Goal: Task Accomplishment & Management: Manage account settings

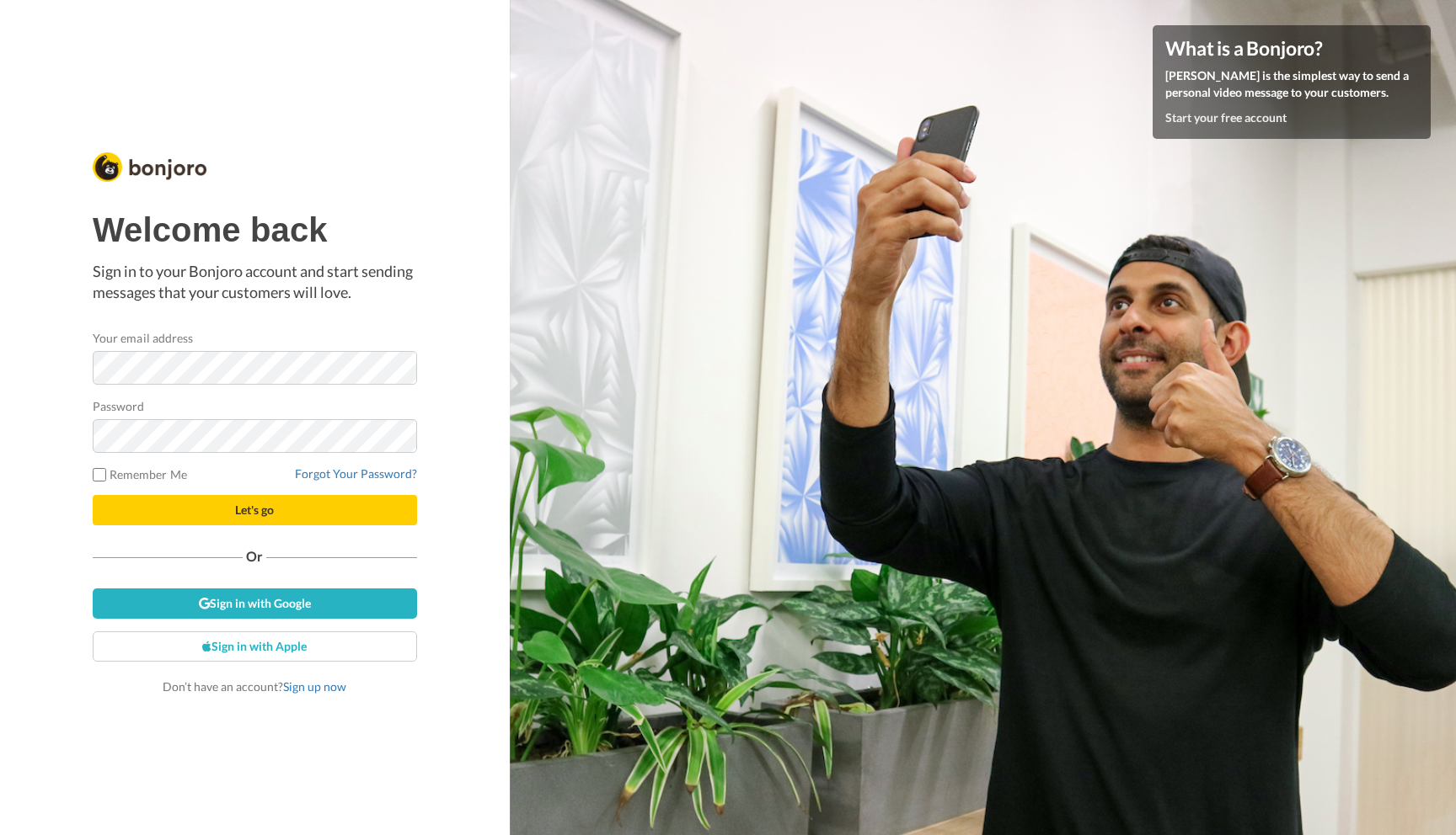
click at [321, 299] on p "Sign in to your Bonjoro account and start sending messages that your customers …" at bounding box center [255, 282] width 324 height 43
click at [321, 567] on div "Welcome back Sign in to your Bonjoro account and start sending messages that yo…" at bounding box center [255, 453] width 324 height 484
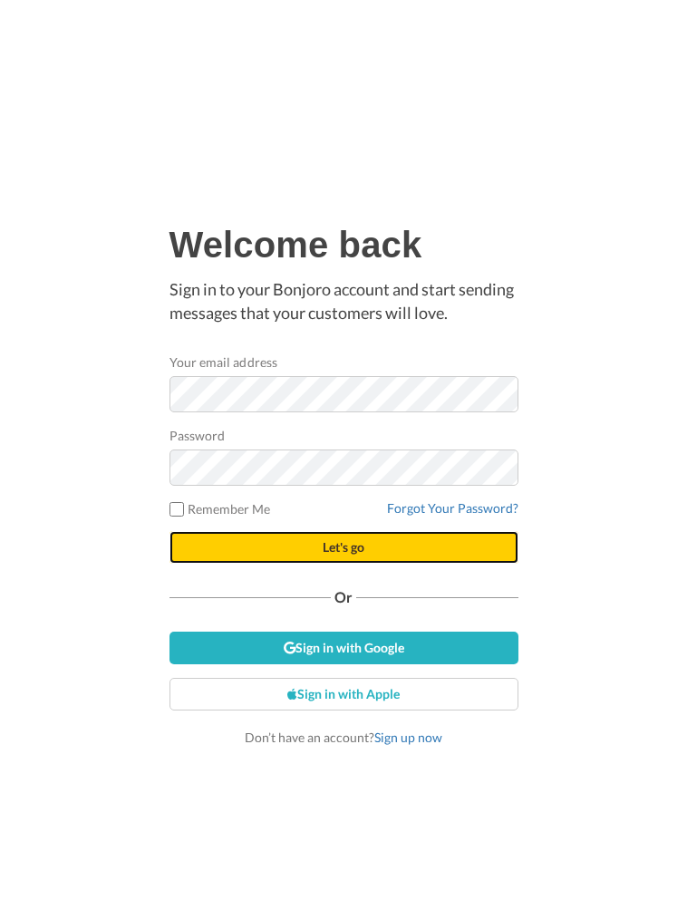
click at [405, 542] on button "Let's go" at bounding box center [344, 547] width 349 height 33
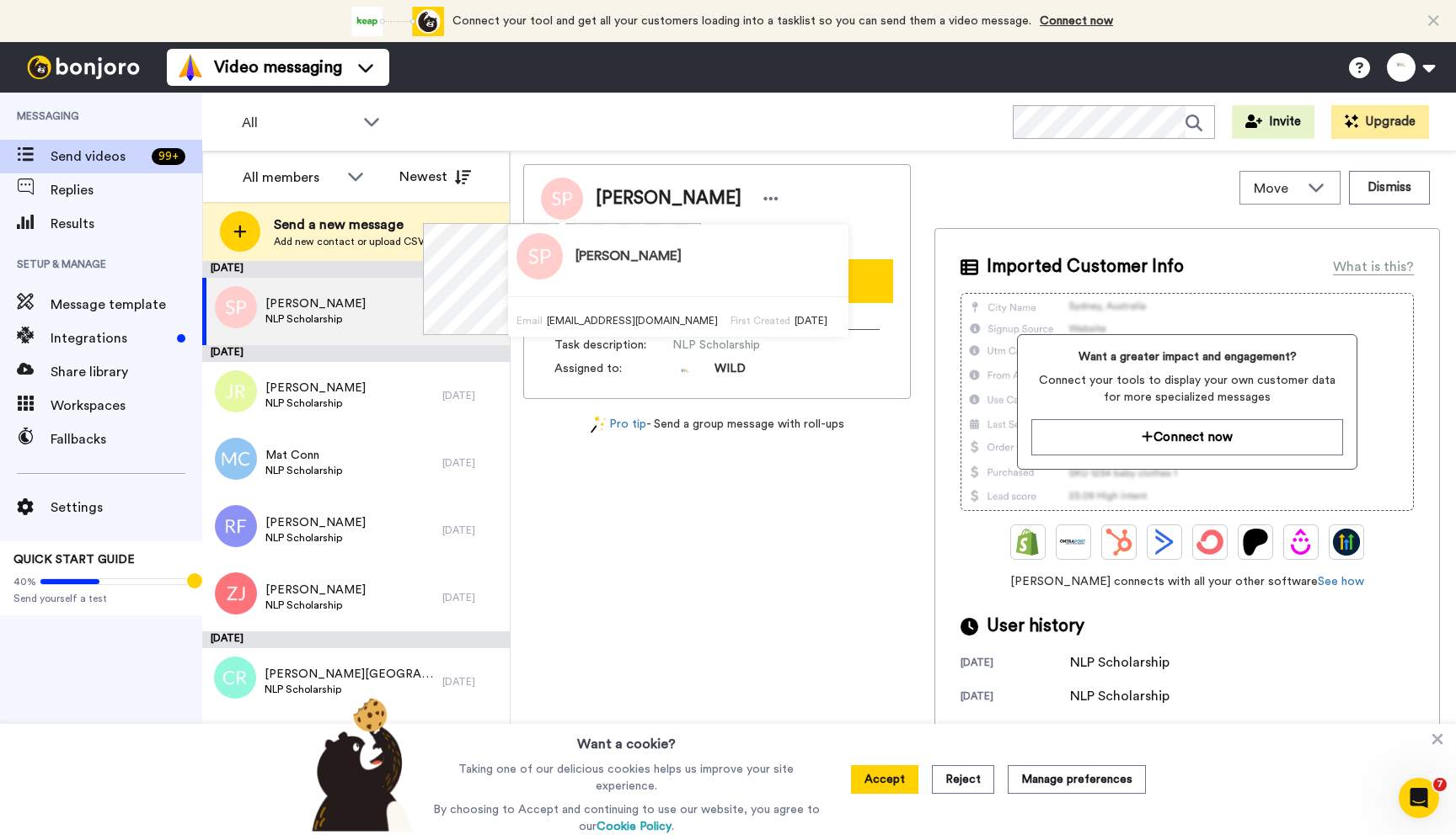
click at [625, 526] on div "Samantha Phelvin kiwichick70@gmail.com Record Task description : NLP Scholarshi…" at bounding box center [716, 497] width 387 height 666
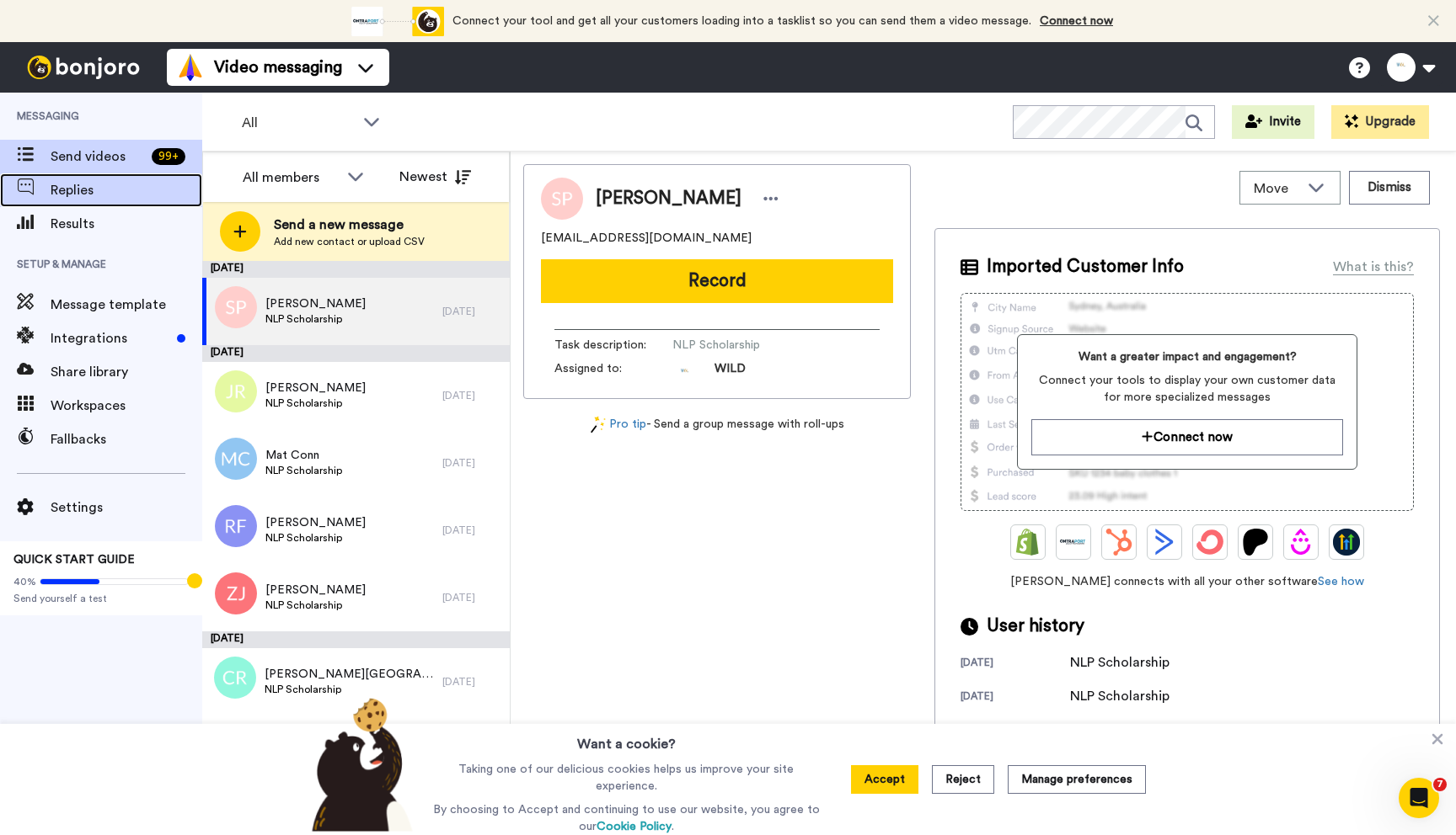
click at [97, 194] on span "Replies" at bounding box center [125, 190] width 151 height 20
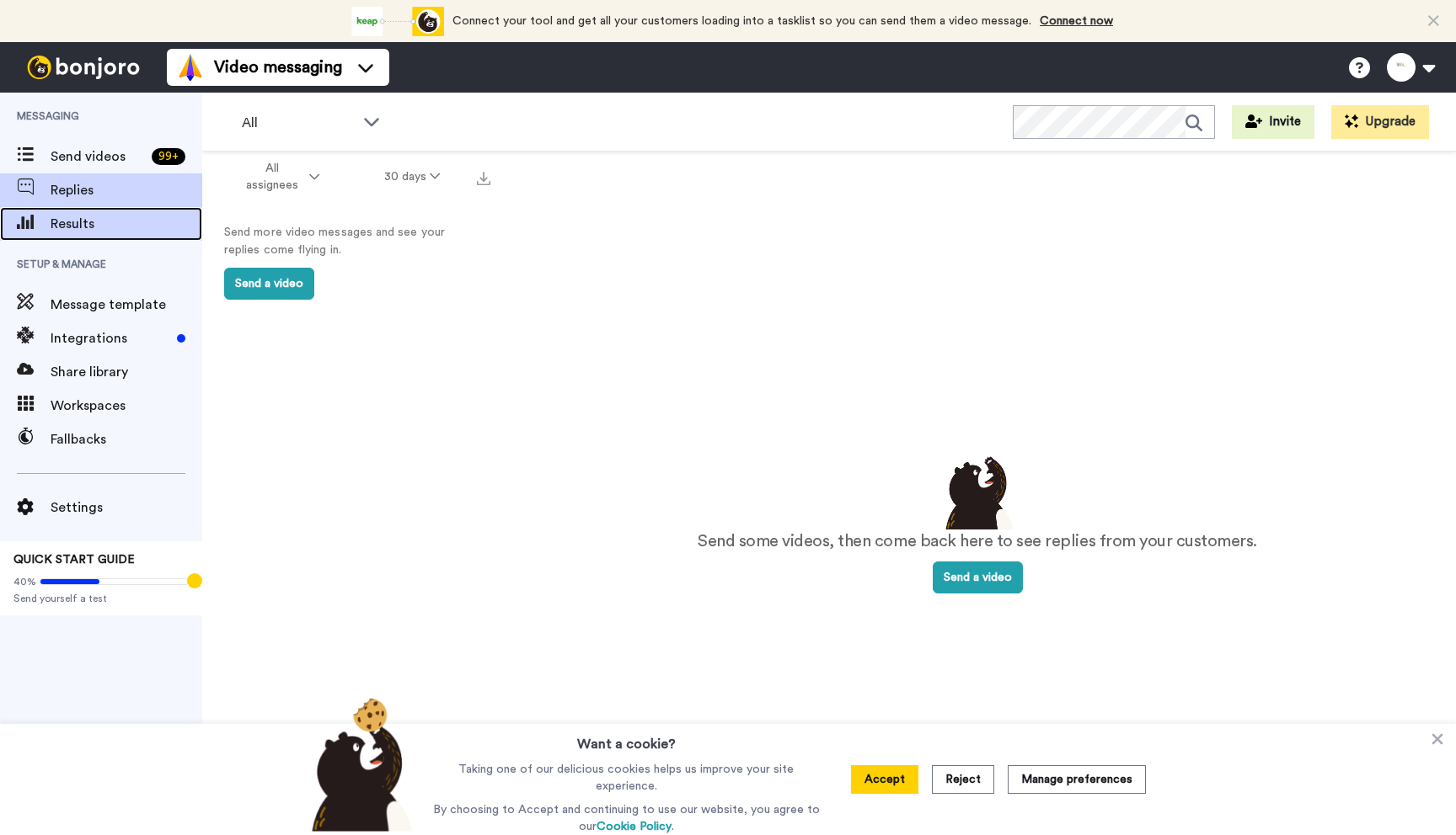
click at [93, 230] on span "Results" at bounding box center [125, 224] width 151 height 20
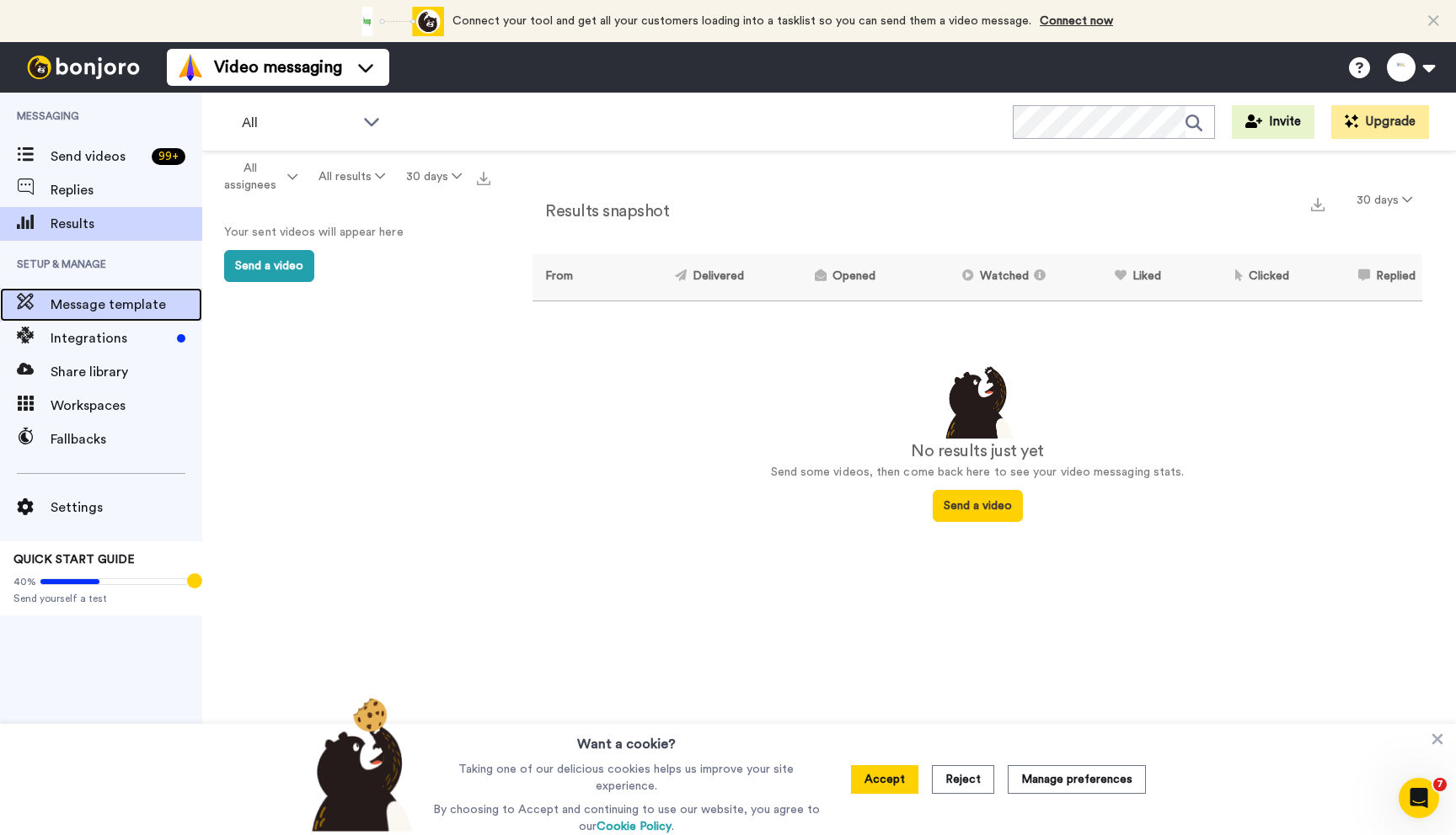
click at [81, 307] on span "Message template" at bounding box center [125, 305] width 151 height 20
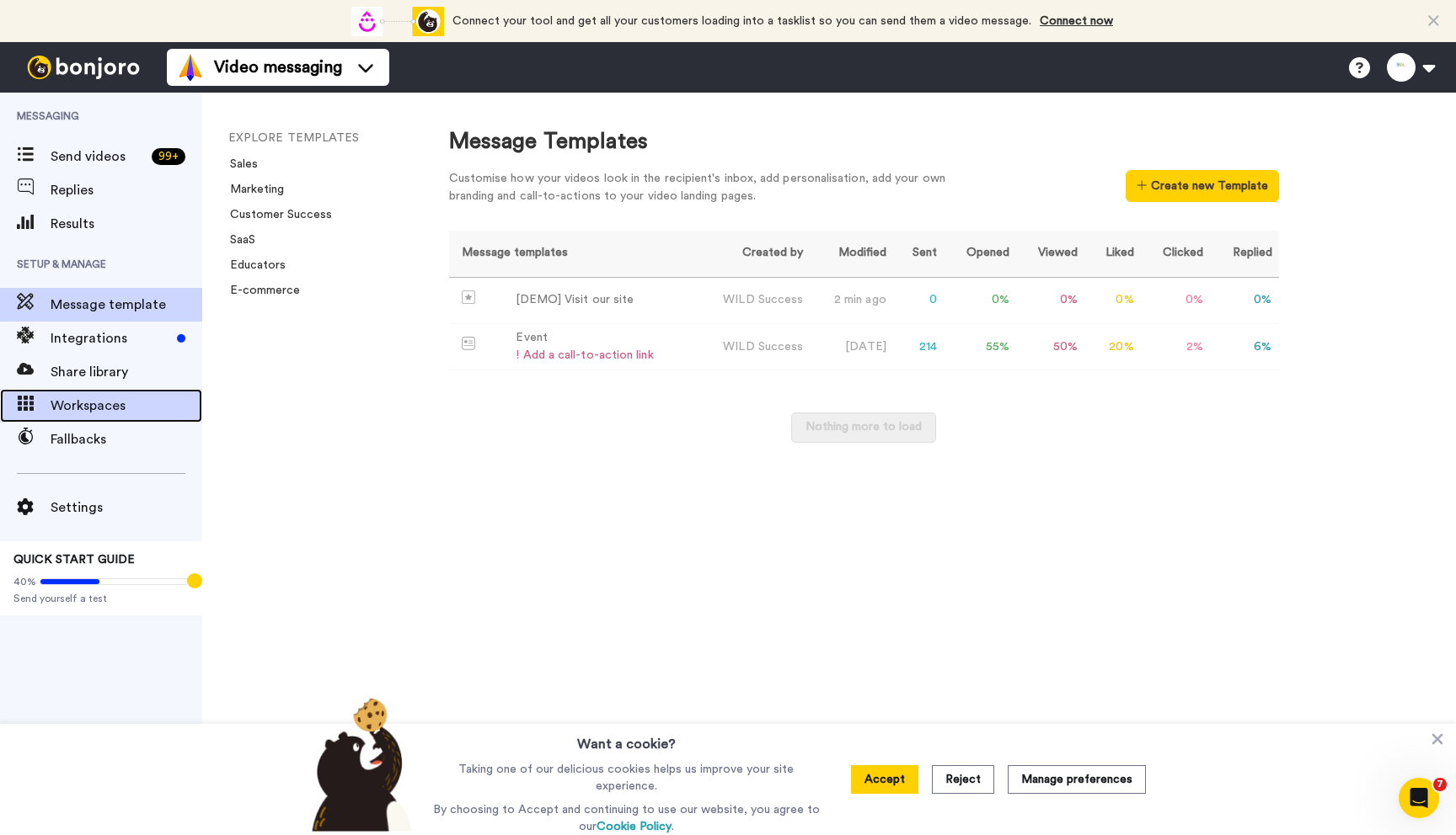
click at [85, 407] on span "Workspaces" at bounding box center [125, 406] width 151 height 20
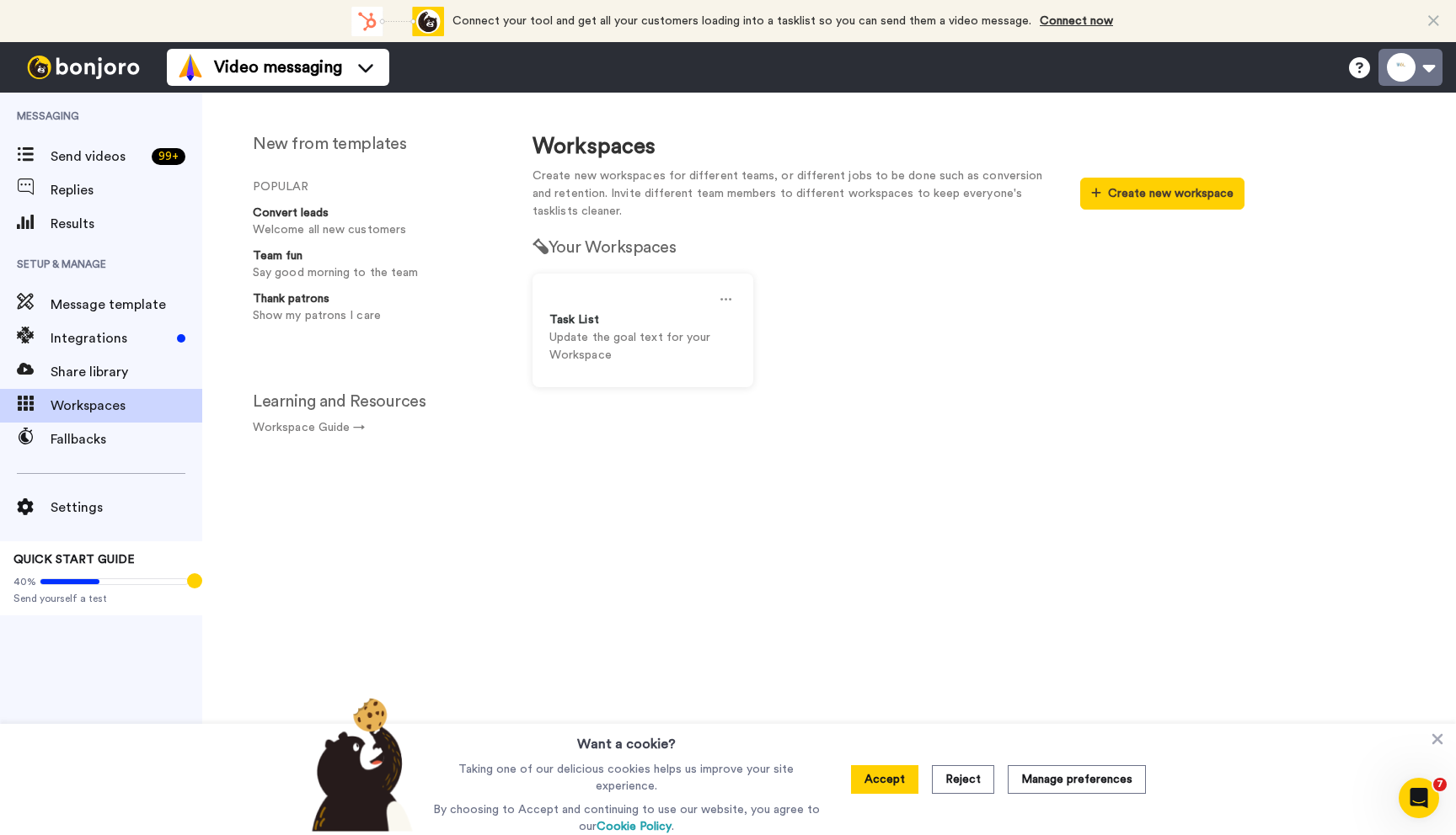
click at [1434, 67] on button at bounding box center [1410, 68] width 64 height 37
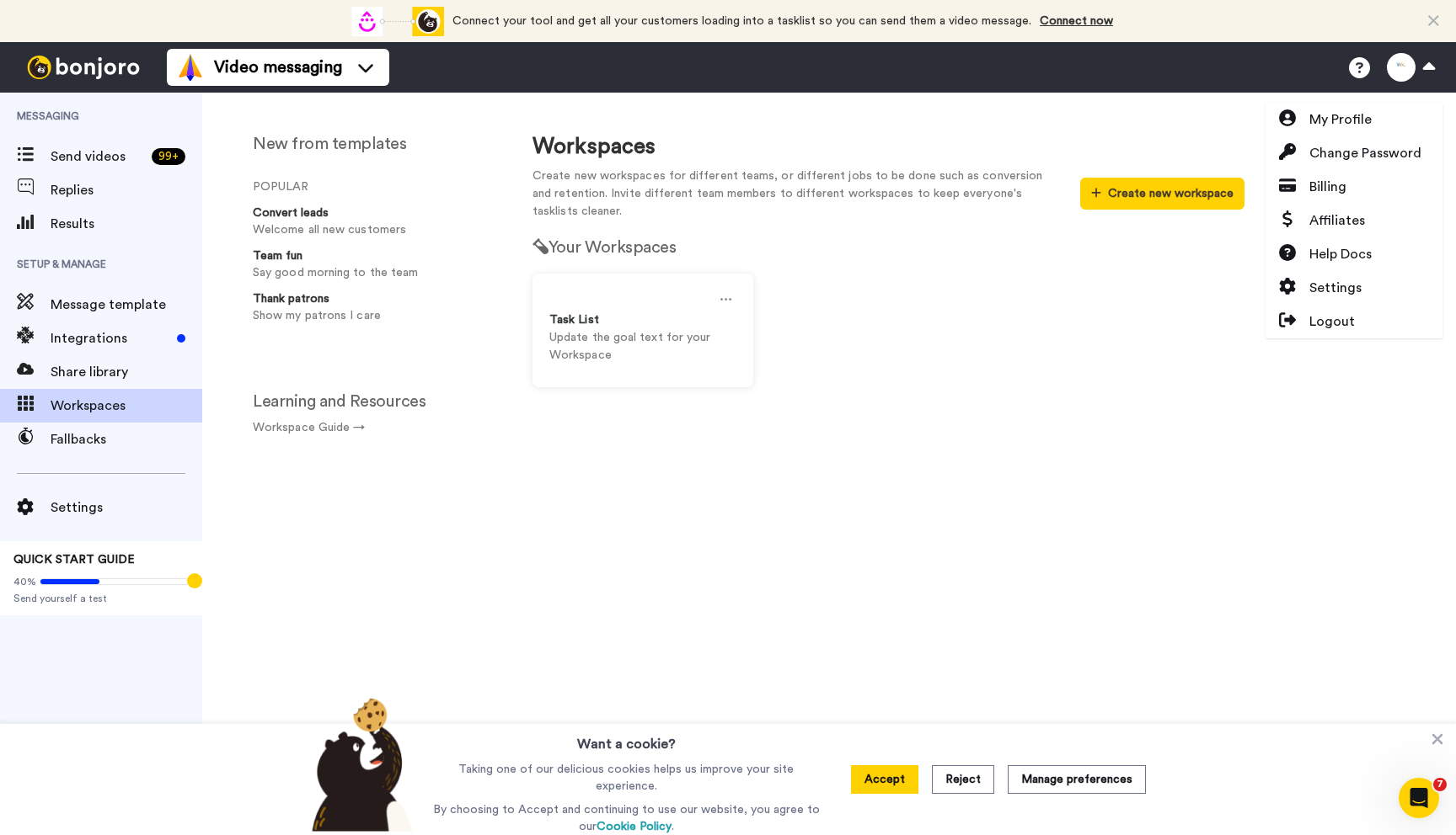
click at [1058, 103] on div "New from templates POPULAR Convert leads Welcome all new customers Team fun Say…" at bounding box center [829, 464] width 1253 height 743
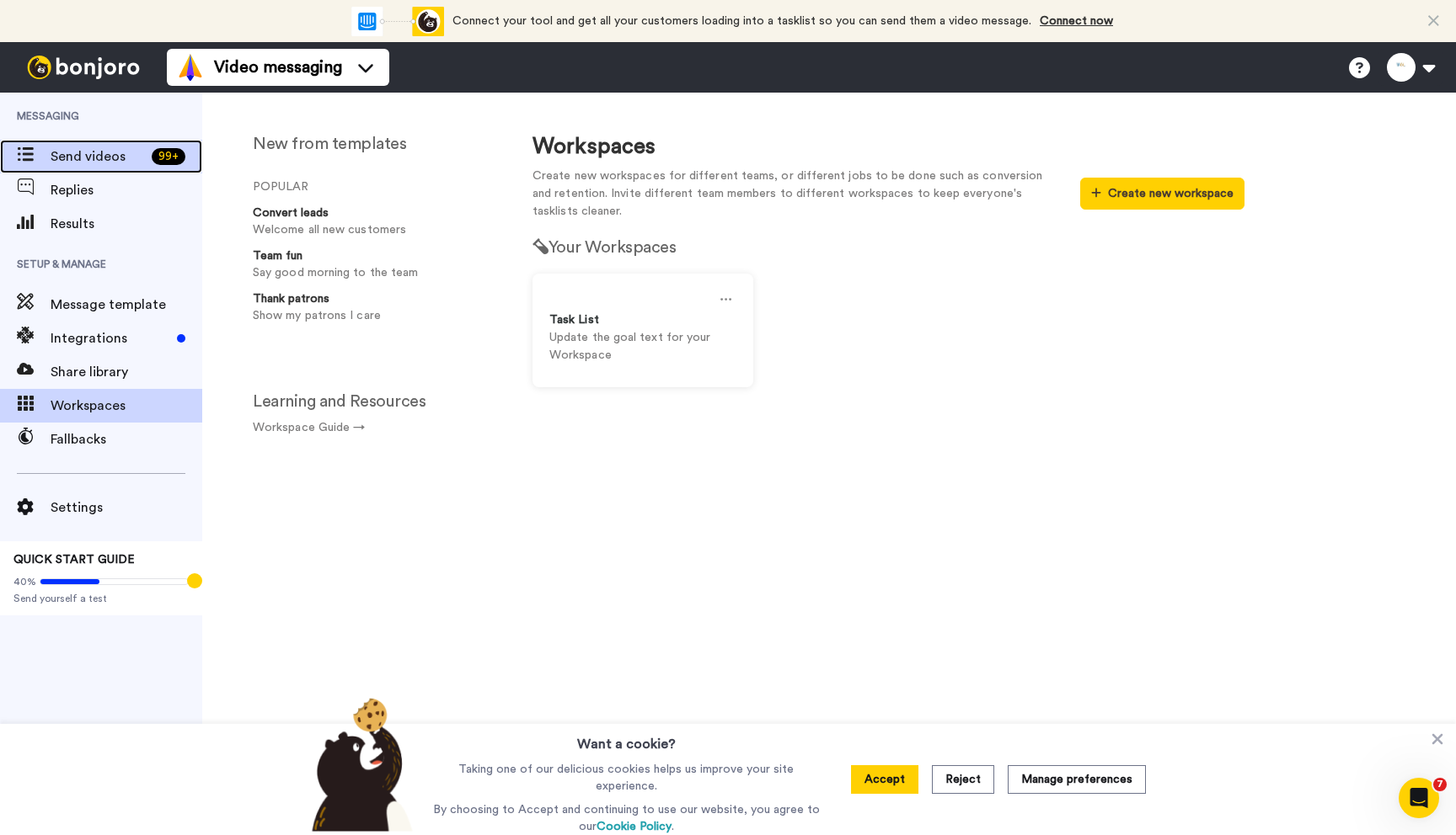
click at [137, 162] on span "Send videos" at bounding box center [98, 157] width 95 height 20
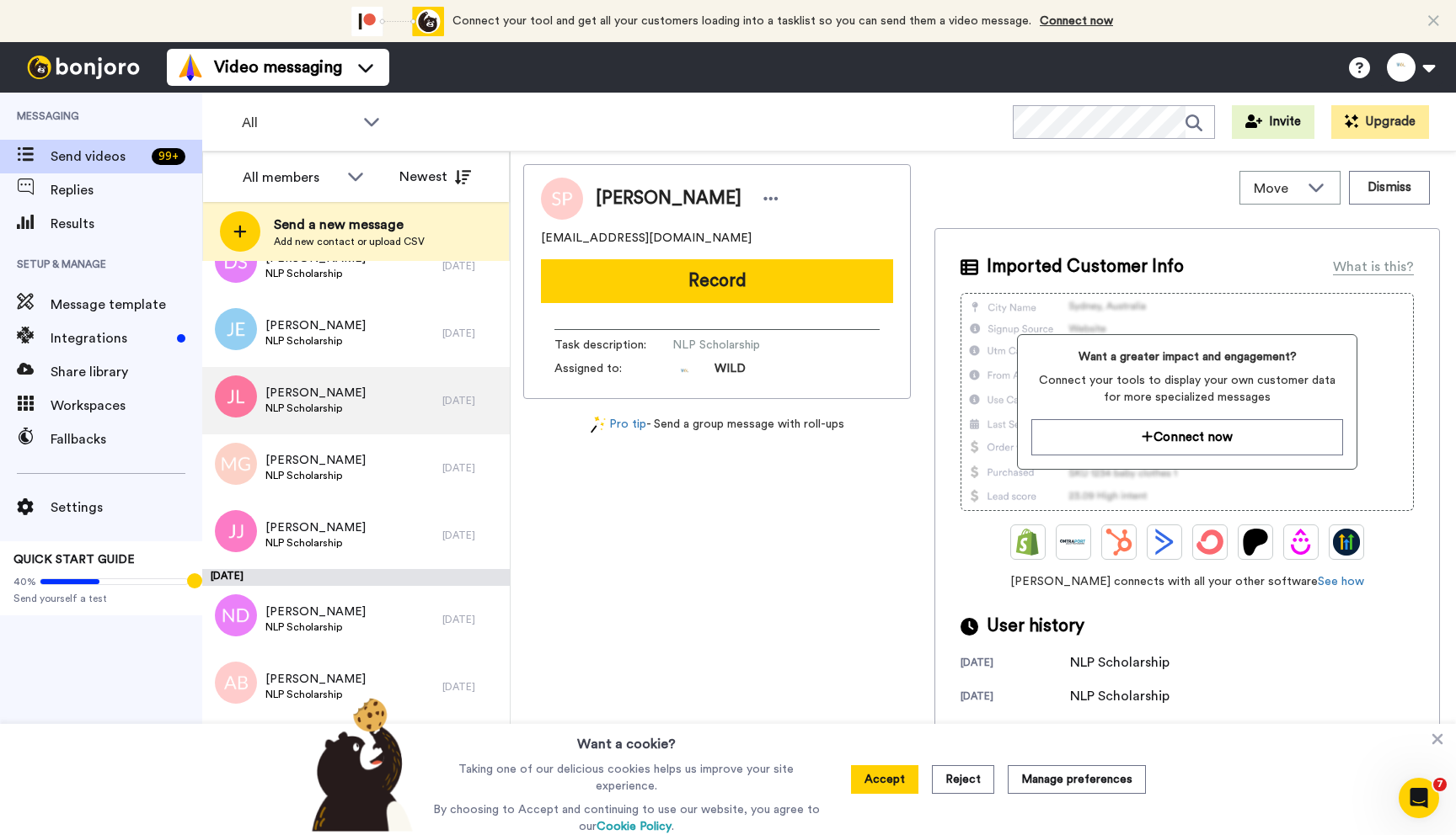
scroll to position [3013, 0]
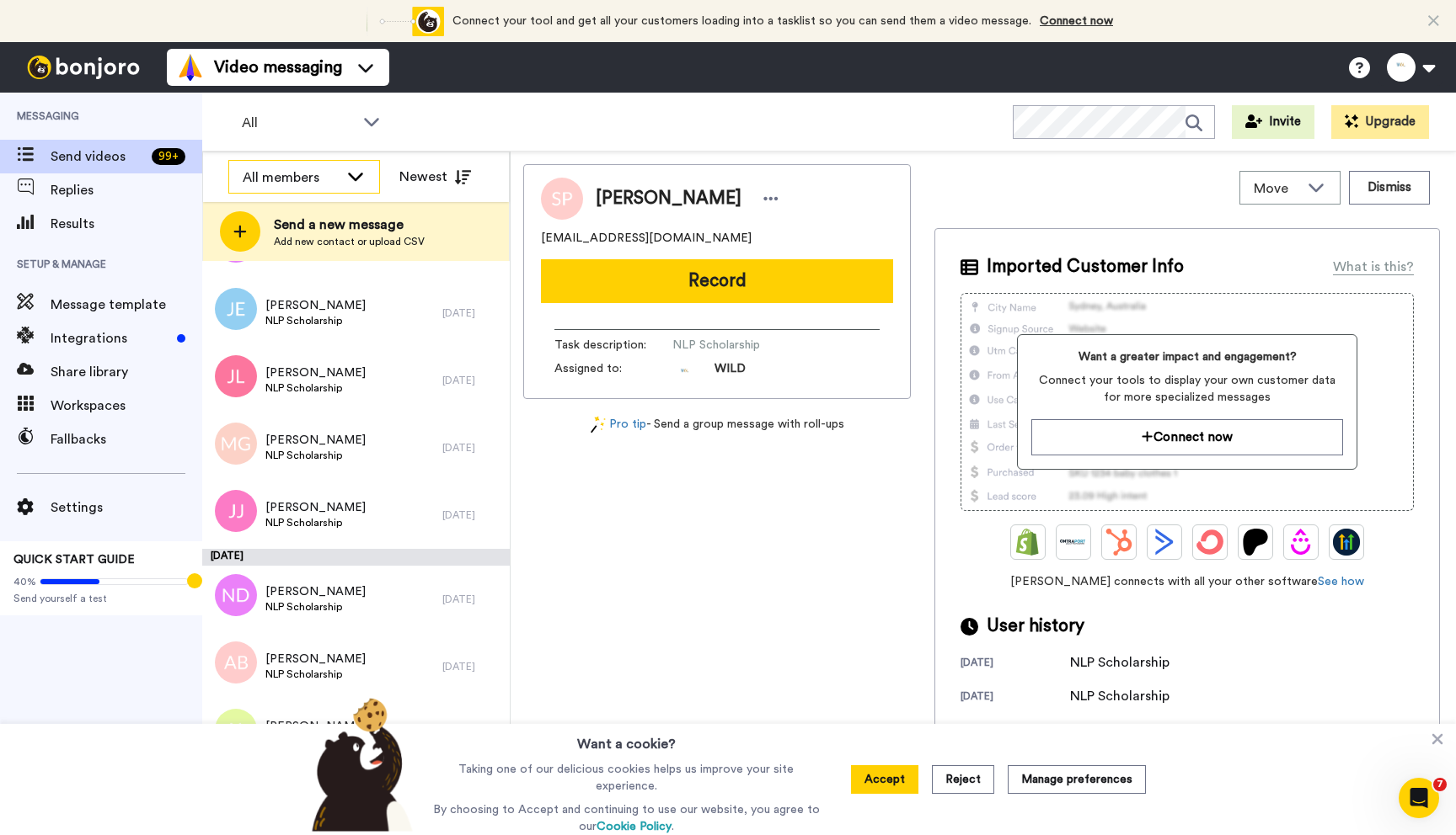
click at [358, 169] on icon at bounding box center [356, 176] width 20 height 17
click at [307, 238] on span "WILD Success" at bounding box center [278, 241] width 99 height 17
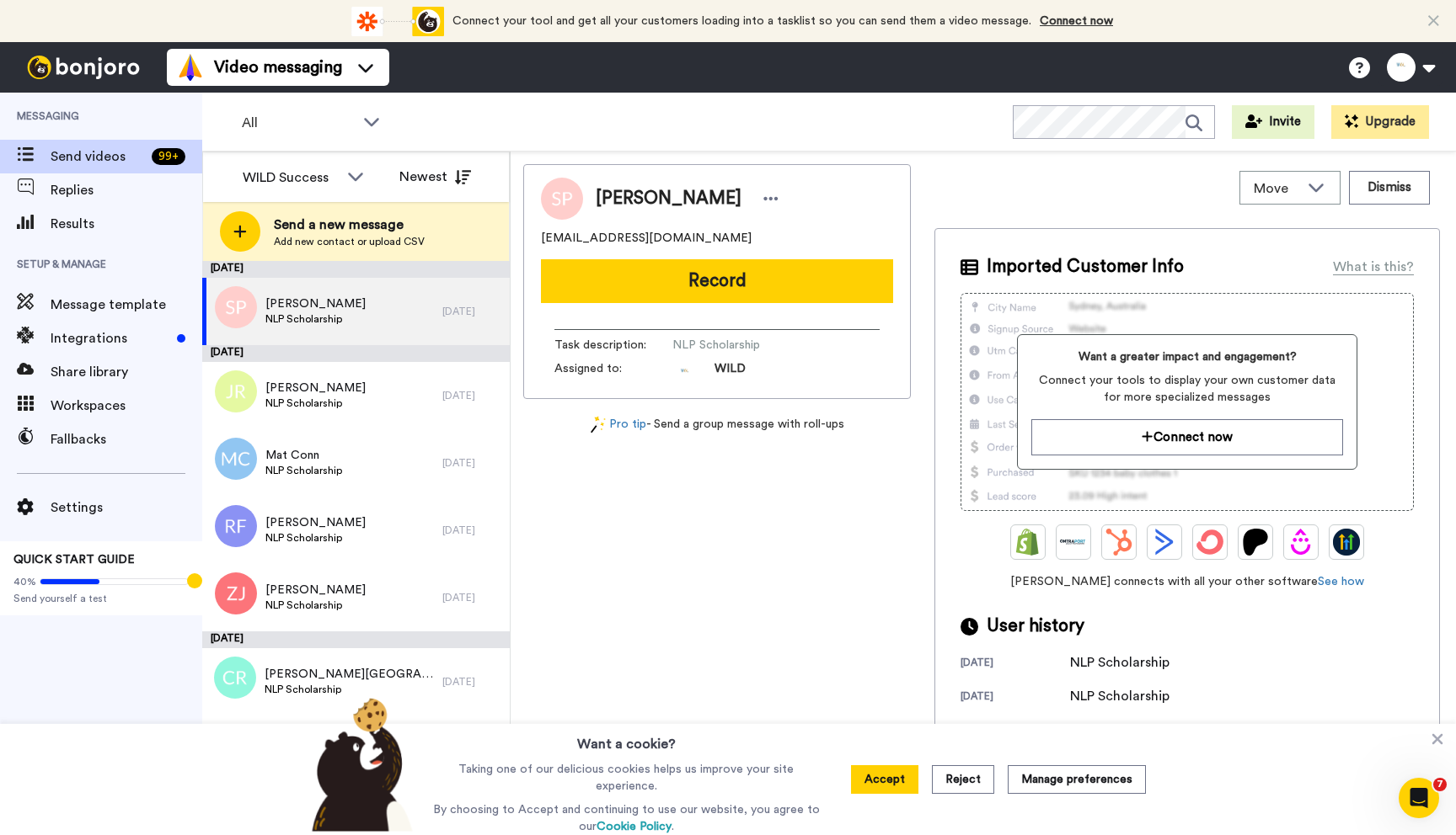
click at [1120, 665] on div "NLP Scholarship" at bounding box center [1120, 663] width 99 height 20
click at [100, 187] on span "Replies" at bounding box center [125, 190] width 151 height 20
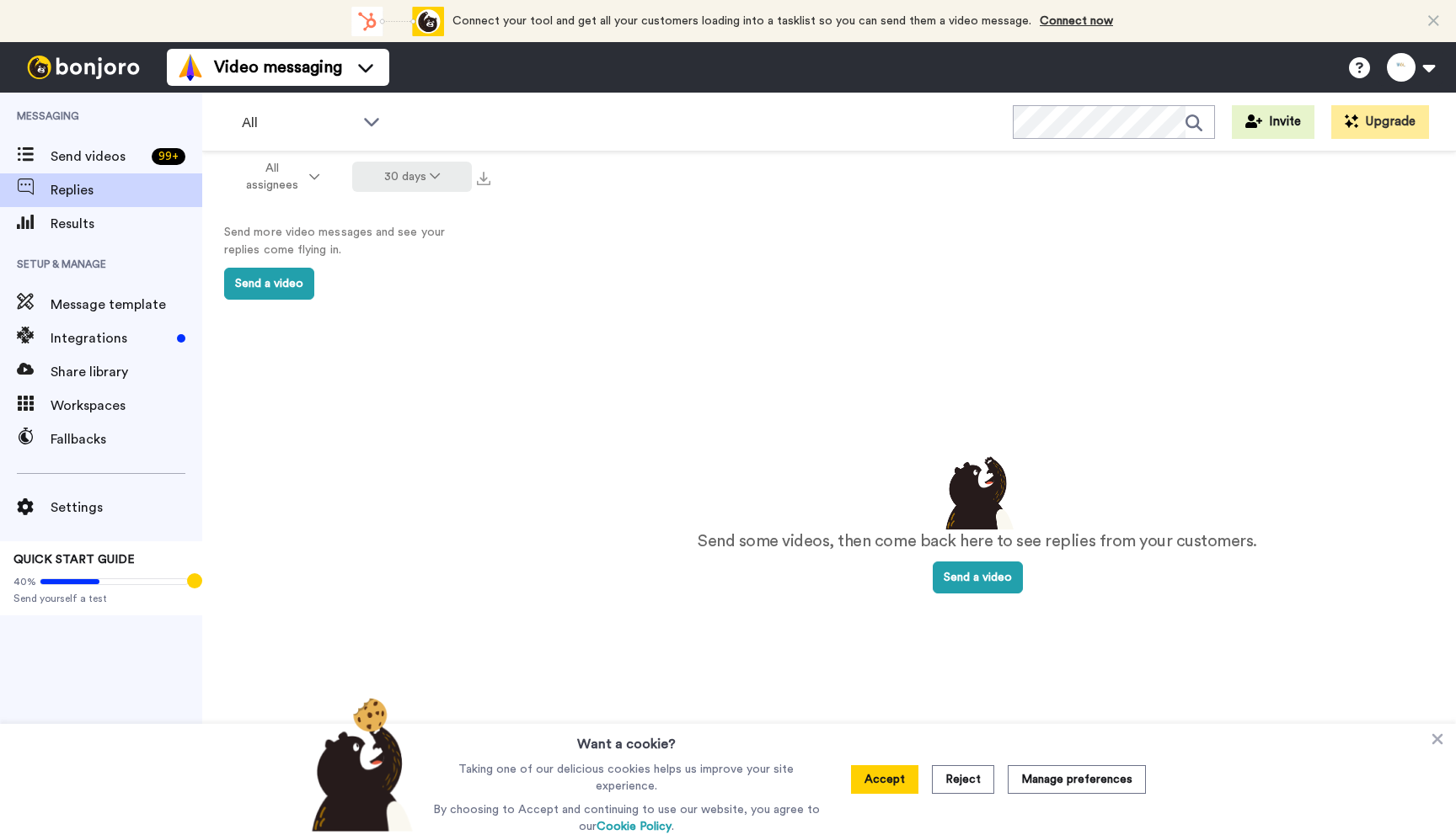
drag, startPoint x: 408, startPoint y: 174, endPoint x: 422, endPoint y: 181, distance: 15.7
click at [408, 174] on button "30 days" at bounding box center [413, 176] width 121 height 31
click at [419, 428] on li "All time" at bounding box center [413, 425] width 118 height 31
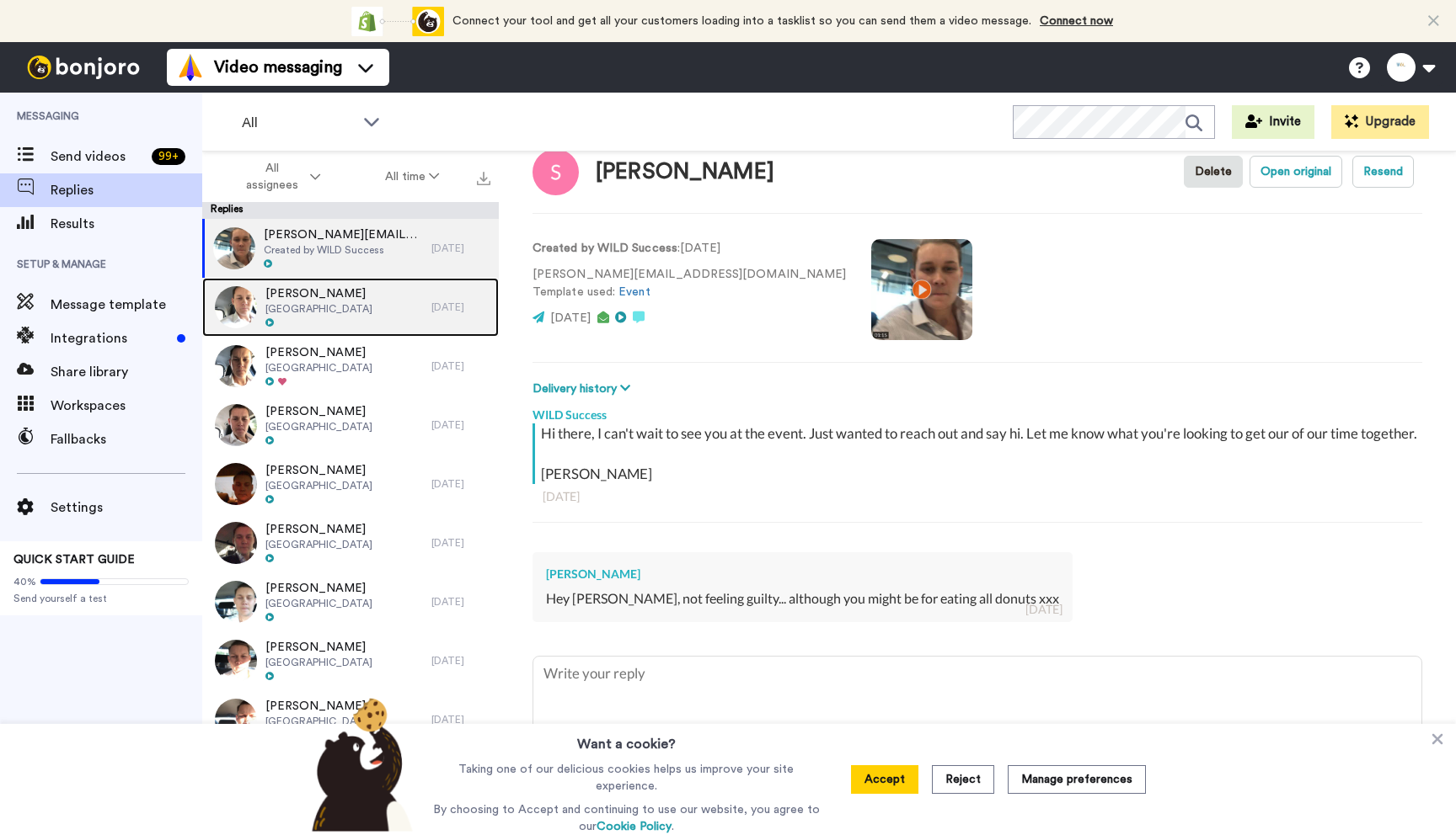
click at [341, 307] on div "[PERSON_NAME] [GEOGRAPHIC_DATA]" at bounding box center [317, 307] width 230 height 59
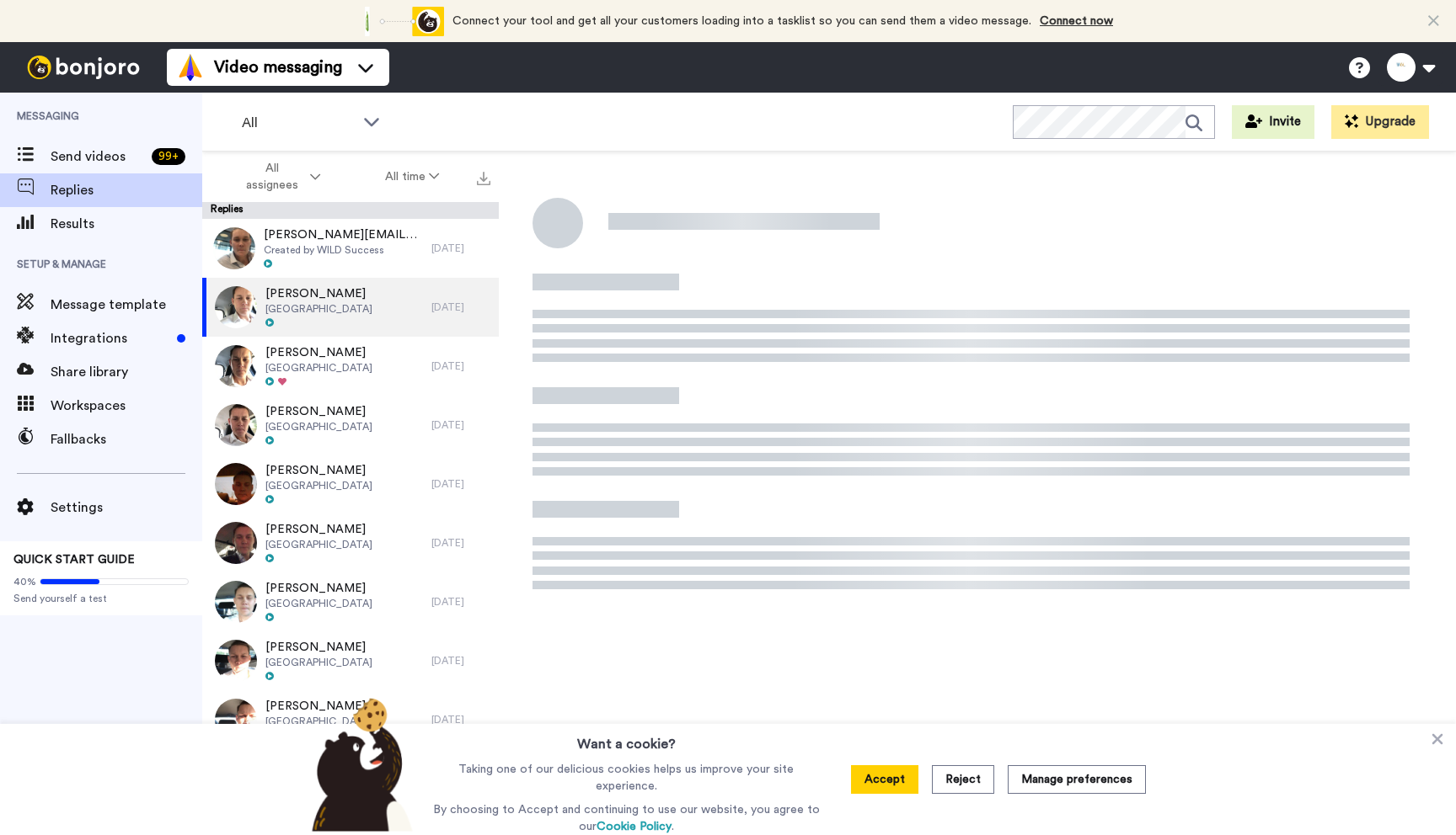
type textarea "x"
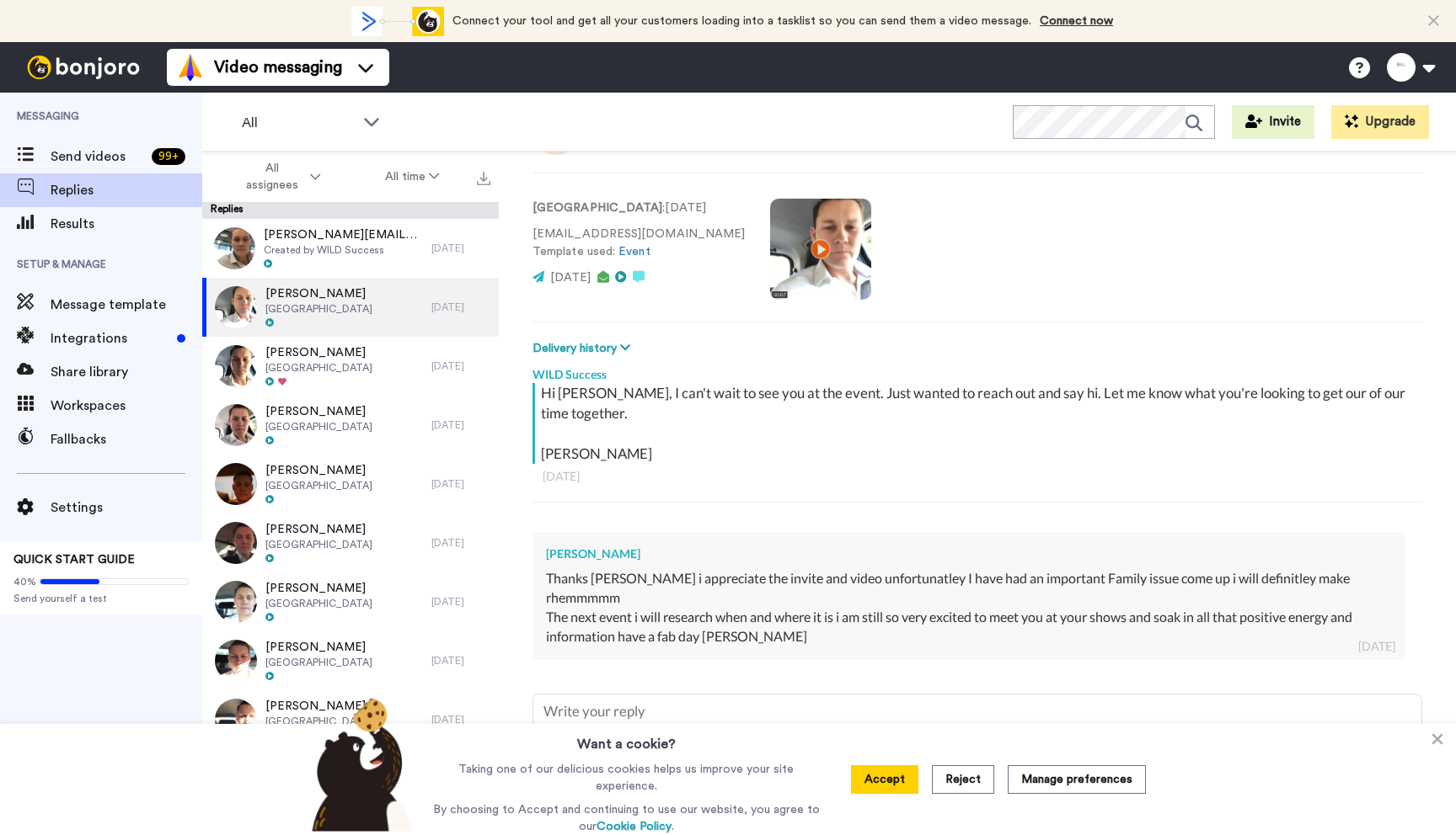
scroll to position [96, 0]
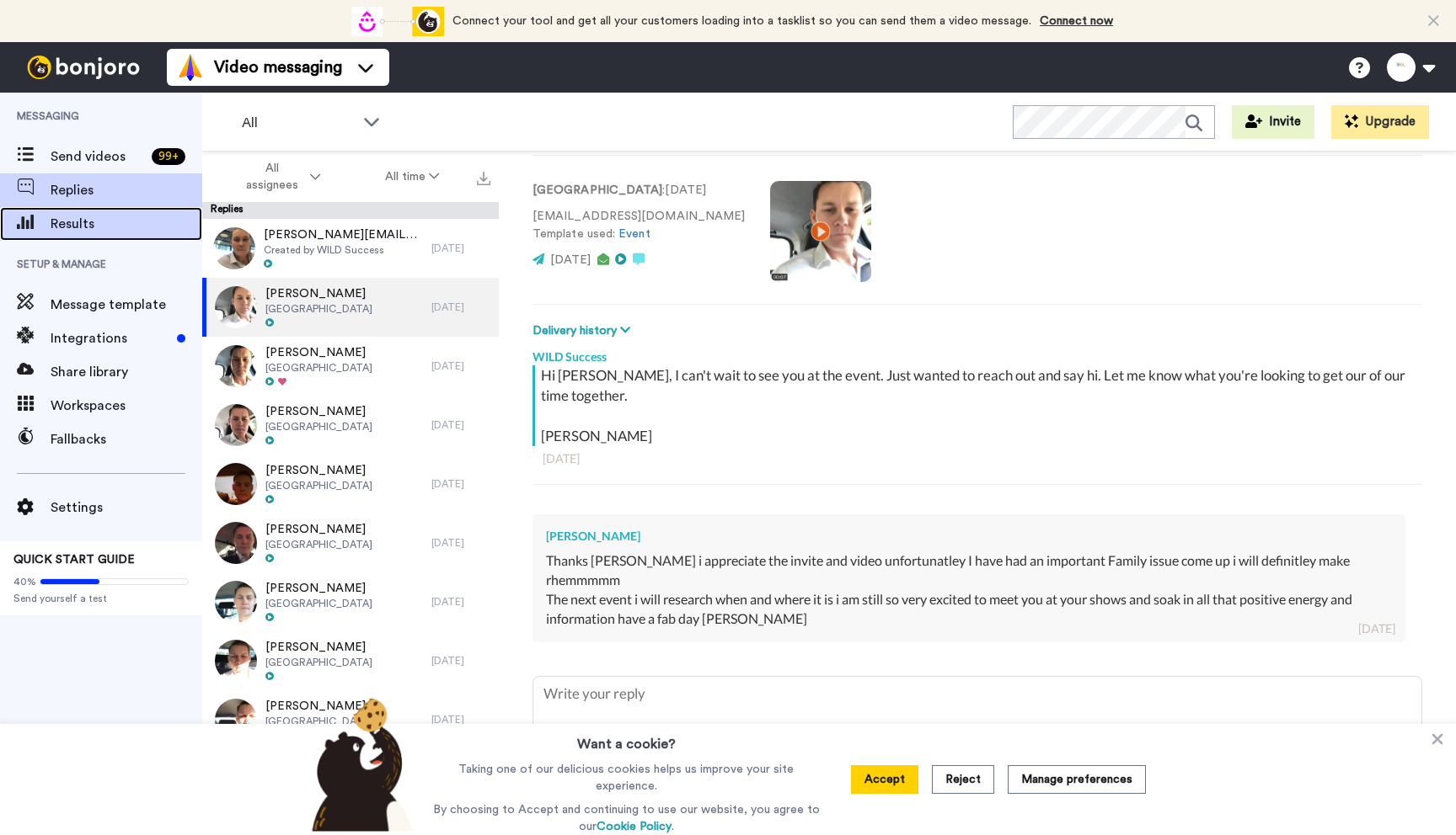
click at [104, 217] on span "Results" at bounding box center [125, 224] width 151 height 20
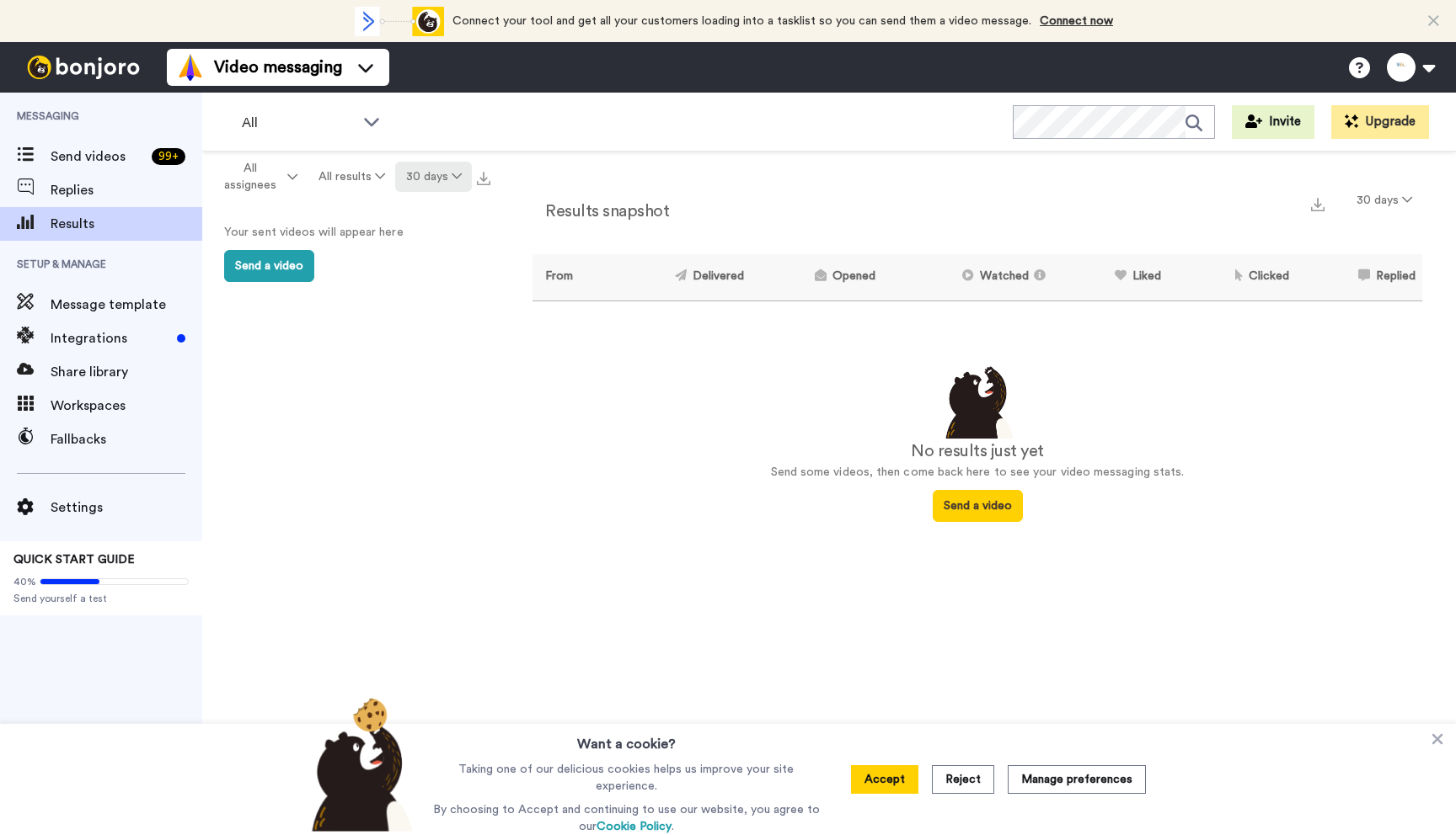
click at [439, 175] on button "30 days" at bounding box center [433, 176] width 77 height 31
click at [417, 421] on span "All time" at bounding box center [413, 424] width 46 height 13
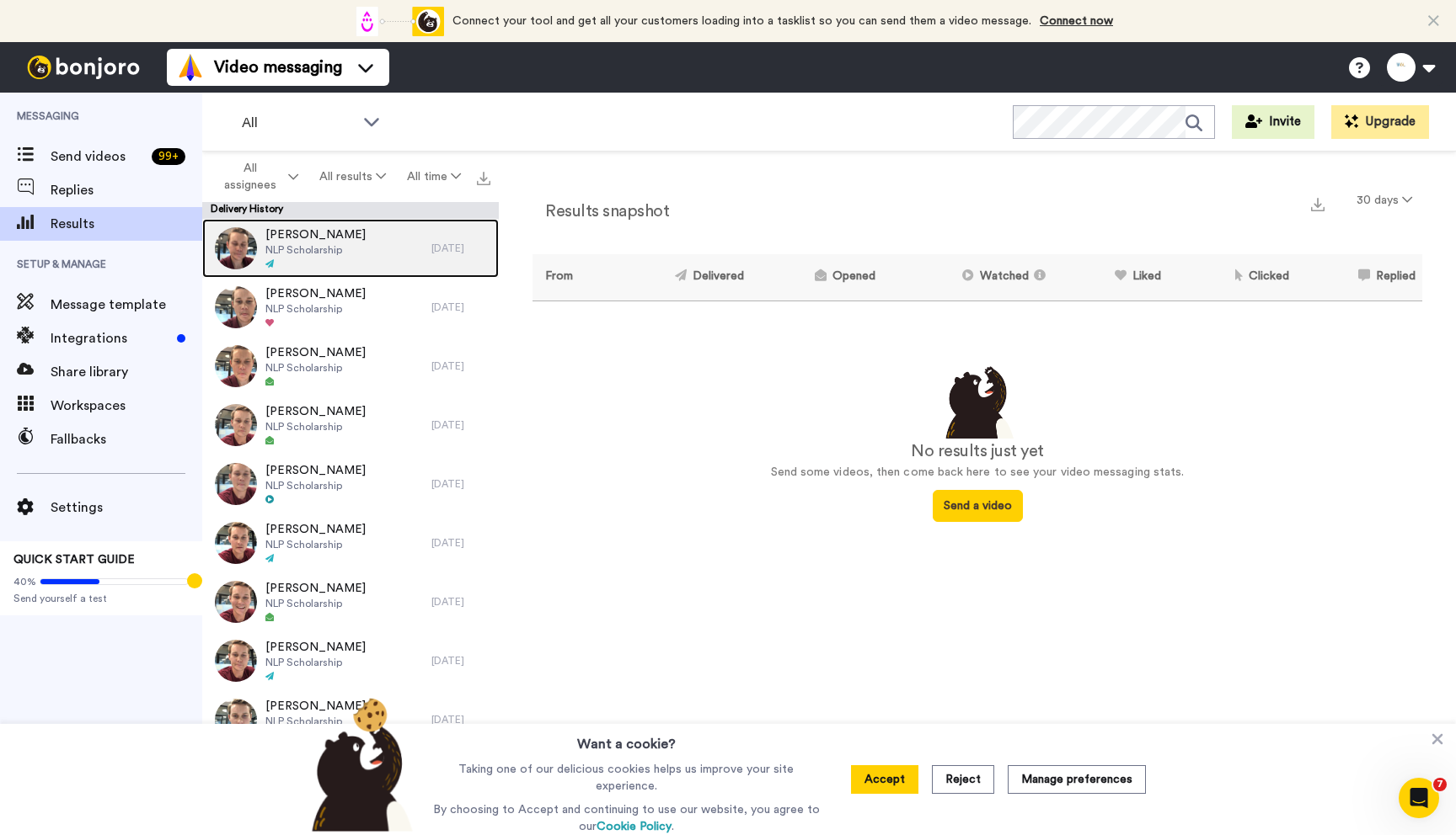
drag, startPoint x: 338, startPoint y: 246, endPoint x: 382, endPoint y: 242, distance: 44.2
click at [339, 245] on span "NLP Scholarship" at bounding box center [316, 250] width 100 height 14
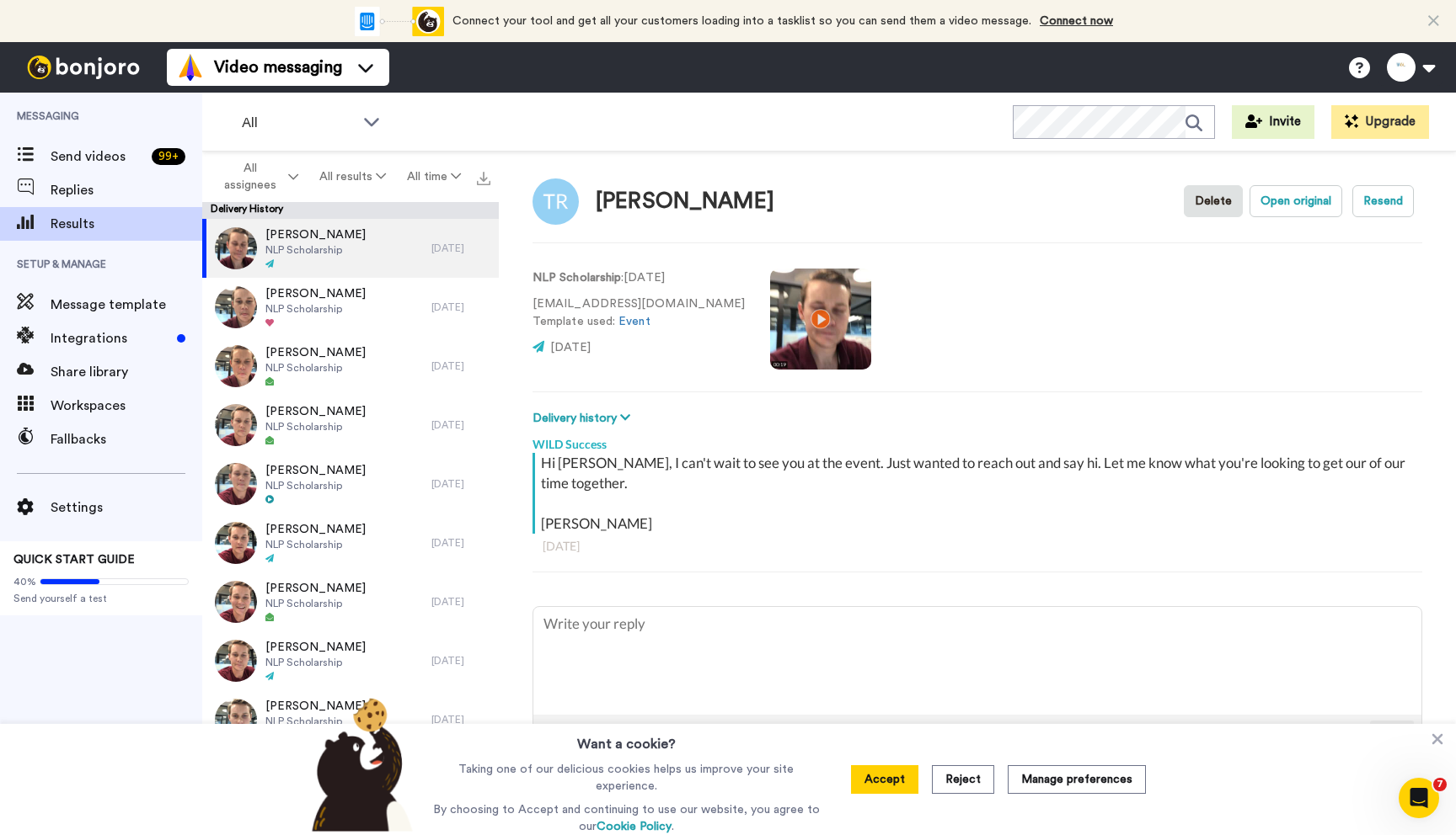
scroll to position [9, 0]
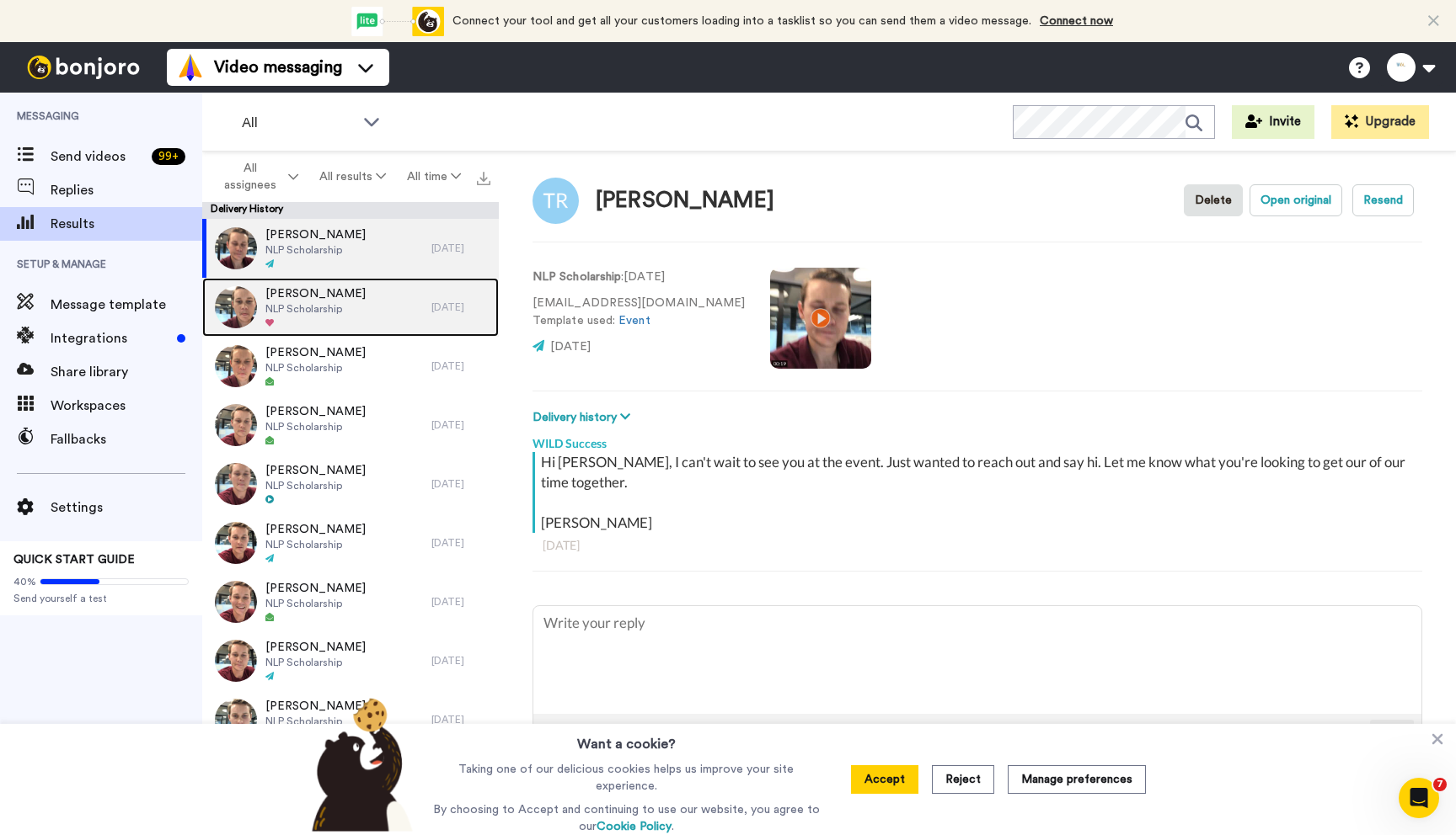
drag, startPoint x: 361, startPoint y: 315, endPoint x: 397, endPoint y: 313, distance: 36.1
click at [361, 315] on div "Gina Guthrie NLP Scholarship" at bounding box center [317, 307] width 230 height 59
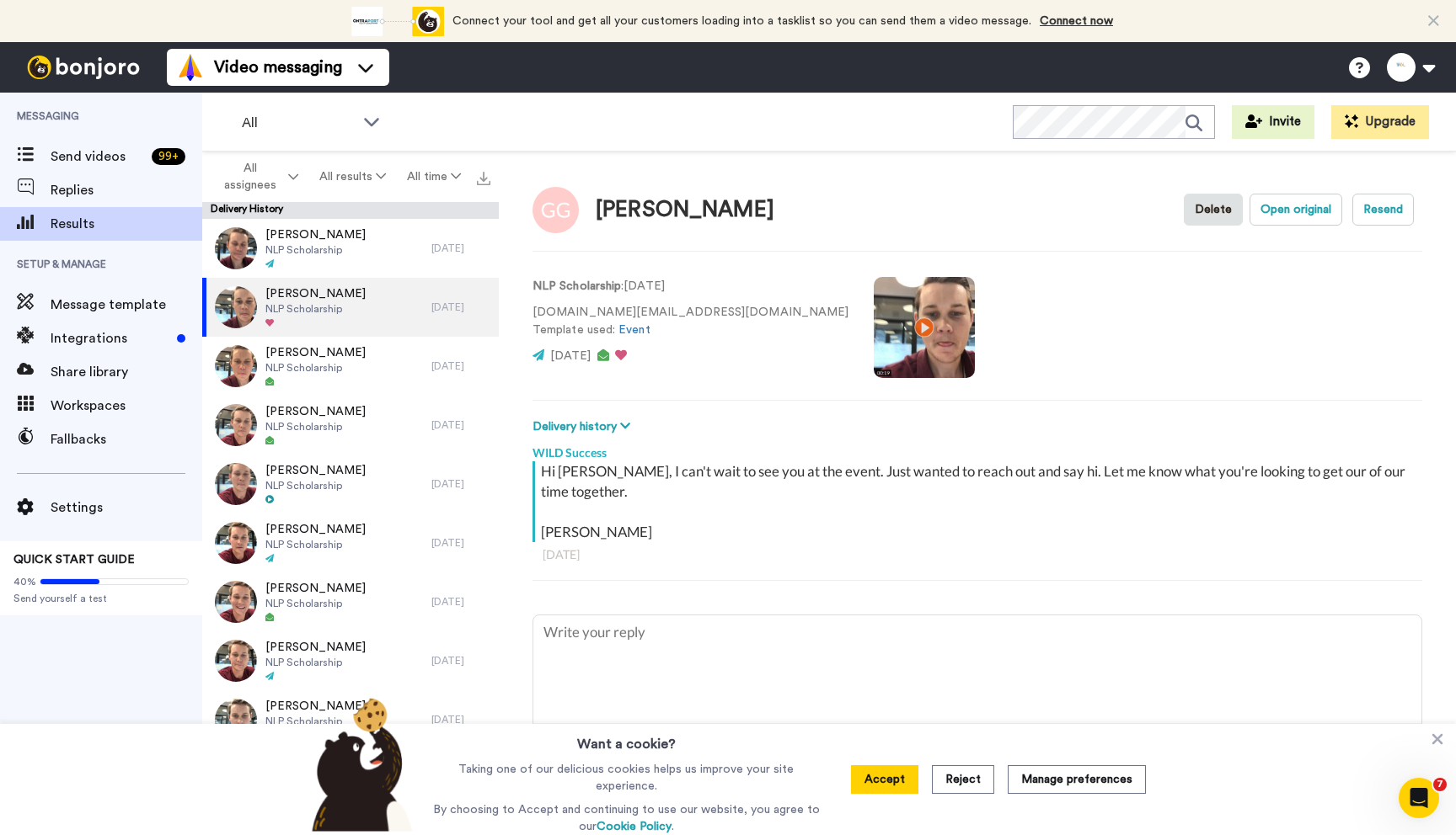
scroll to position [9, 0]
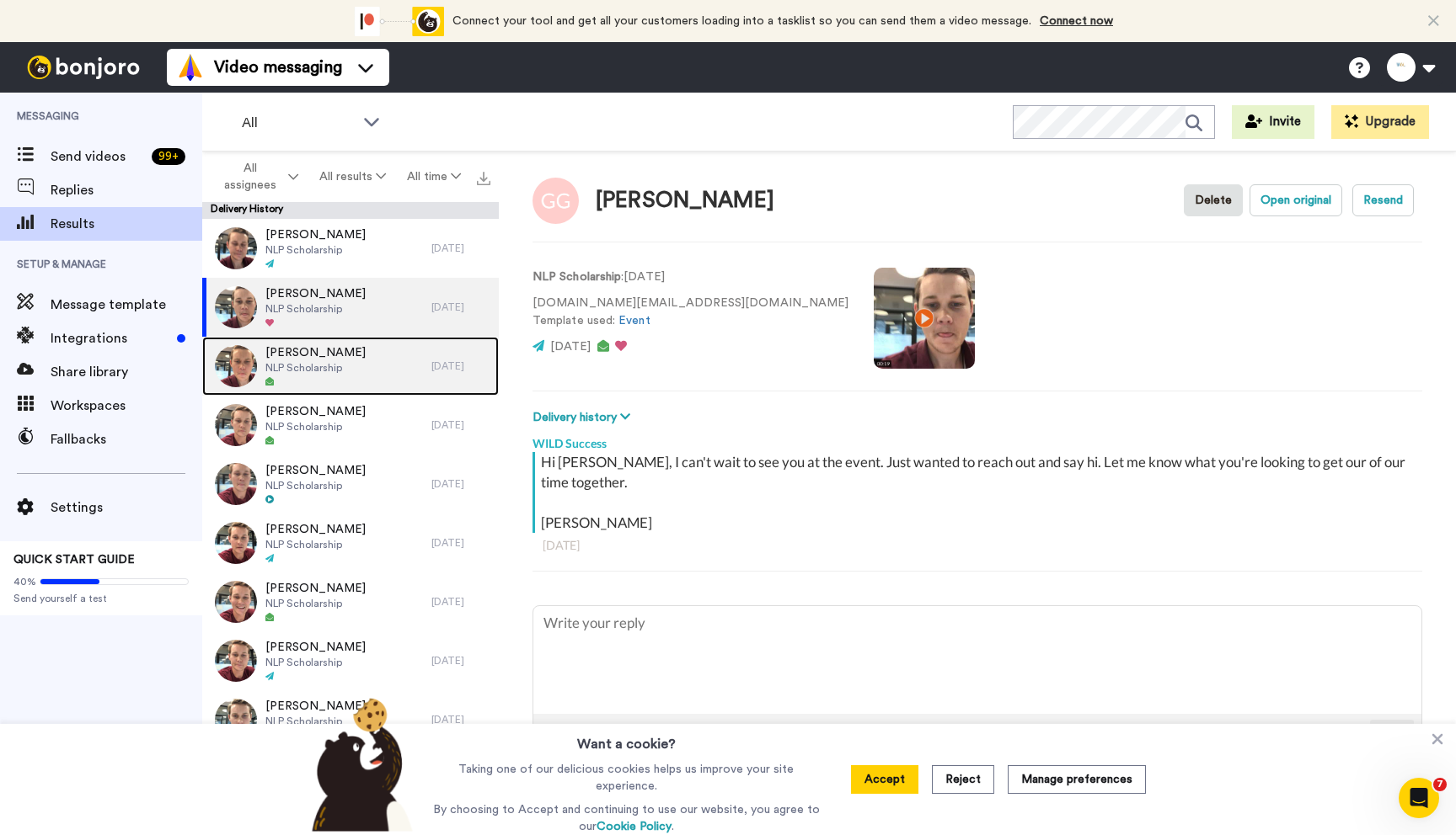
click at [332, 361] on span "NLP Scholarship" at bounding box center [316, 368] width 100 height 14
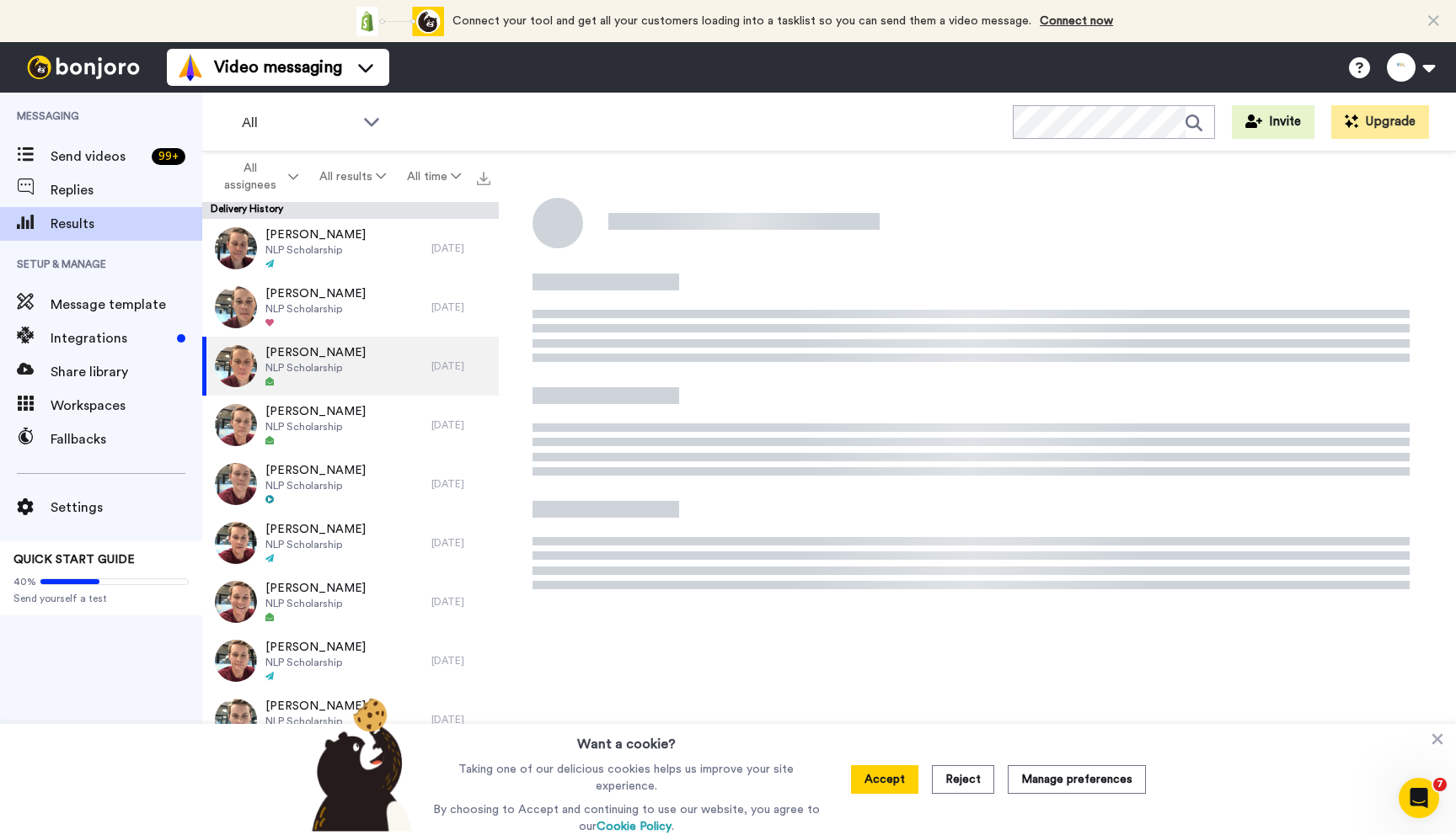
type textarea "x"
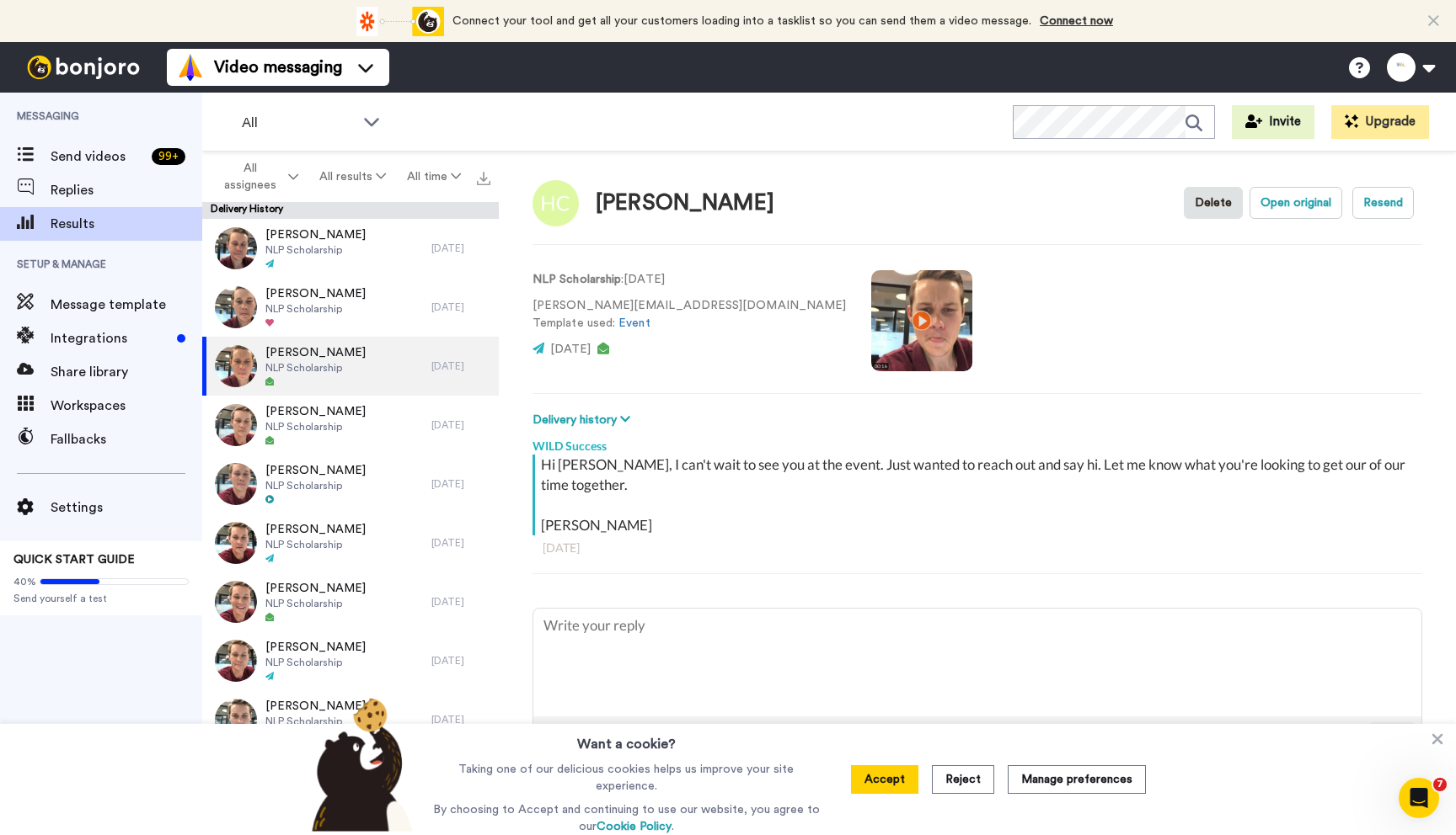
scroll to position [9, 0]
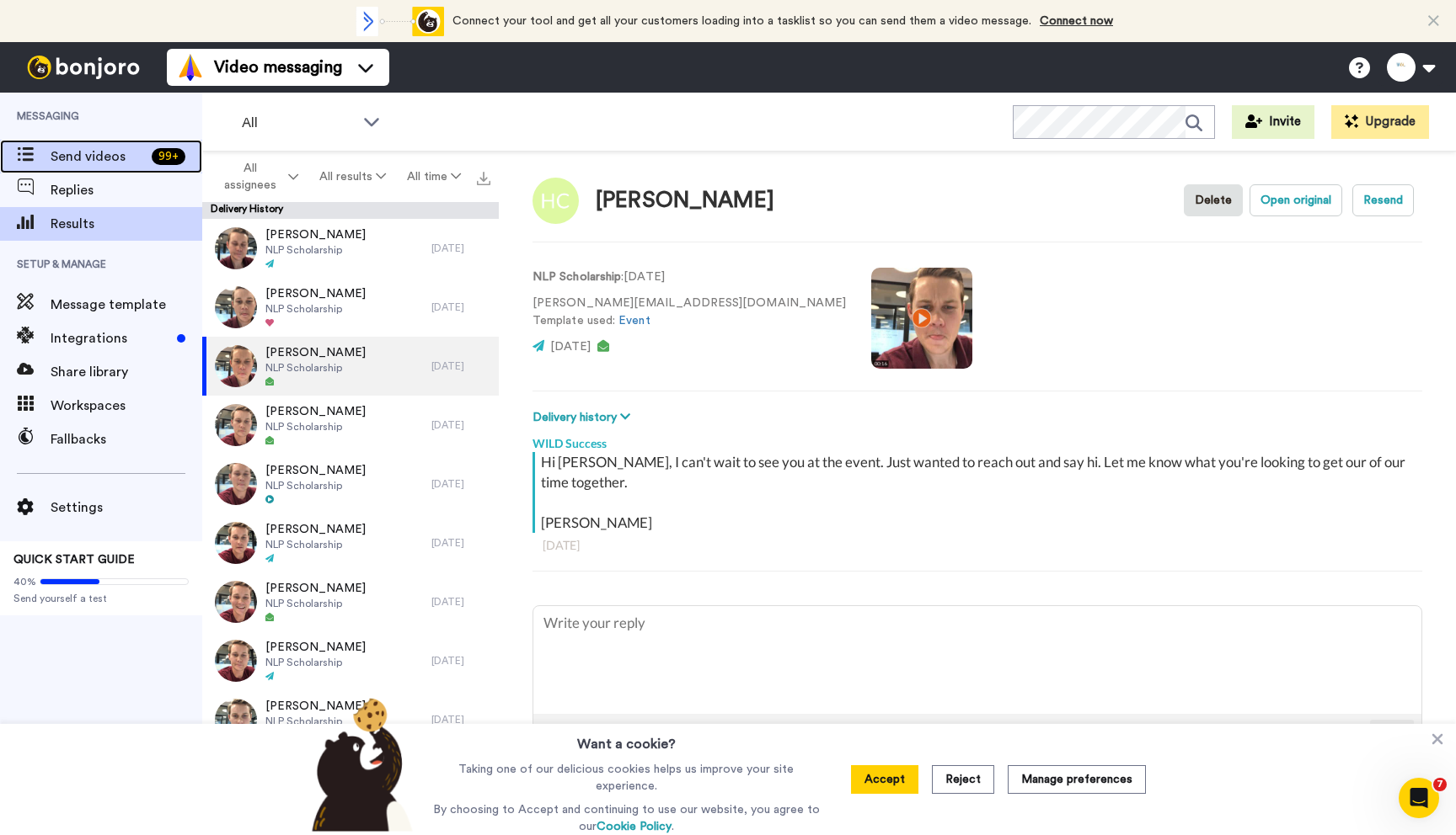
click at [111, 161] on span "Send videos" at bounding box center [98, 157] width 95 height 20
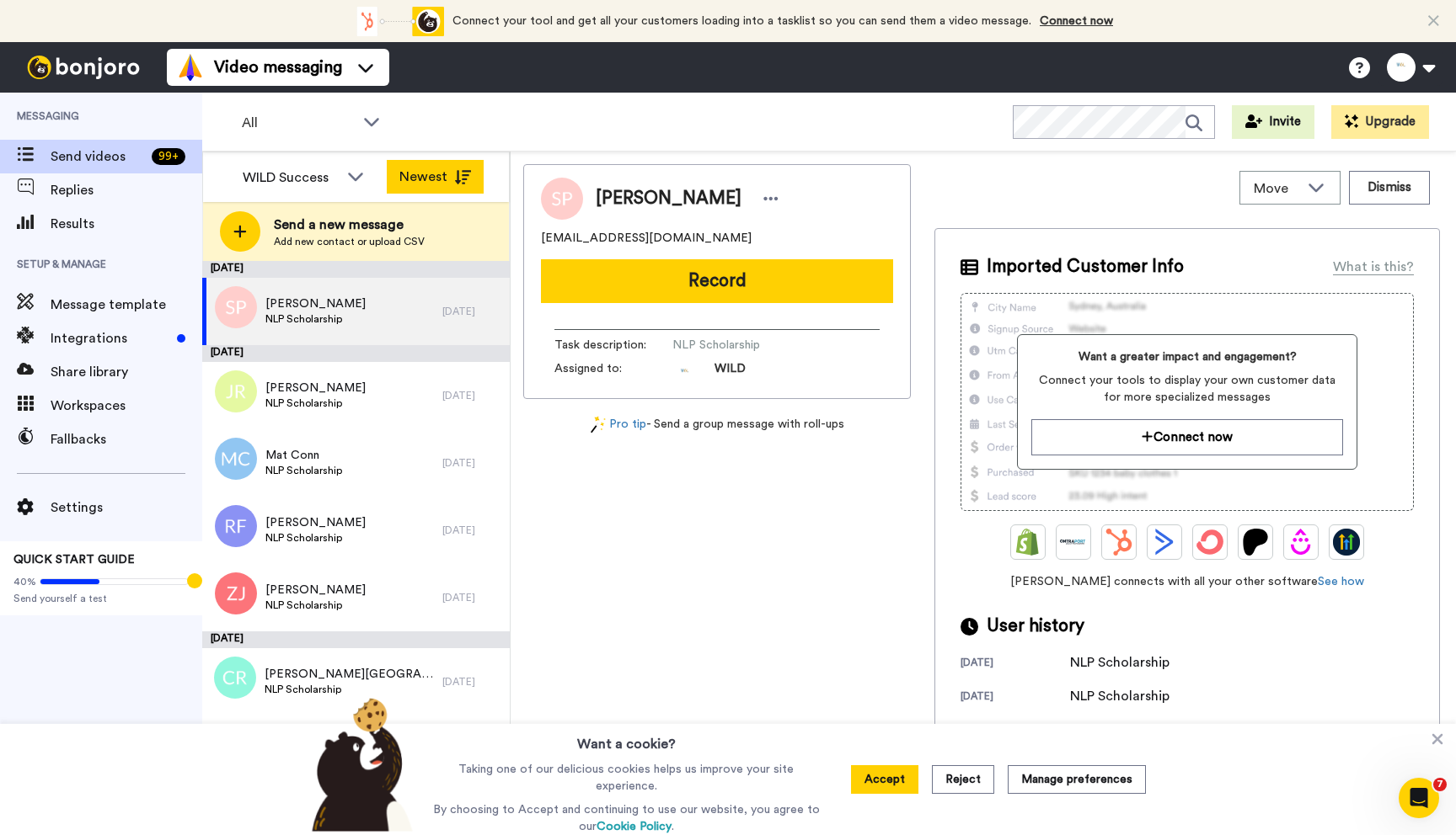
click at [422, 175] on button "Newest" at bounding box center [435, 176] width 97 height 33
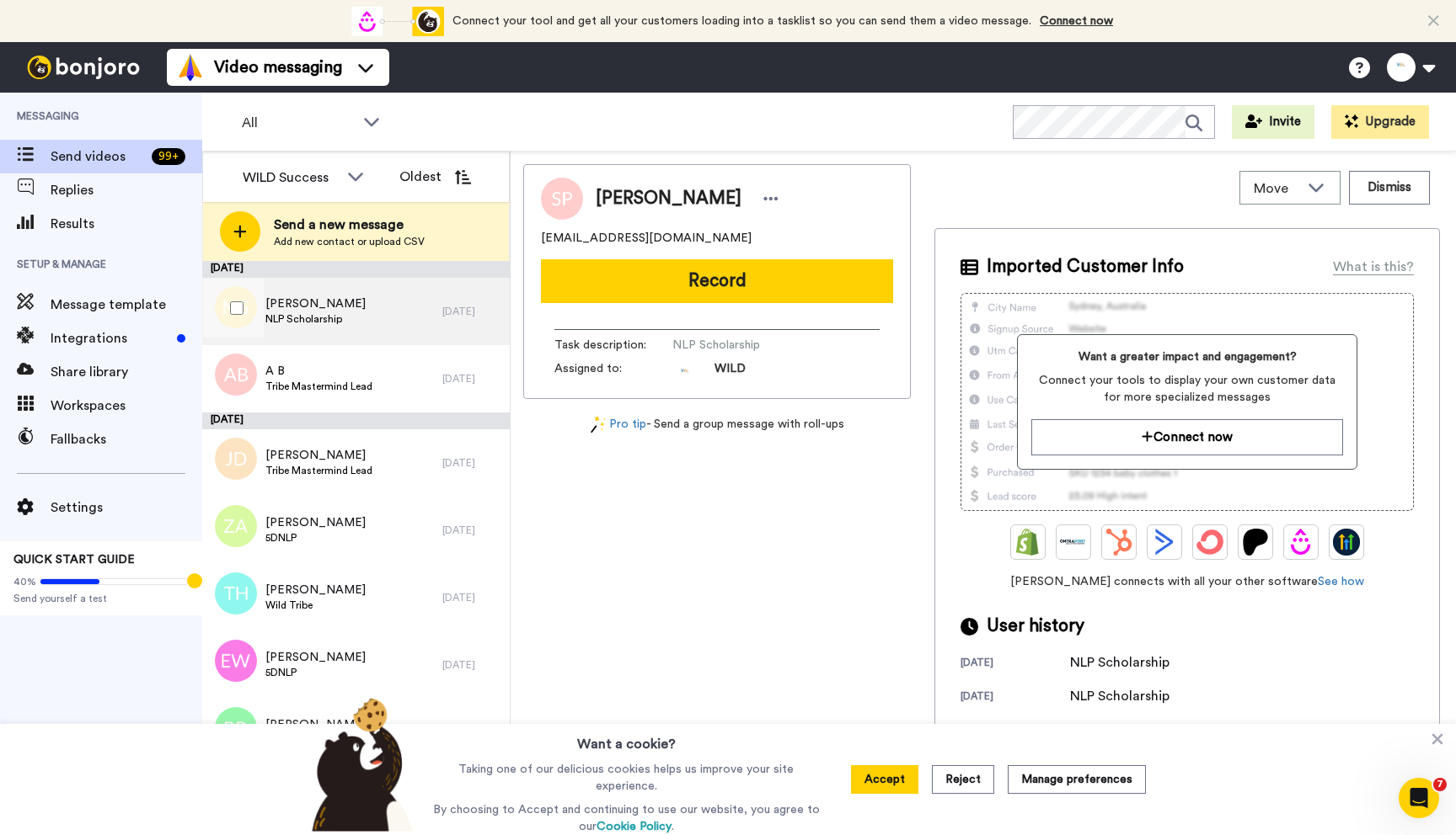
click at [383, 294] on div "Michelle S NLP Scholarship" at bounding box center [322, 311] width 240 height 68
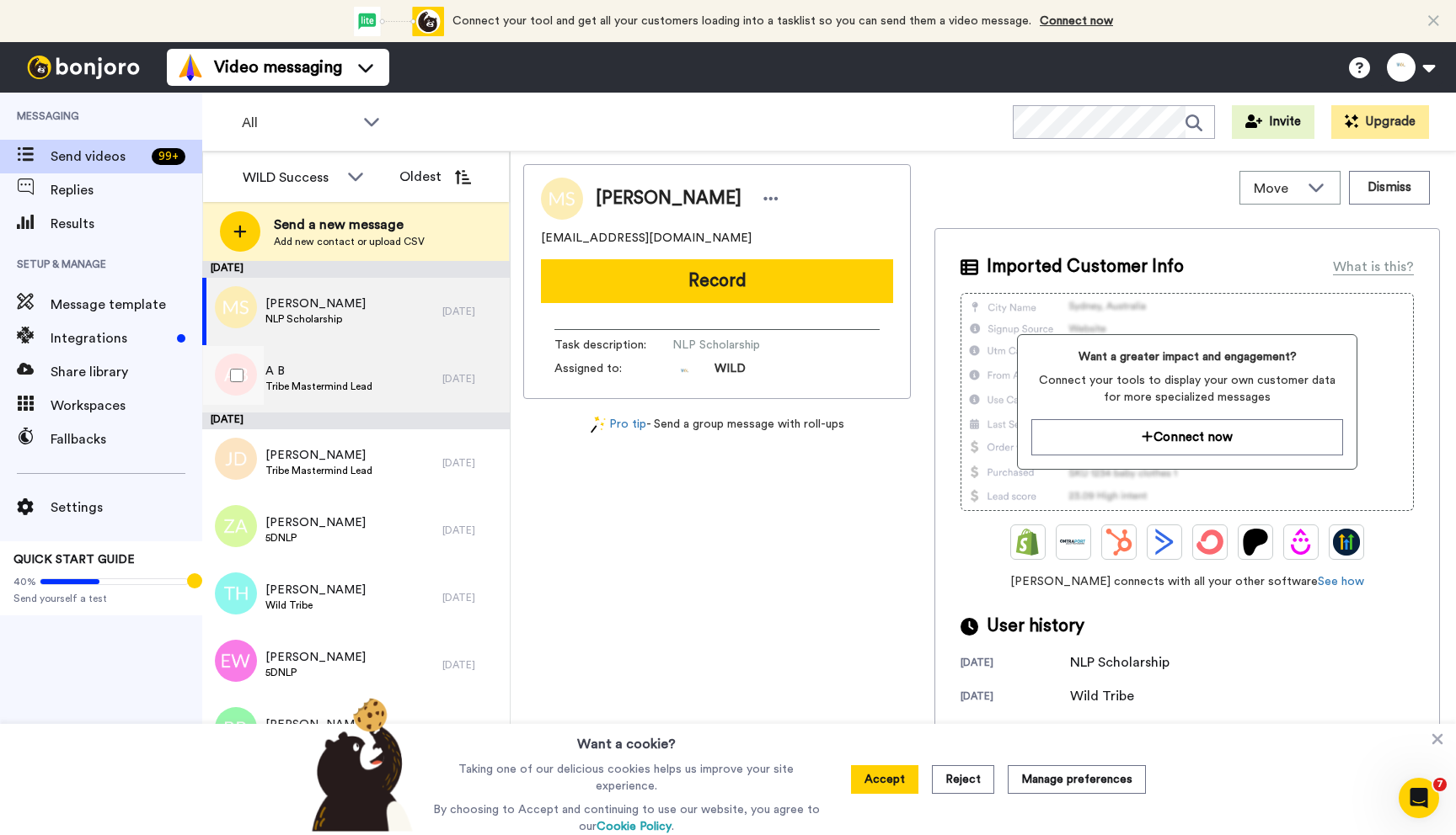
click at [365, 382] on span "Tribe Mastermind Lead" at bounding box center [319, 386] width 107 height 14
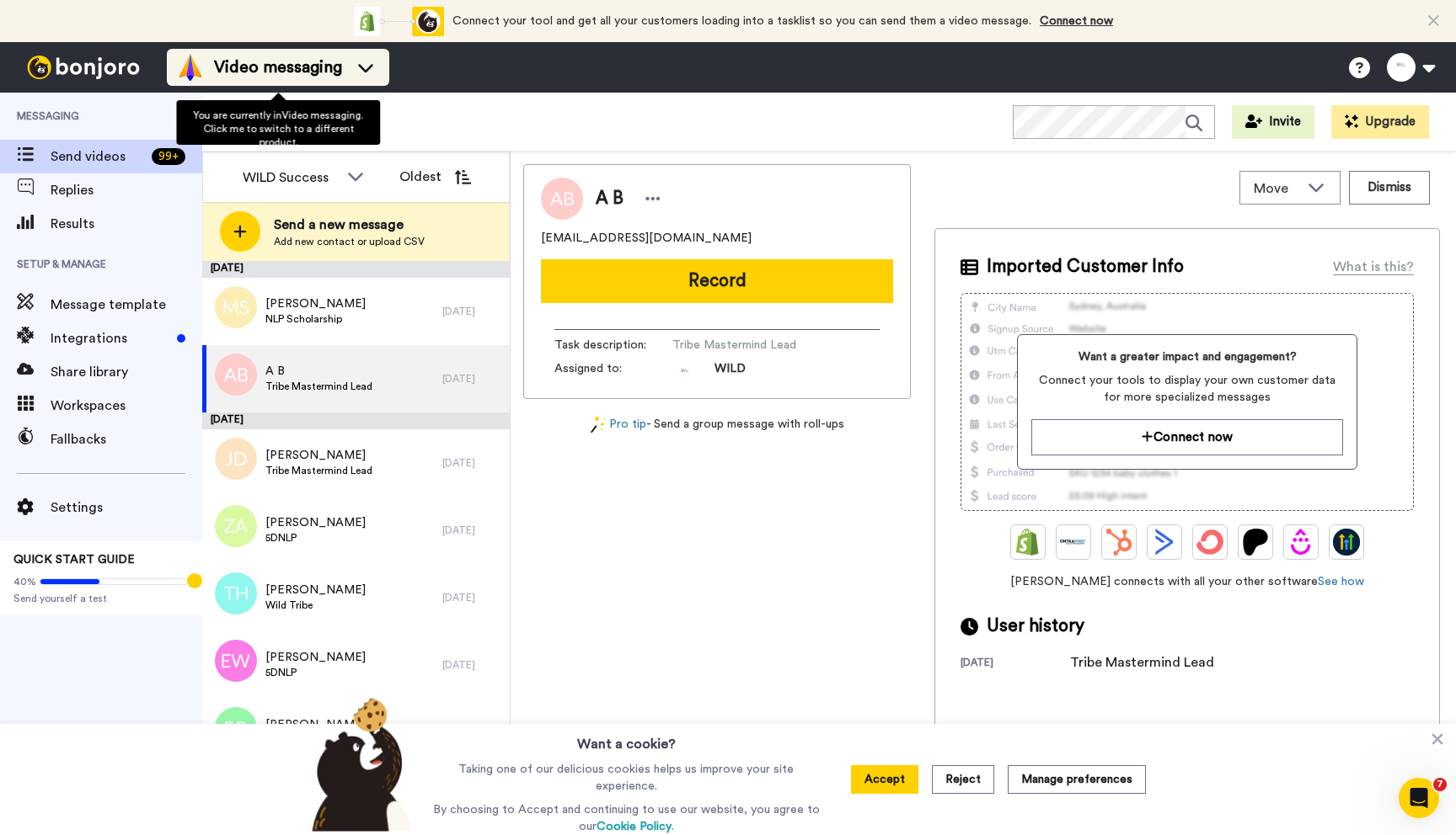
click at [363, 65] on icon at bounding box center [365, 67] width 27 height 17
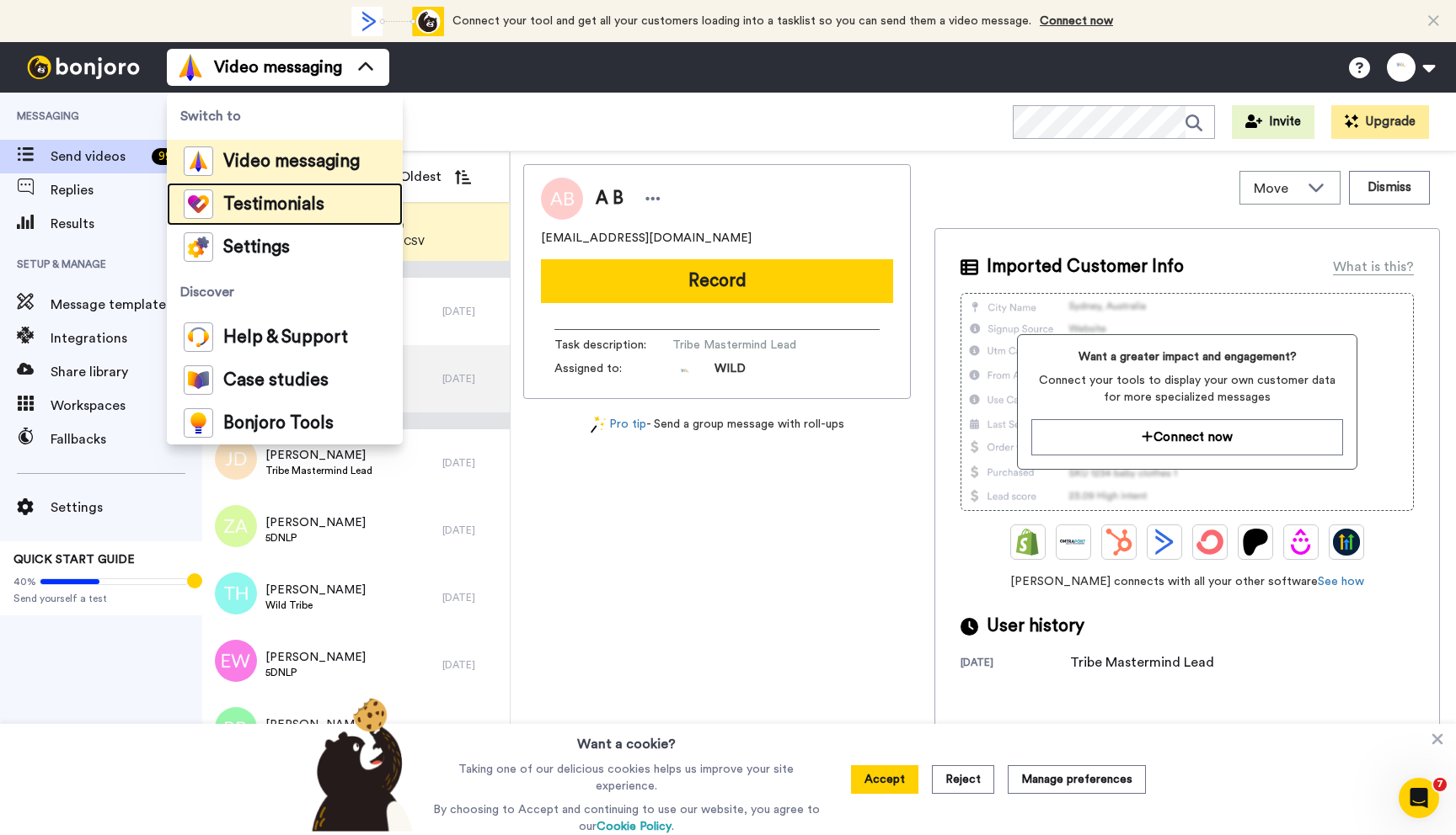
click at [334, 195] on li "Testimonials" at bounding box center [285, 204] width 236 height 43
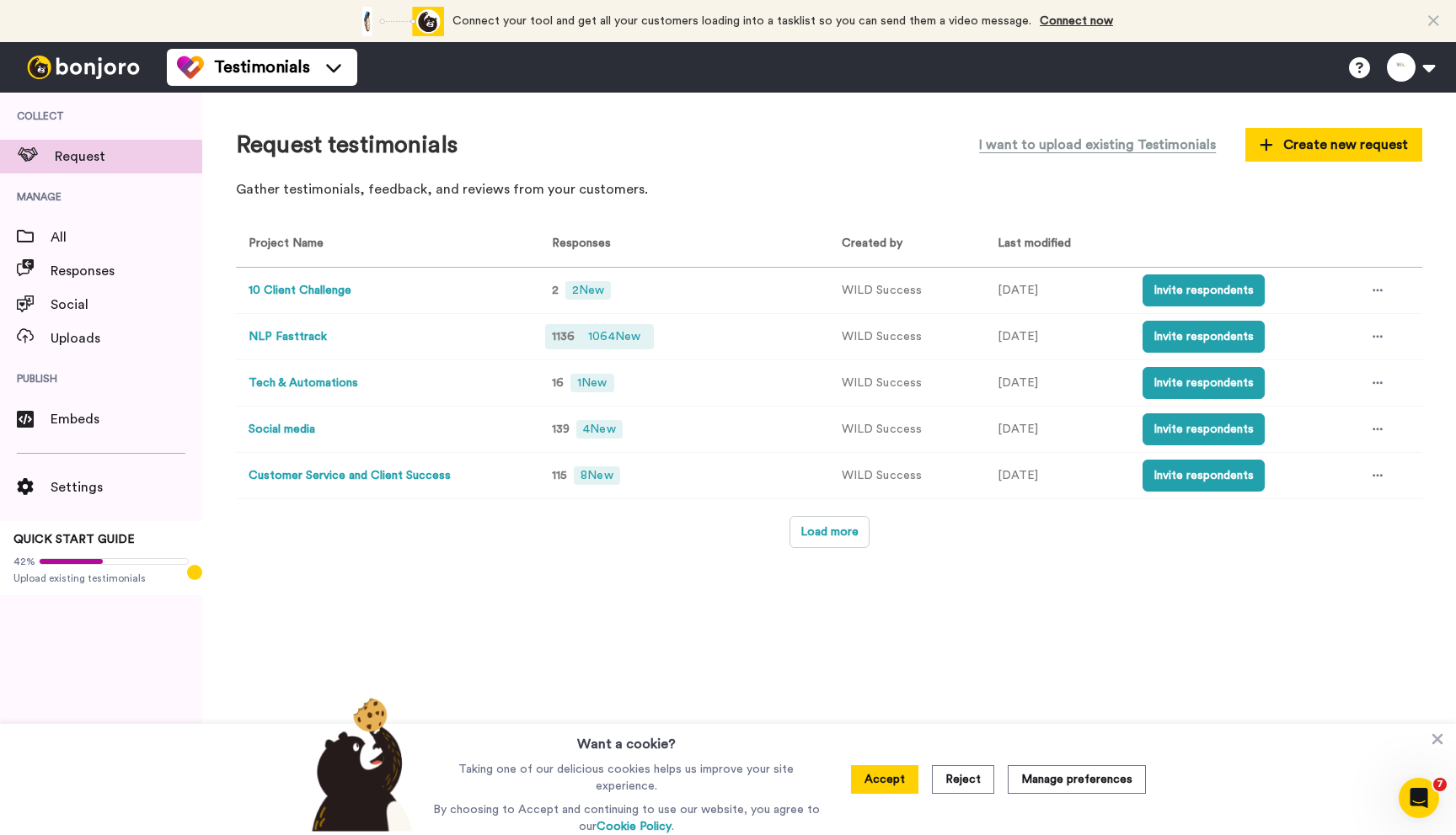
drag, startPoint x: 719, startPoint y: 208, endPoint x: 622, endPoint y: 342, distance: 165.4
click at [719, 208] on div "Request testimonials I want to upload existing Testimonials Create new request …" at bounding box center [829, 464] width 1253 height 743
click at [601, 337] on span "1064 New" at bounding box center [614, 337] width 66 height 19
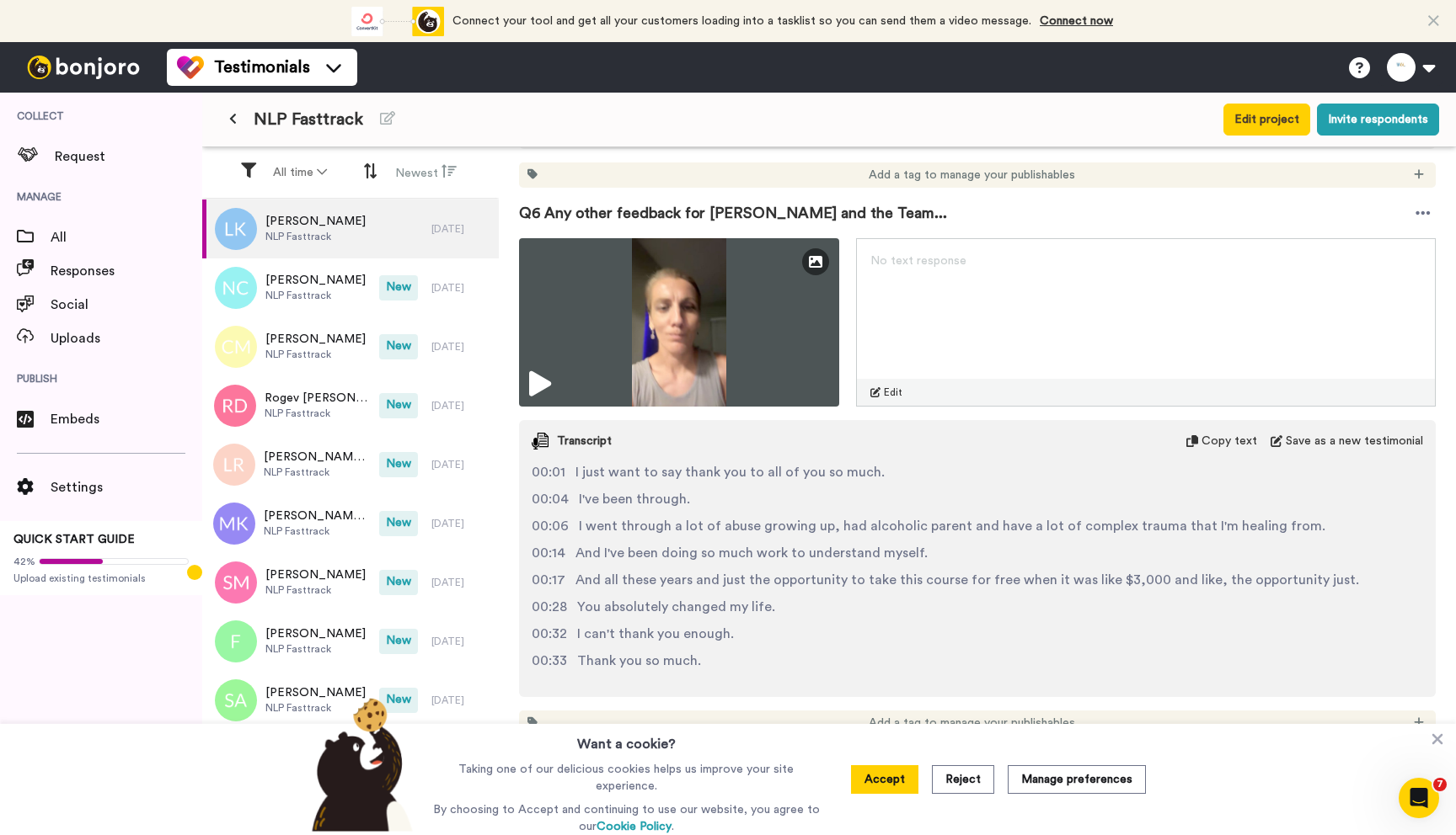
scroll to position [2756, 0]
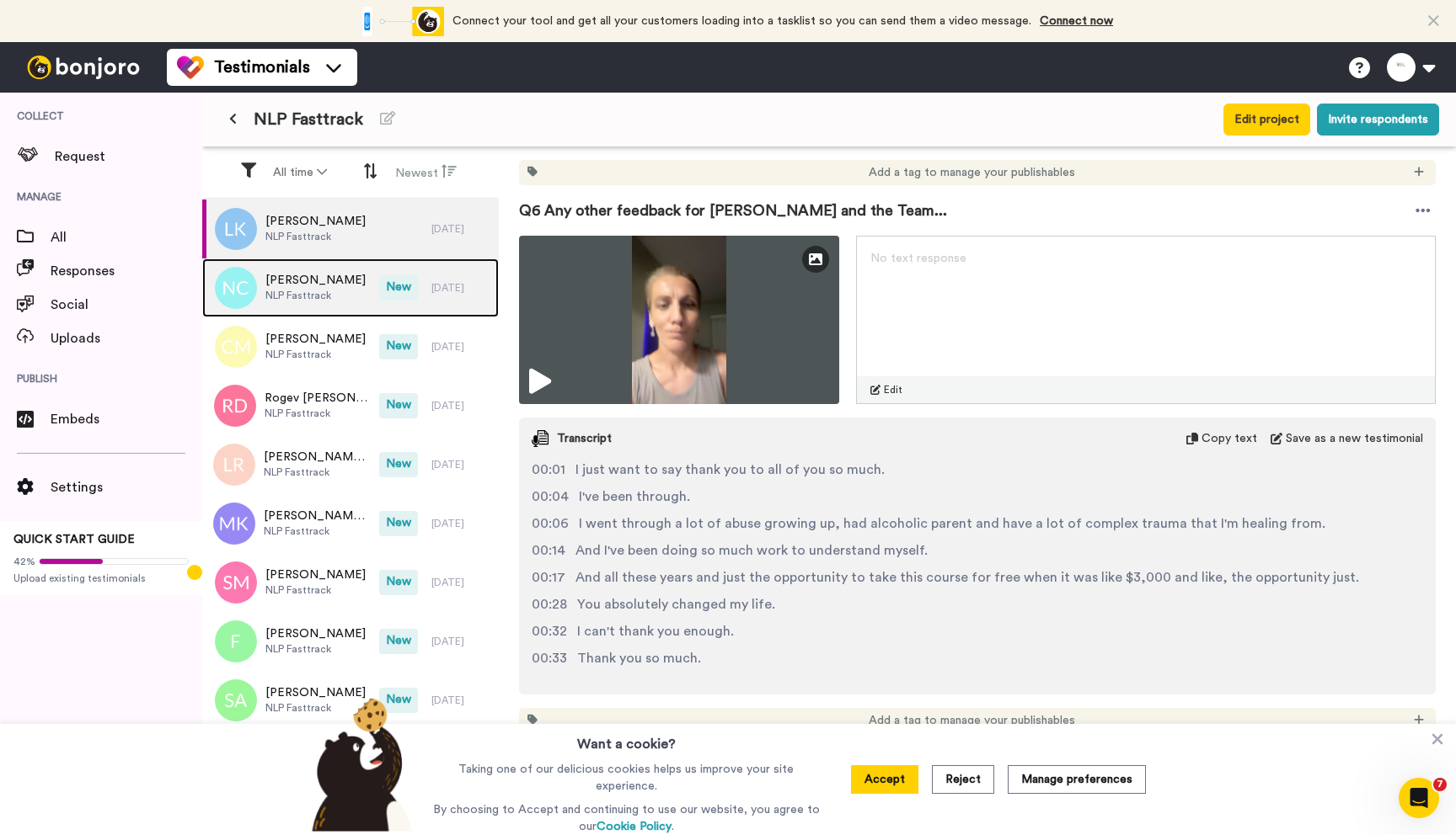
click at [323, 292] on span "NLP Fasttrack" at bounding box center [316, 295] width 100 height 14
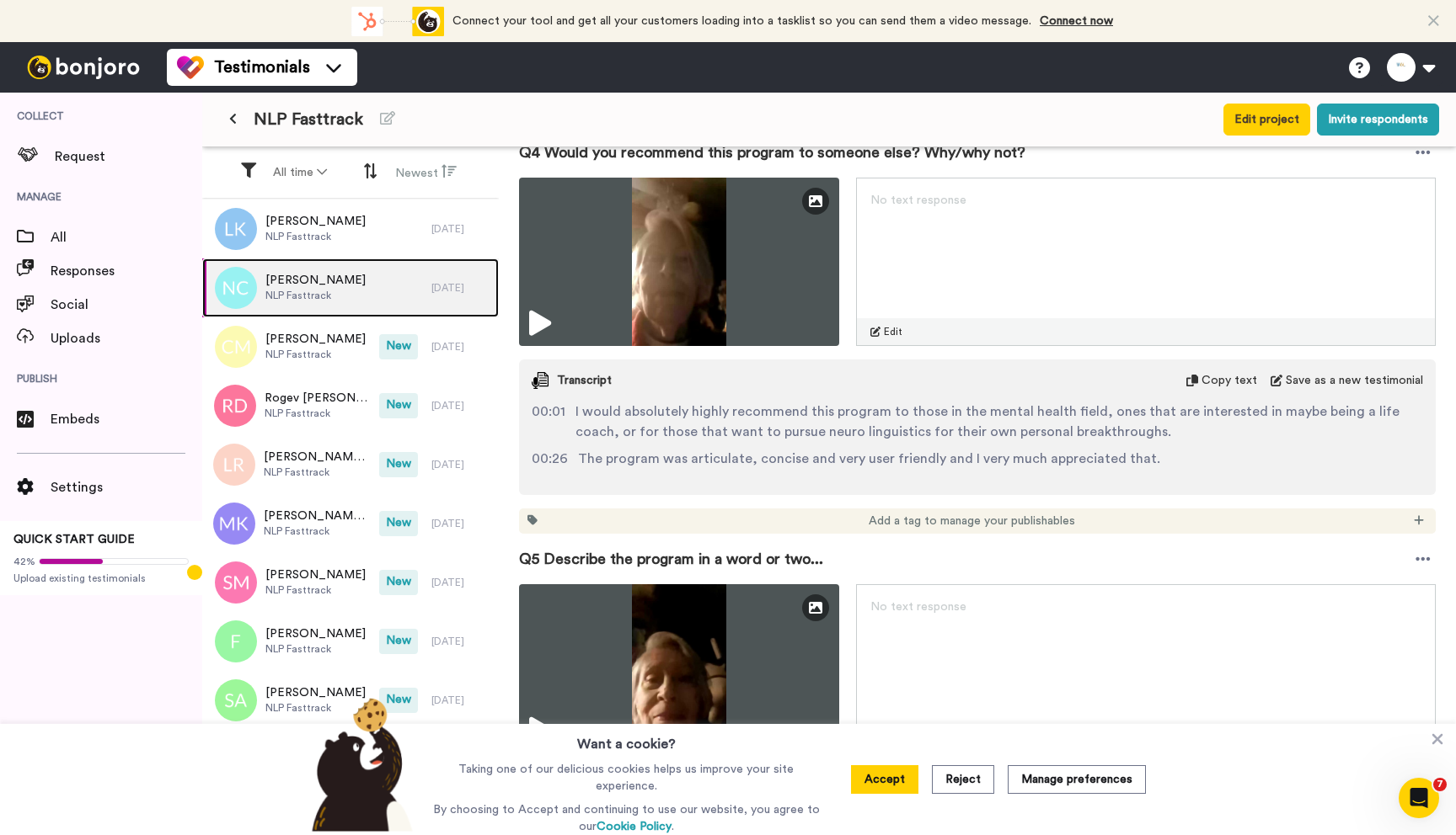
scroll to position [1775, 0]
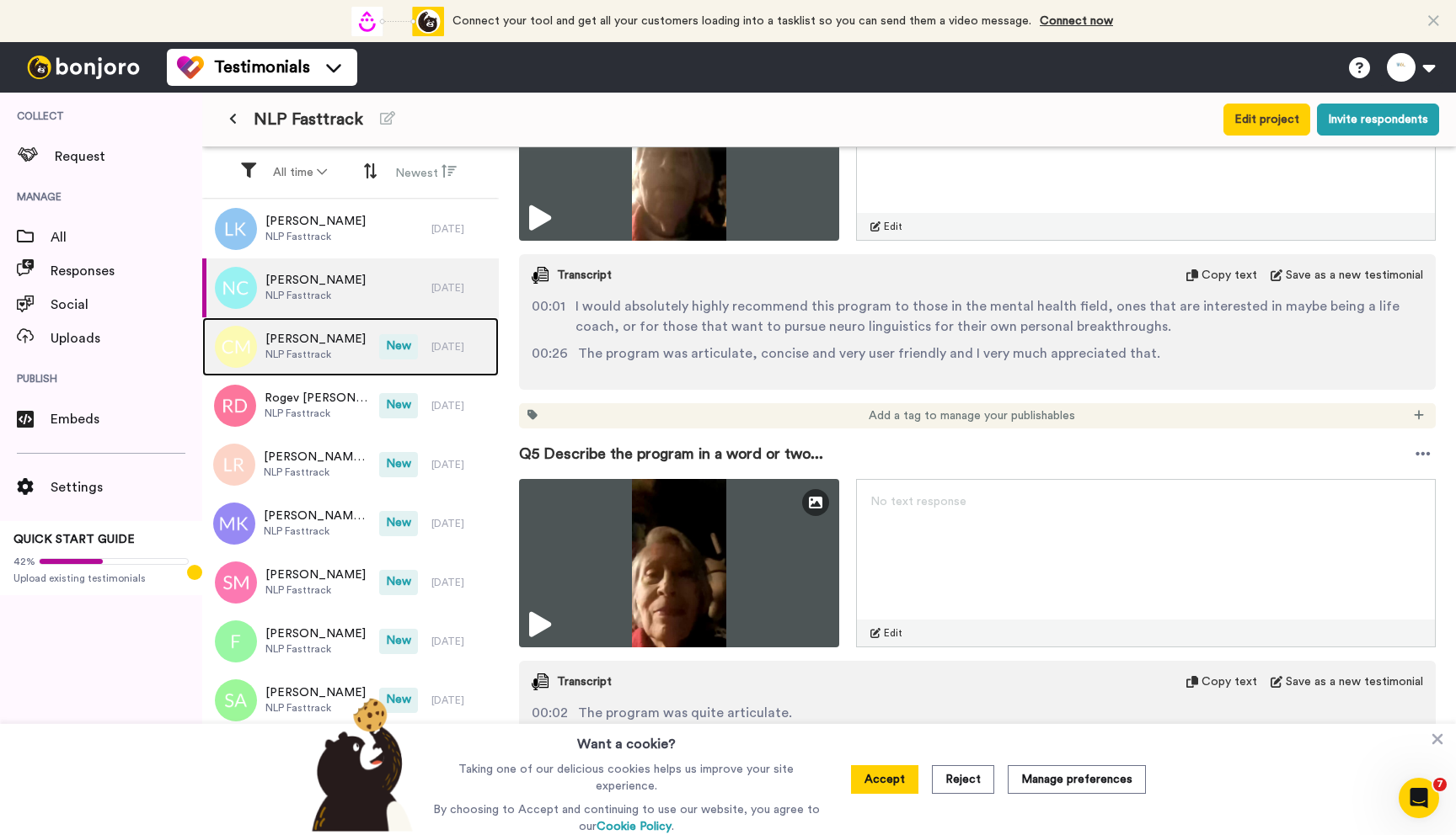
click at [311, 356] on span "NLP Fasttrack" at bounding box center [316, 354] width 100 height 14
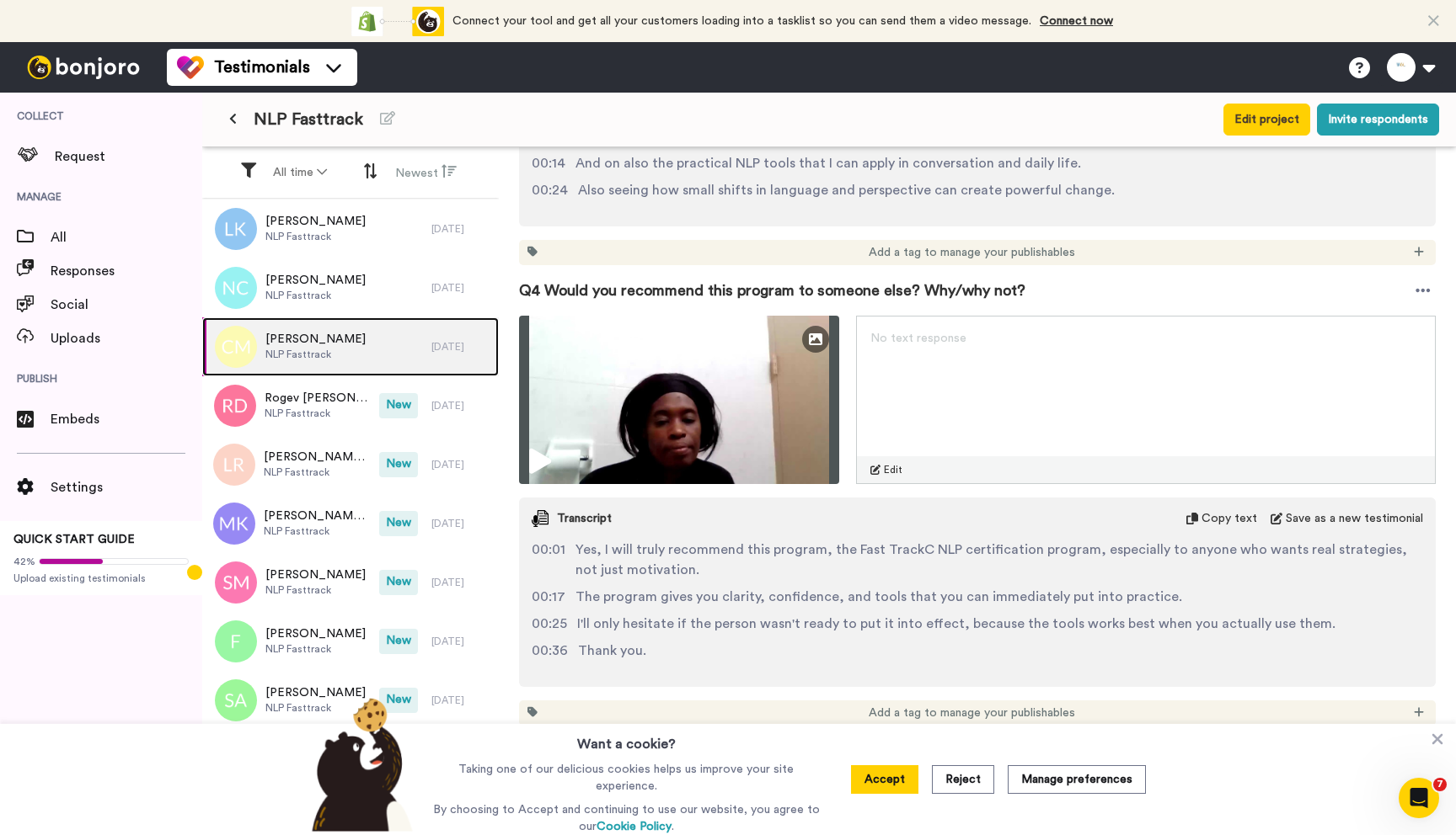
scroll to position [1594, 0]
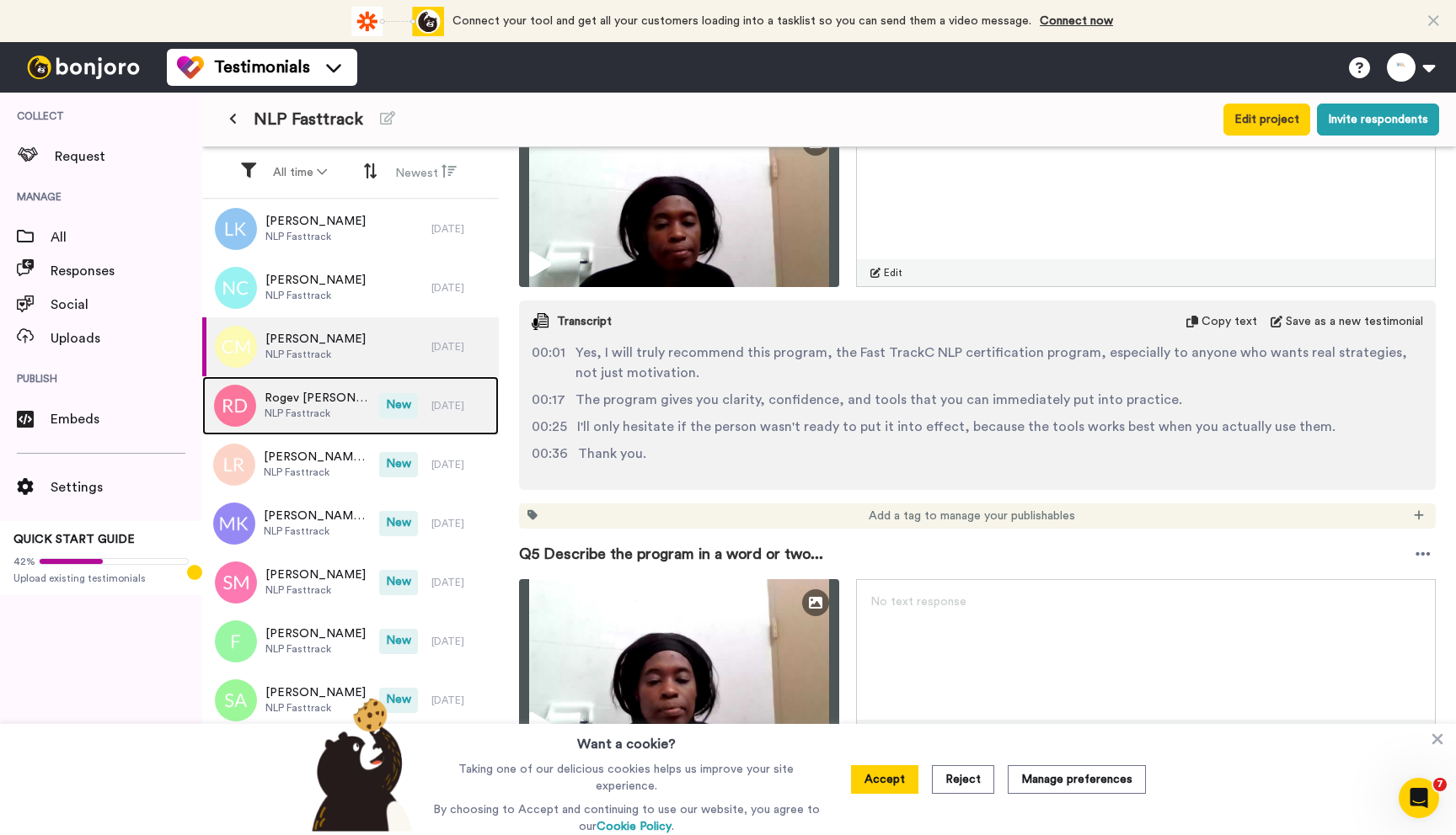
click at [318, 426] on div "Rogev Duckett NLP Fasttrack" at bounding box center [291, 405] width 177 height 59
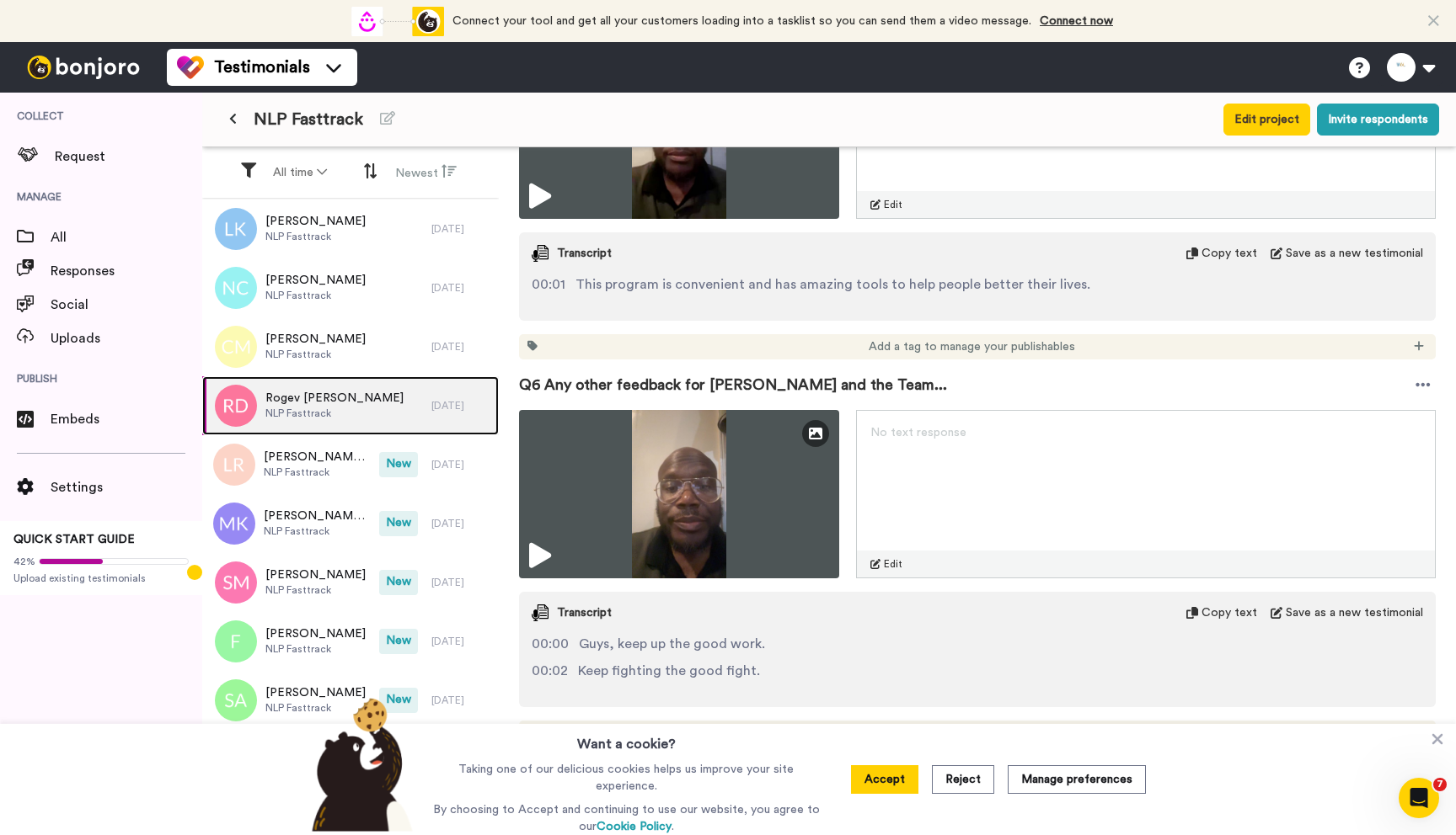
scroll to position [2001, 0]
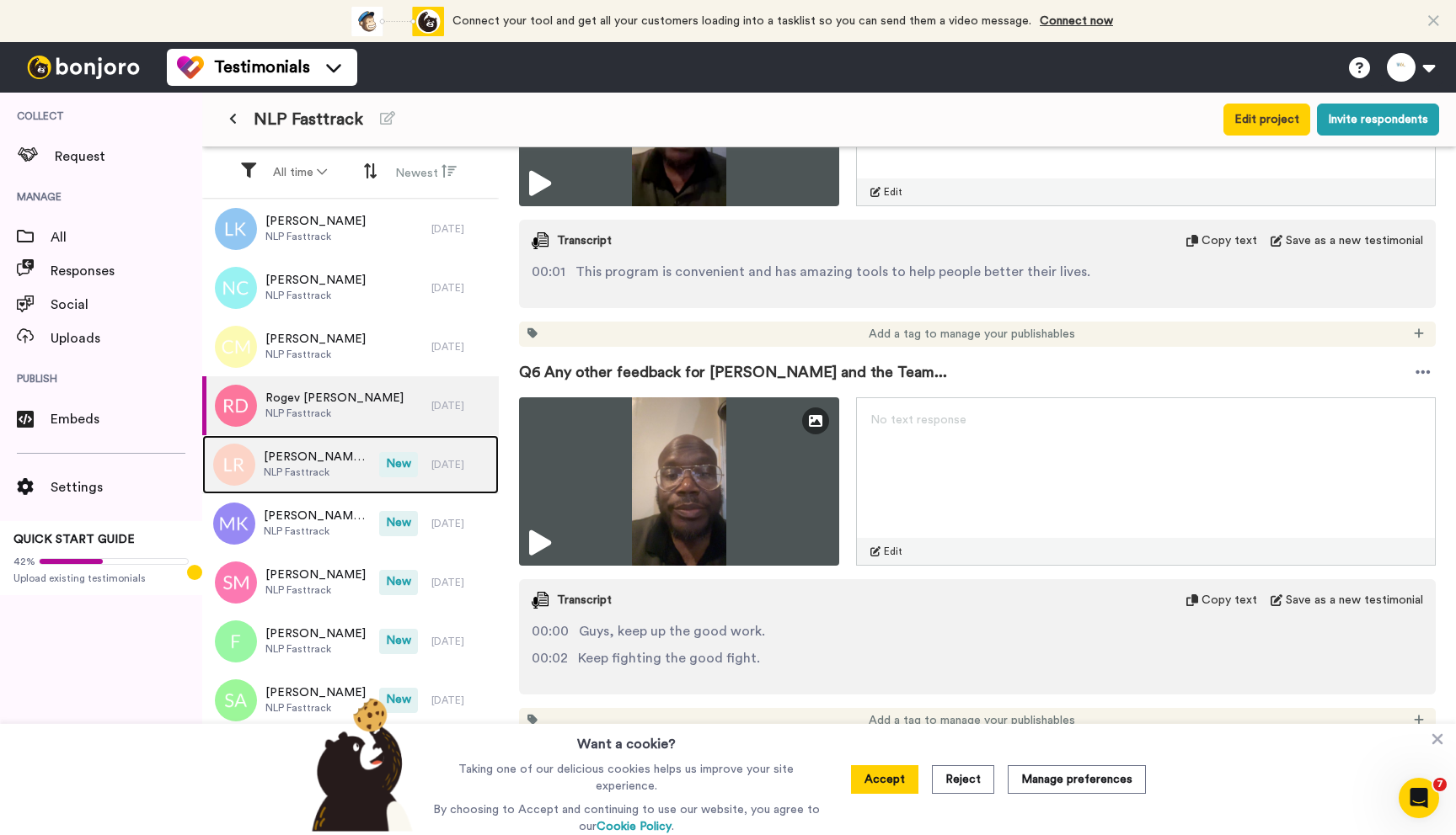
click at [334, 477] on span "NLP Fasttrack" at bounding box center [317, 472] width 107 height 14
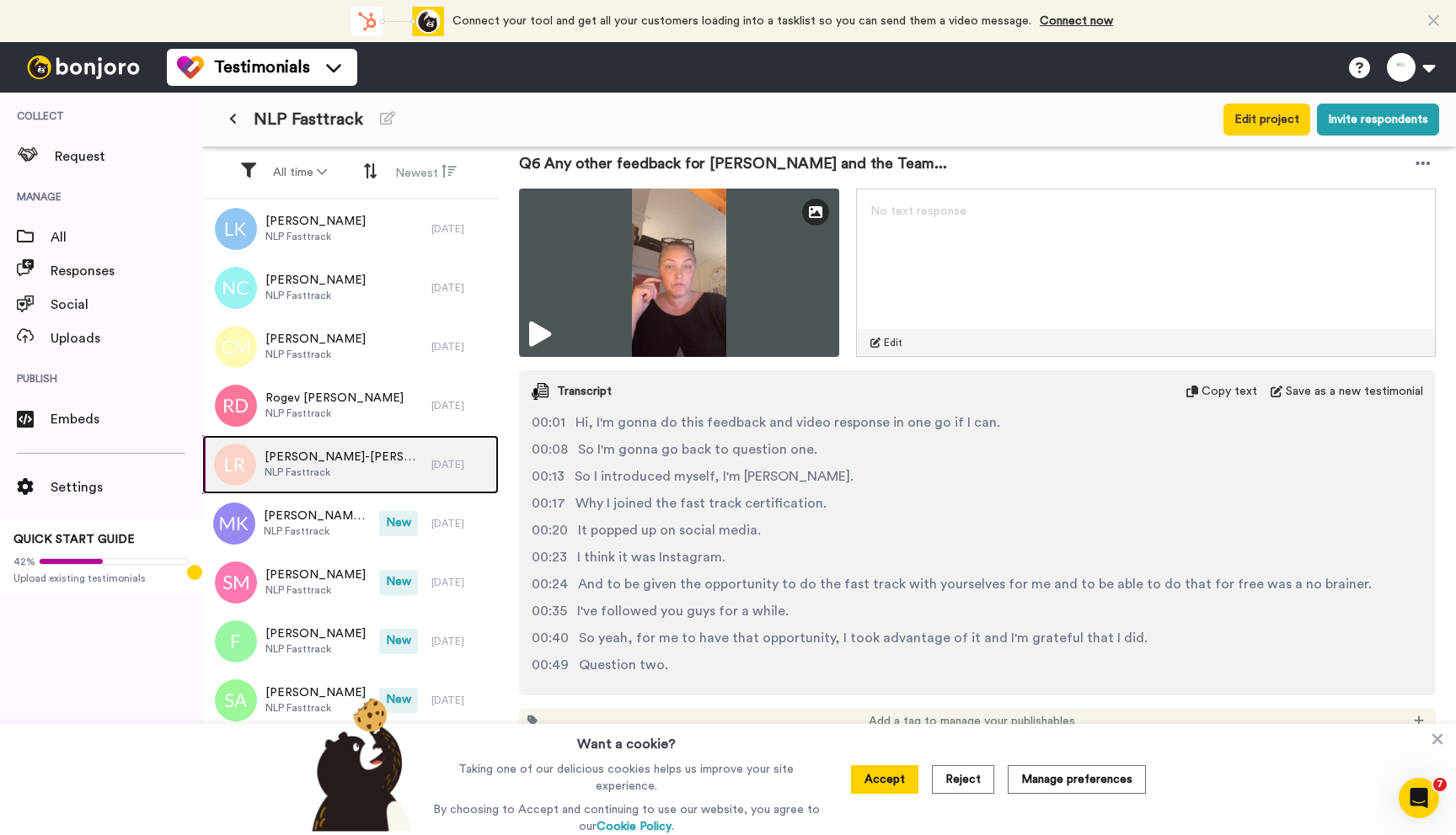
scroll to position [250, 0]
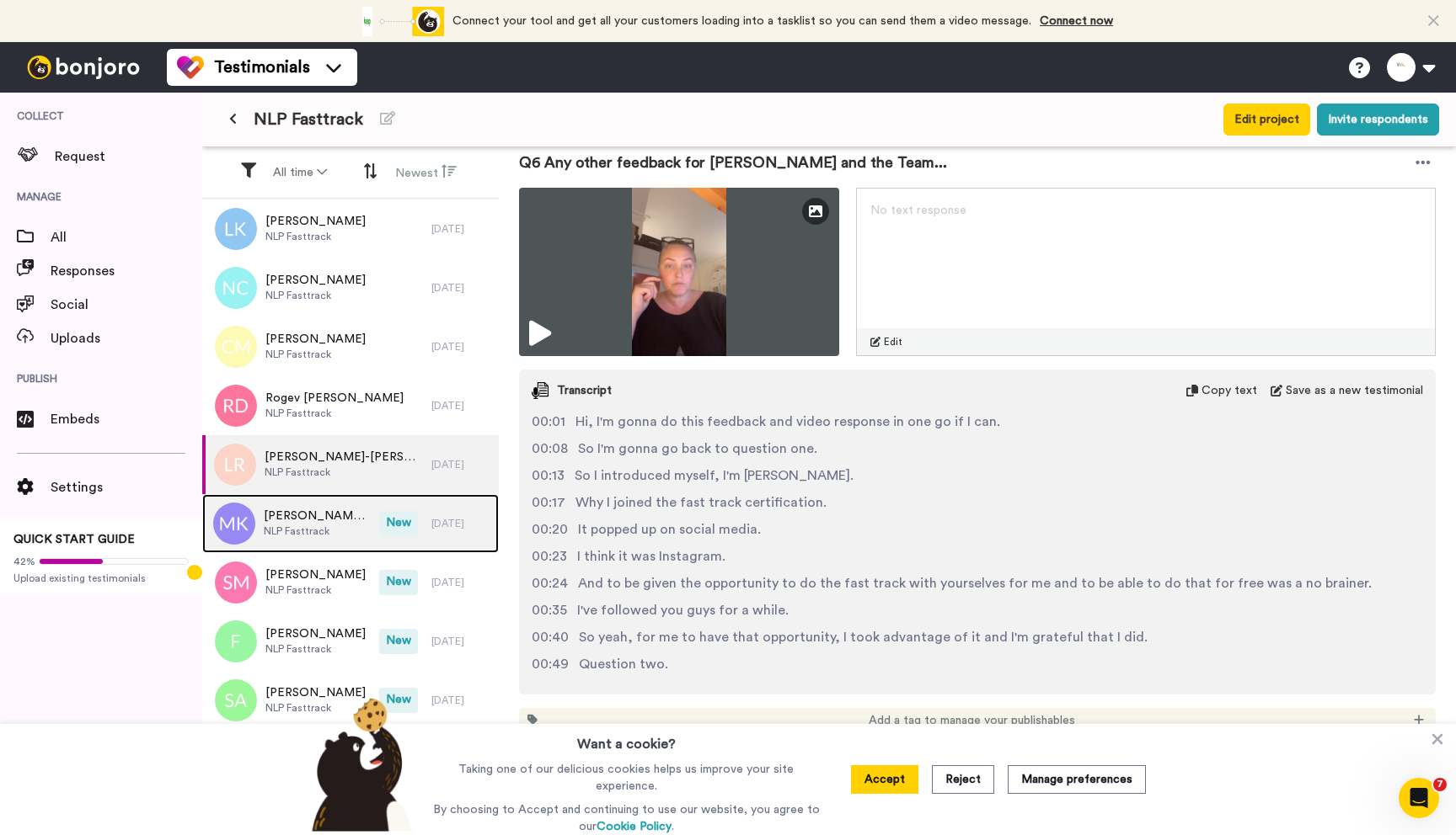
click at [318, 543] on div "Mohammed Khalid Khan NLP Fasttrack" at bounding box center [291, 523] width 177 height 59
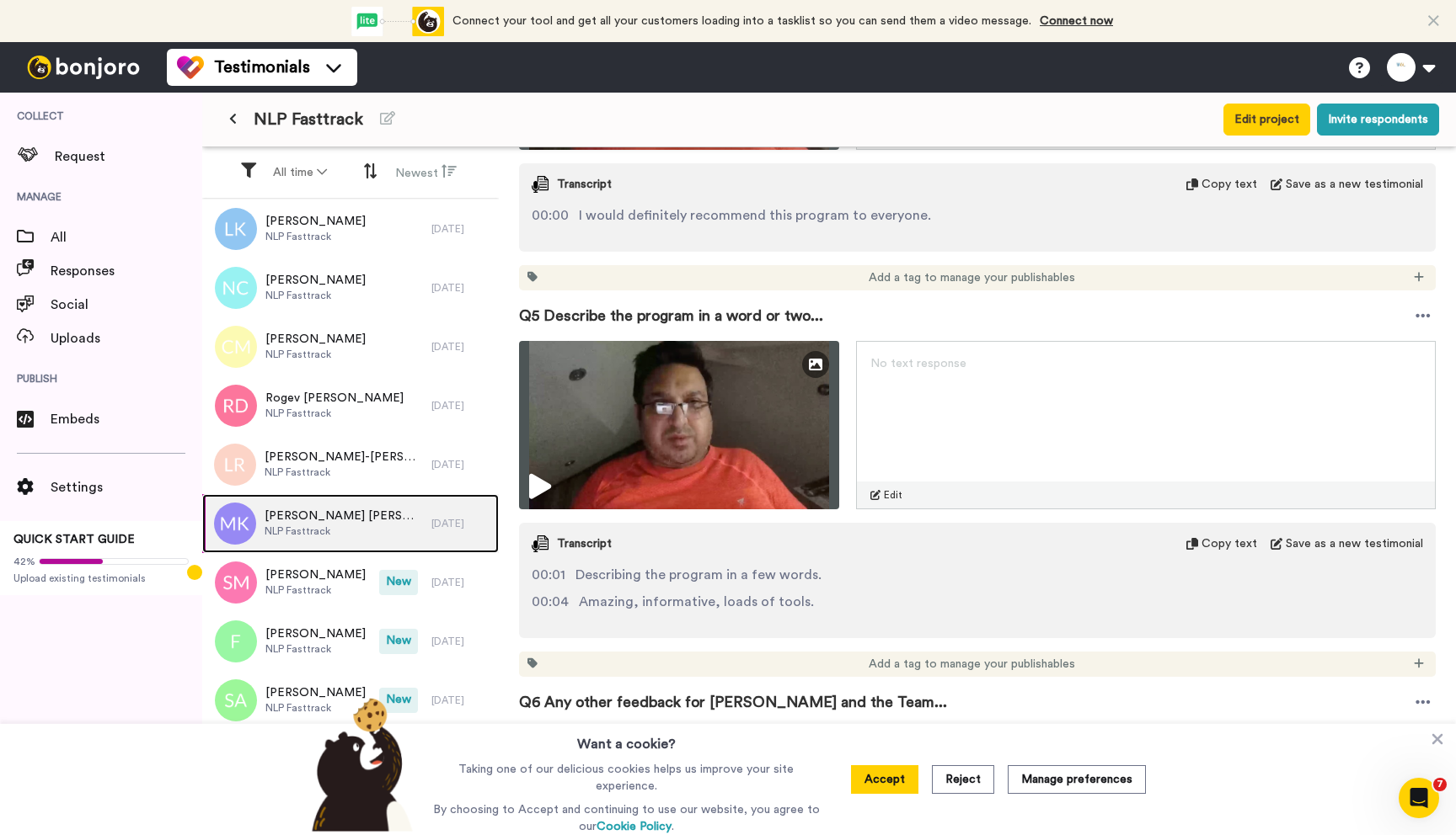
scroll to position [1987, 0]
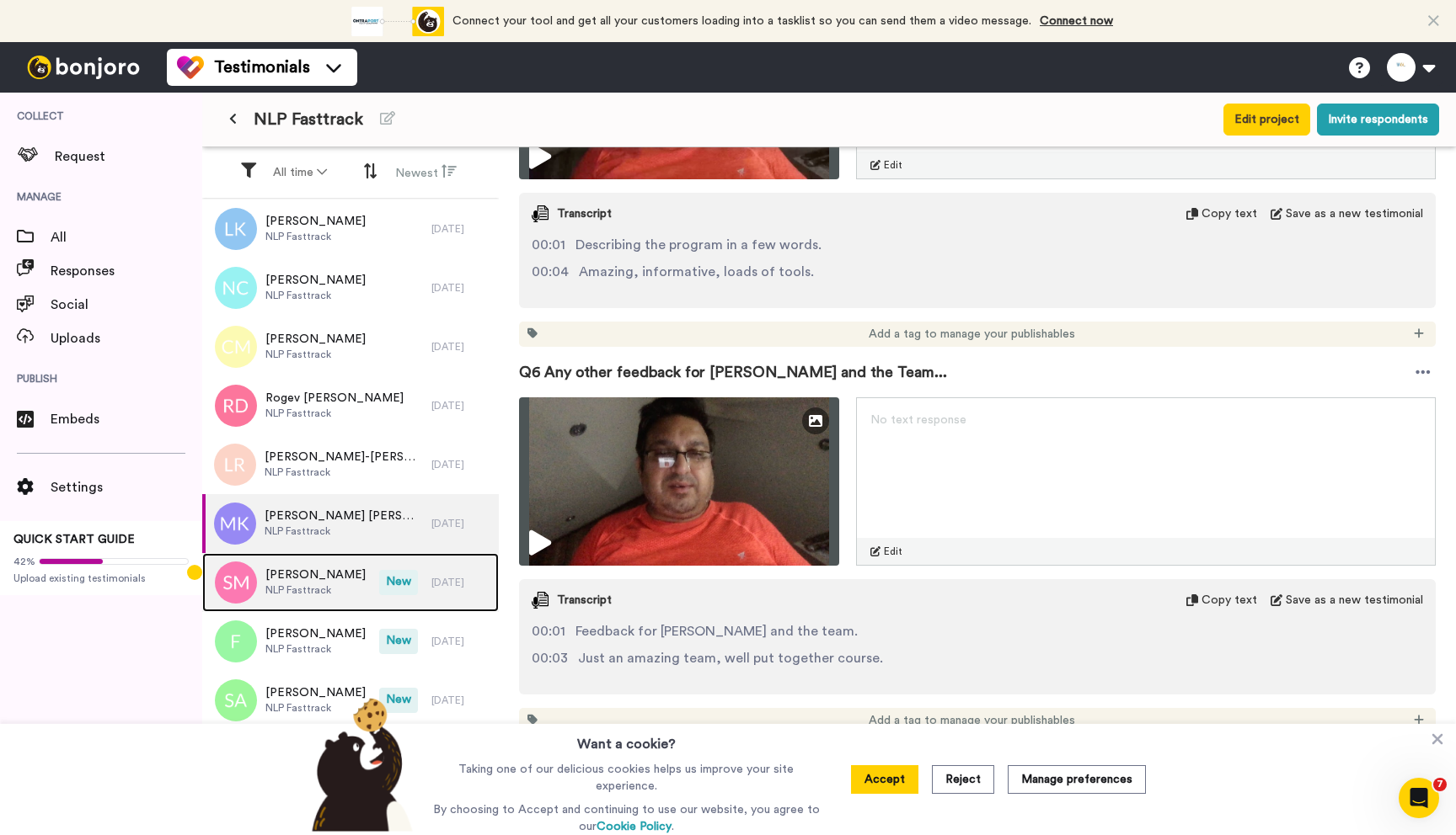
drag, startPoint x: 311, startPoint y: 580, endPoint x: 359, endPoint y: 566, distance: 50.0
click at [311, 580] on span "[PERSON_NAME]" at bounding box center [316, 575] width 100 height 17
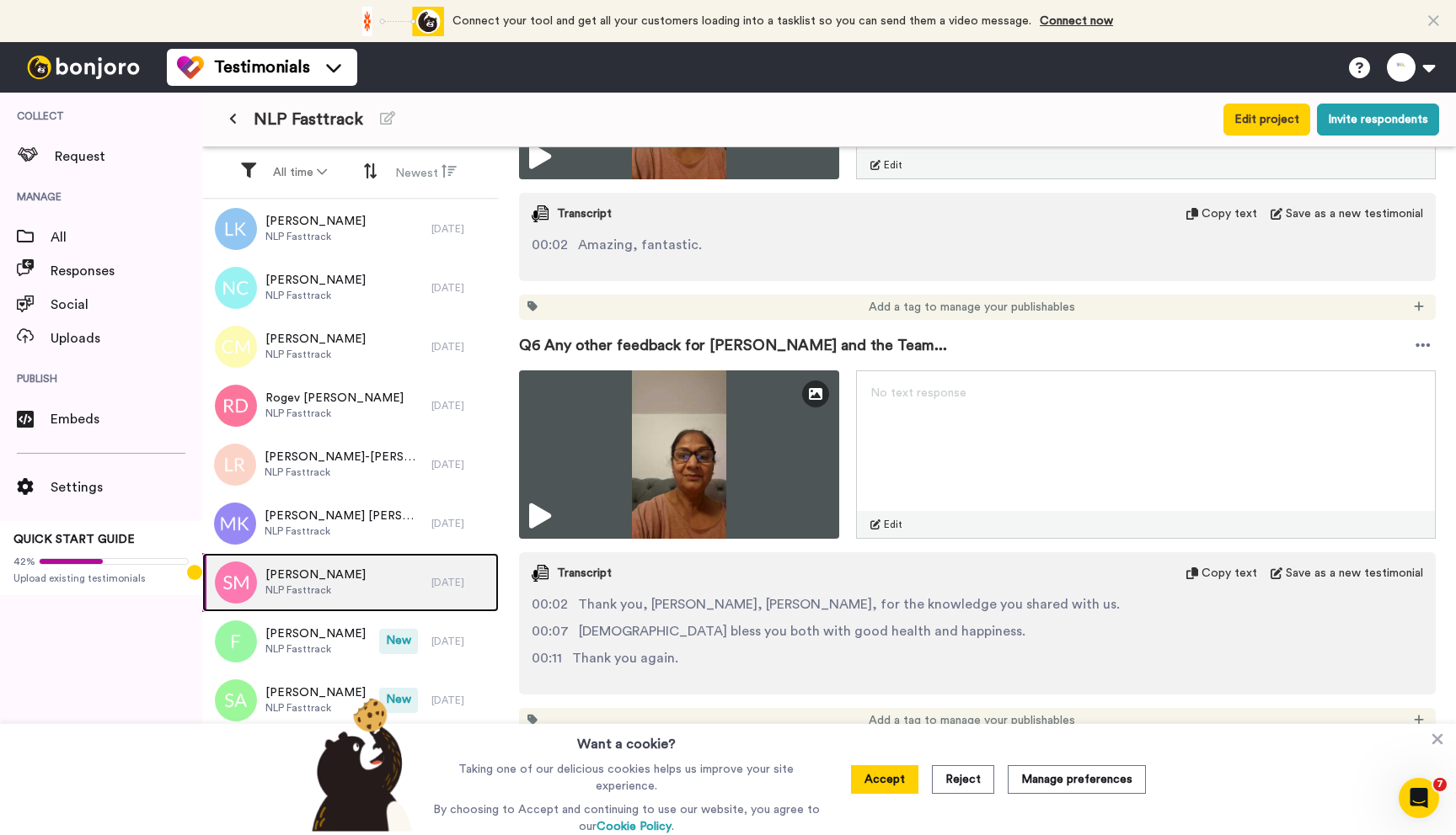
scroll to position [246, 0]
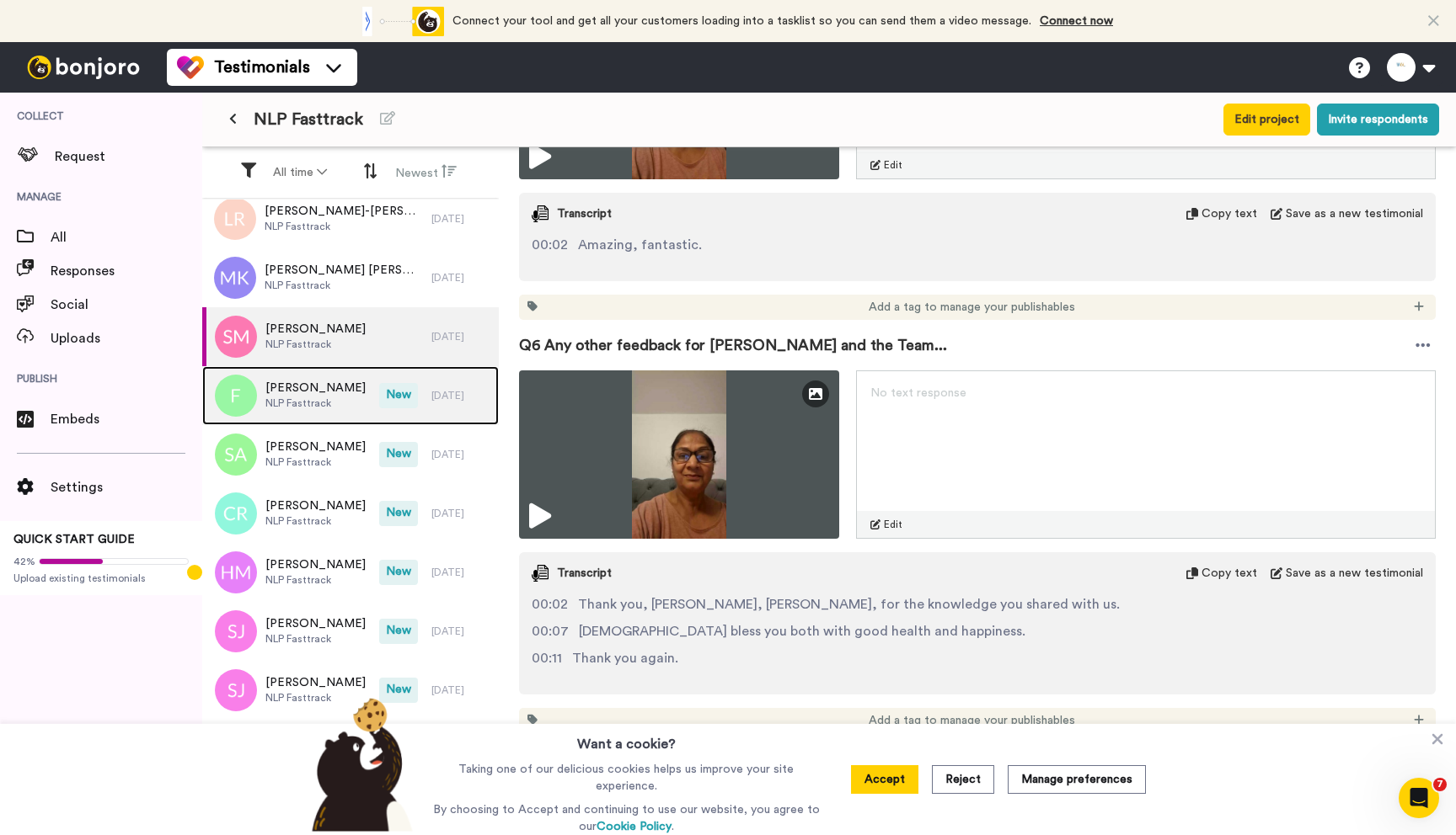
click at [301, 383] on span "[PERSON_NAME]" at bounding box center [316, 388] width 100 height 17
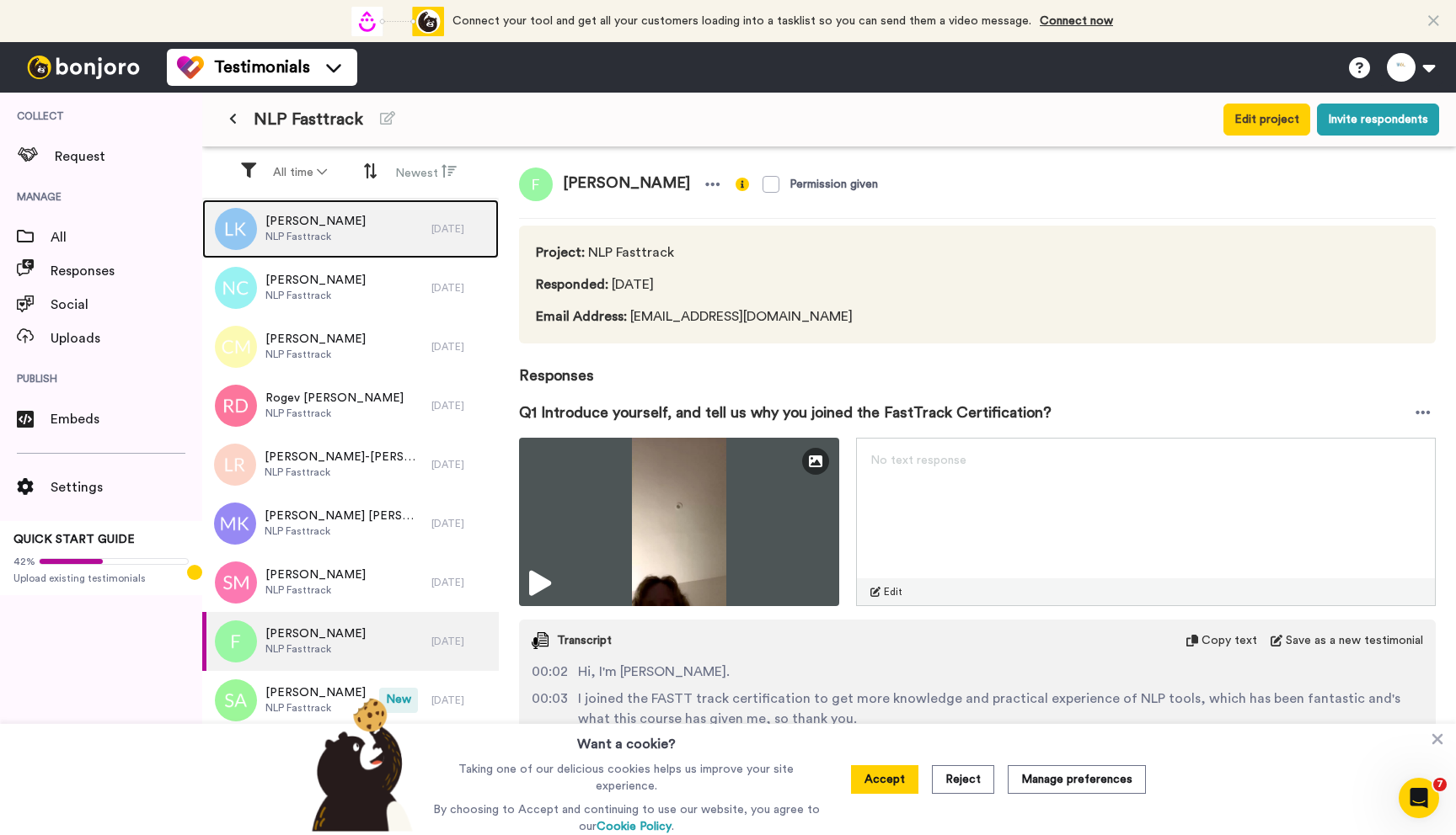
click at [302, 235] on span "NLP Fasttrack" at bounding box center [316, 237] width 100 height 14
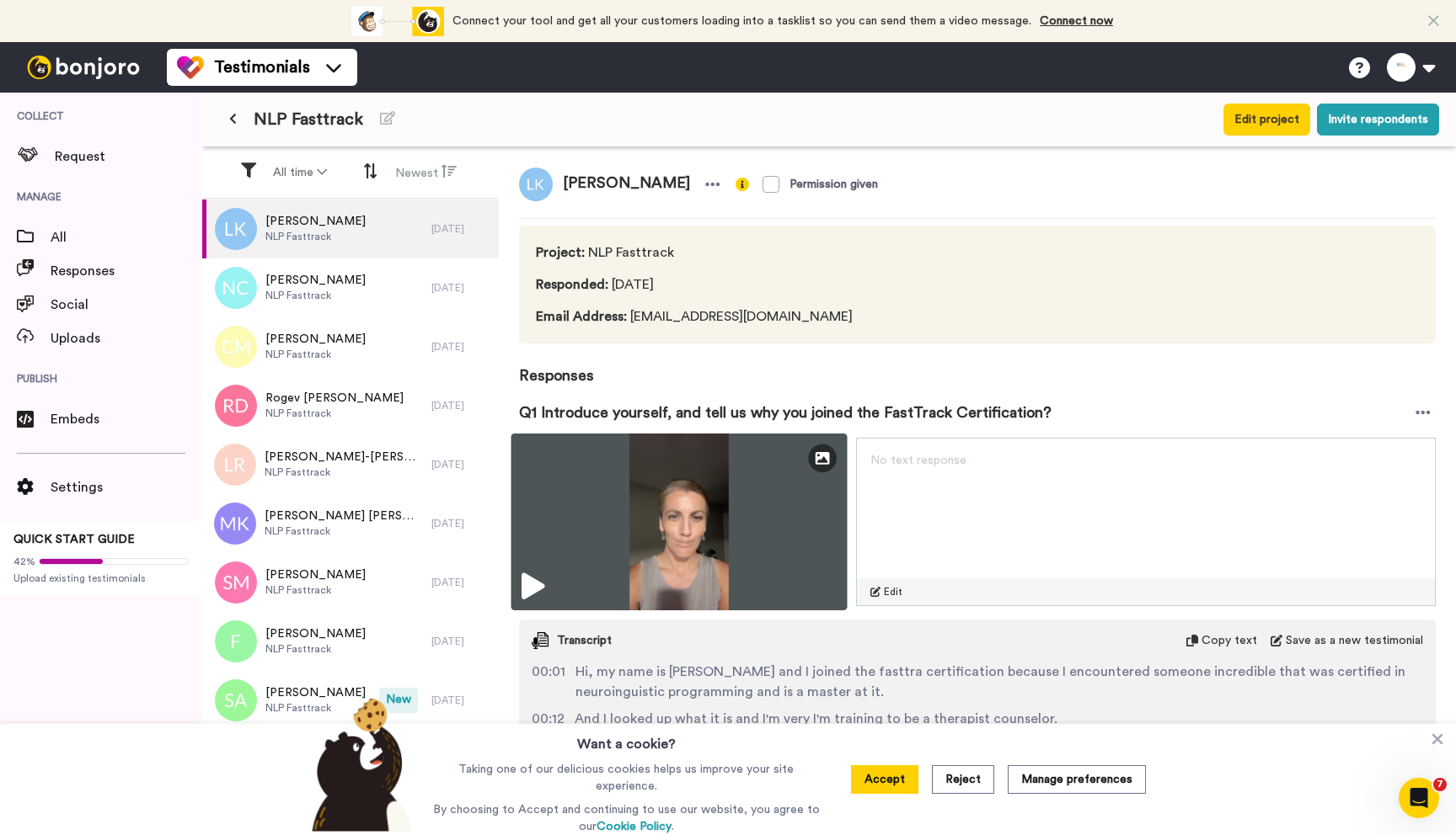
click at [533, 587] on icon at bounding box center [532, 586] width 22 height 27
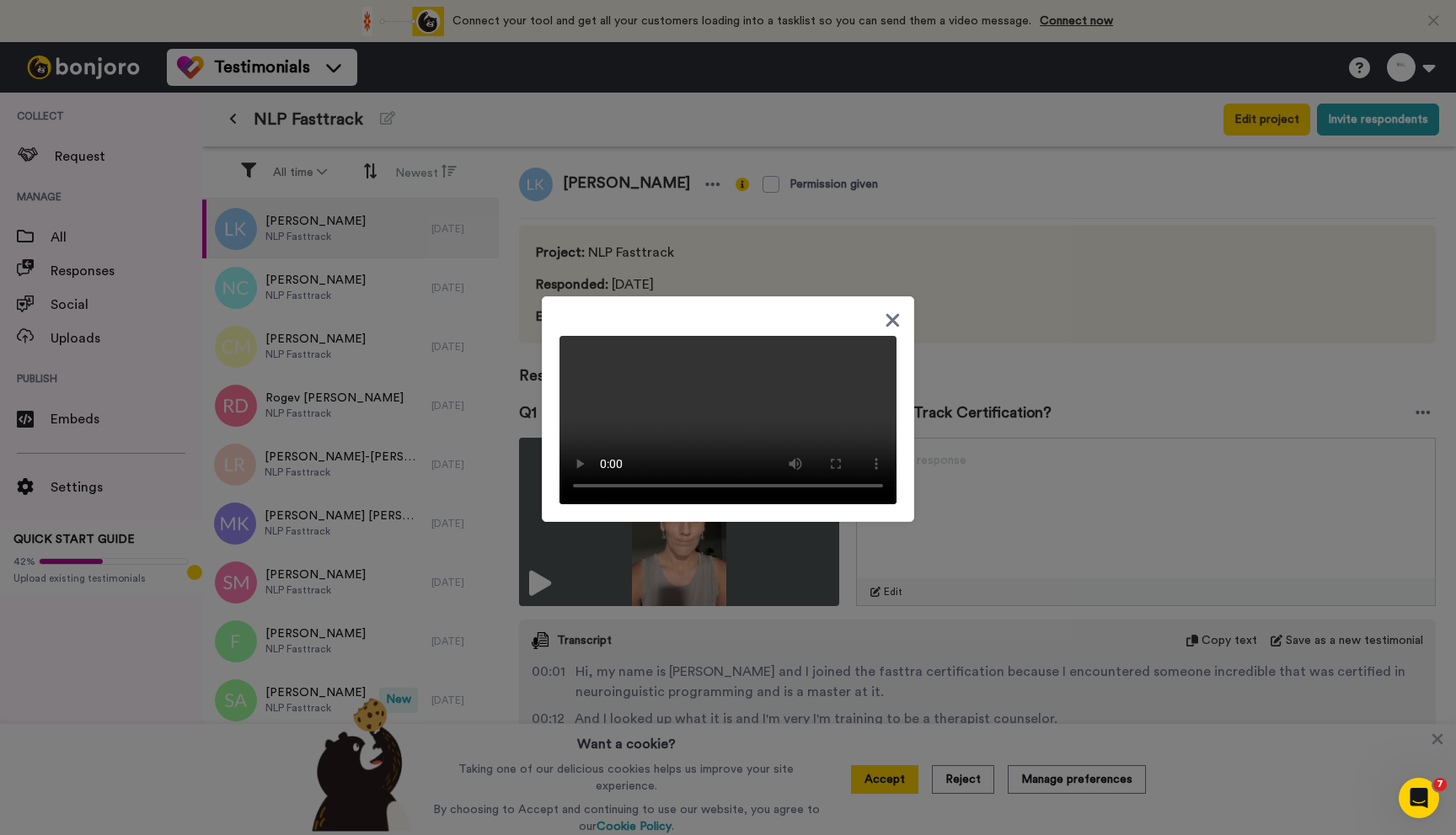
click at [890, 310] on icon at bounding box center [892, 320] width 16 height 21
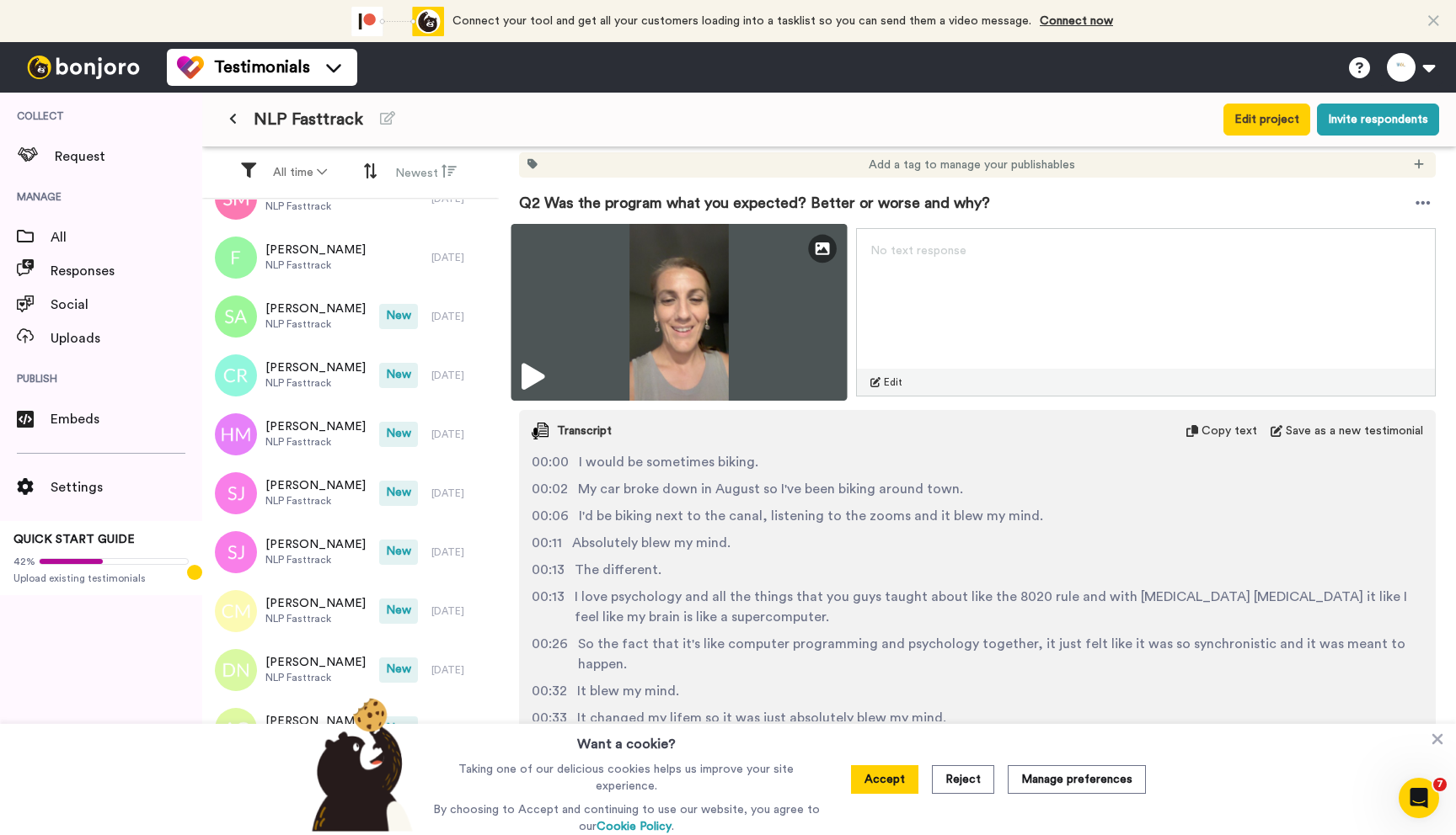
scroll to position [796, 0]
click at [537, 375] on icon at bounding box center [532, 379] width 22 height 27
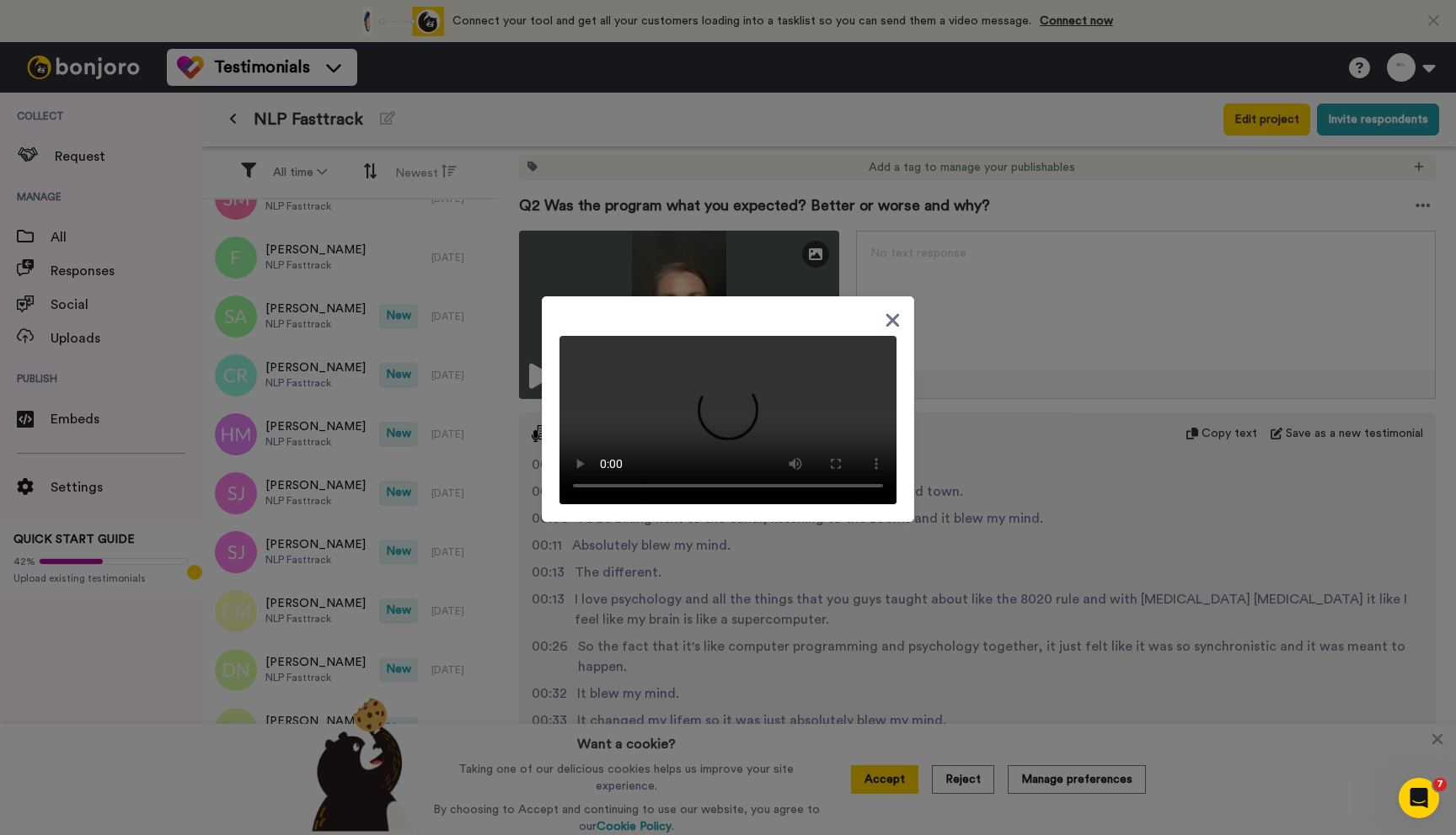
click at [1101, 477] on div at bounding box center [728, 417] width 1456 height 835
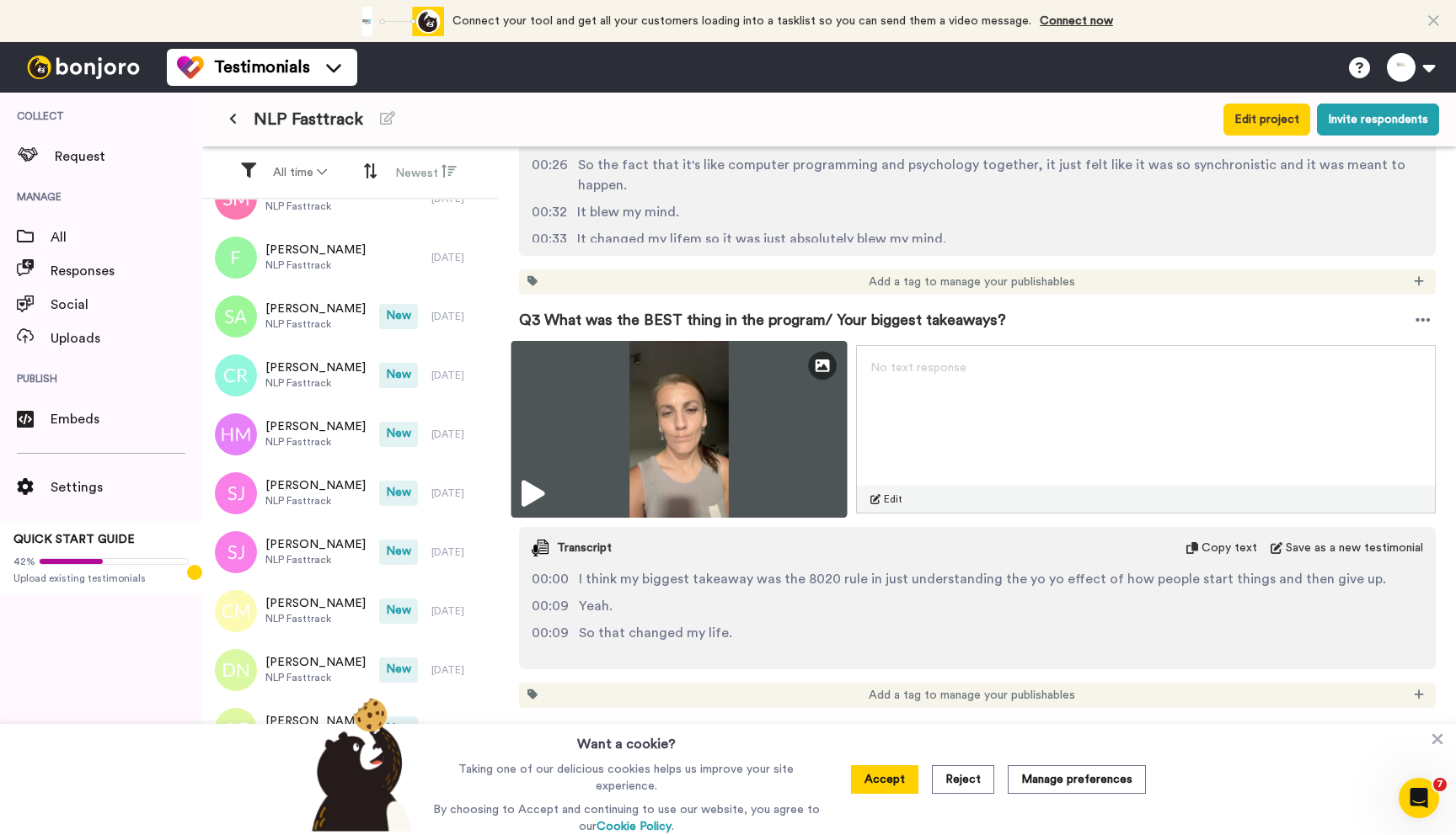
scroll to position [1259, 0]
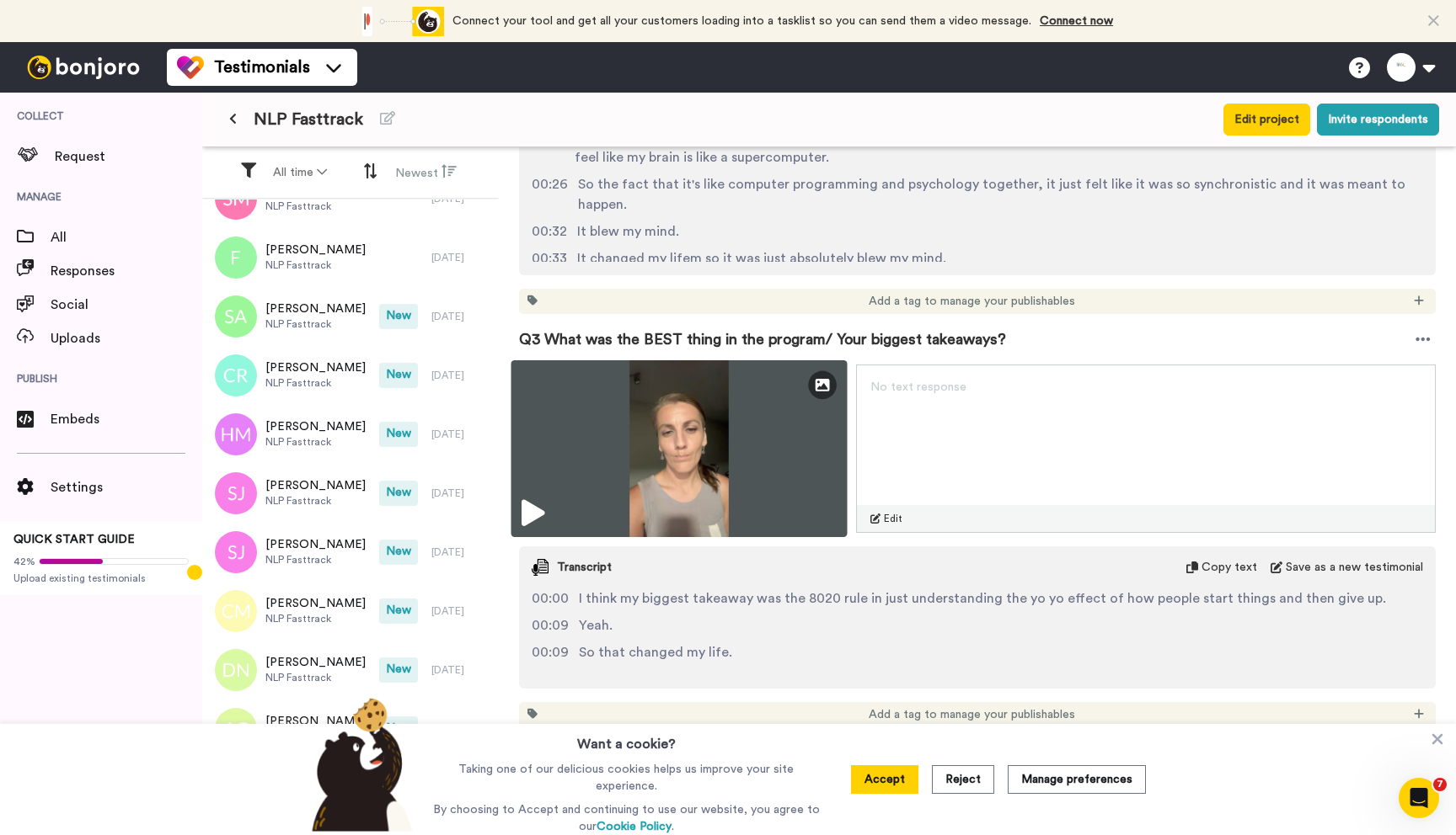
click at [534, 513] on icon at bounding box center [532, 514] width 22 height 27
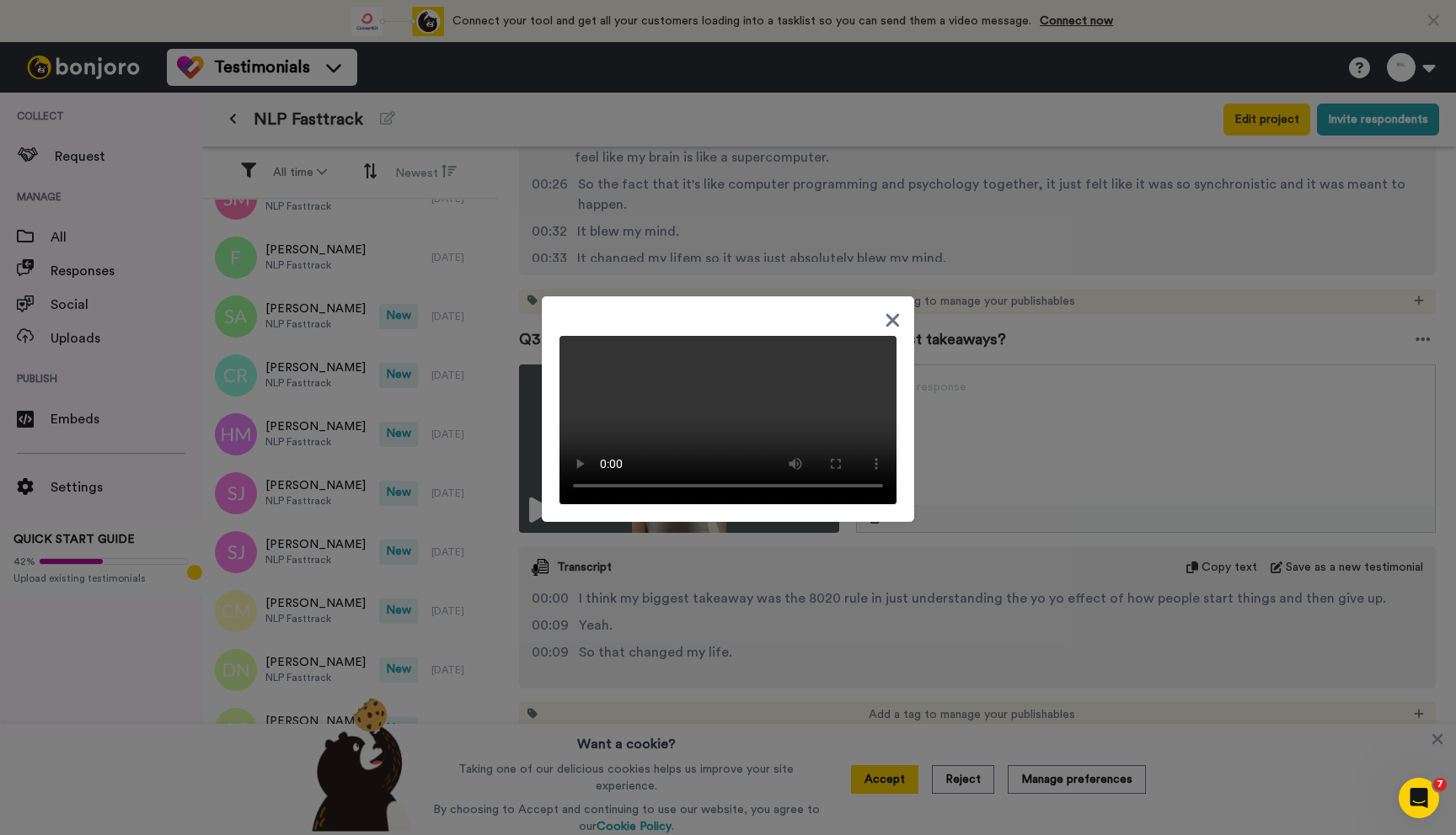
click at [1018, 461] on div at bounding box center [728, 417] width 1456 height 835
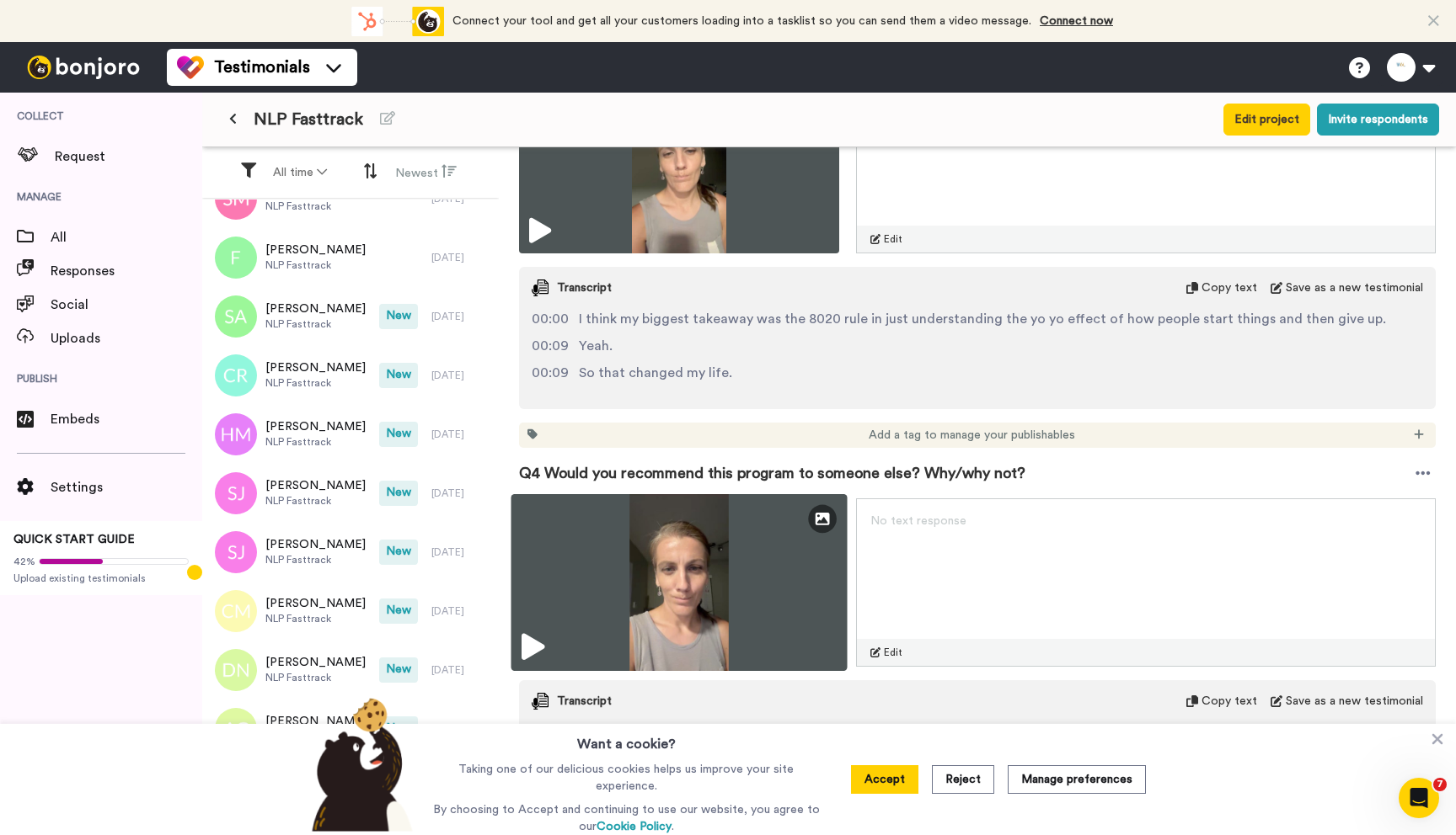
scroll to position [1540, 0]
click at [533, 646] on icon at bounding box center [532, 646] width 22 height 27
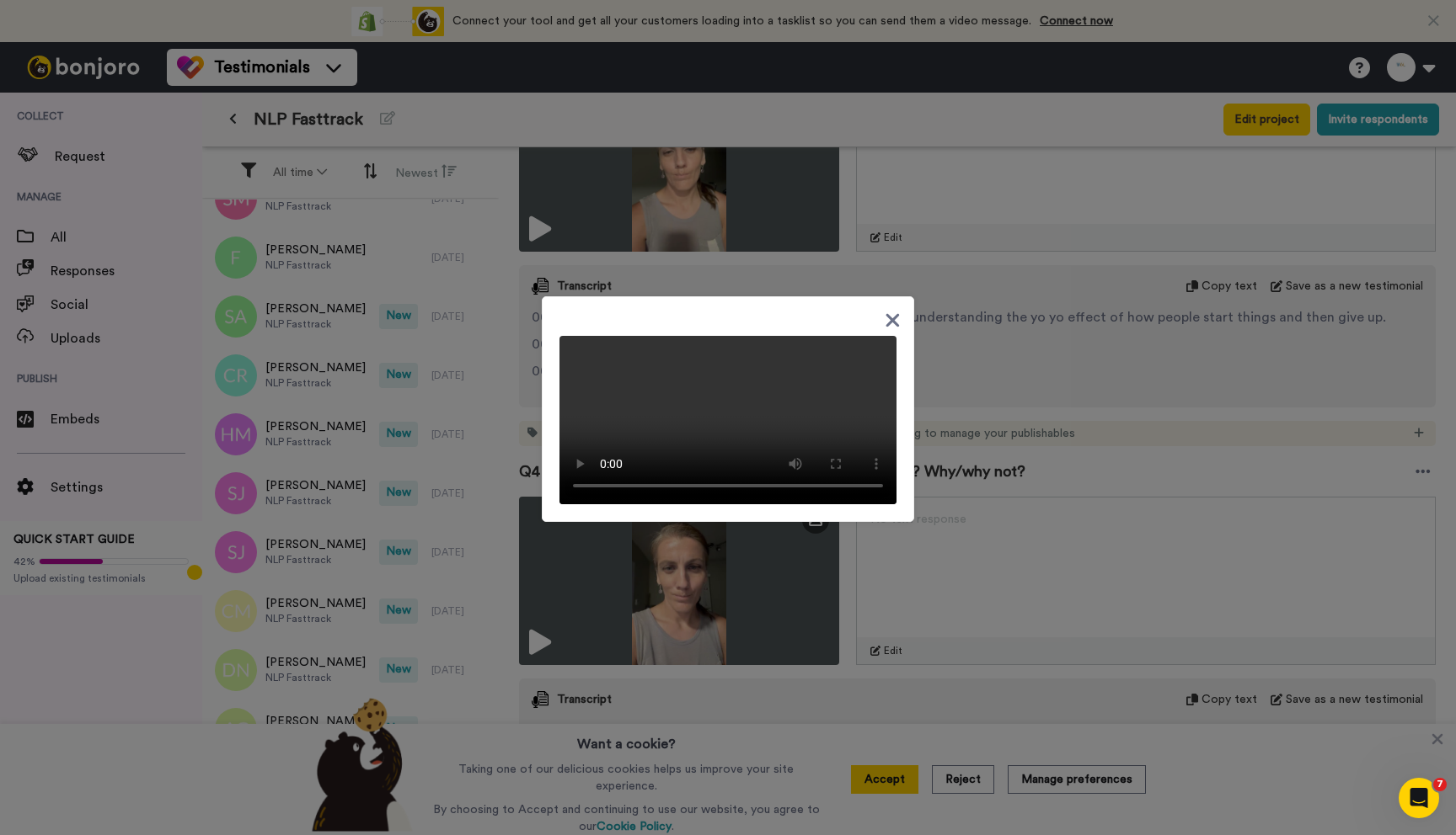
click at [1216, 378] on div at bounding box center [728, 417] width 1456 height 835
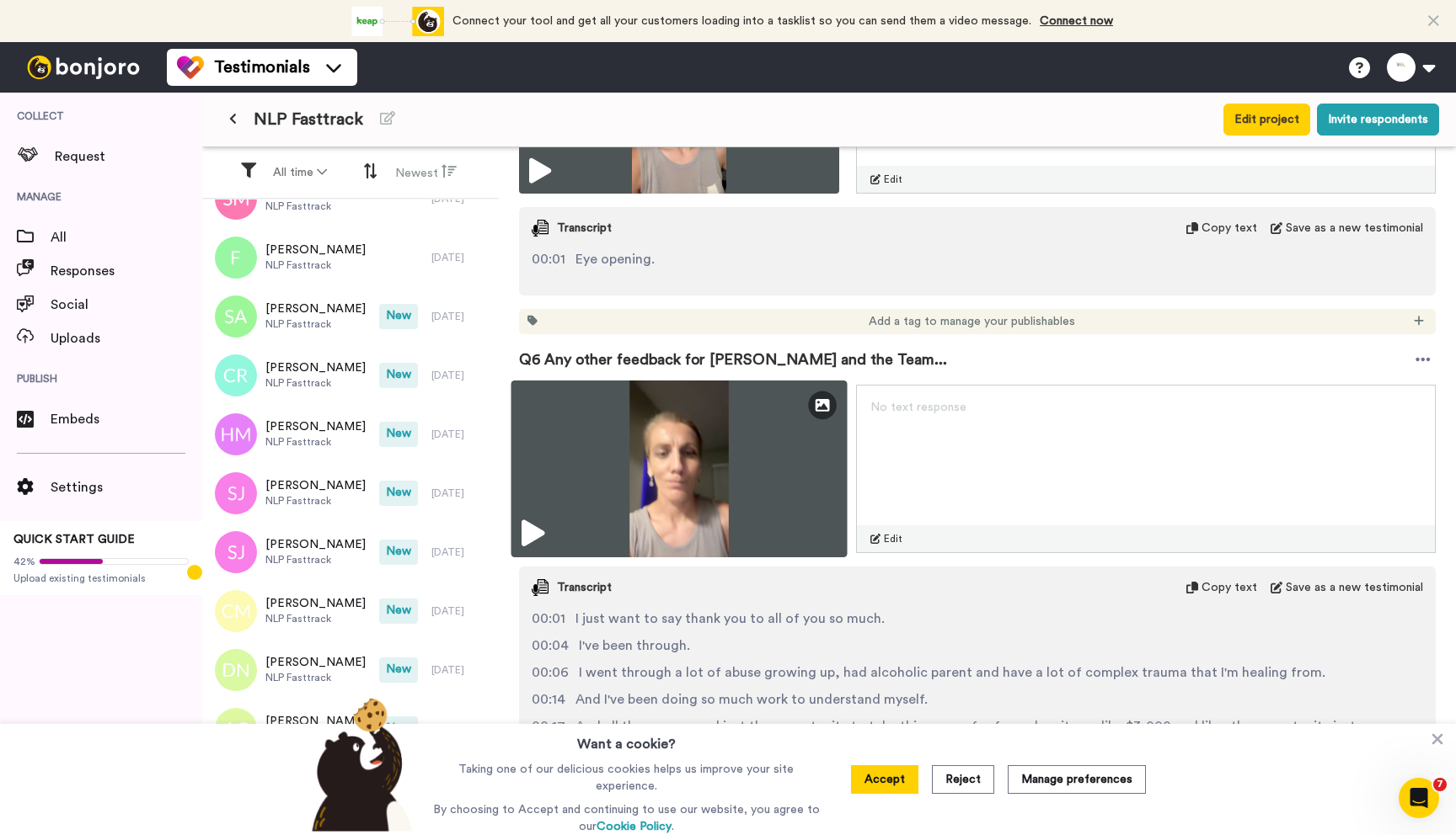
scroll to position [2608, 0]
click at [543, 530] on icon at bounding box center [532, 532] width 22 height 27
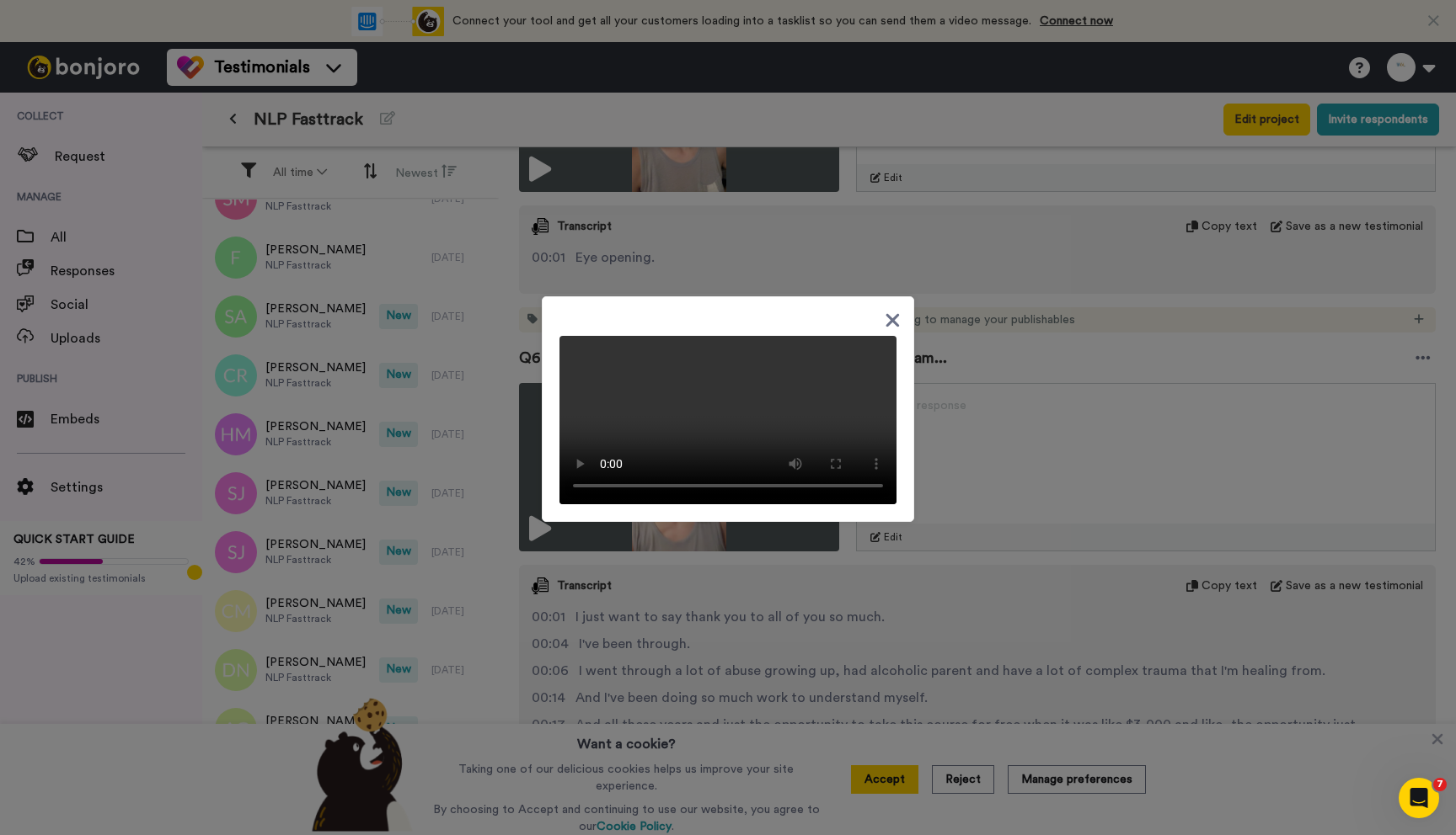
click at [985, 440] on div at bounding box center [728, 417] width 1456 height 835
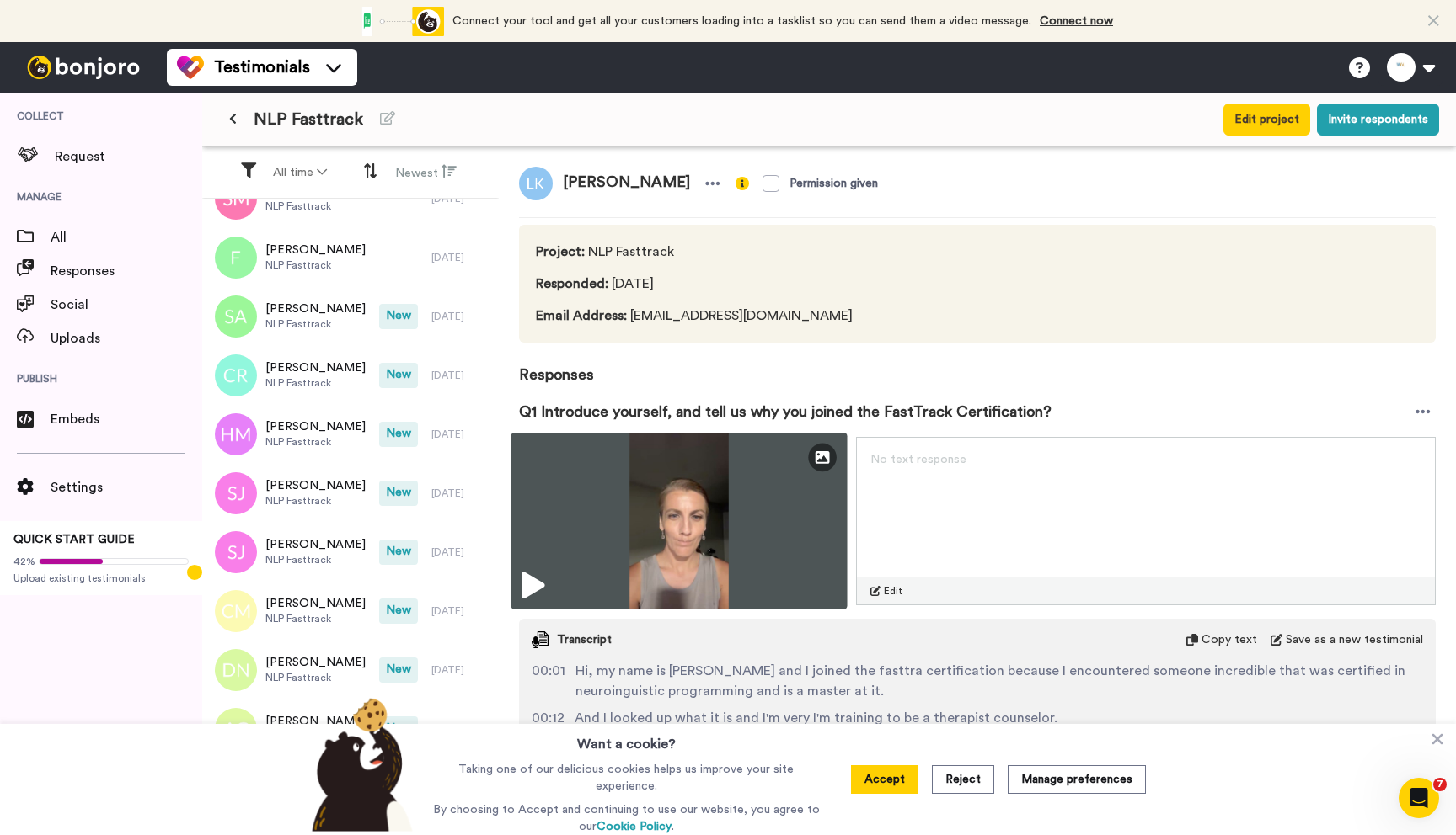
scroll to position [0, 0]
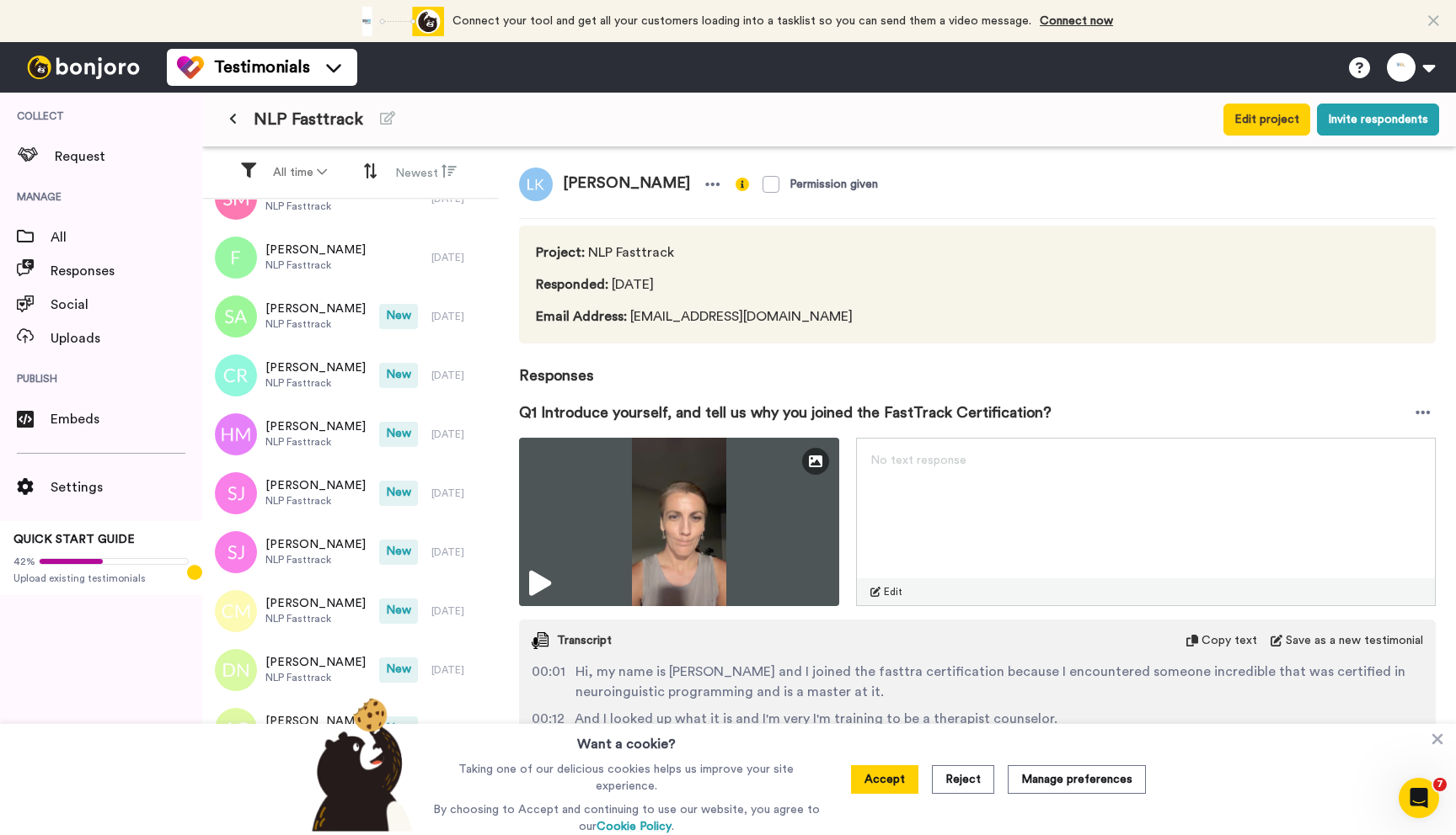
drag, startPoint x: 883, startPoint y: 789, endPoint x: 888, endPoint y: 781, distance: 9.4
click at [884, 789] on button "Accept" at bounding box center [885, 779] width 68 height 29
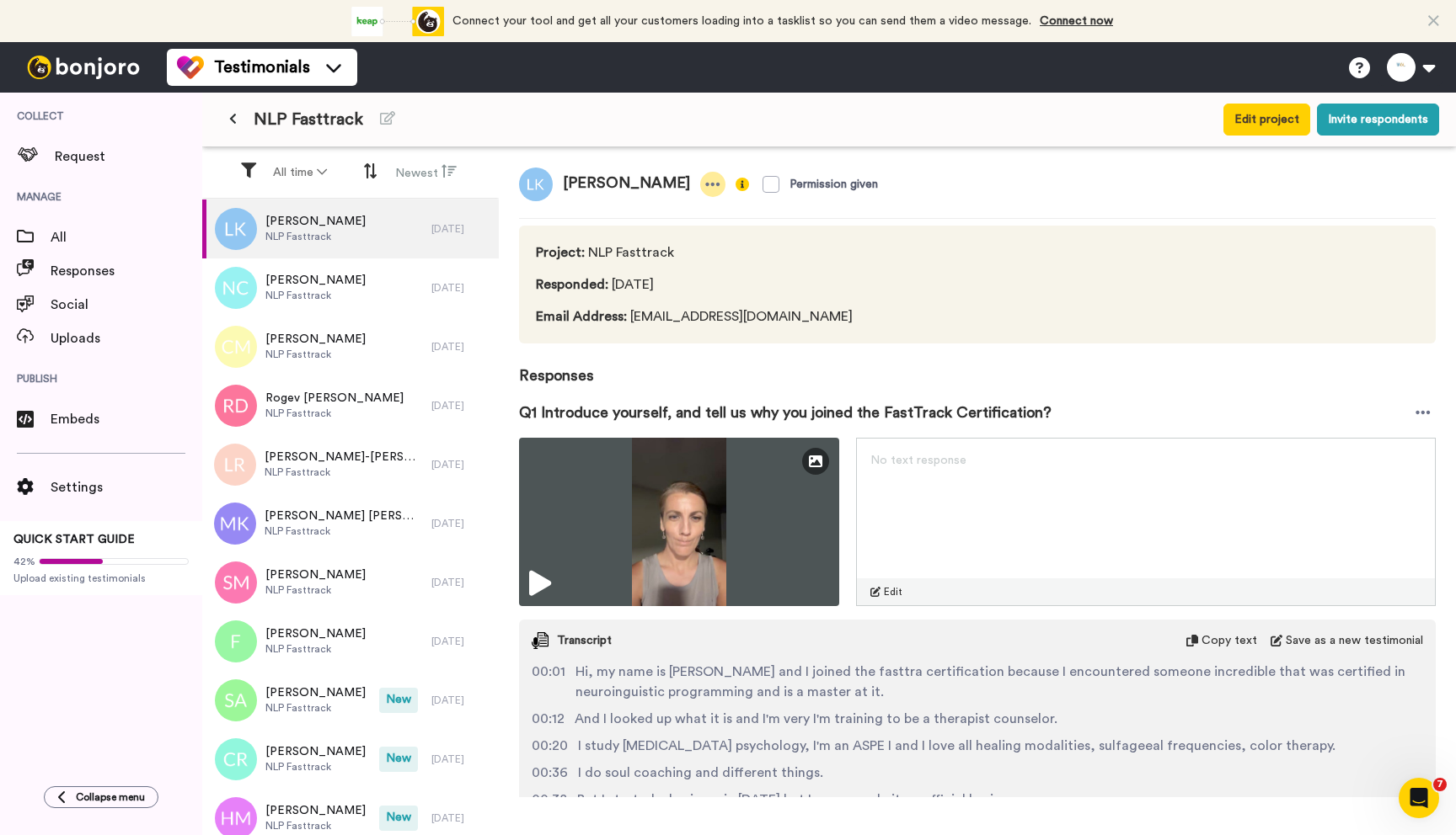
click at [705, 188] on icon at bounding box center [713, 185] width 15 height 17
click at [943, 175] on div "Lindsay Koenig Permission given" at bounding box center [977, 184] width 917 height 33
click at [361, 233] on div "Lindsay Koenig NLP Fasttrack" at bounding box center [317, 228] width 230 height 59
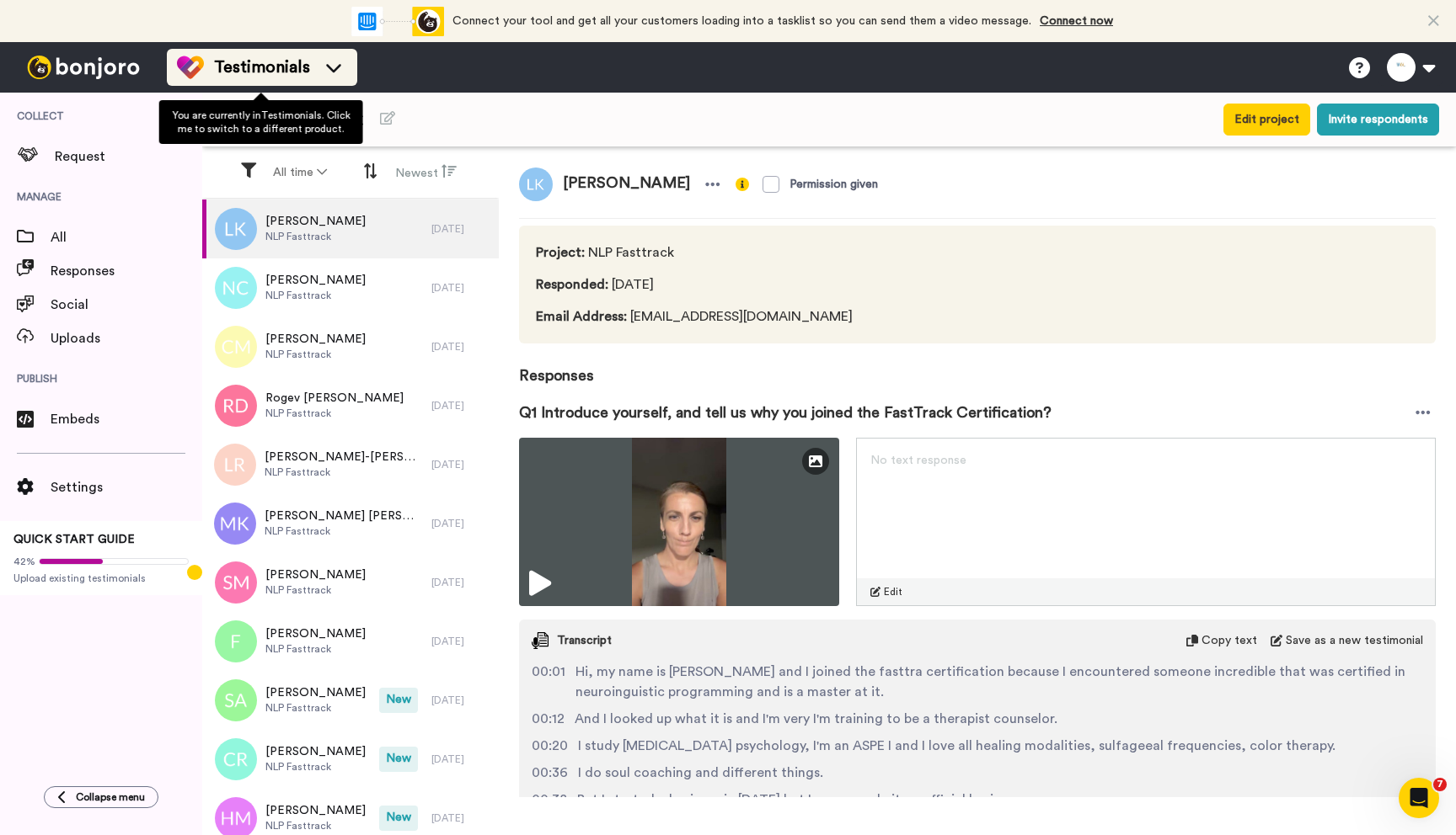
click at [270, 70] on span "Testimonials" at bounding box center [261, 67] width 96 height 23
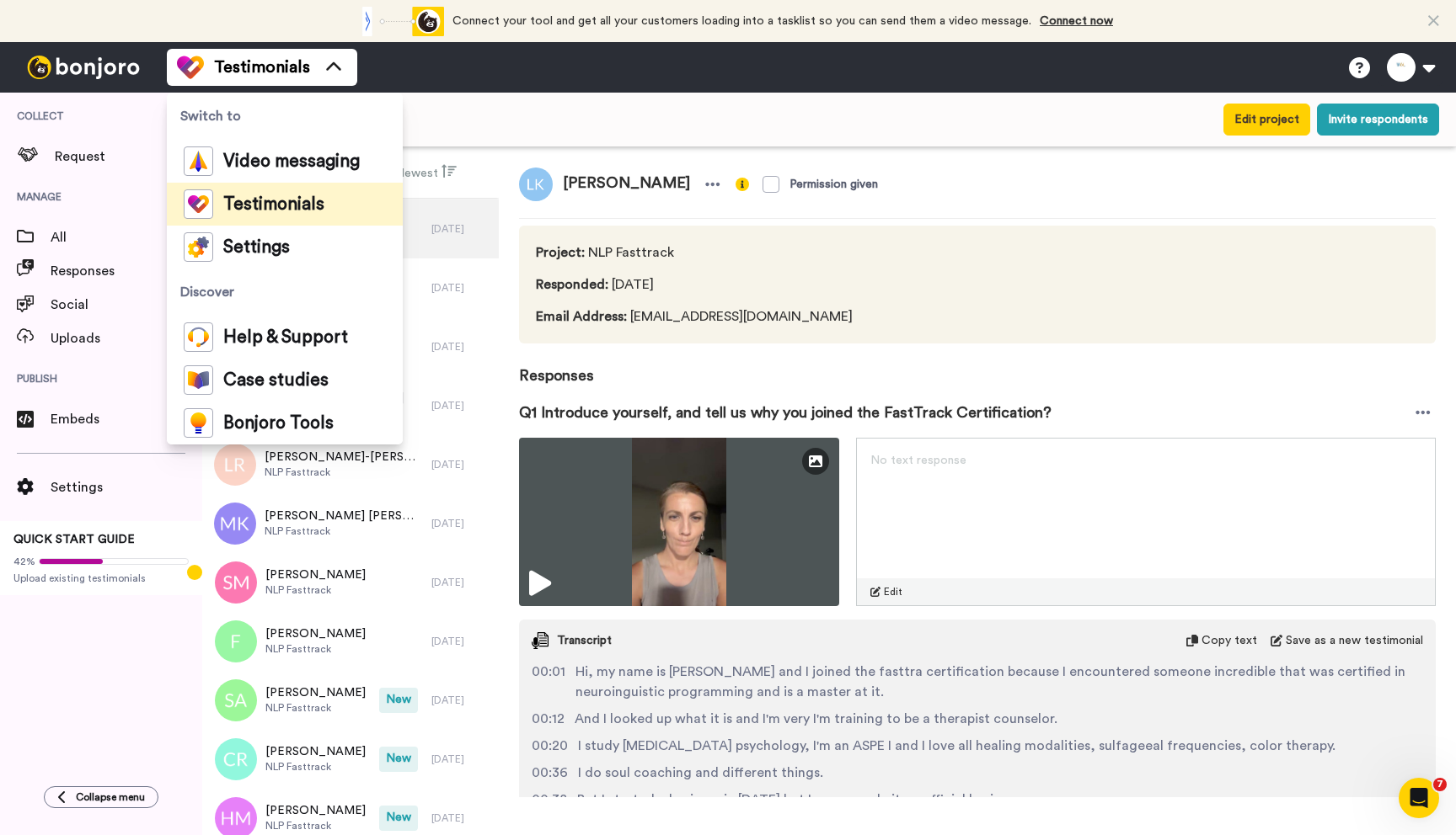
click at [583, 122] on div "NLP Fasttrack" at bounding box center [625, 119] width 813 height 31
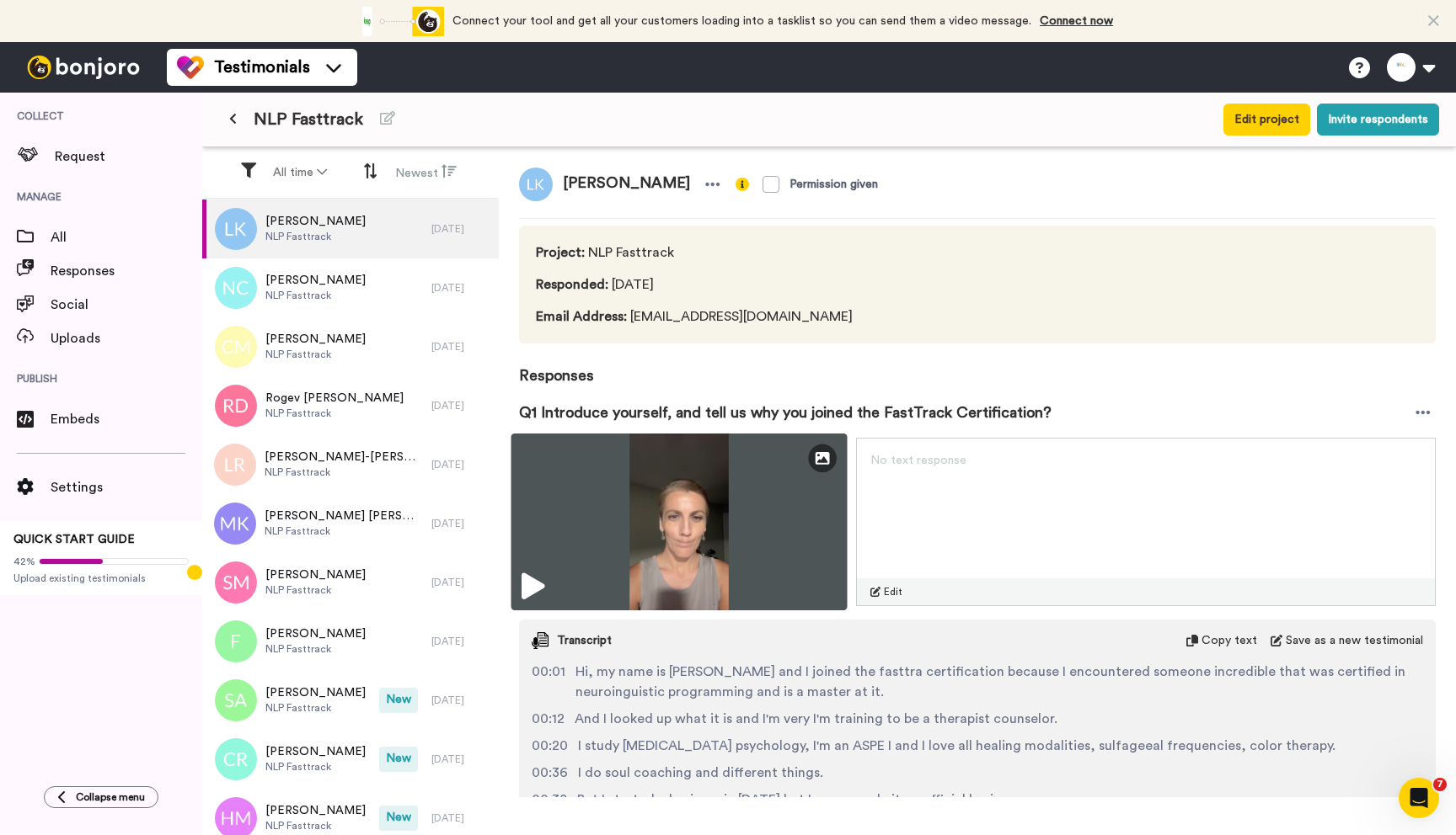
click at [530, 588] on icon at bounding box center [532, 586] width 22 height 27
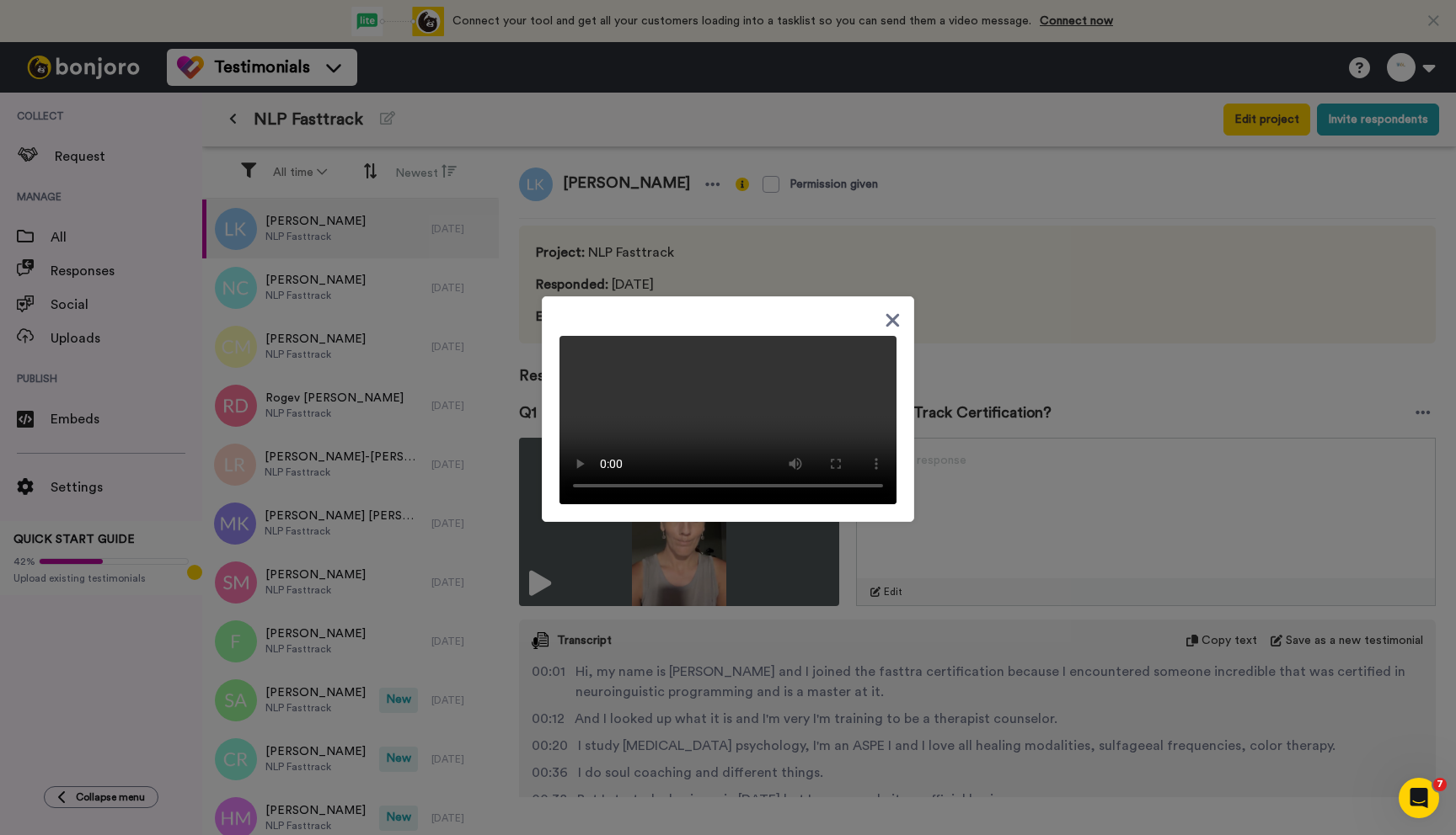
click at [1031, 320] on div at bounding box center [728, 417] width 1456 height 835
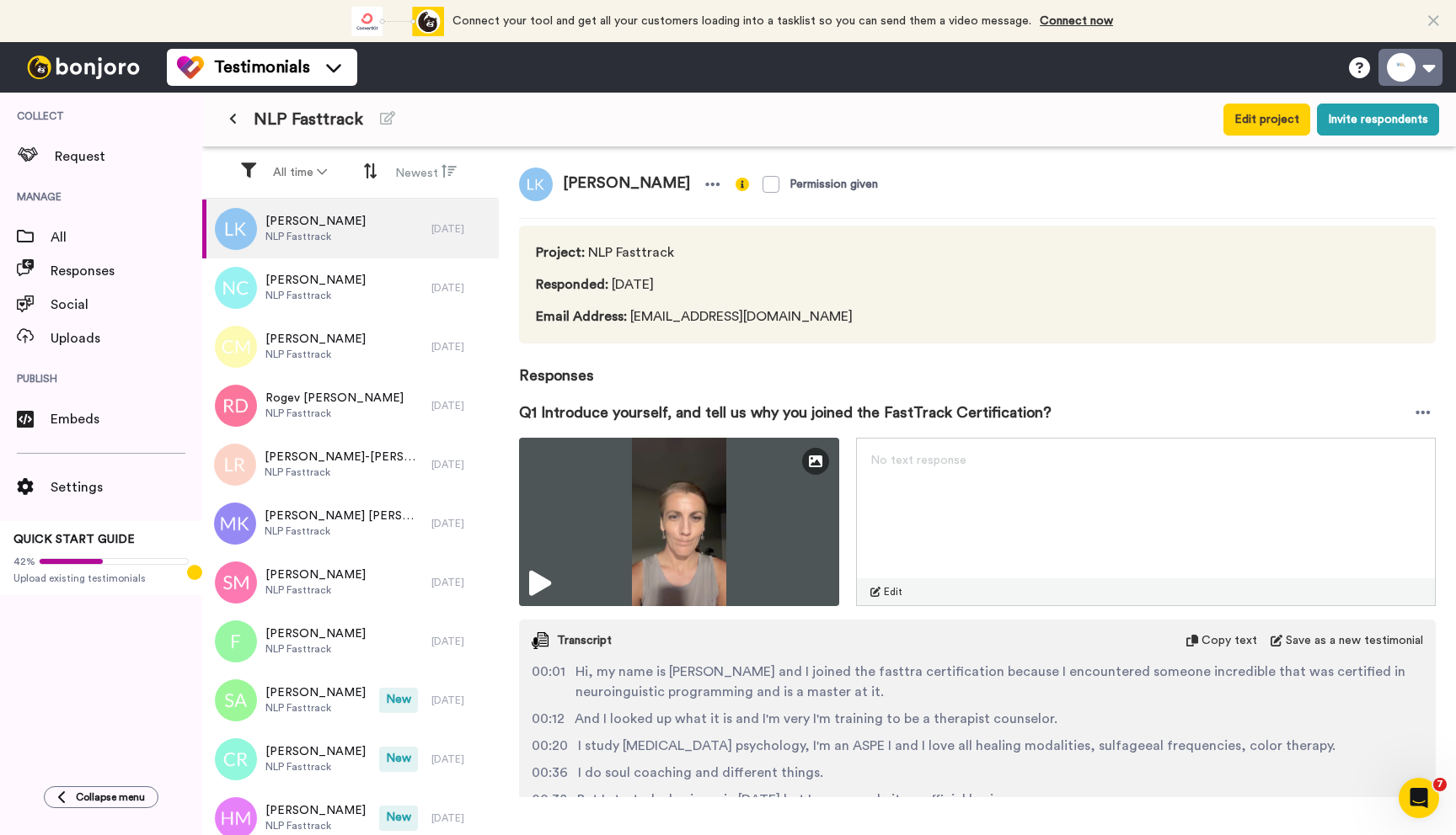
click at [1427, 71] on button at bounding box center [1410, 68] width 64 height 37
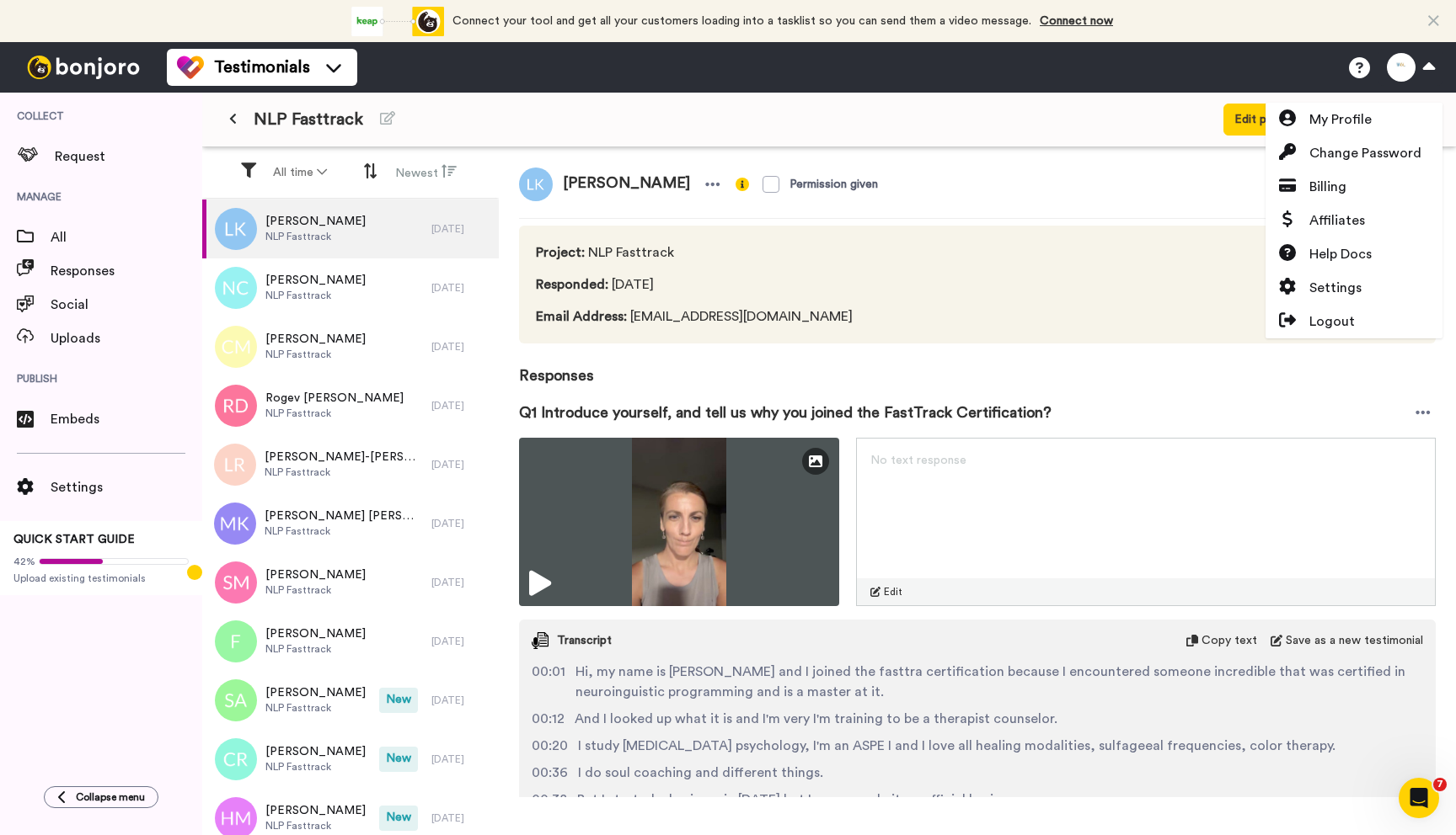
click at [1215, 398] on div "Q1 Introduce yourself, and tell us why you joined the FastTrack Certification?" at bounding box center [977, 412] width 917 height 50
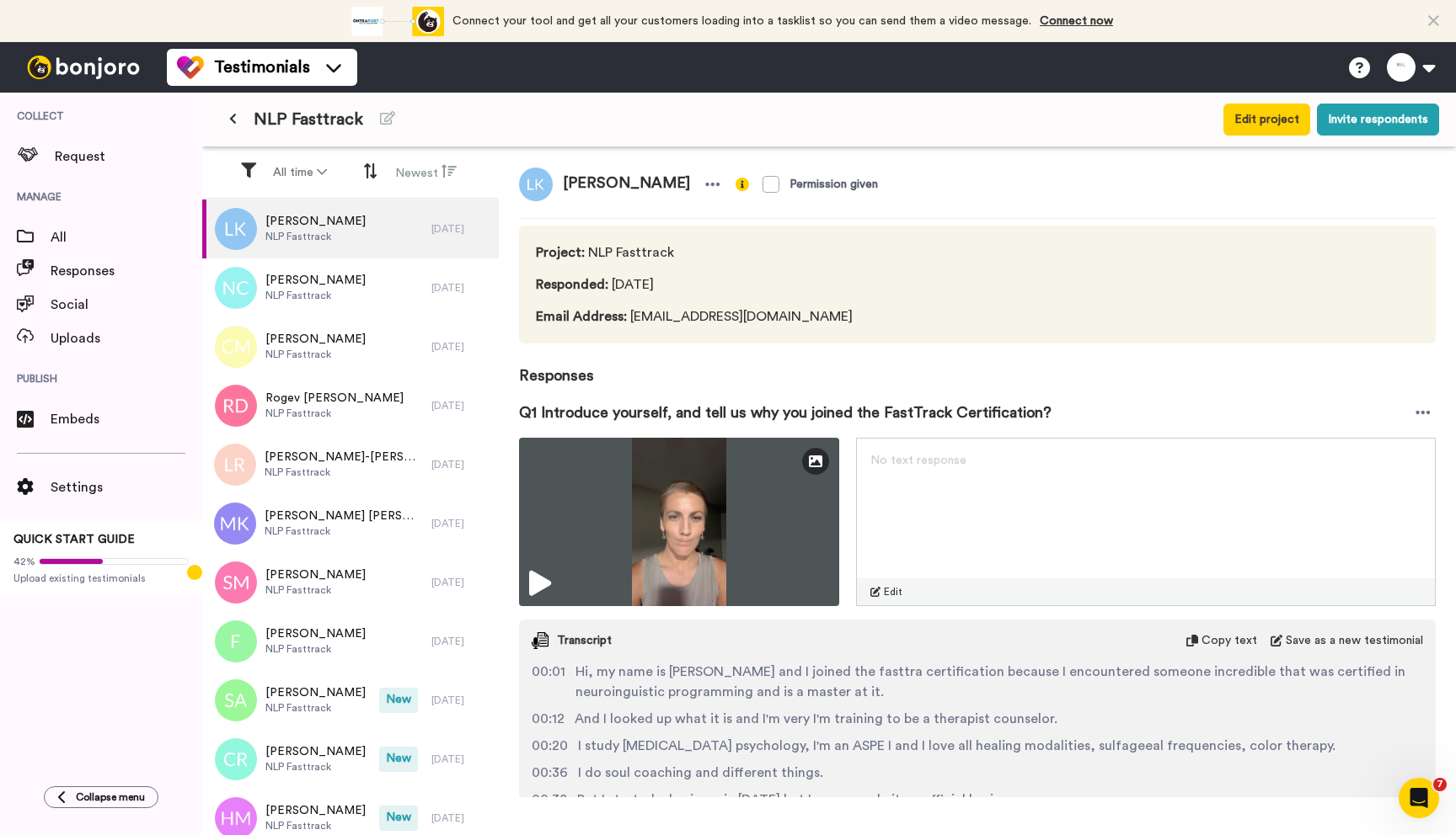
click at [1249, 8] on div "Connect your tool now! Connect your tool and get all your customers loading int…" at bounding box center [728, 20] width 1456 height 42
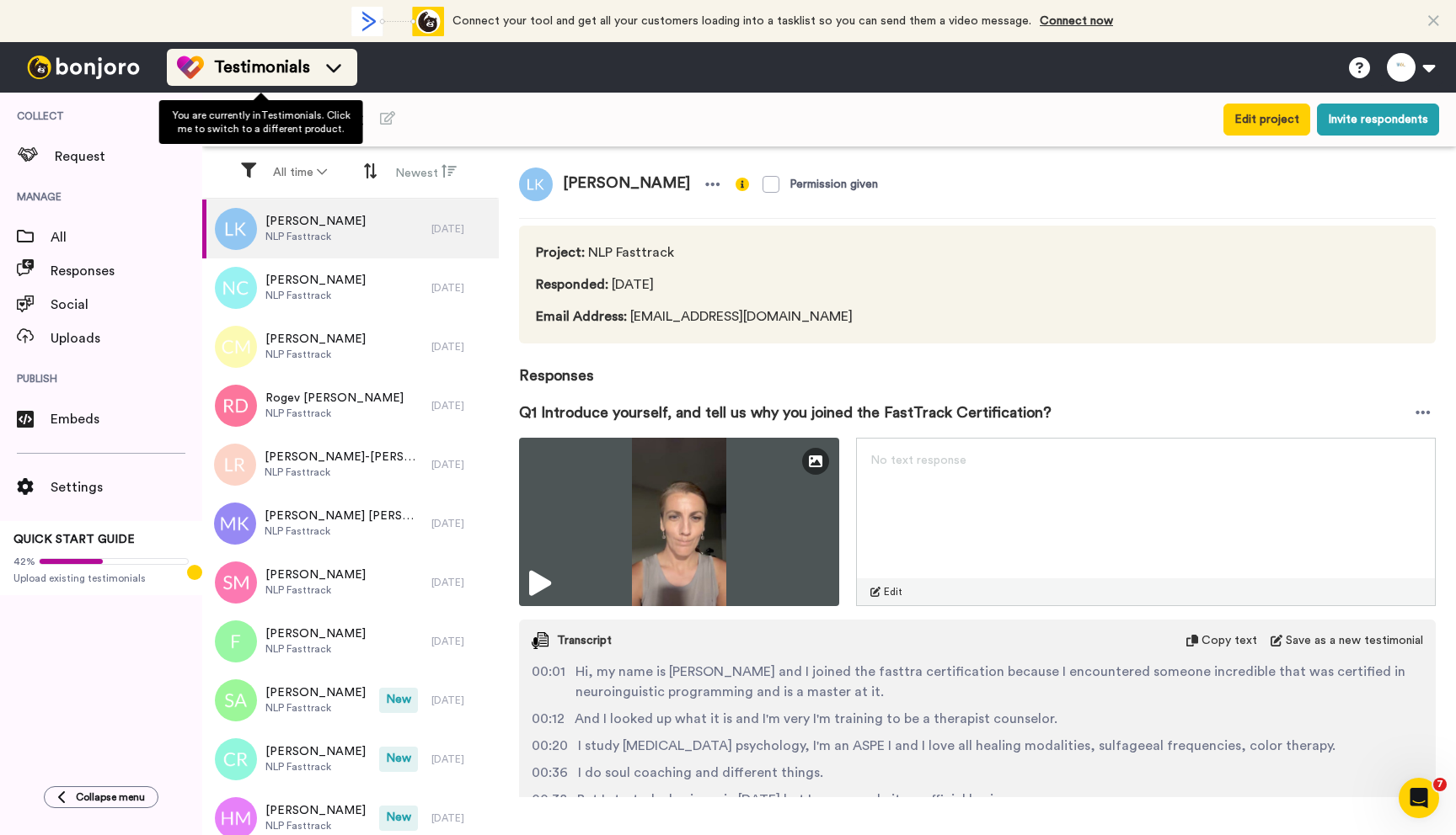
click at [298, 69] on span "Testimonials" at bounding box center [261, 67] width 96 height 23
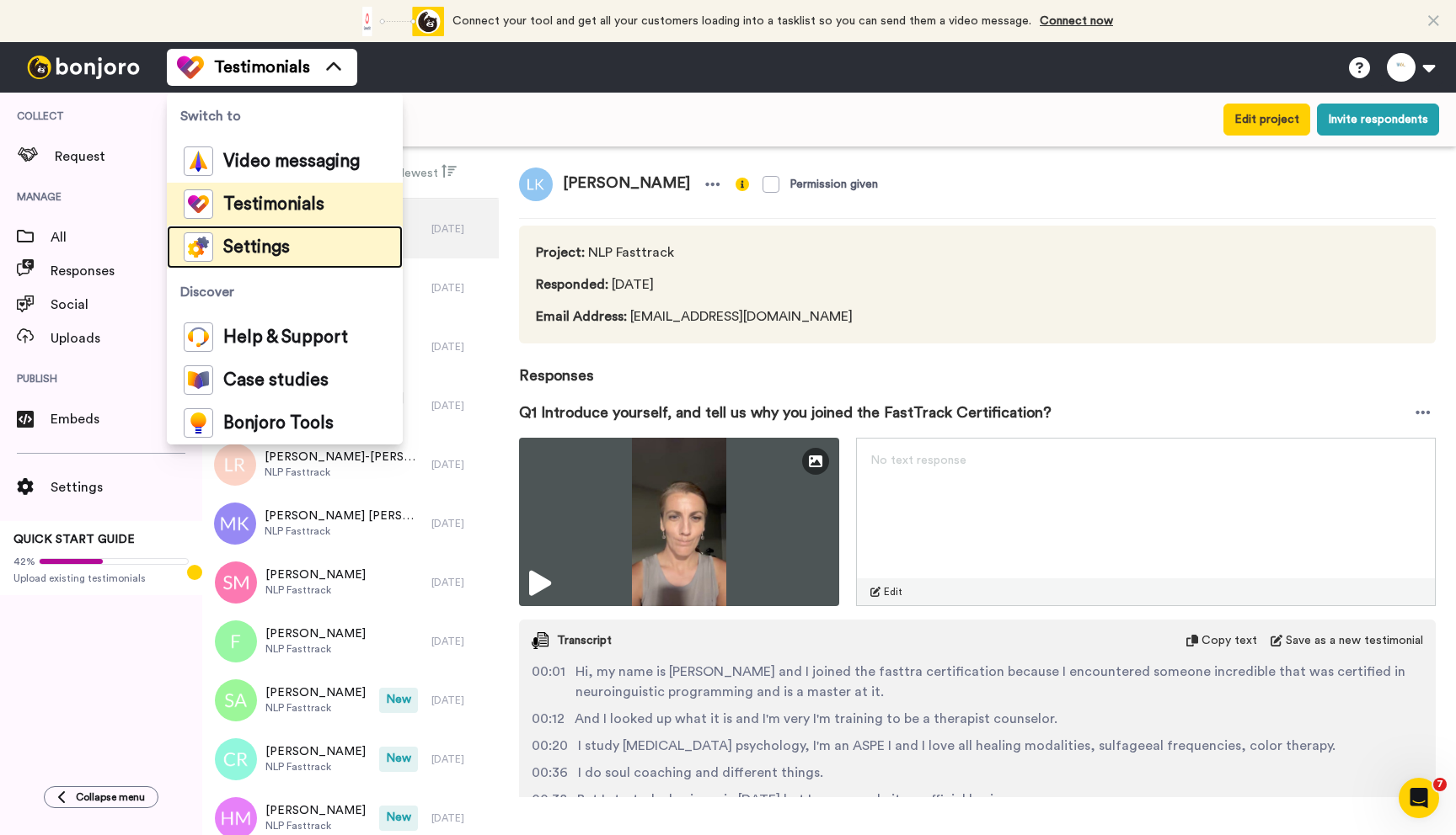
click at [269, 248] on span "Settings" at bounding box center [256, 248] width 67 height 17
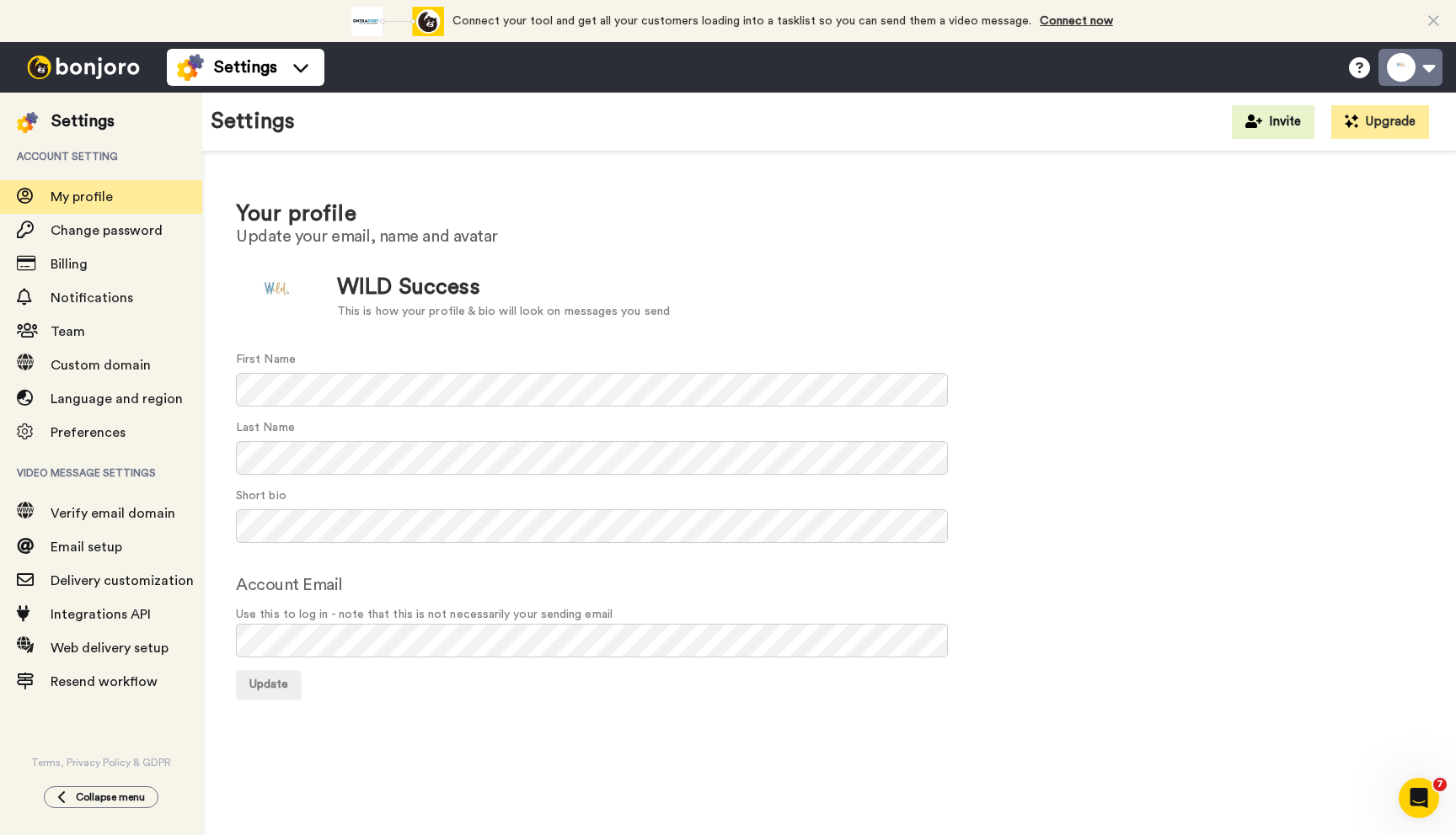
click at [1435, 63] on button at bounding box center [1410, 68] width 64 height 37
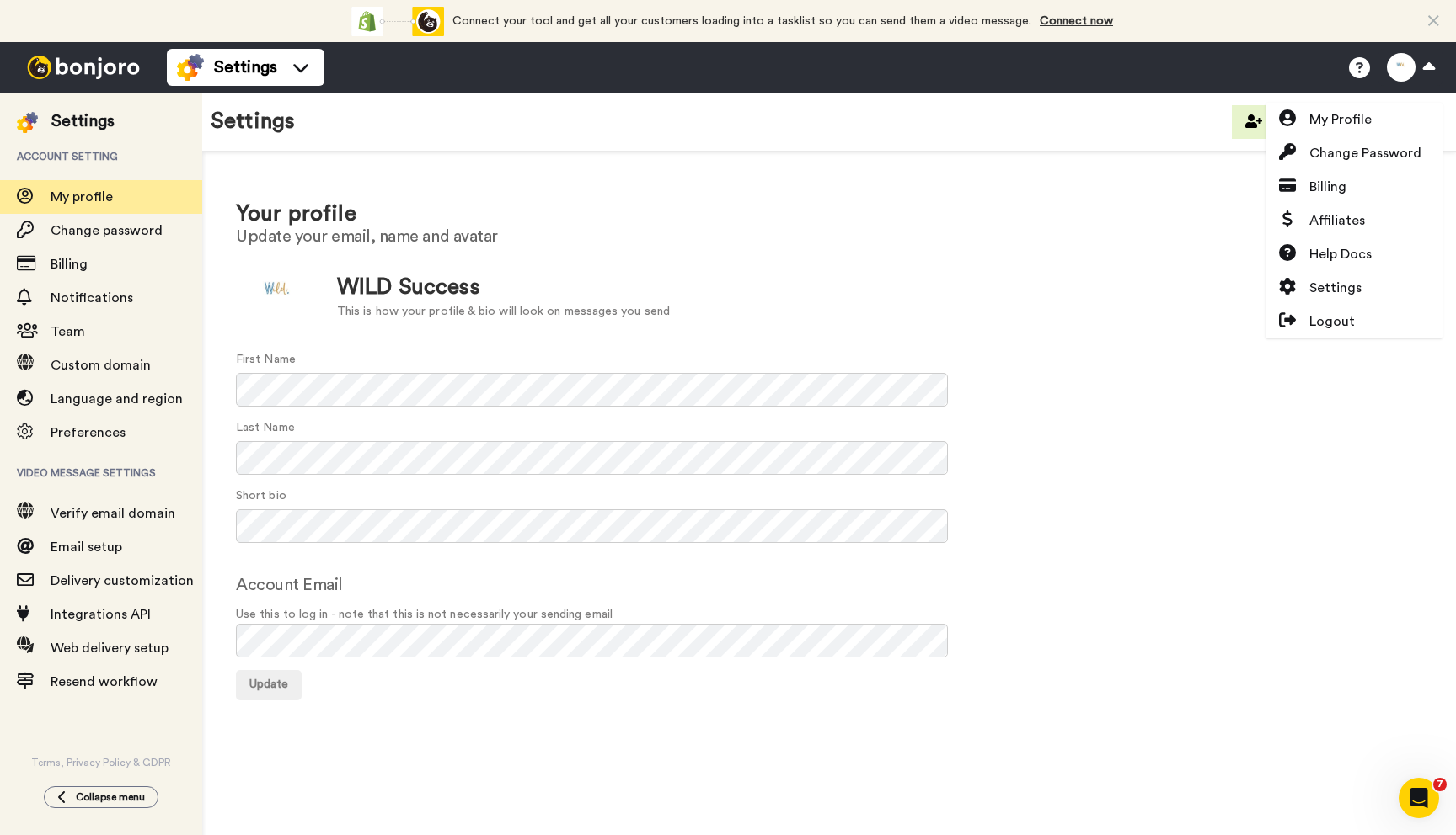
drag, startPoint x: 1066, startPoint y: 284, endPoint x: 511, endPoint y: 56, distance: 600.0
click at [1064, 283] on div "Update WILD Success This is how your profile & bio will look on messages you se…" at bounding box center [829, 296] width 1187 height 85
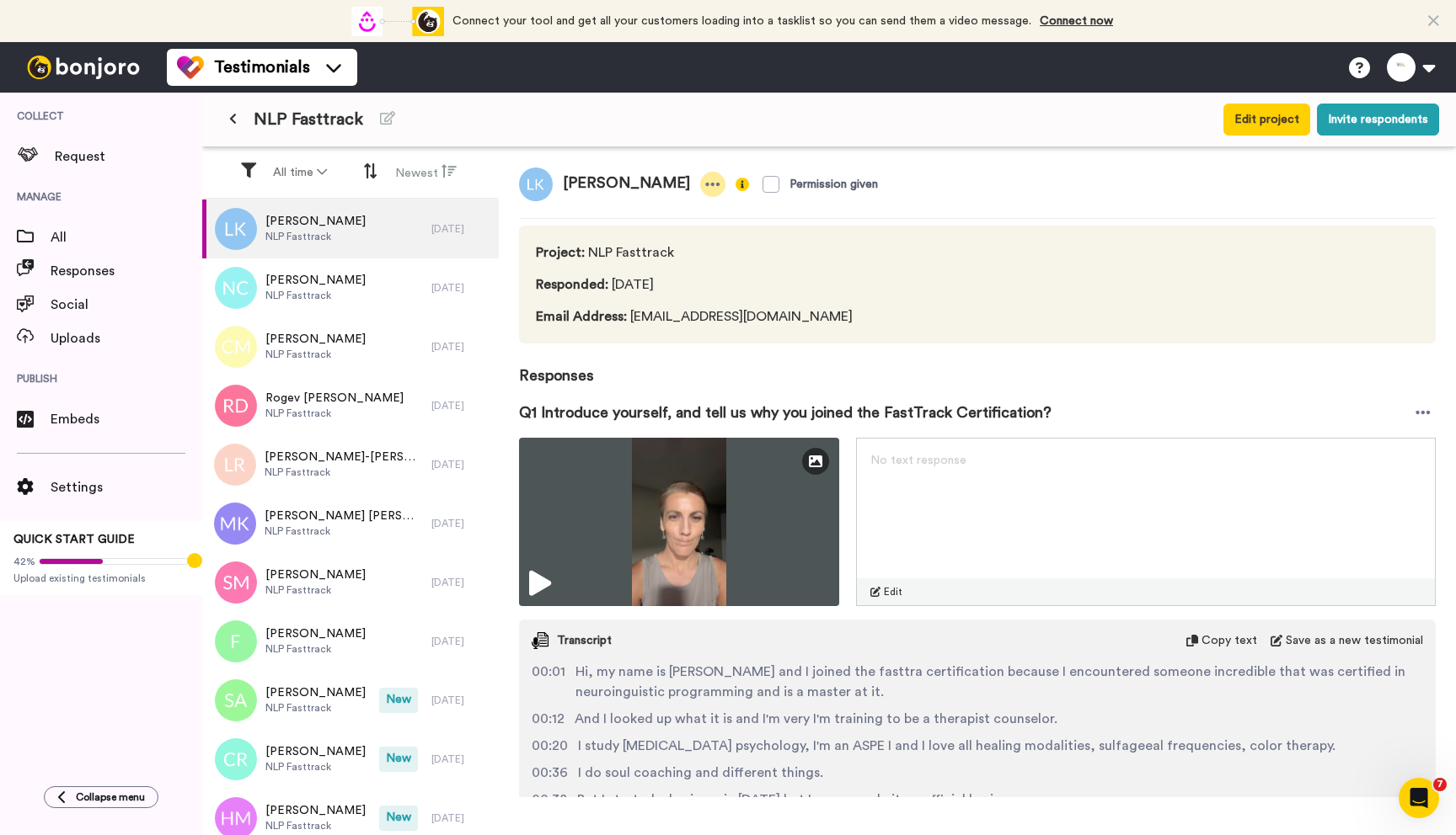
click at [701, 185] on div at bounding box center [713, 184] width 25 height 25
drag, startPoint x: 995, startPoint y: 156, endPoint x: 1089, endPoint y: 142, distance: 95.0
click at [998, 155] on div "[PERSON_NAME] Permission given Project : NLP Fasttrack Responded : [DATE] Email…" at bounding box center [977, 473] width 957 height 650
click at [1415, 414] on icon at bounding box center [1423, 412] width 15 height 17
click at [1215, 393] on div "Q1 Introduce yourself, and tell us why you joined the FastTrack Certification?" at bounding box center [977, 412] width 917 height 50
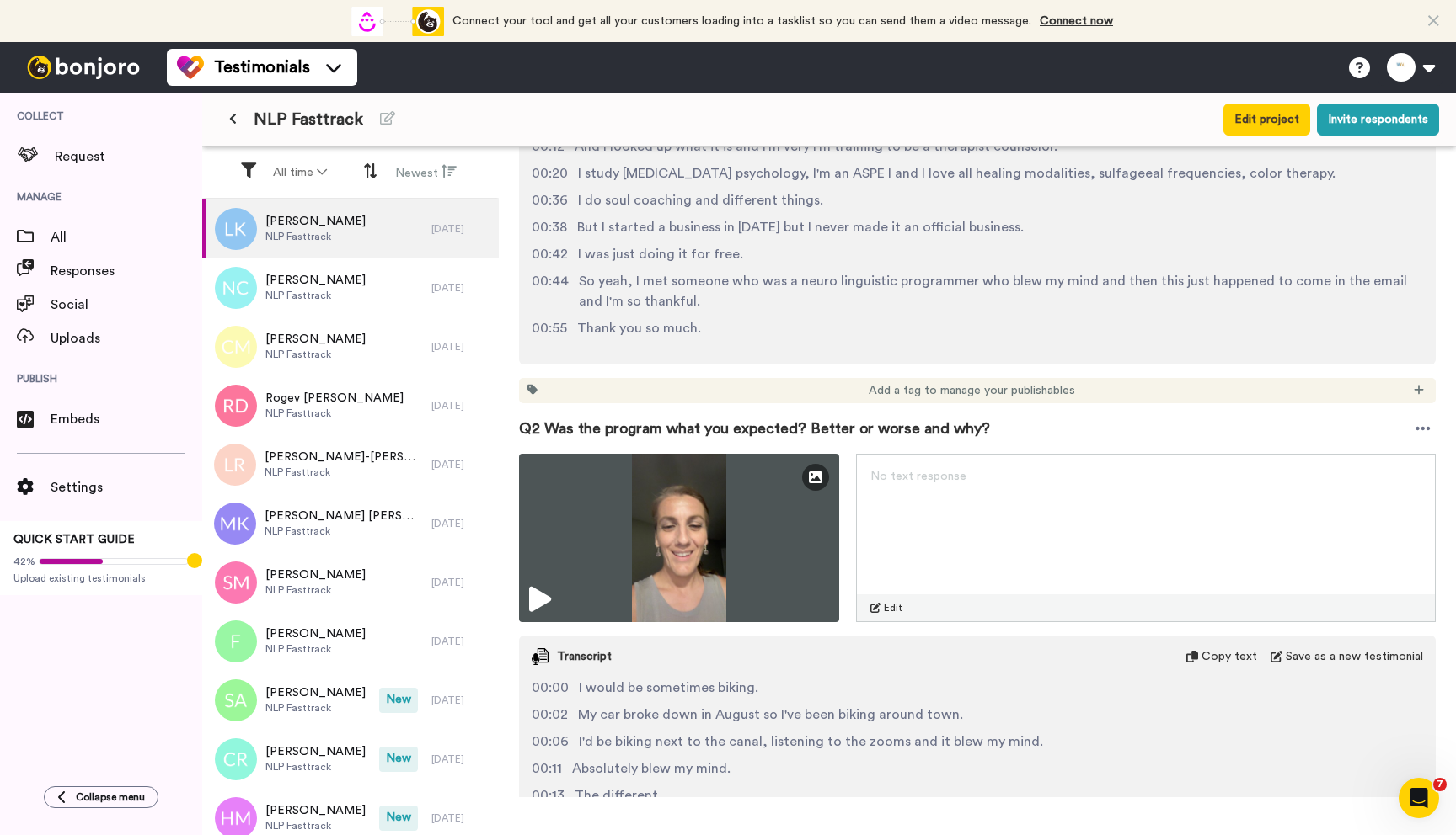
scroll to position [572, 0]
click at [532, 391] on icon at bounding box center [532, 390] width 10 height 10
drag, startPoint x: 529, startPoint y: 392, endPoint x: 989, endPoint y: 395, distance: 460.0
click at [531, 392] on icon at bounding box center [532, 390] width 10 height 10
click at [1412, 393] on div at bounding box center [1419, 392] width 17 height 17
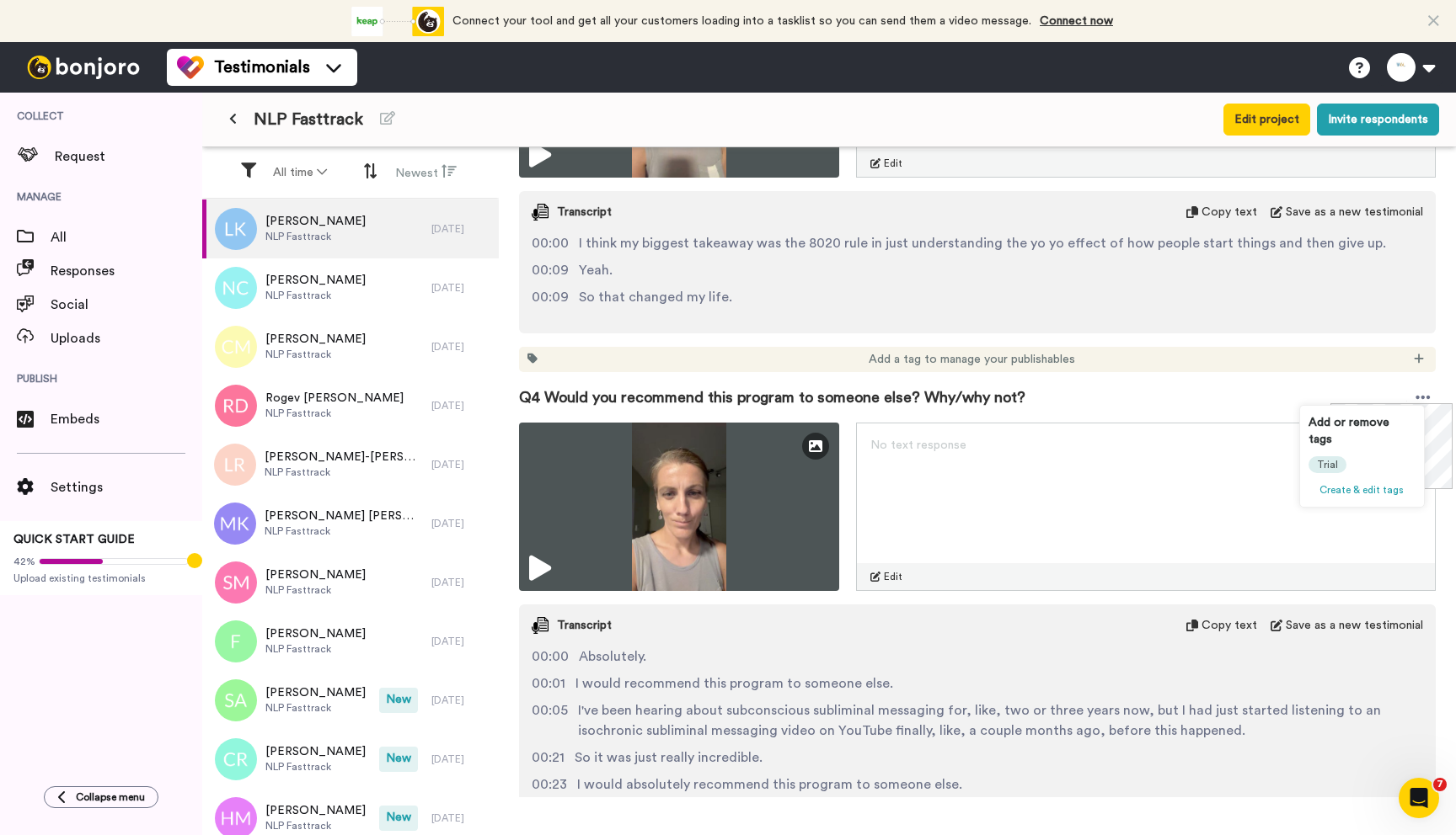
scroll to position [1613, 0]
click at [1336, 485] on span "Create & edit tags" at bounding box center [1361, 489] width 85 height 10
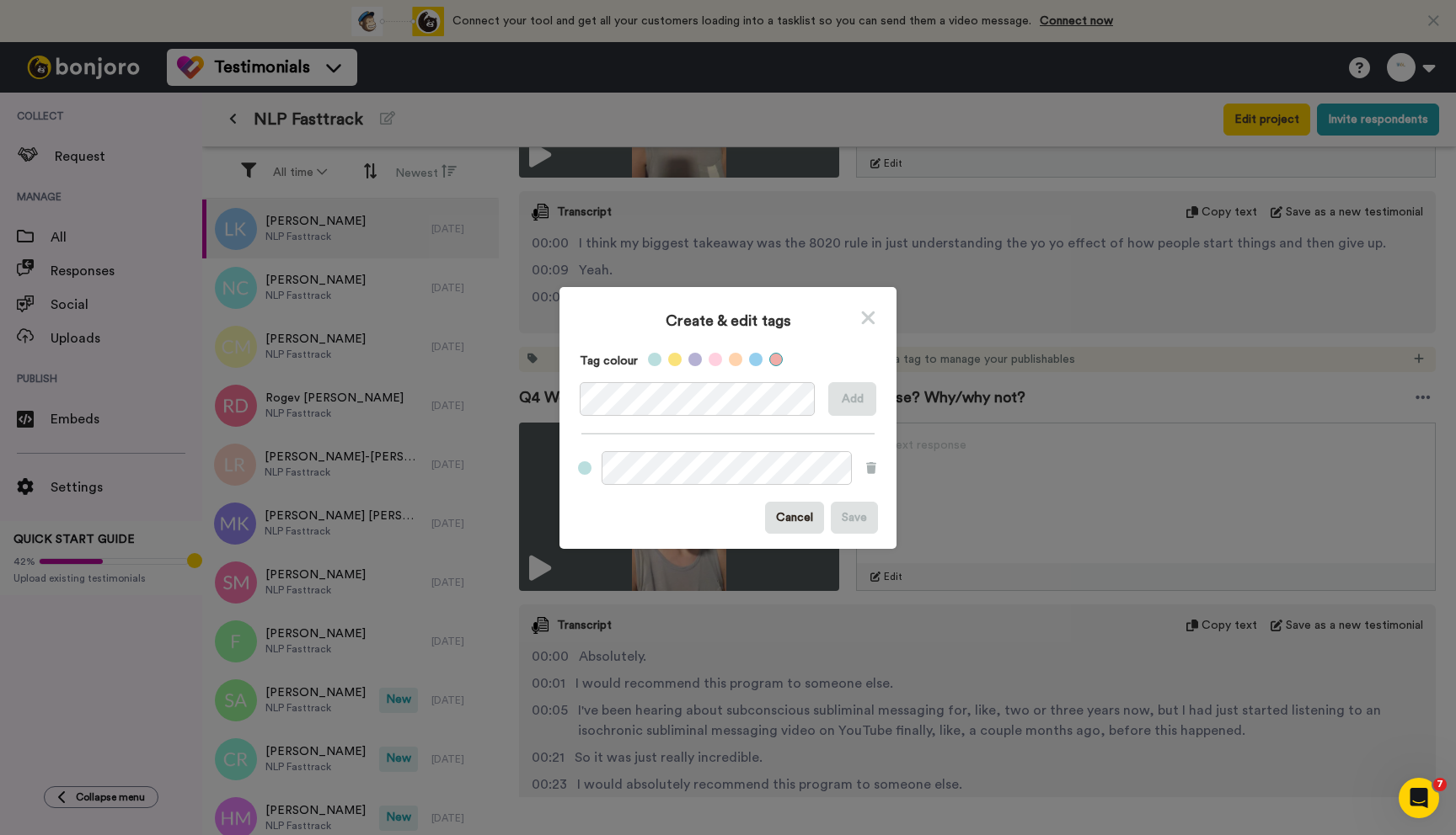
click at [769, 362] on label at bounding box center [776, 359] width 14 height 14
click at [833, 398] on button "Add" at bounding box center [852, 399] width 48 height 33
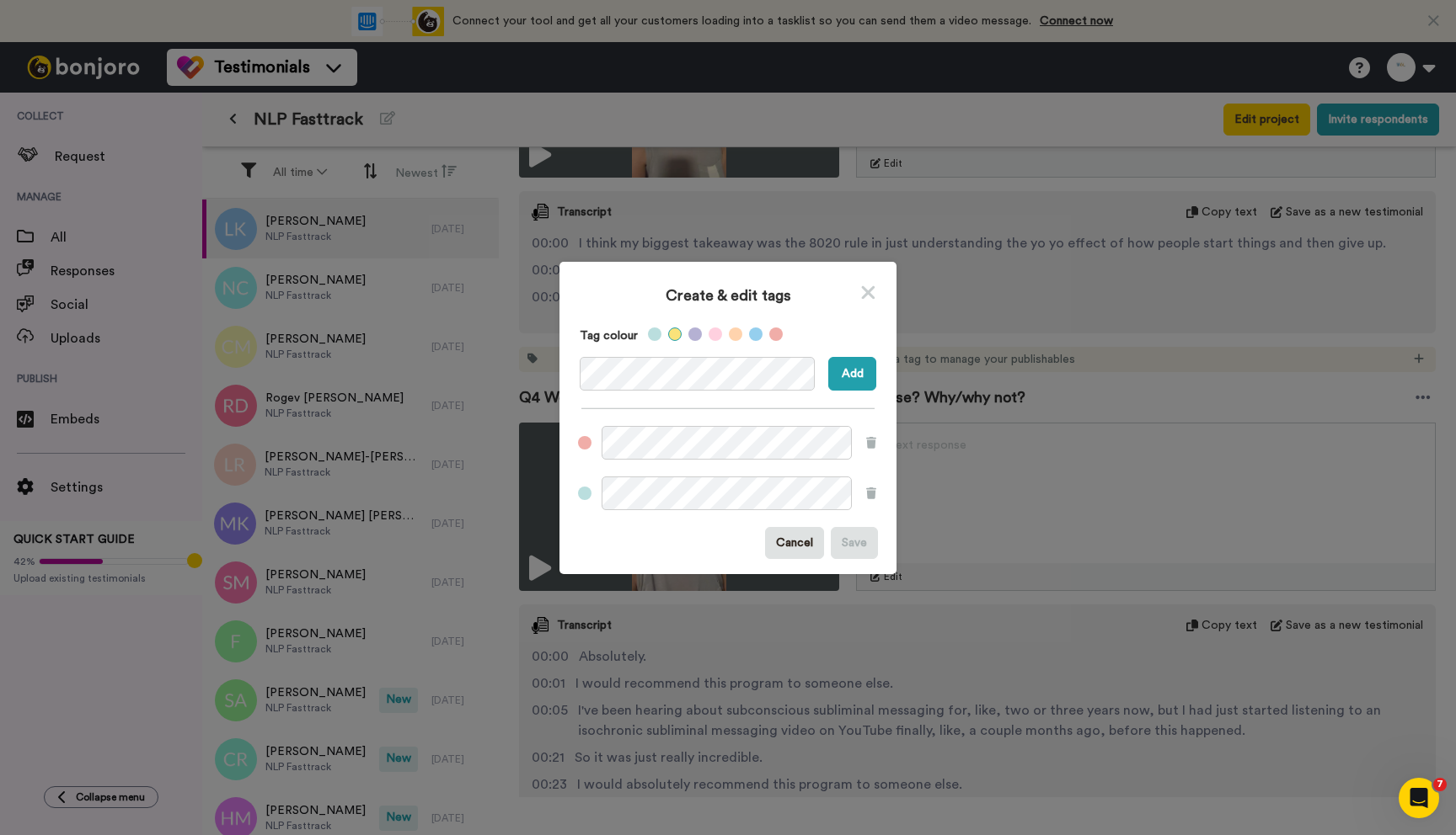
click at [668, 338] on label at bounding box center [675, 334] width 14 height 14
click at [841, 382] on button "Add" at bounding box center [852, 373] width 48 height 33
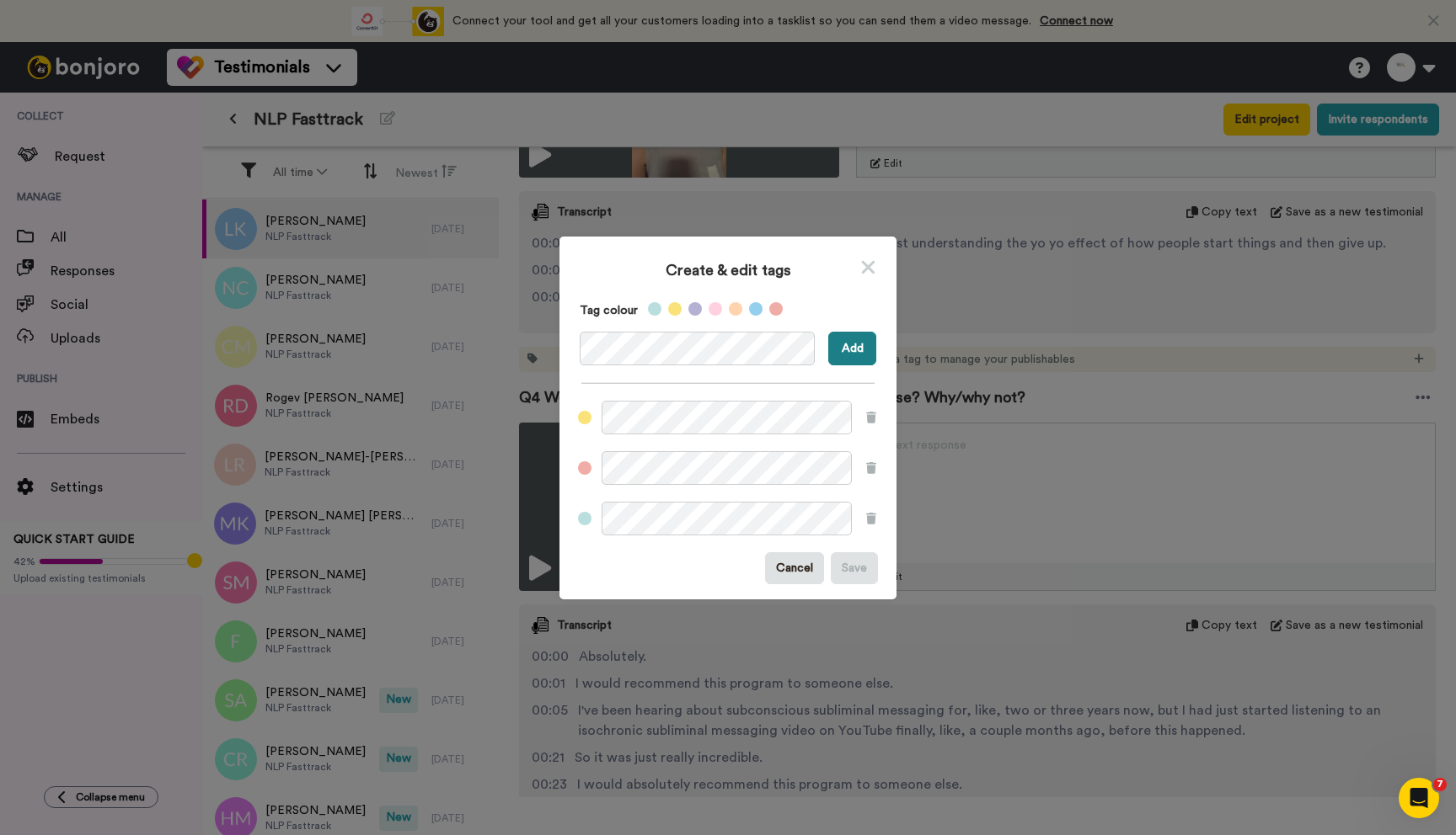
click at [833, 343] on button "Add" at bounding box center [852, 348] width 48 height 33
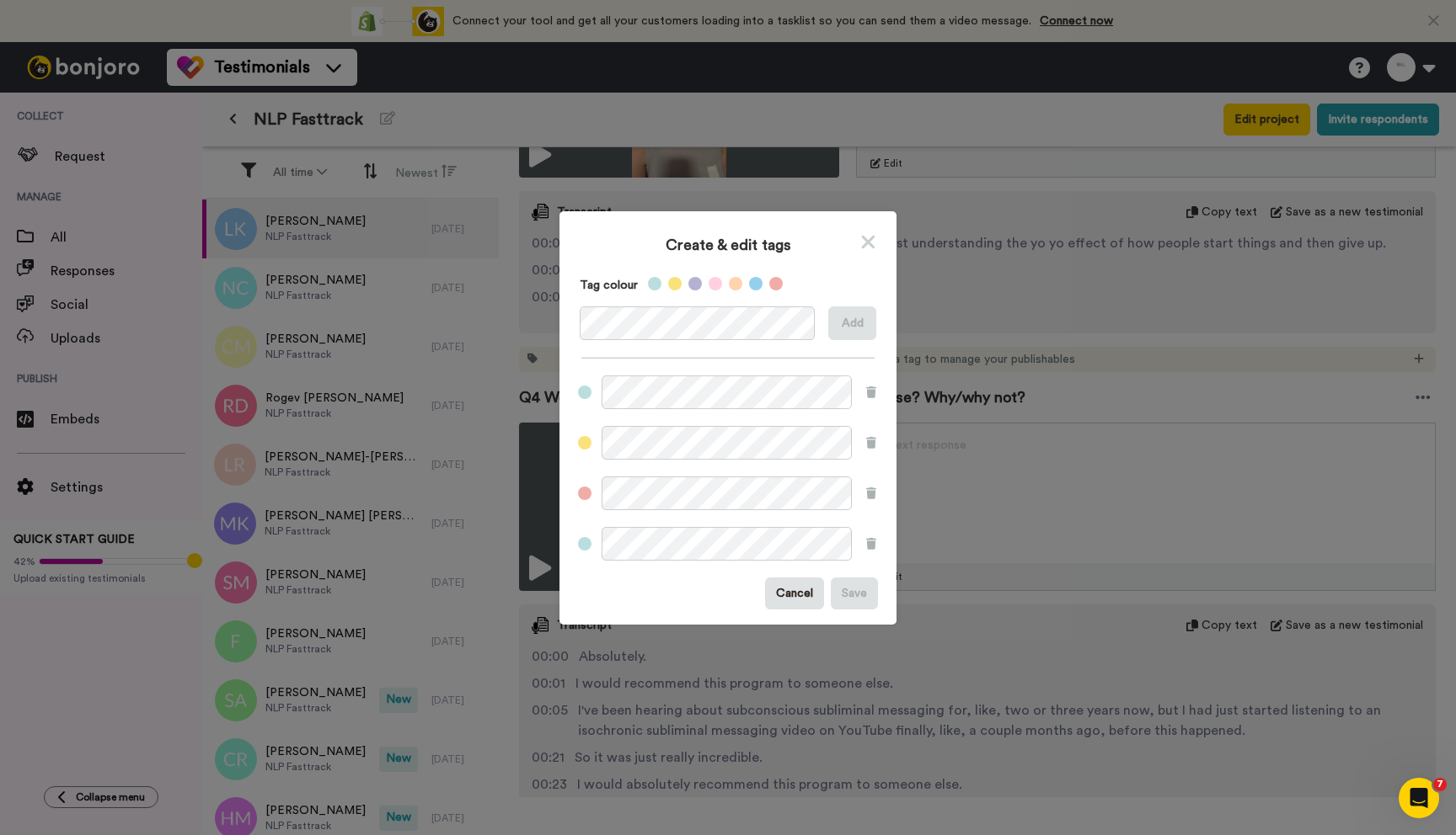
click at [831, 262] on div "Create & edit tags" at bounding box center [728, 242] width 321 height 46
click at [866, 245] on icon at bounding box center [869, 241] width 14 height 14
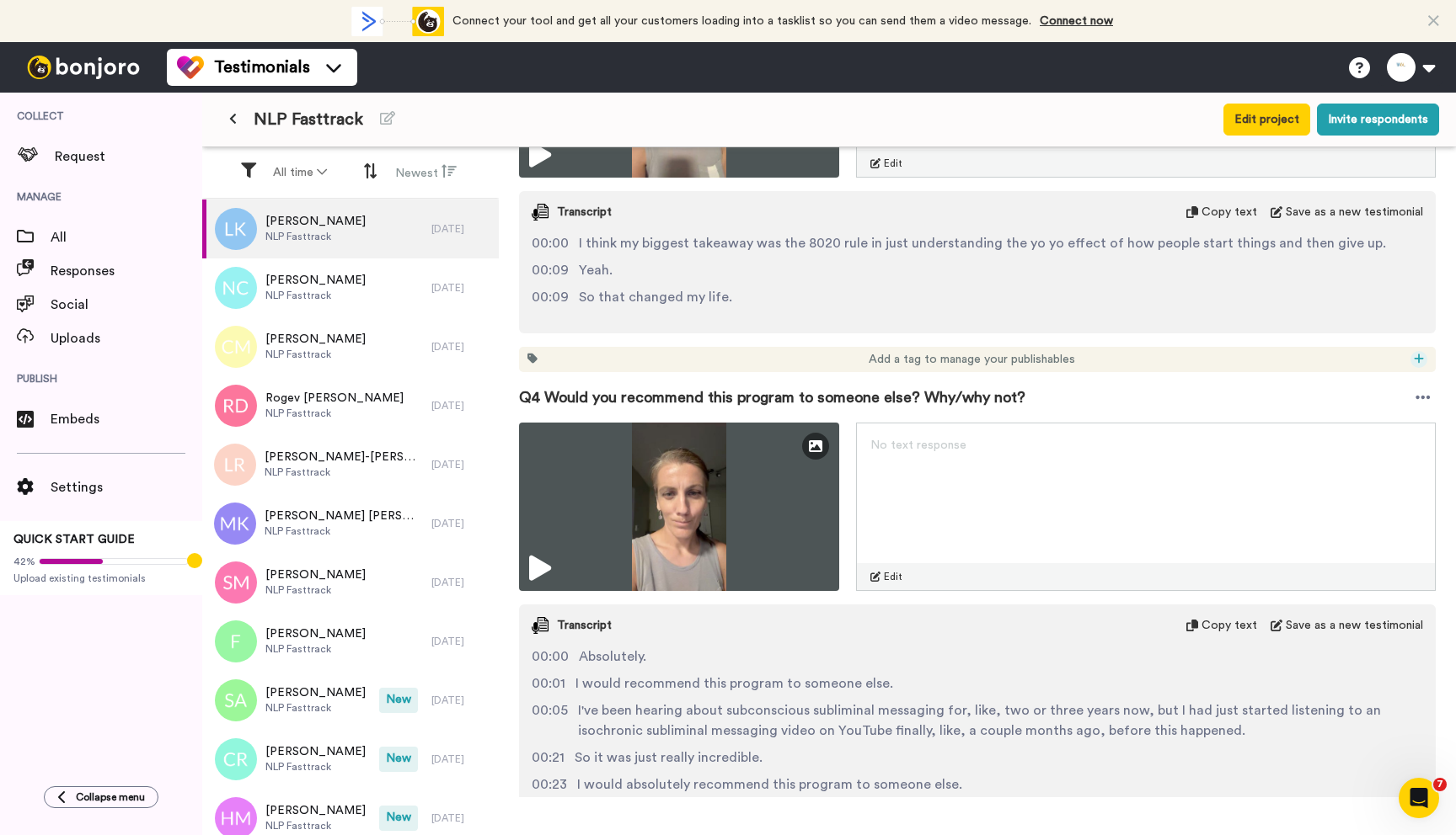
click at [1414, 362] on icon at bounding box center [1419, 359] width 10 height 12
click at [1337, 476] on span "High Impact" at bounding box center [1345, 483] width 59 height 14
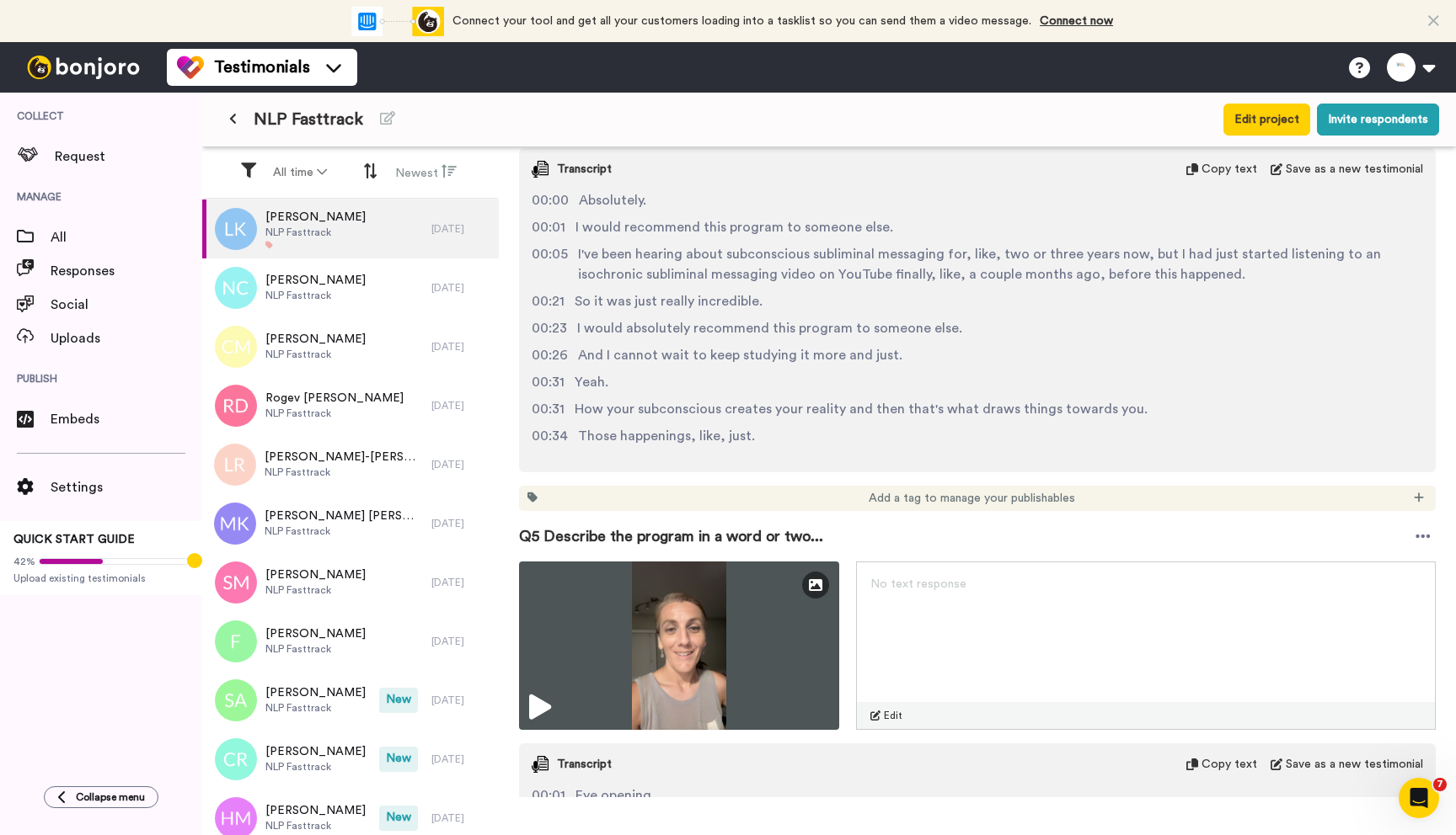
scroll to position [2100, 0]
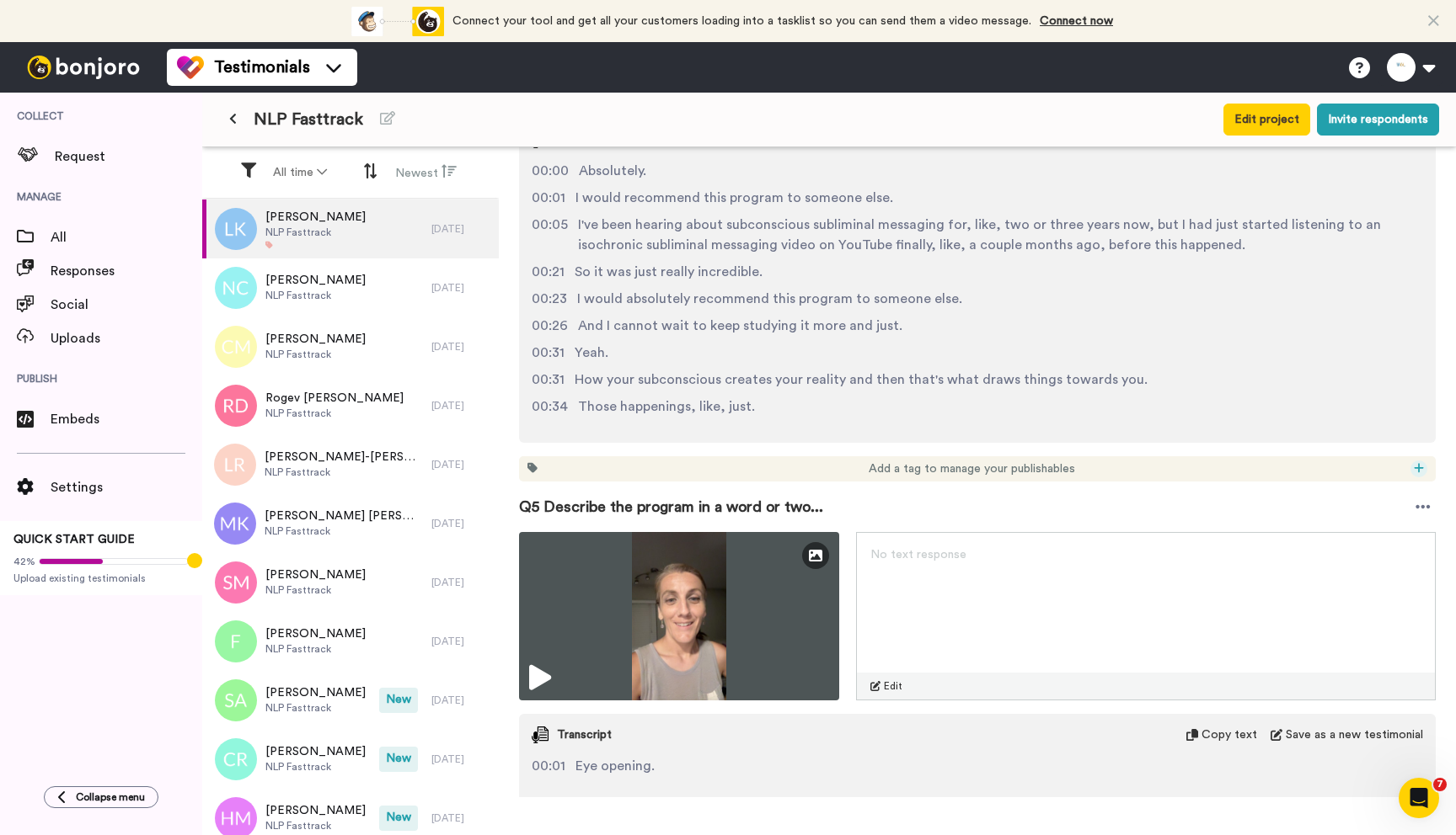
click at [1414, 469] on icon at bounding box center [1419, 468] width 9 height 9
click at [1342, 586] on span "High Impact" at bounding box center [1345, 593] width 59 height 14
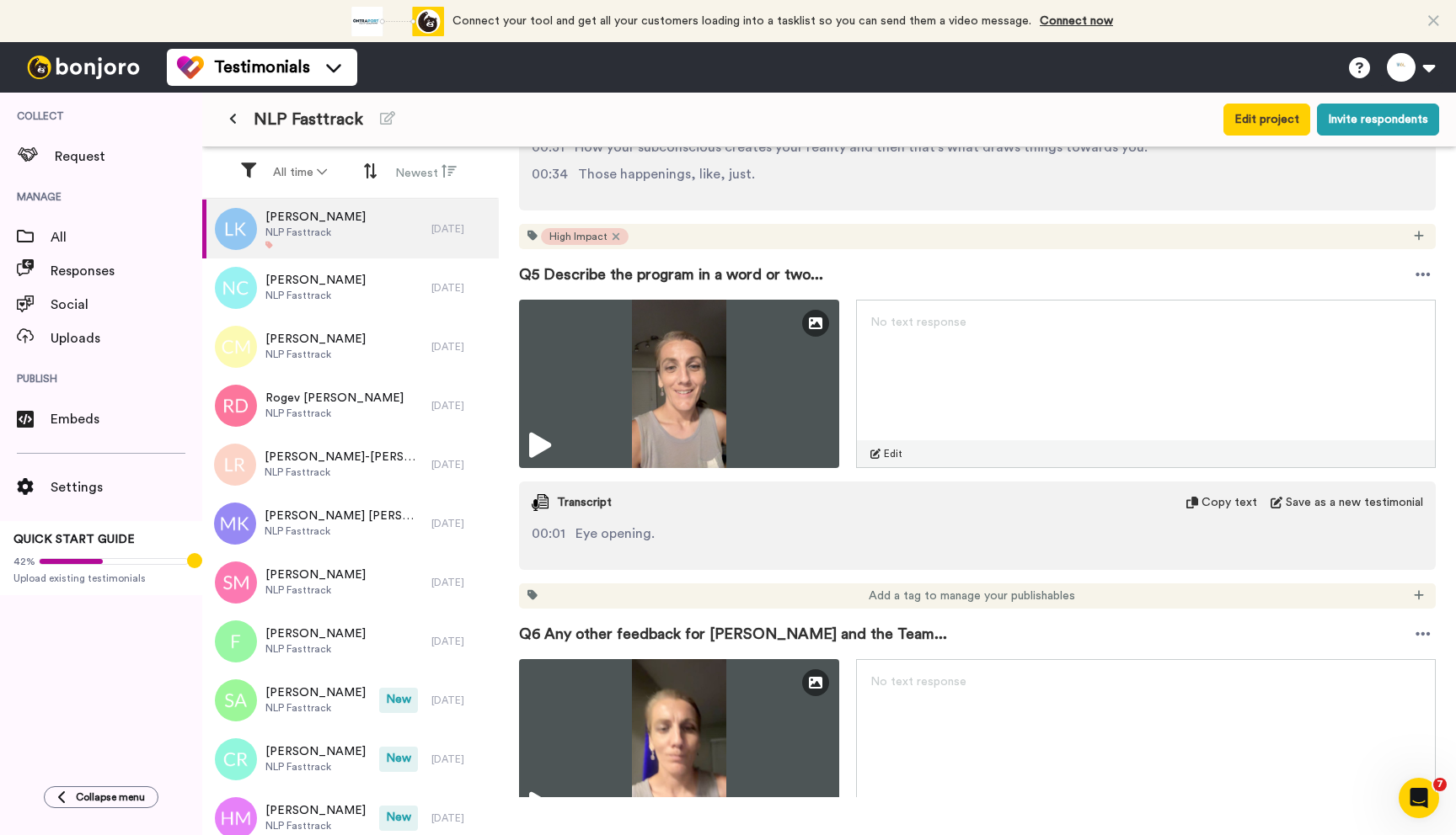
scroll to position [2756, 0]
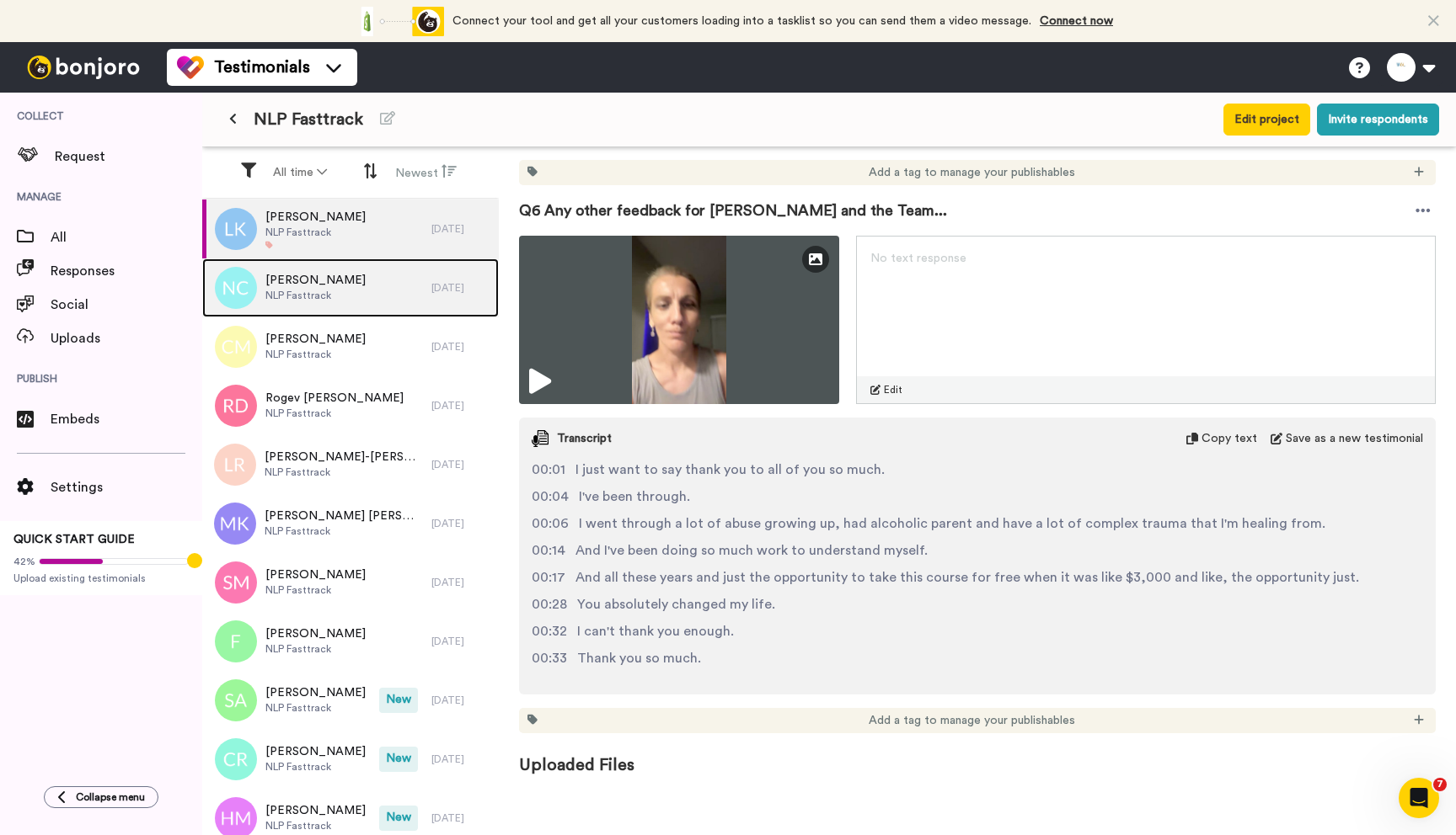
click at [367, 309] on div "[PERSON_NAME] NLP Fasttrack" at bounding box center [317, 287] width 230 height 59
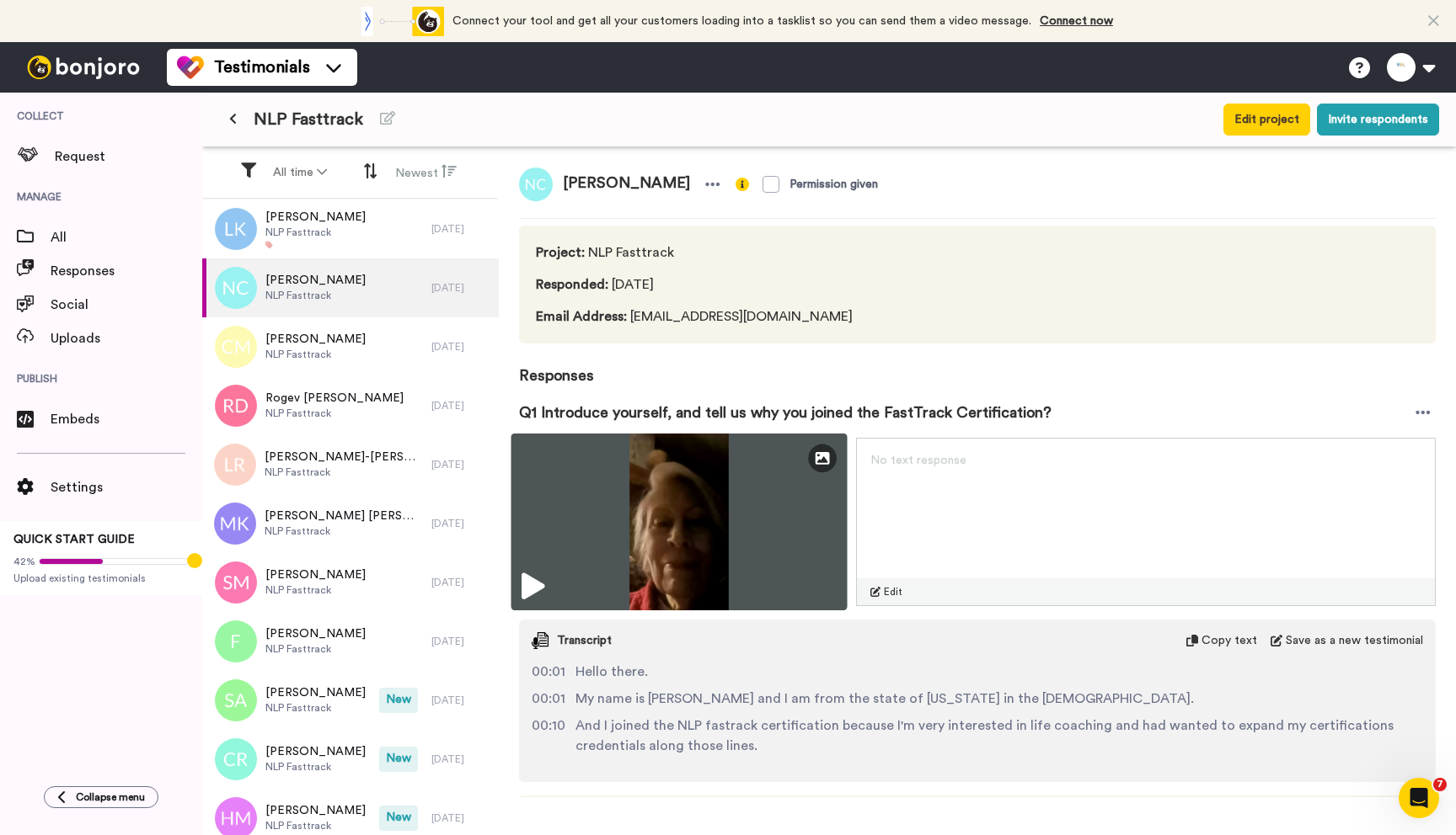
click at [539, 580] on icon at bounding box center [532, 586] width 22 height 27
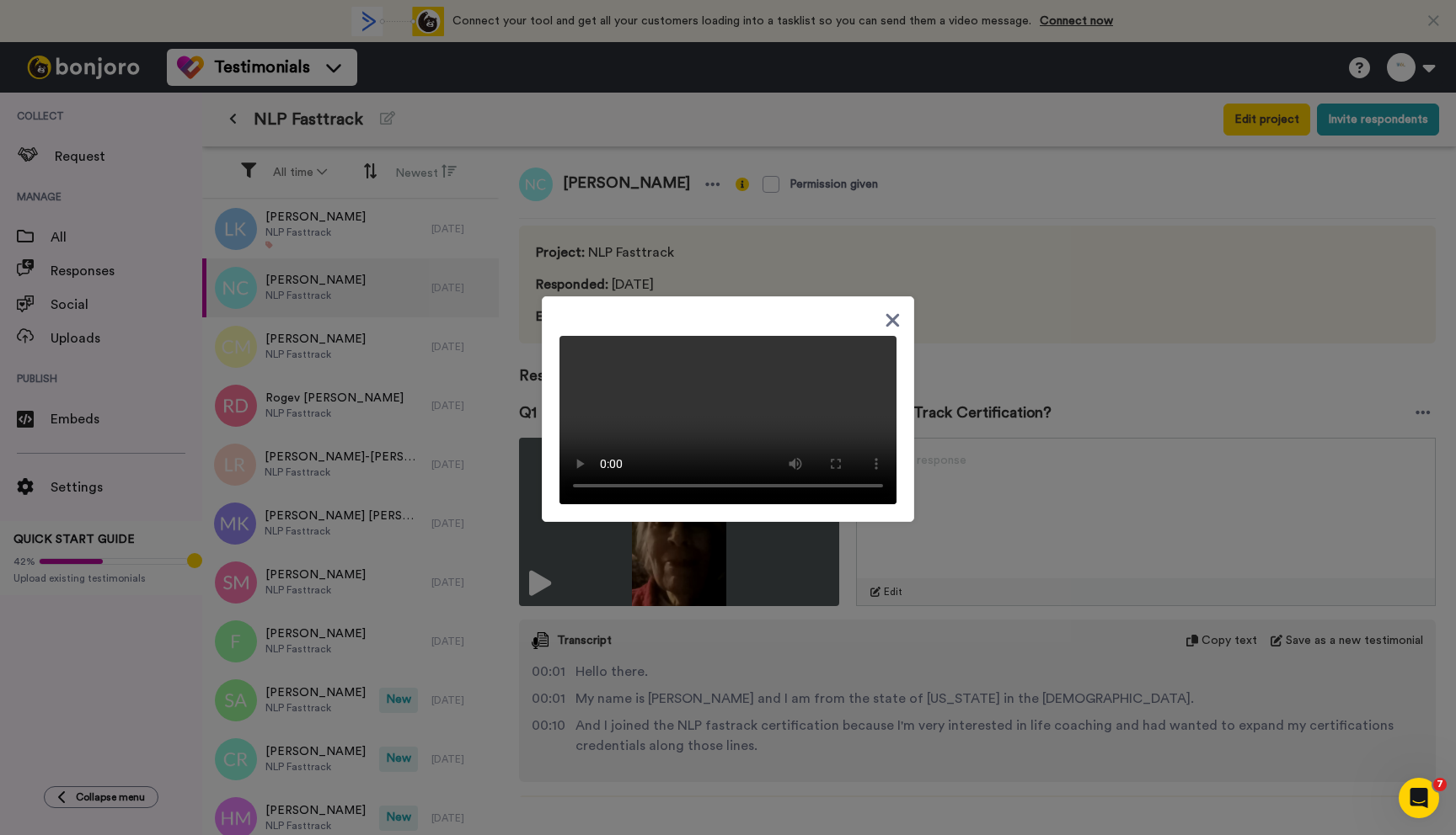
click at [890, 310] on icon at bounding box center [892, 320] width 16 height 21
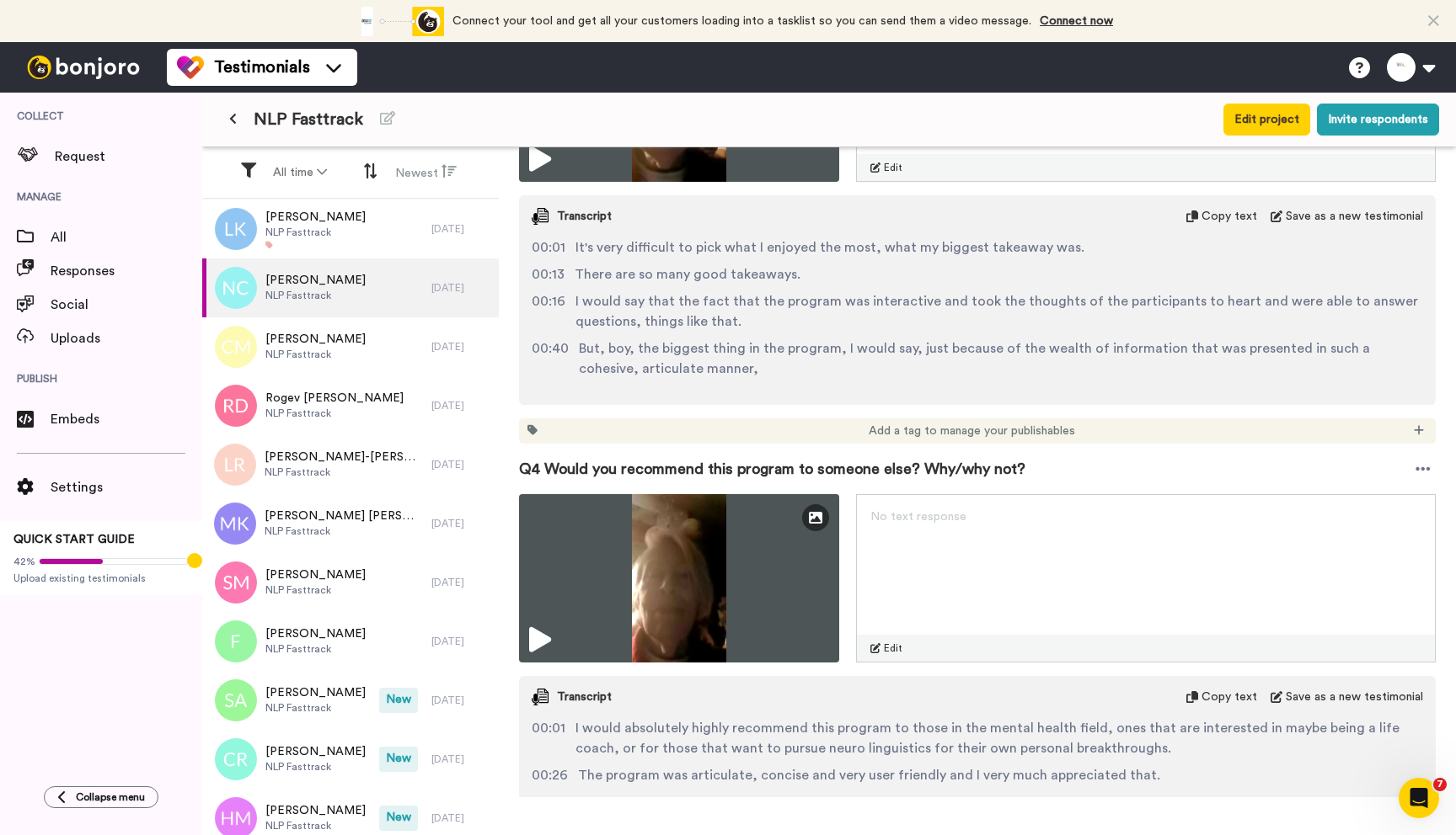
scroll to position [1315, 0]
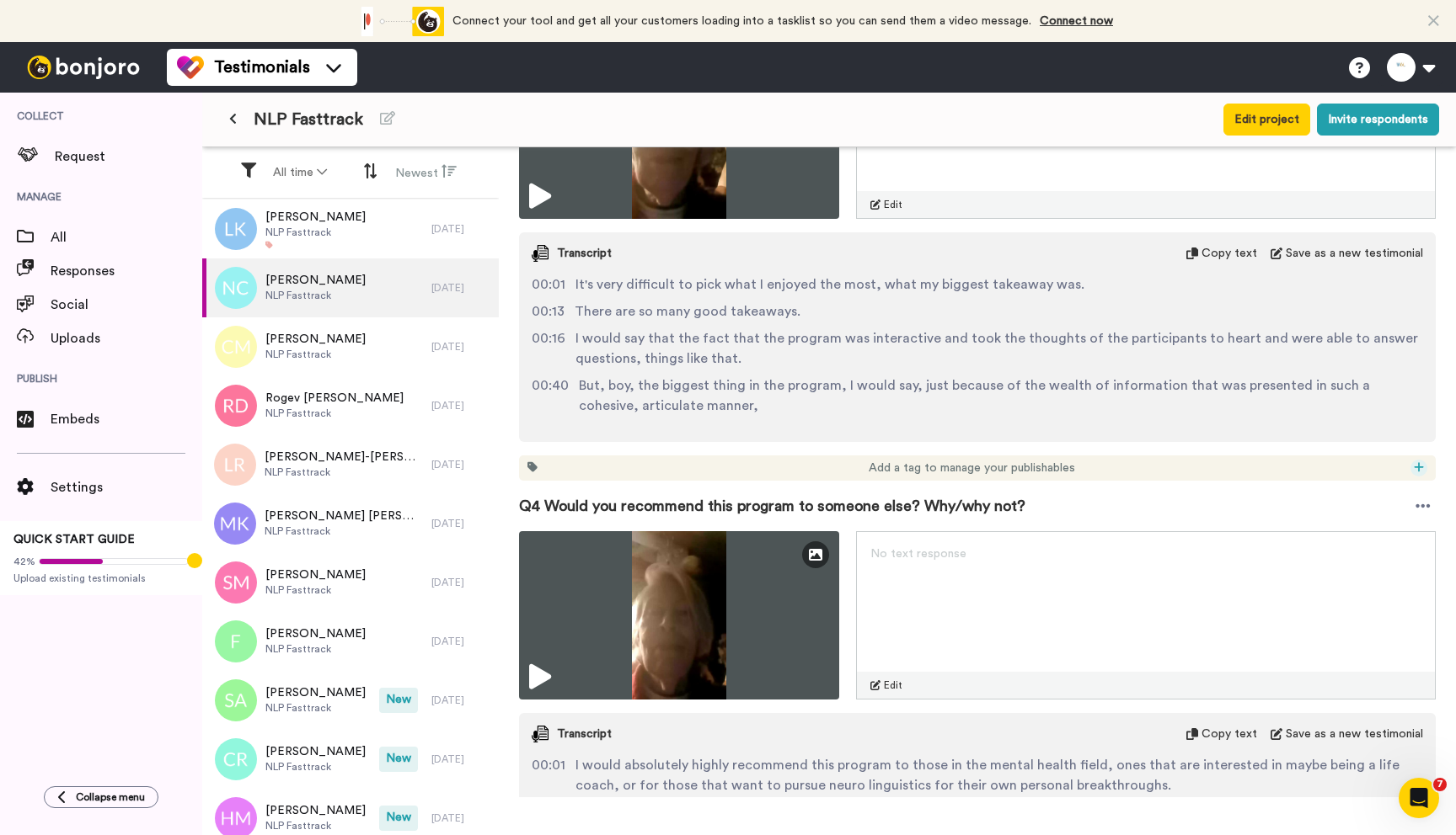
click at [1414, 467] on icon at bounding box center [1419, 467] width 9 height 9
click at [1347, 535] on span "Social Proof" at bounding box center [1345, 541] width 59 height 14
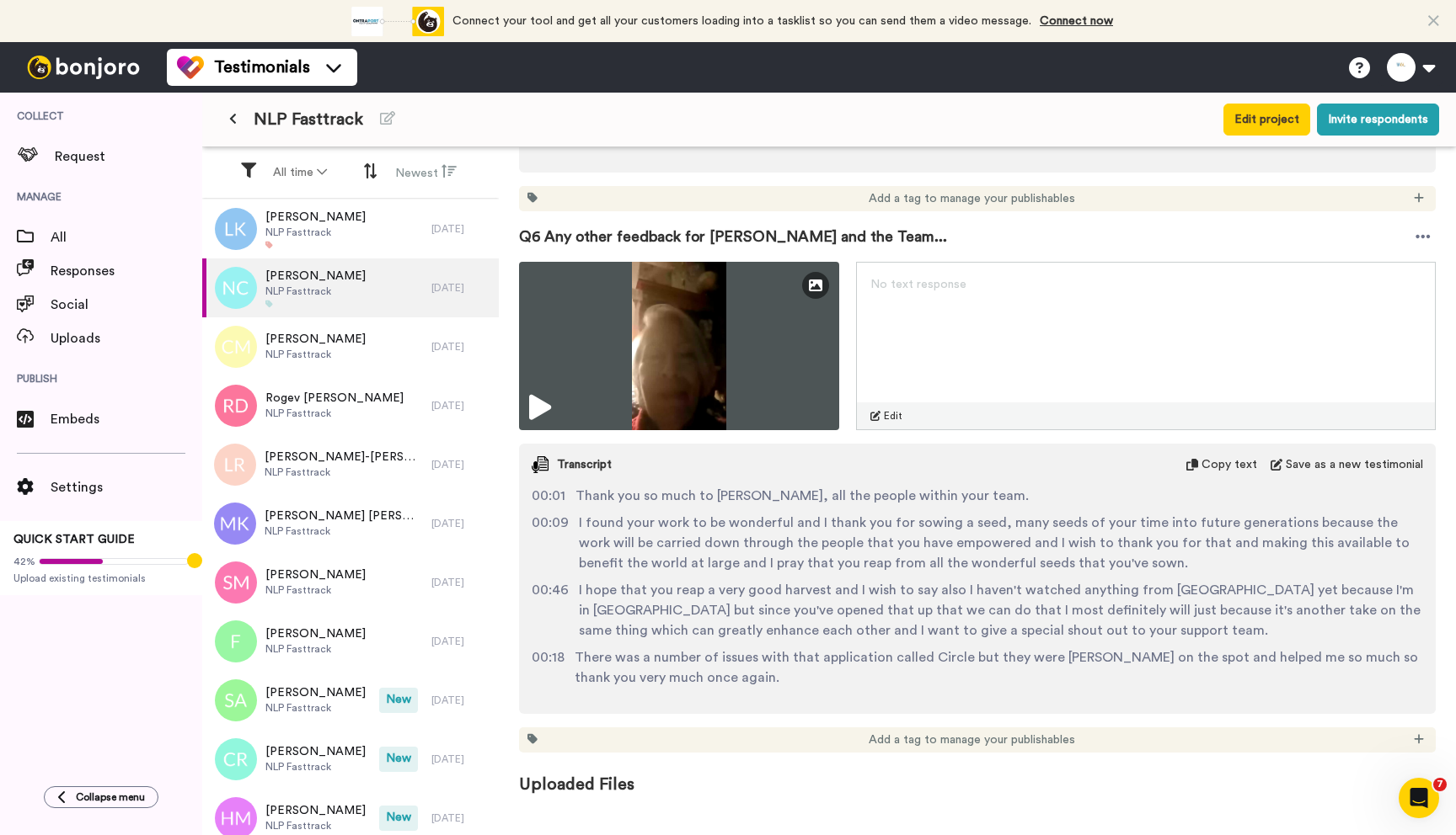
scroll to position [2404, 0]
click at [1414, 202] on icon at bounding box center [1419, 200] width 10 height 12
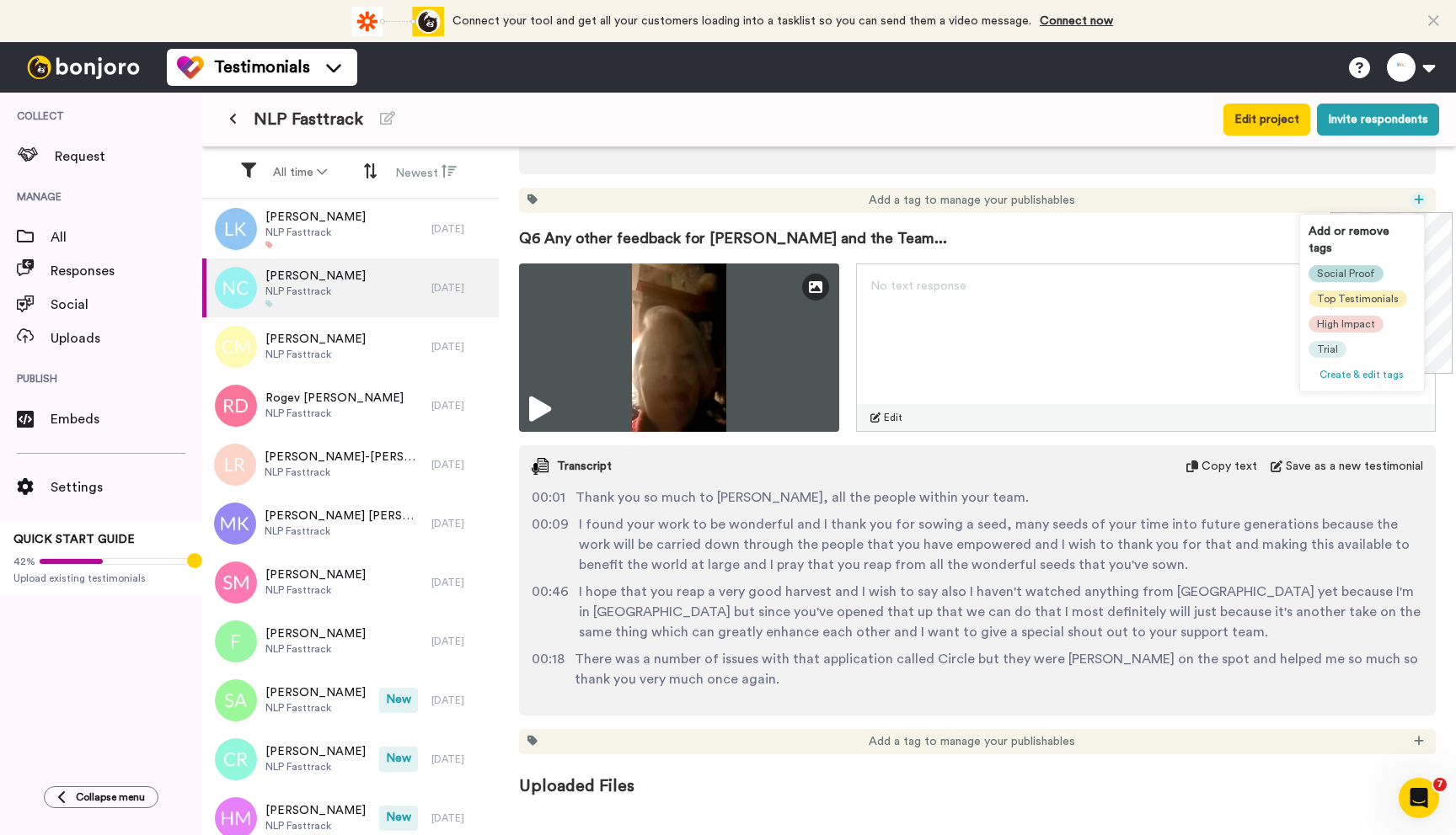
drag, startPoint x: 1320, startPoint y: 254, endPoint x: 1043, endPoint y: 320, distance: 284.8
click at [1320, 267] on span "Social Proof" at bounding box center [1345, 273] width 59 height 14
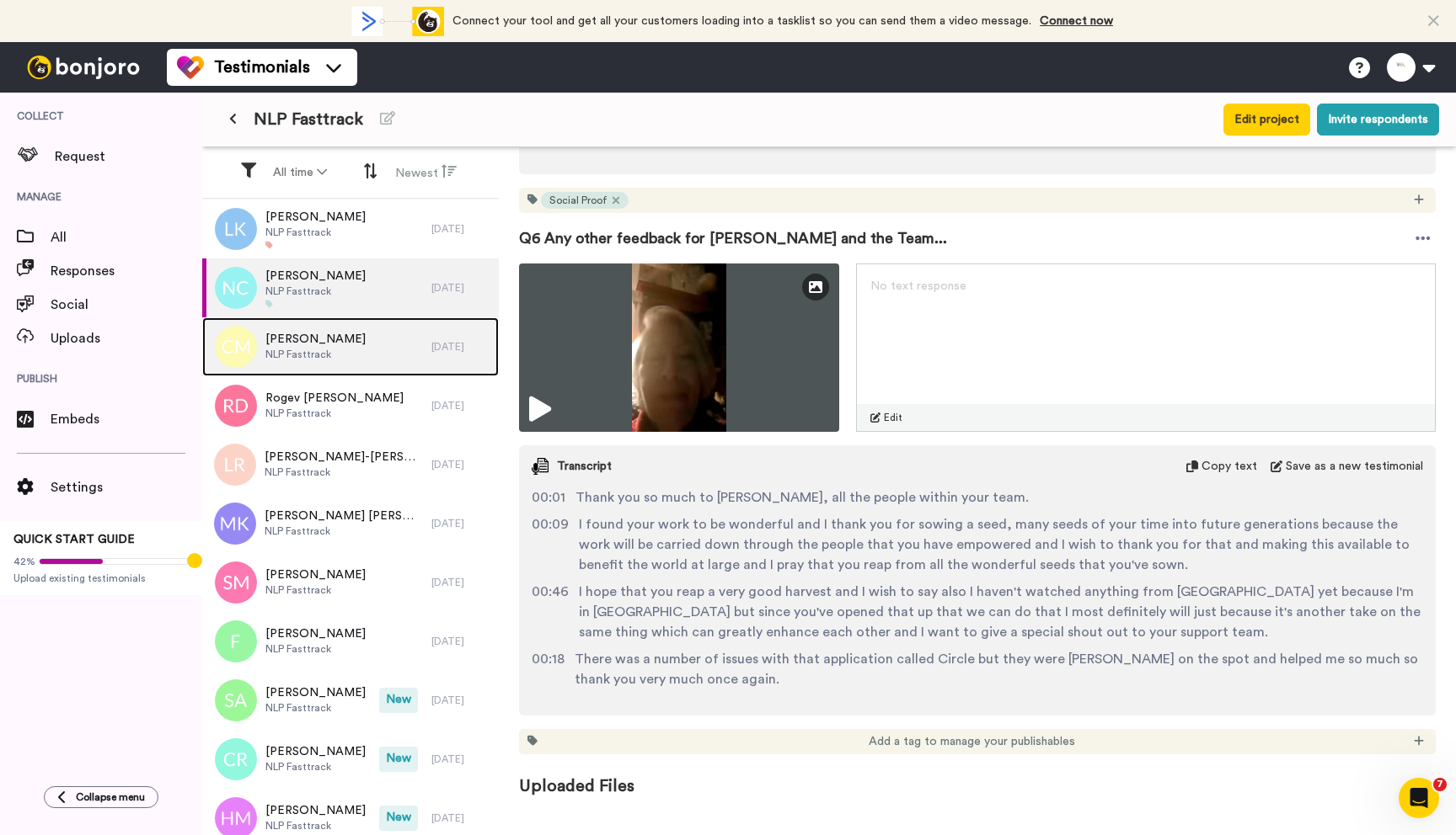
click at [293, 346] on span "[PERSON_NAME]" at bounding box center [316, 339] width 100 height 17
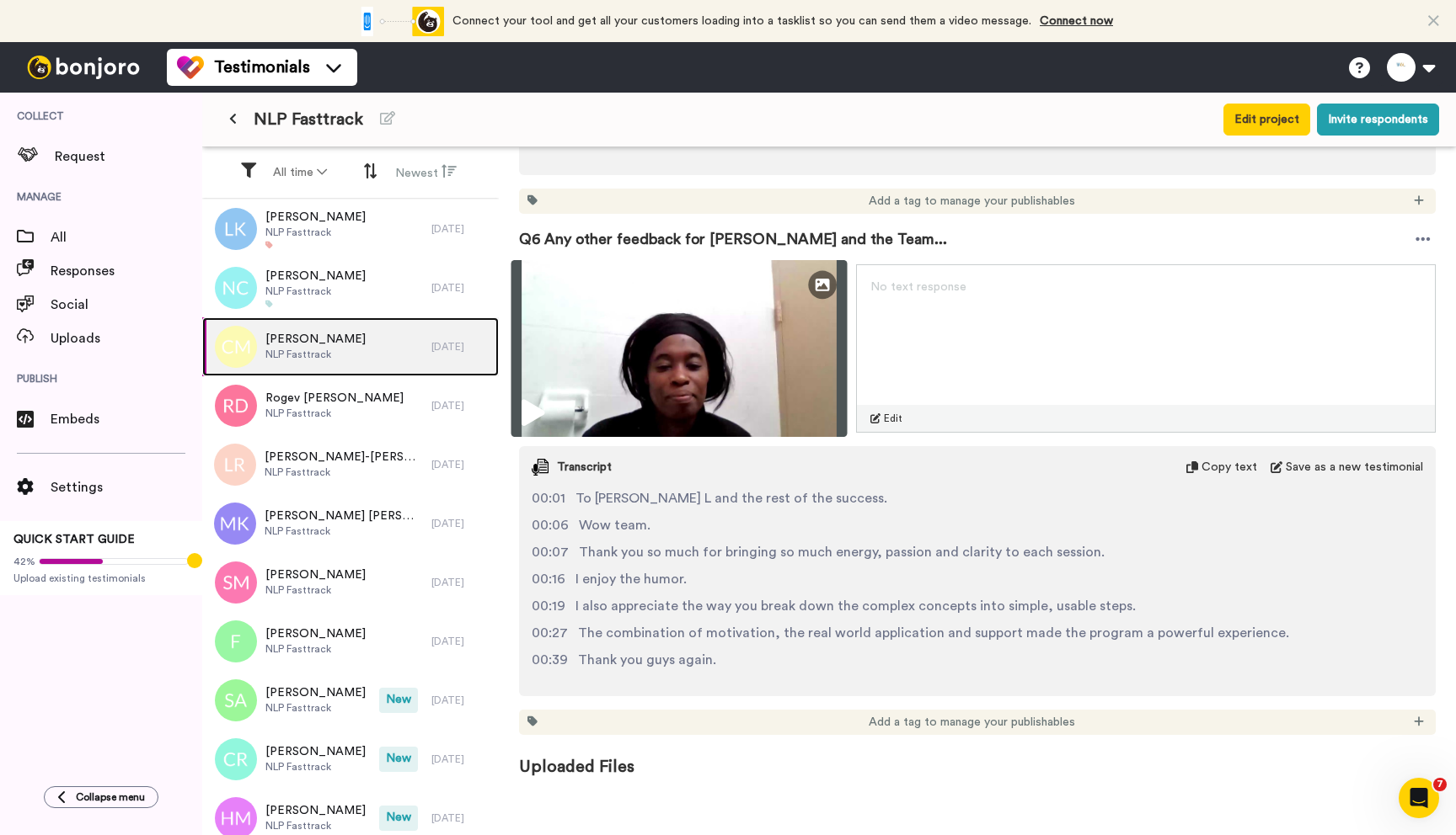
scroll to position [2270, 0]
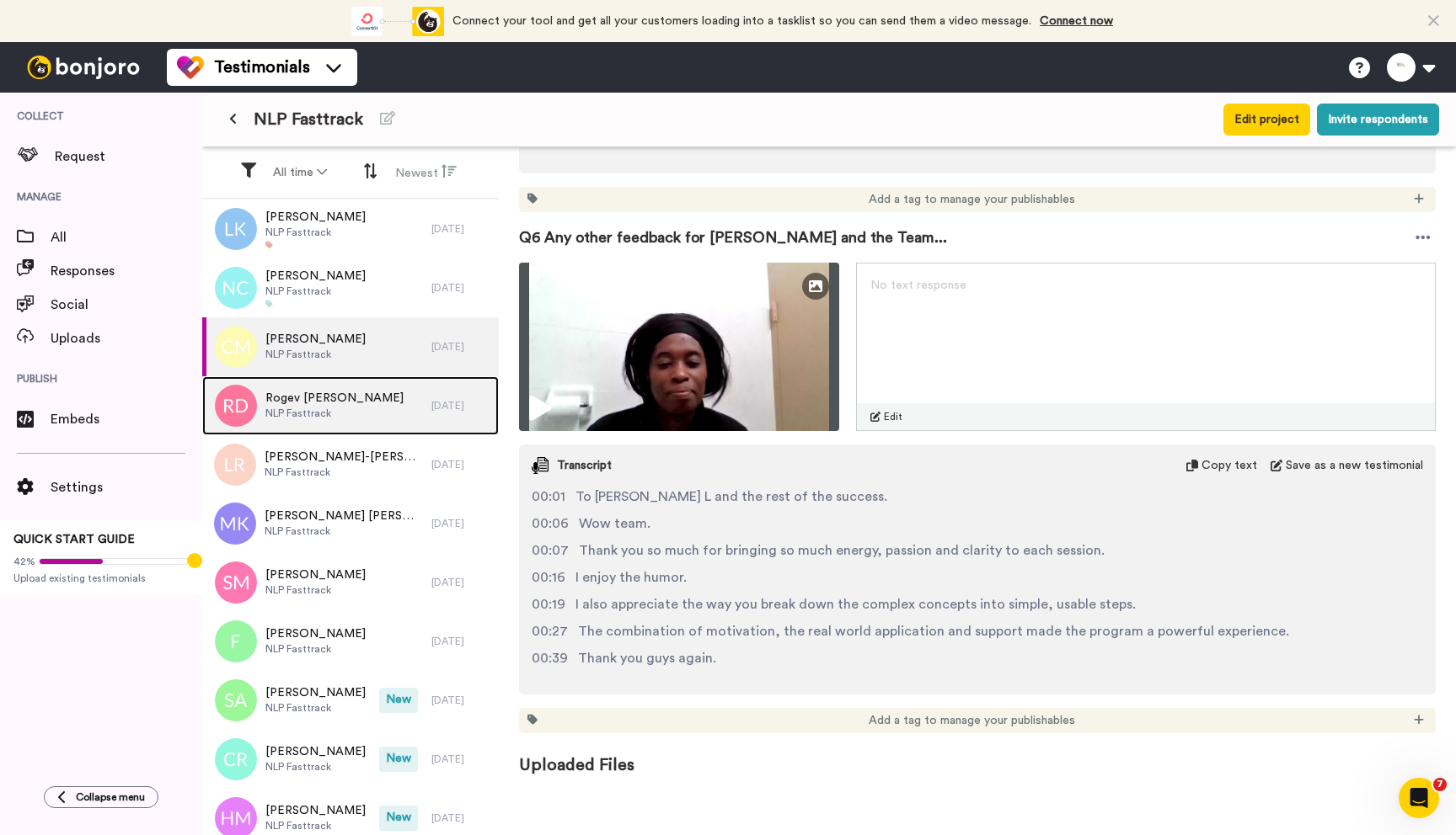
click at [359, 414] on div "Rogev [PERSON_NAME] NLP Fasttrack" at bounding box center [317, 405] width 230 height 59
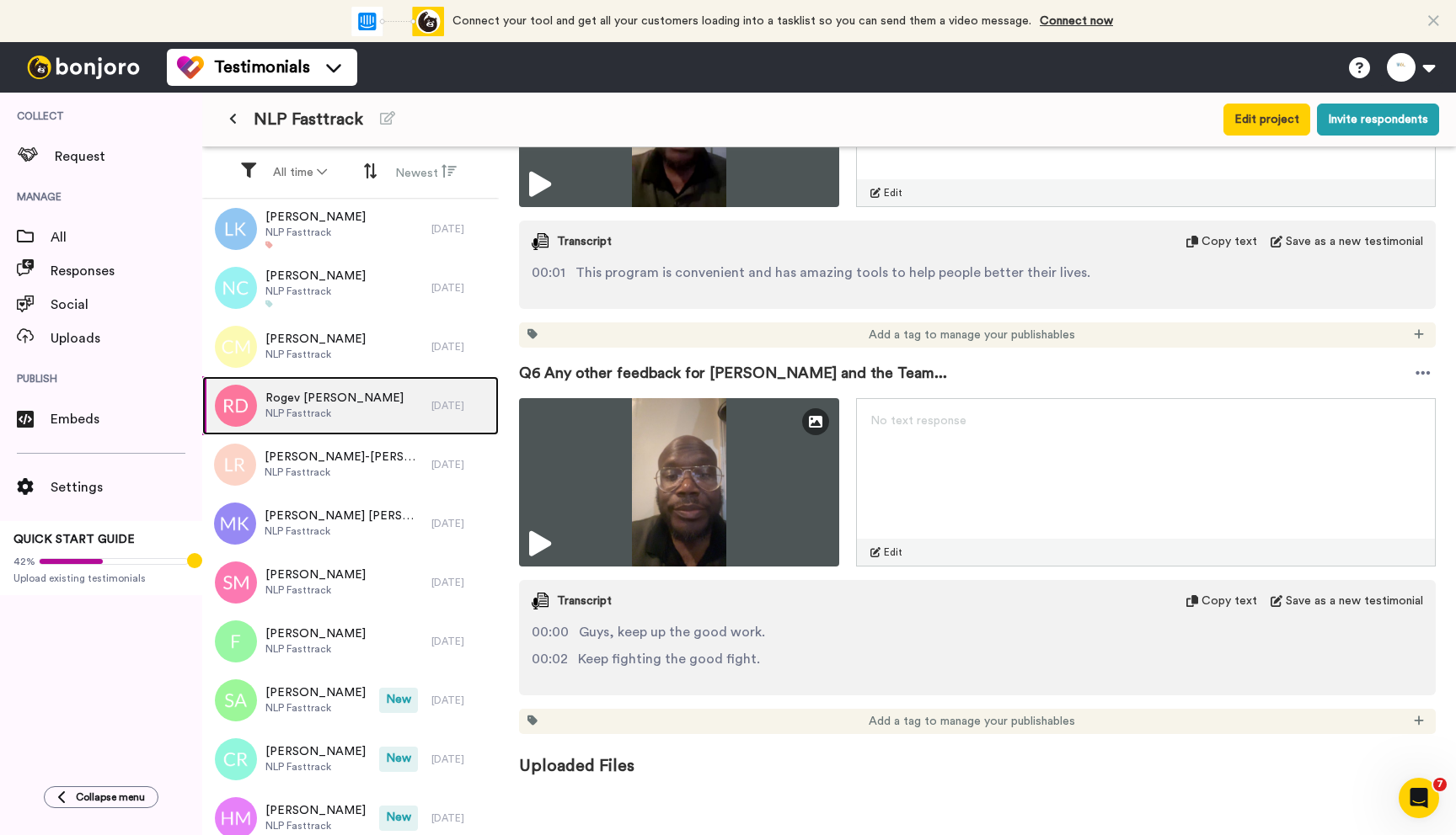
scroll to position [2001, 0]
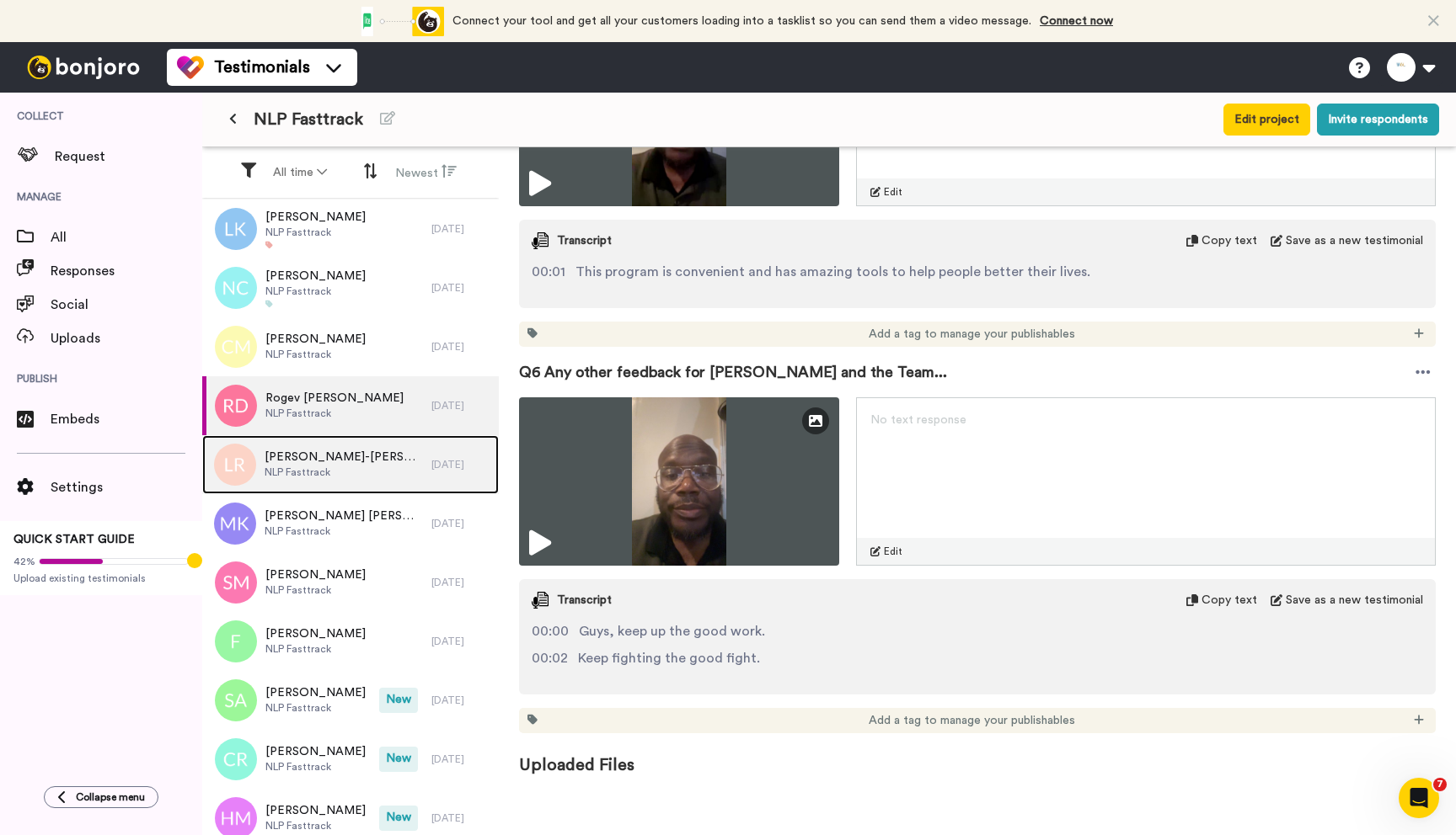
click at [368, 466] on div "[PERSON_NAME]-[PERSON_NAME] NLP Fasttrack" at bounding box center [317, 464] width 230 height 59
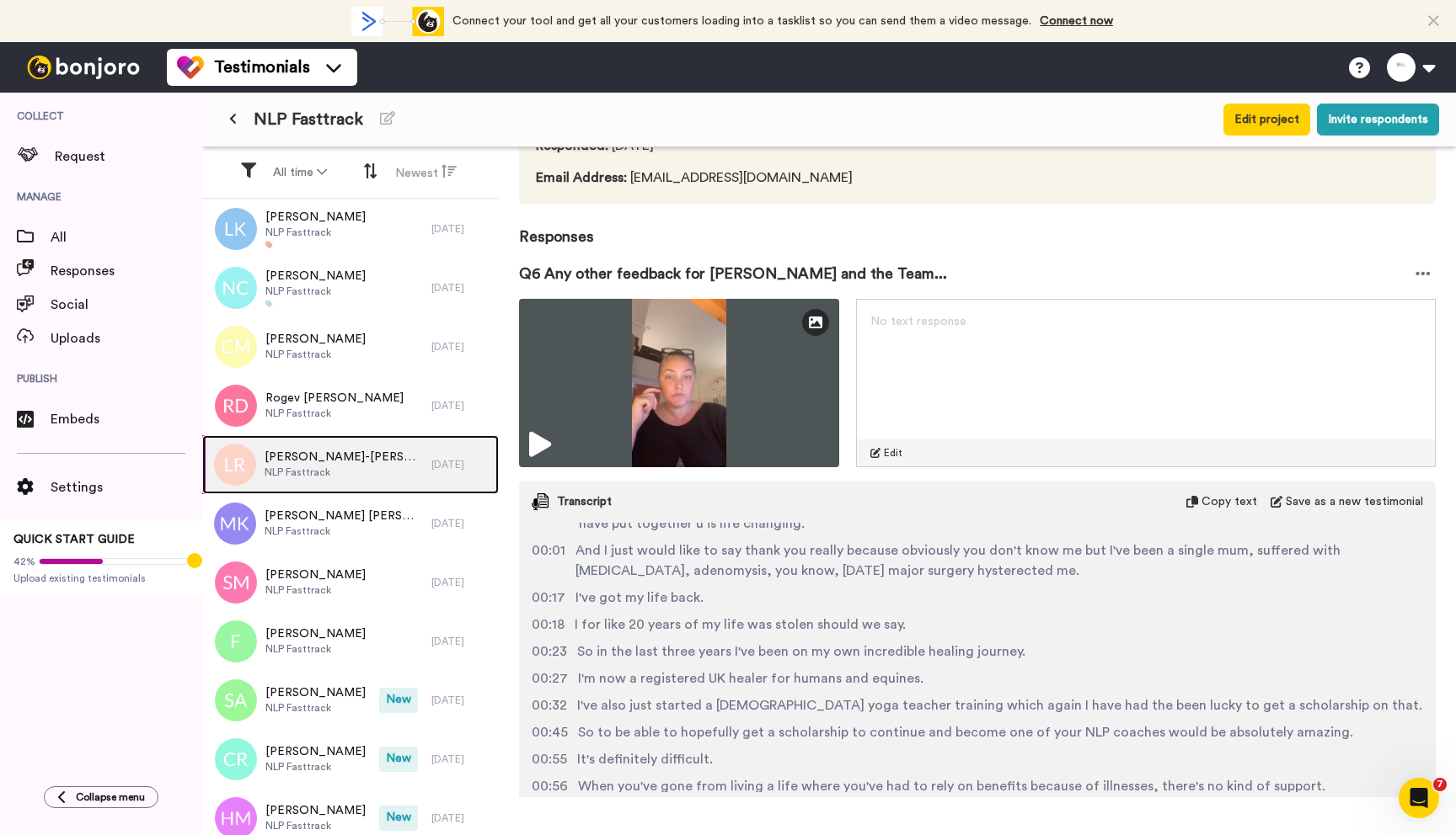
scroll to position [250, 0]
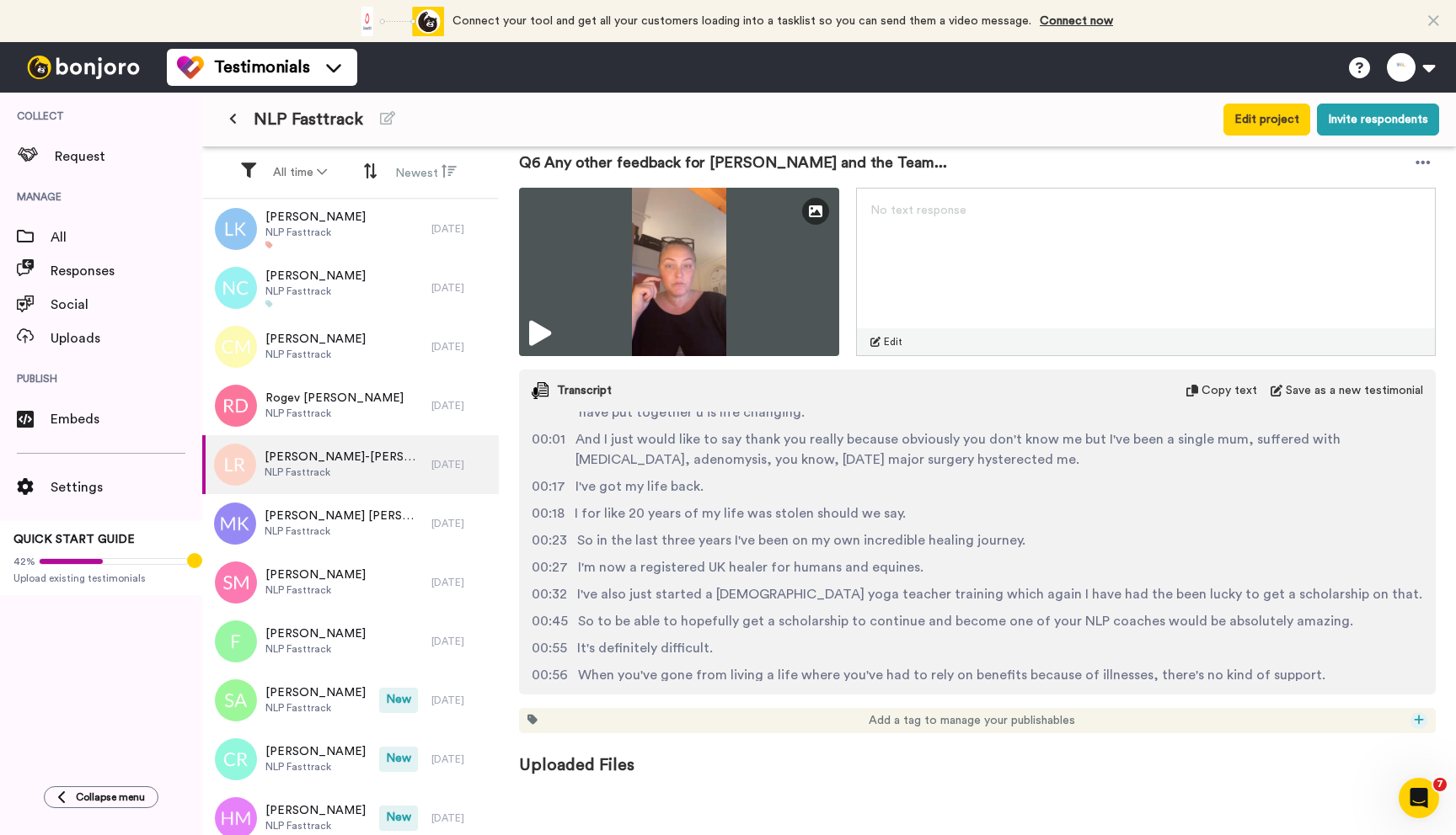
click at [1412, 721] on div at bounding box center [1419, 721] width 17 height 17
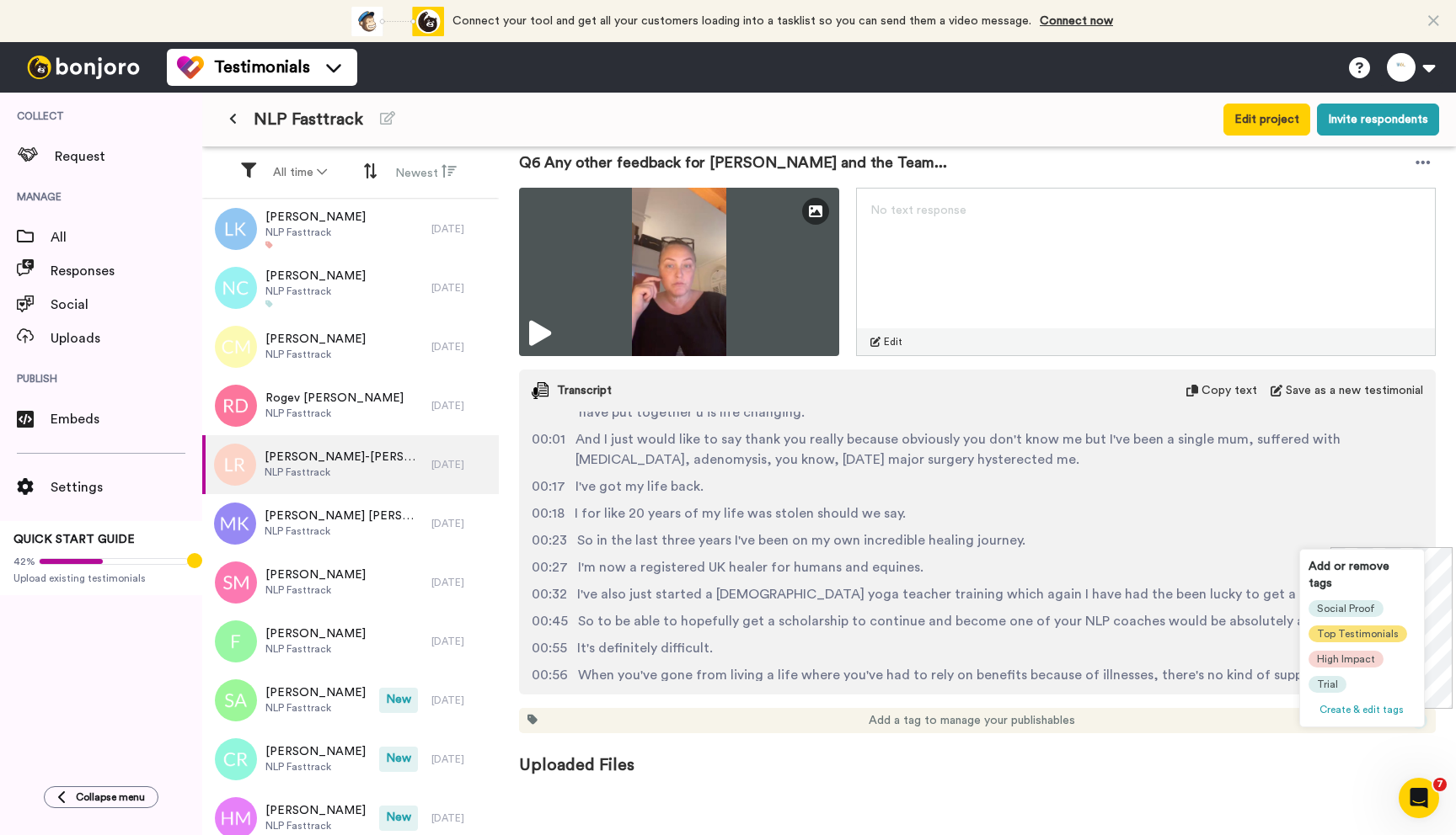
click at [1339, 628] on span "Top Testimonials" at bounding box center [1358, 634] width 82 height 14
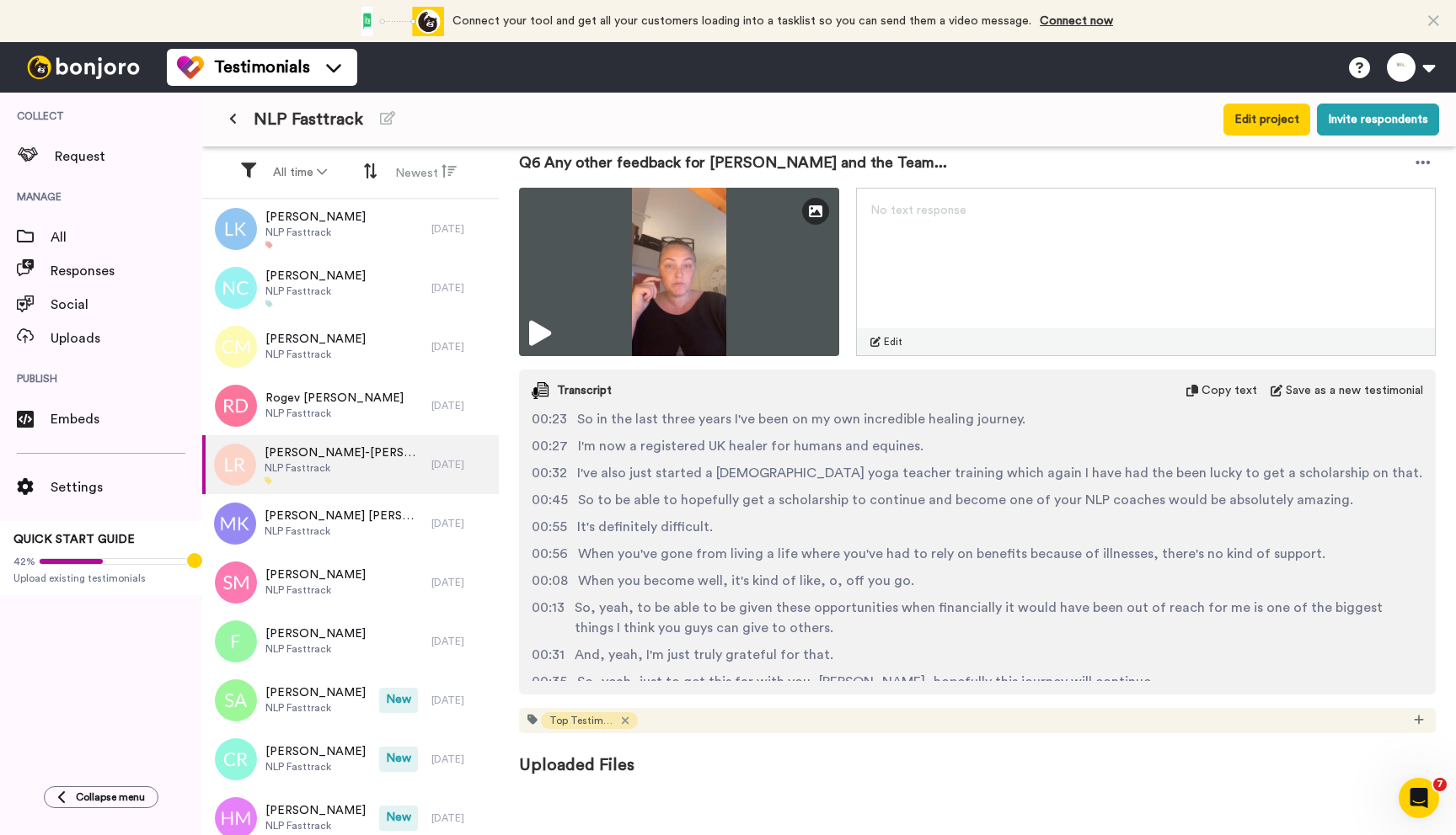
scroll to position [754, 0]
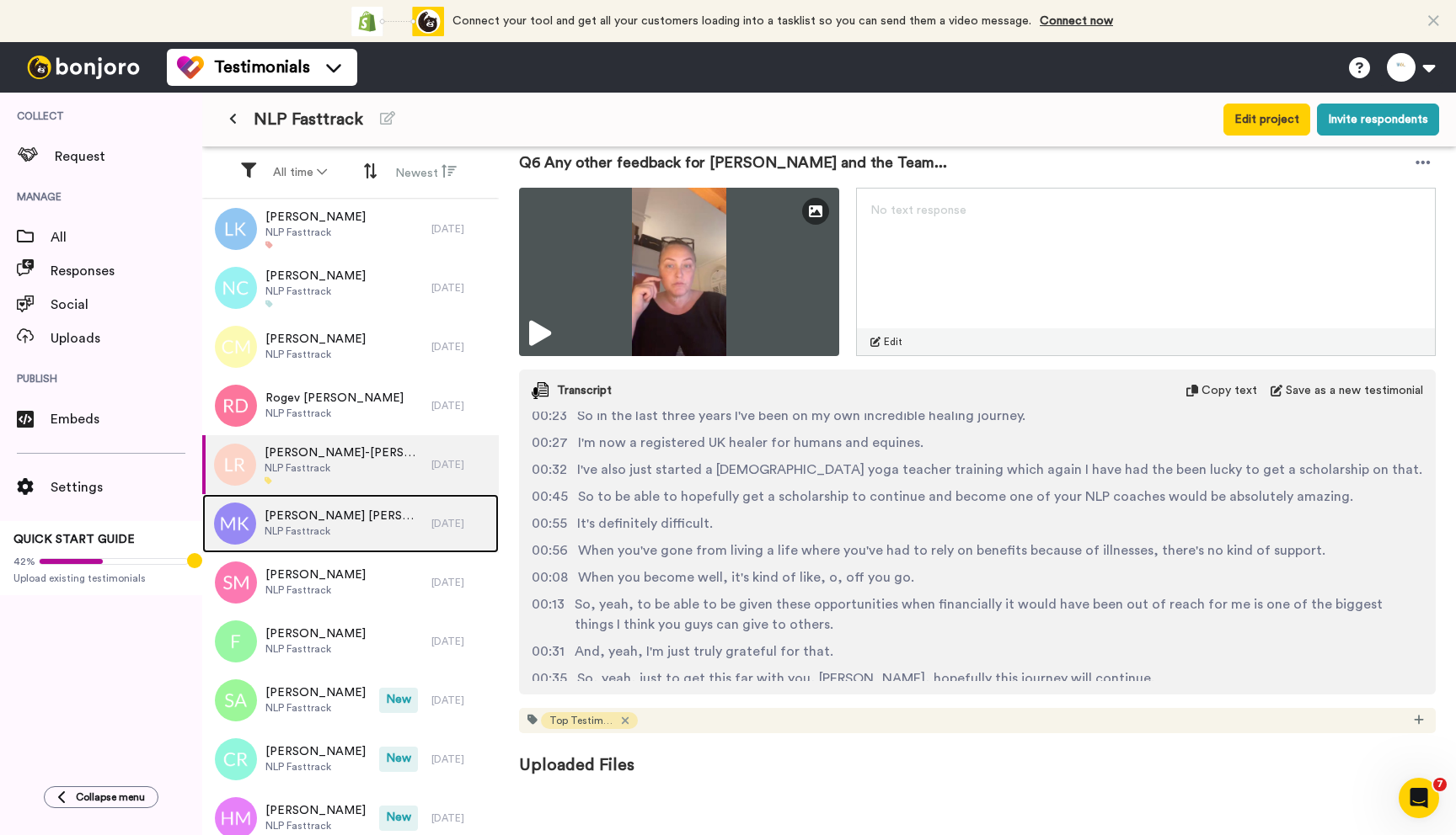
drag, startPoint x: 334, startPoint y: 531, endPoint x: 348, endPoint y: 528, distance: 14.3
click at [334, 530] on span "NLP Fasttrack" at bounding box center [344, 531] width 158 height 14
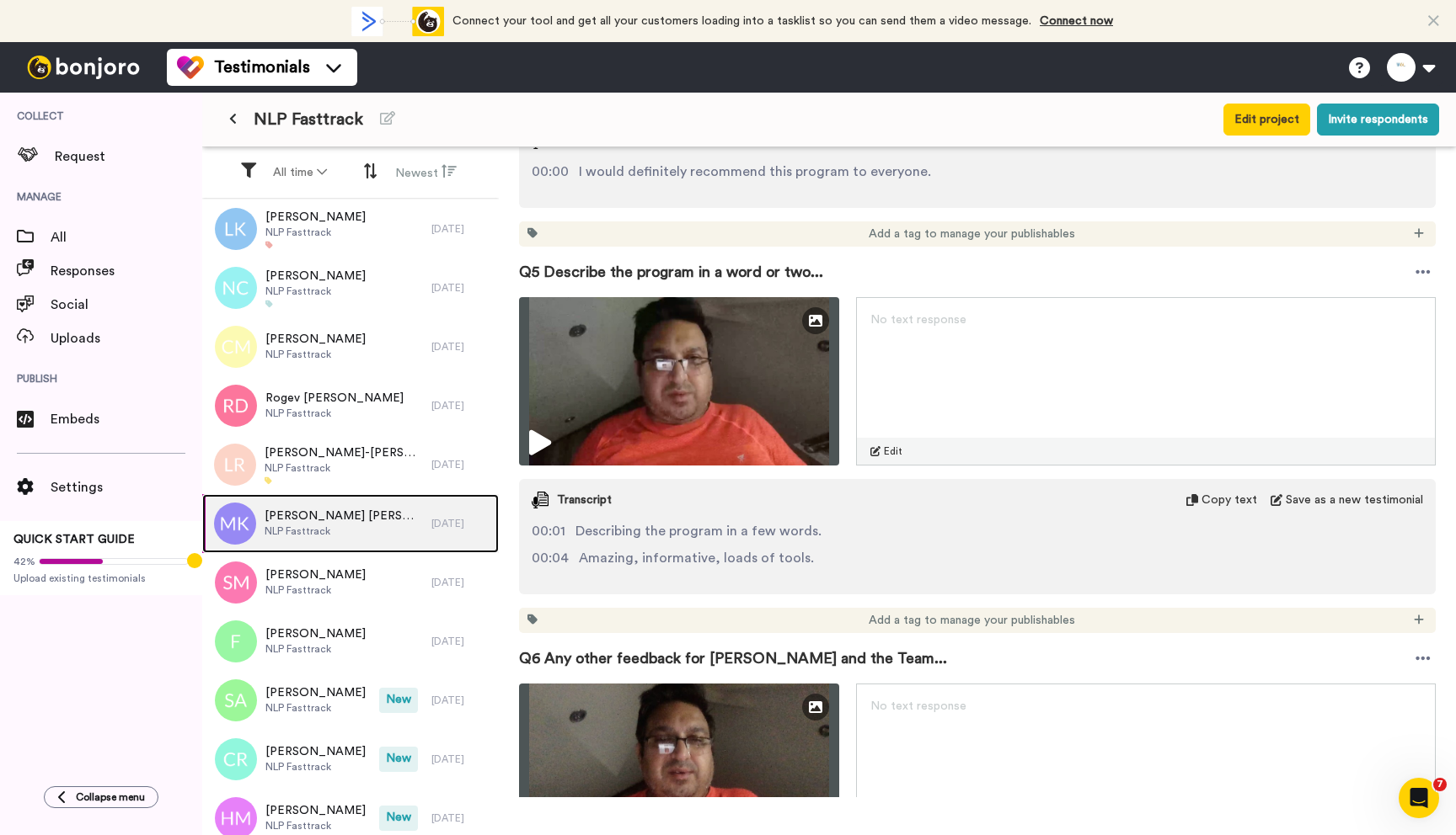
scroll to position [1987, 0]
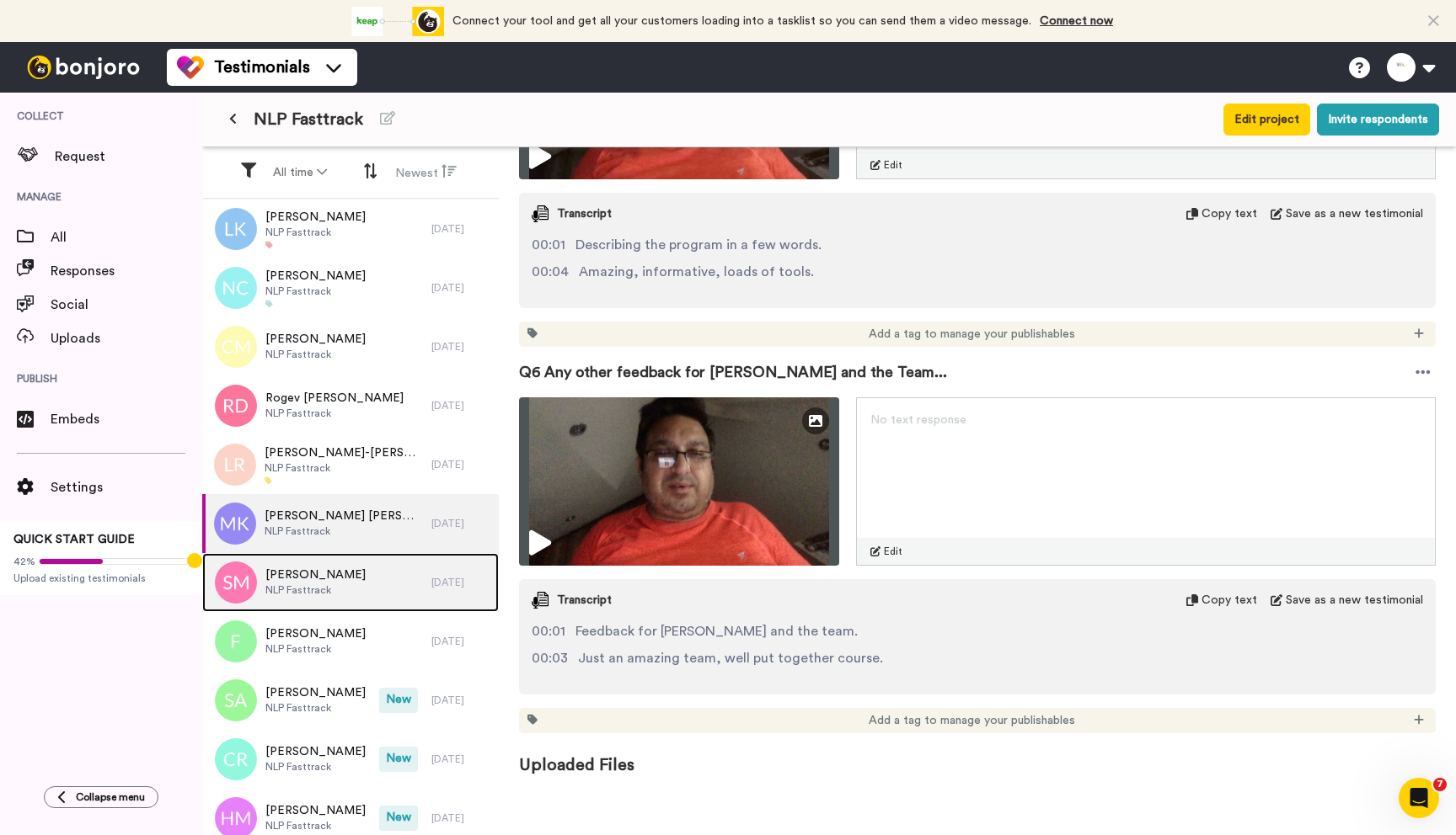
click at [357, 586] on div "[PERSON_NAME] NLP Fasttrack" at bounding box center [317, 582] width 230 height 59
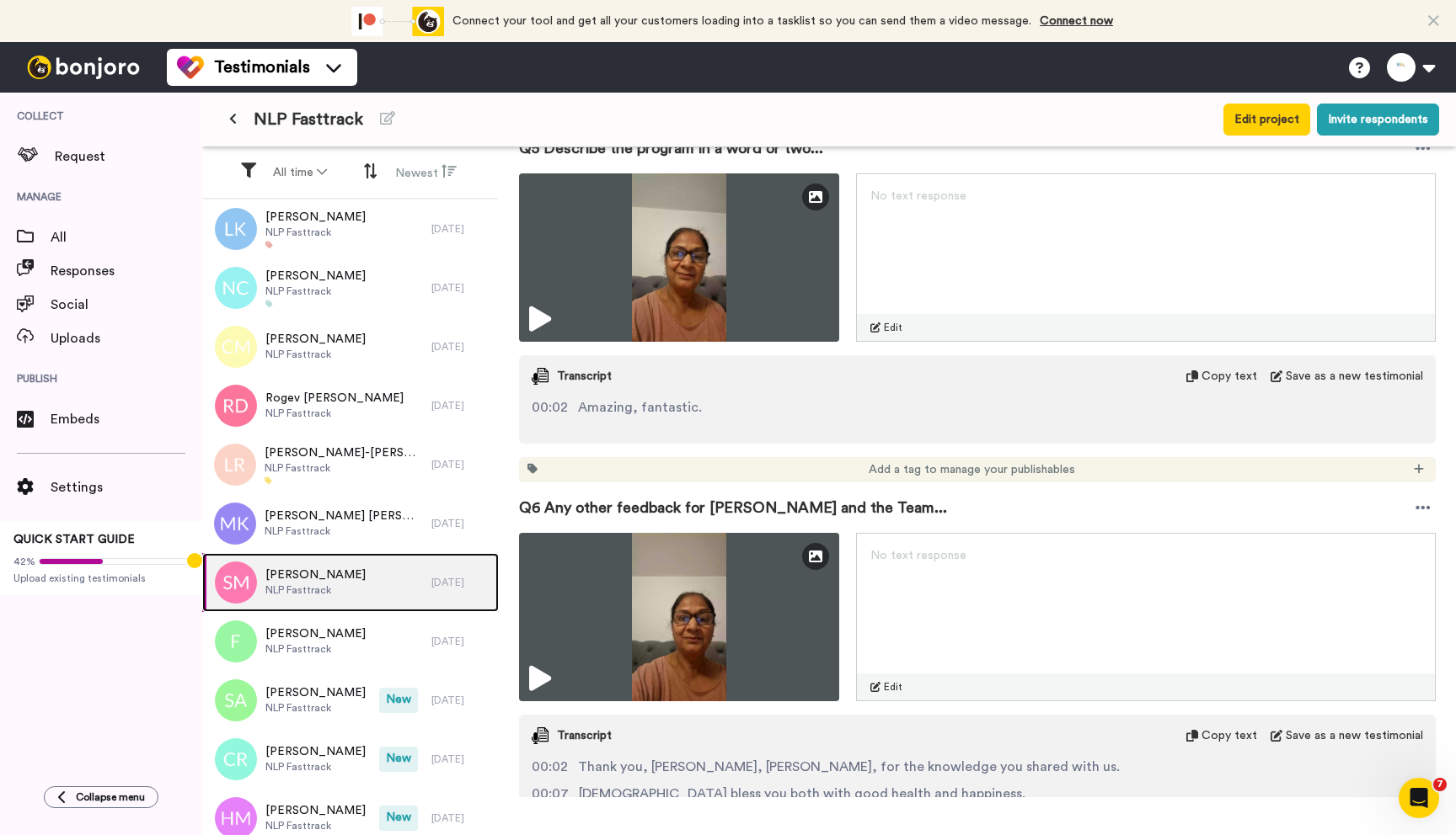
scroll to position [2135, 0]
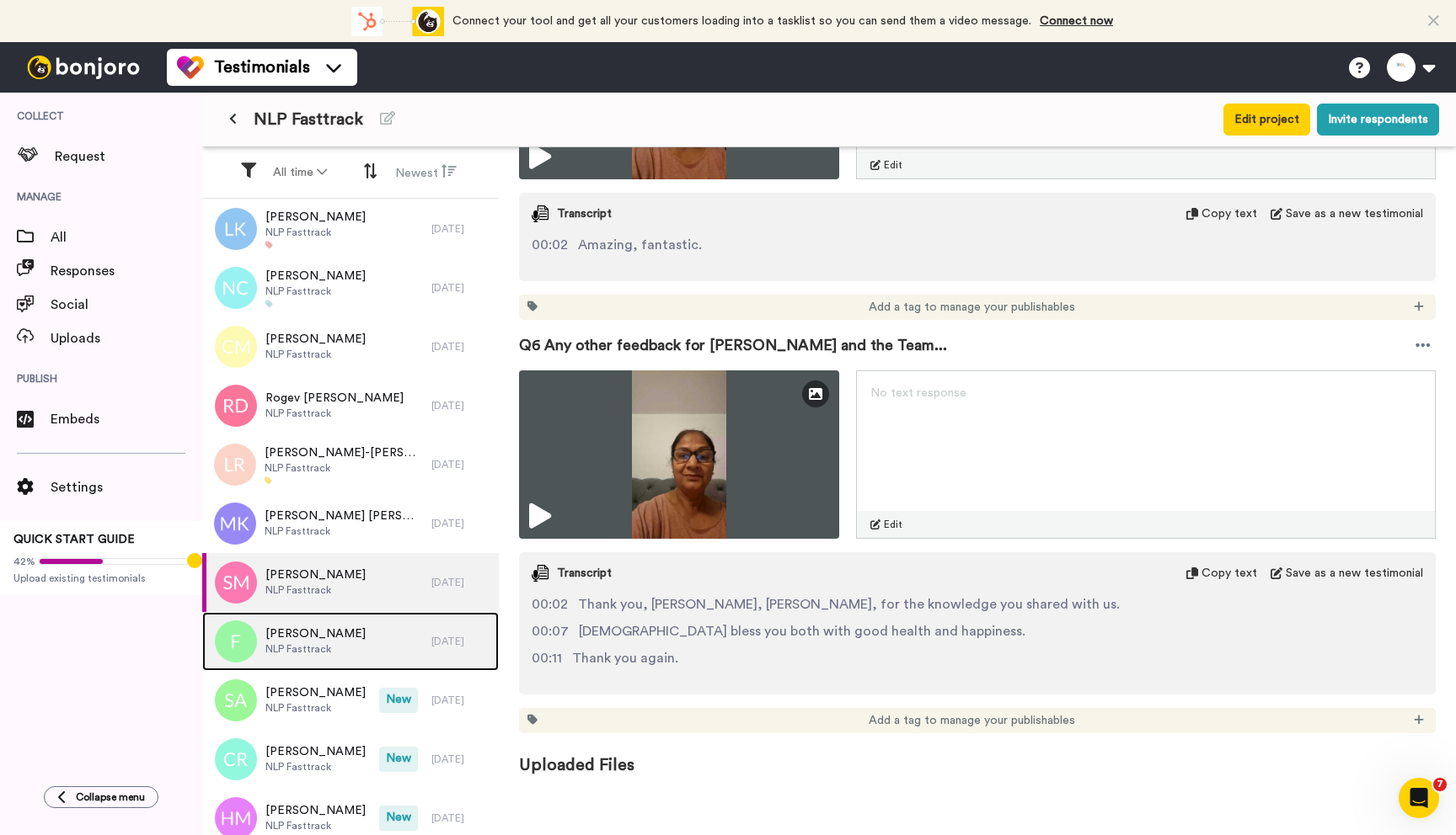
click at [326, 637] on span "[PERSON_NAME]" at bounding box center [316, 634] width 100 height 17
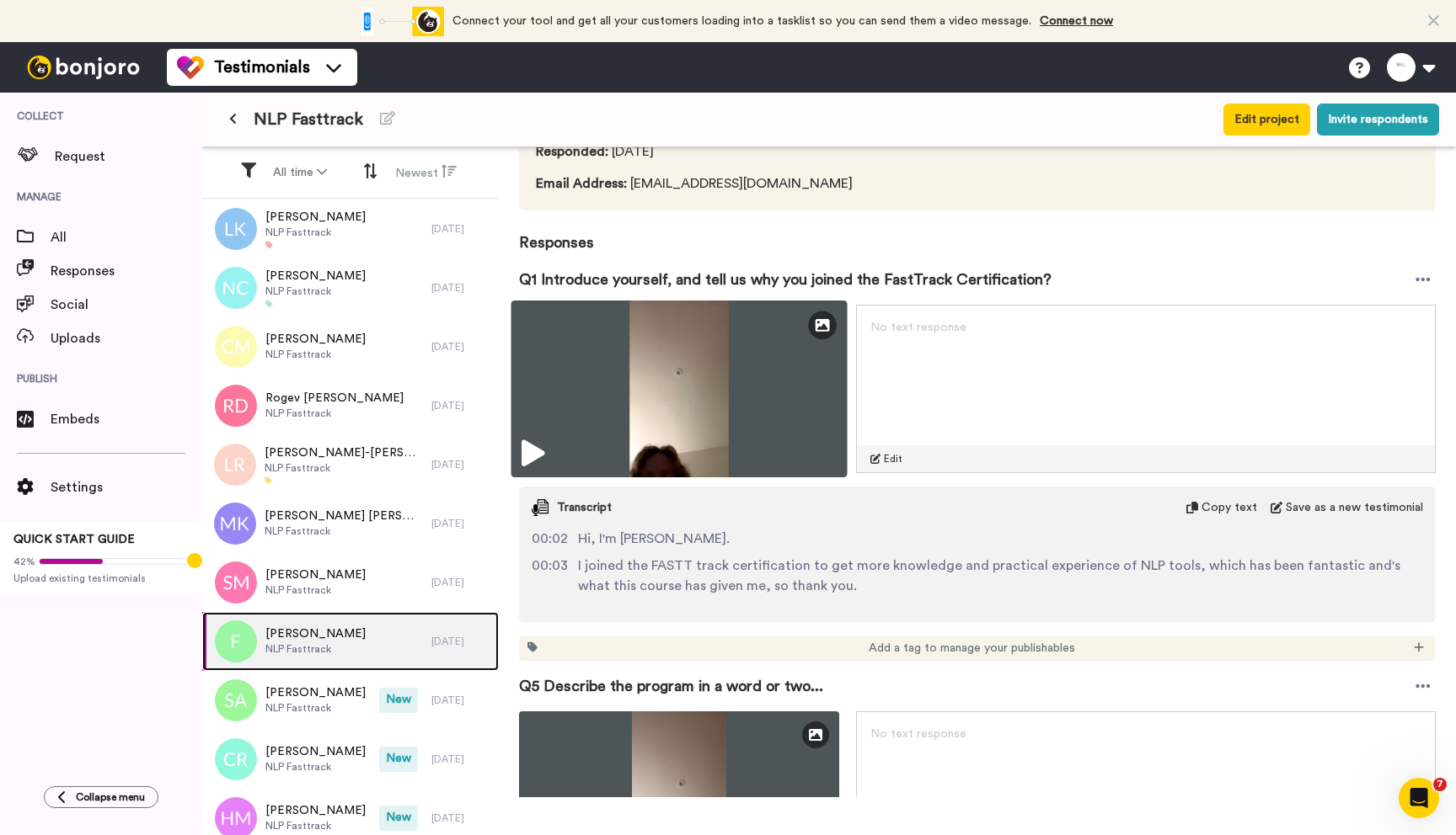
scroll to position [137, 0]
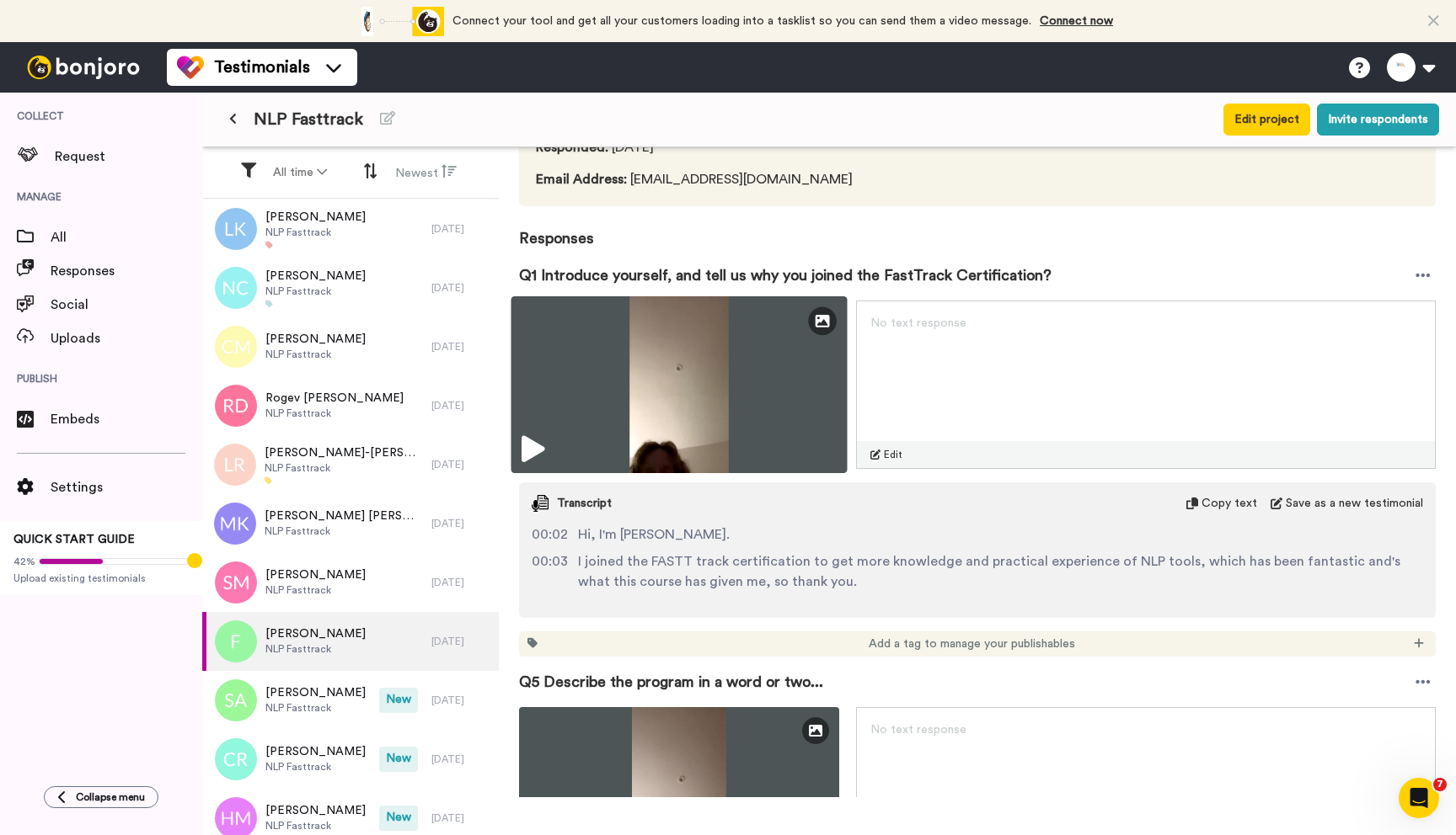
click at [534, 444] on icon at bounding box center [532, 450] width 22 height 27
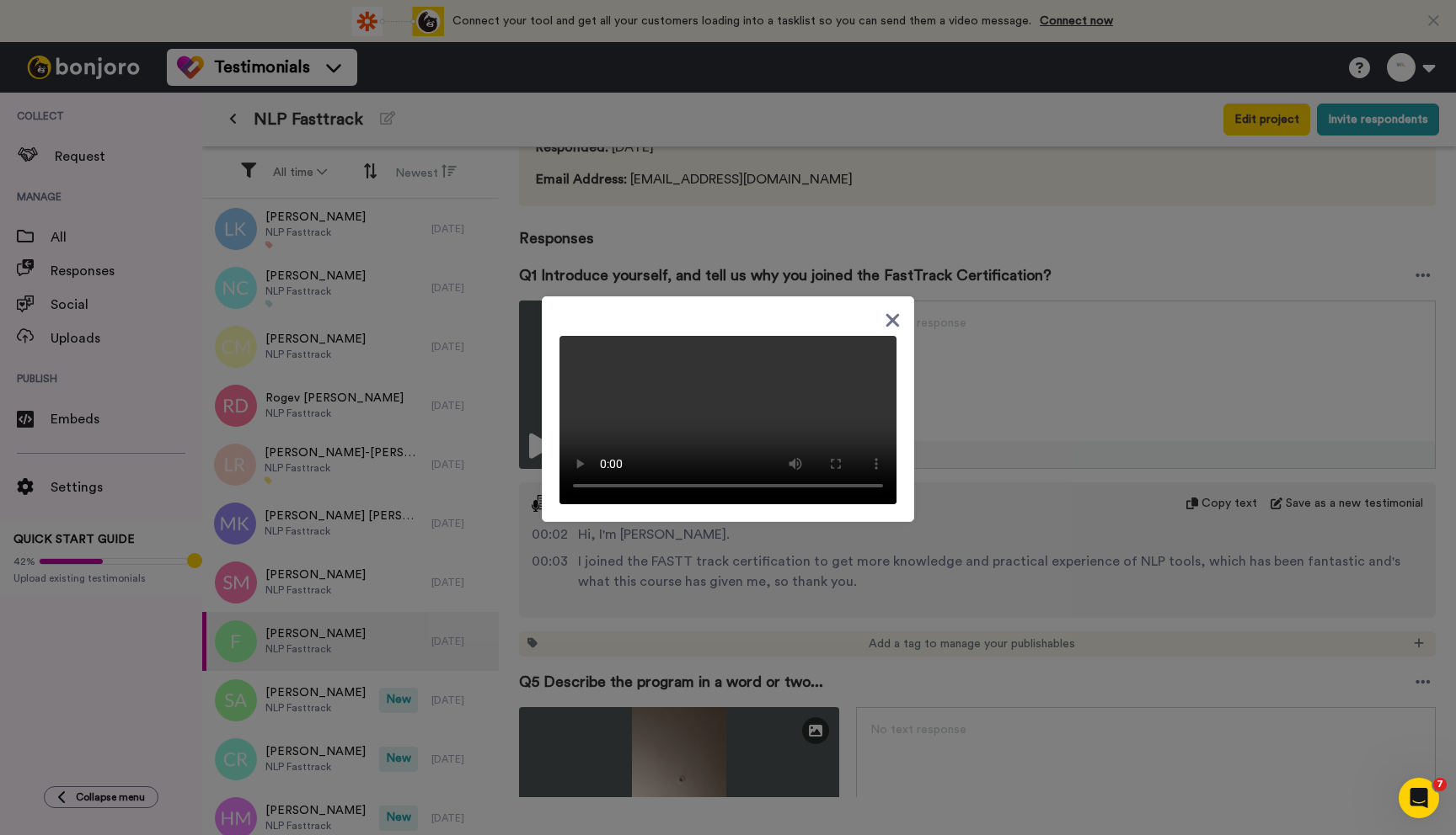
click at [889, 314] on icon at bounding box center [893, 320] width 14 height 14
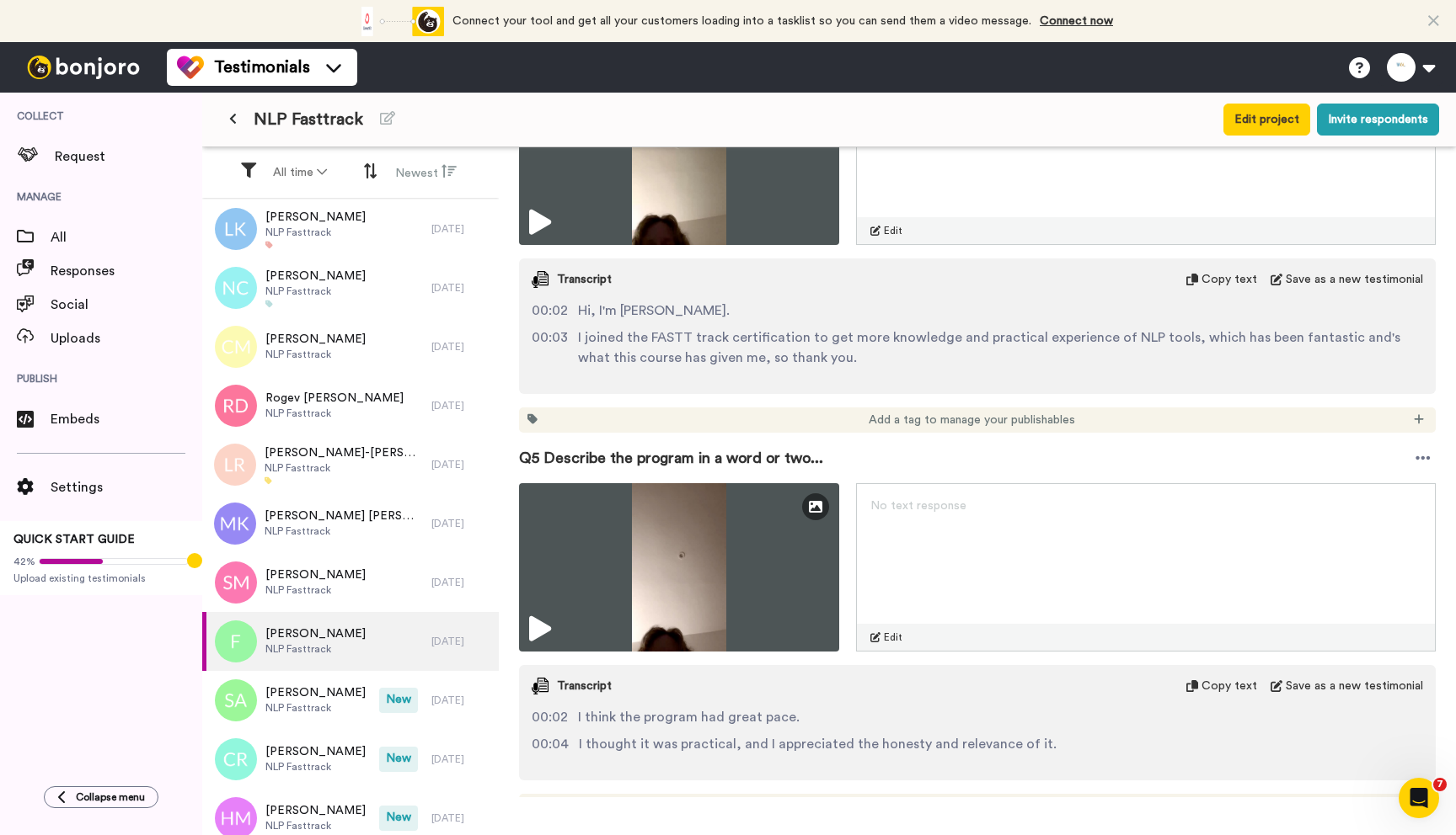
scroll to position [447, 0]
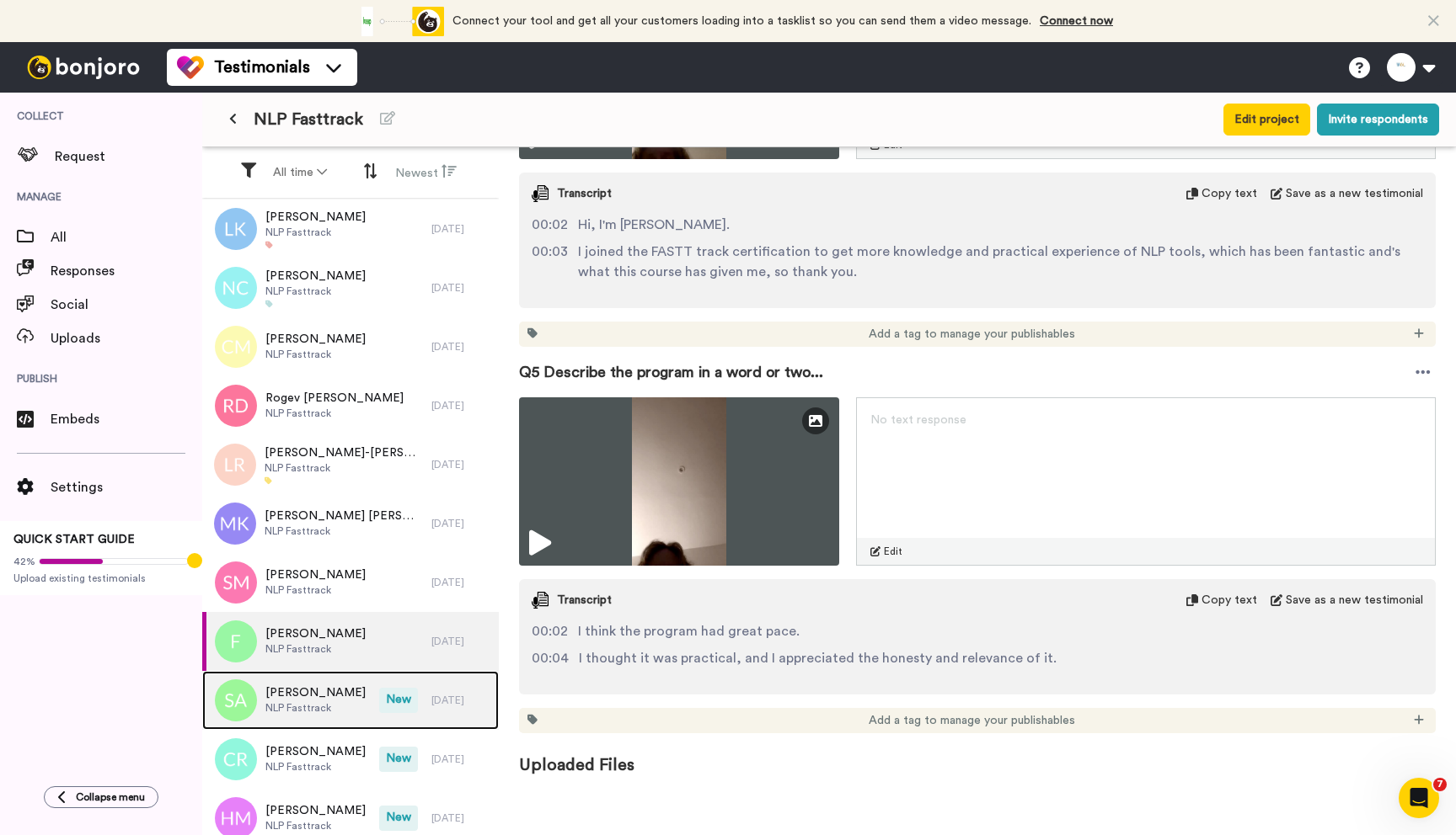
click at [320, 713] on span "NLP Fasttrack" at bounding box center [316, 708] width 100 height 14
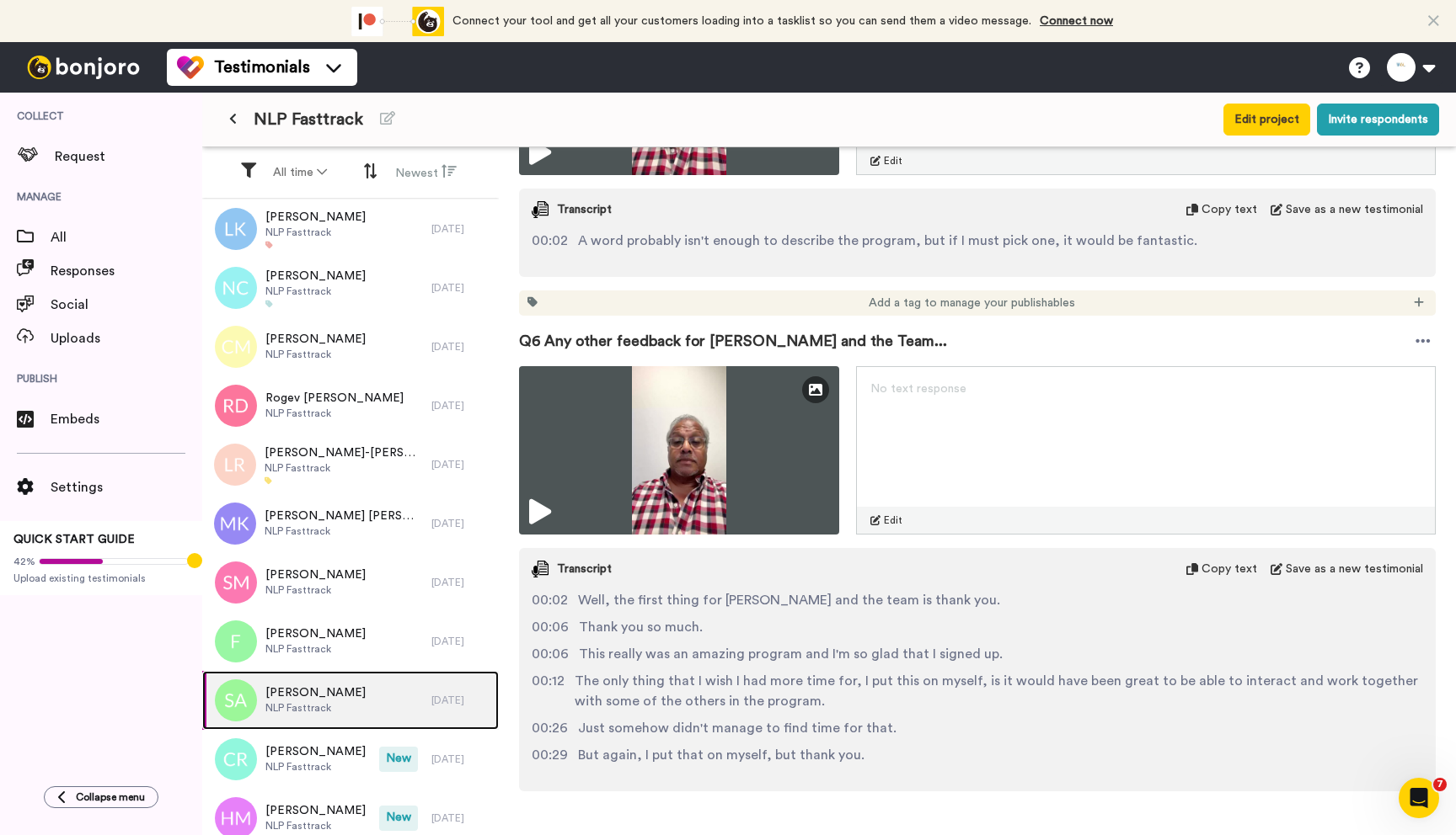
scroll to position [2337, 0]
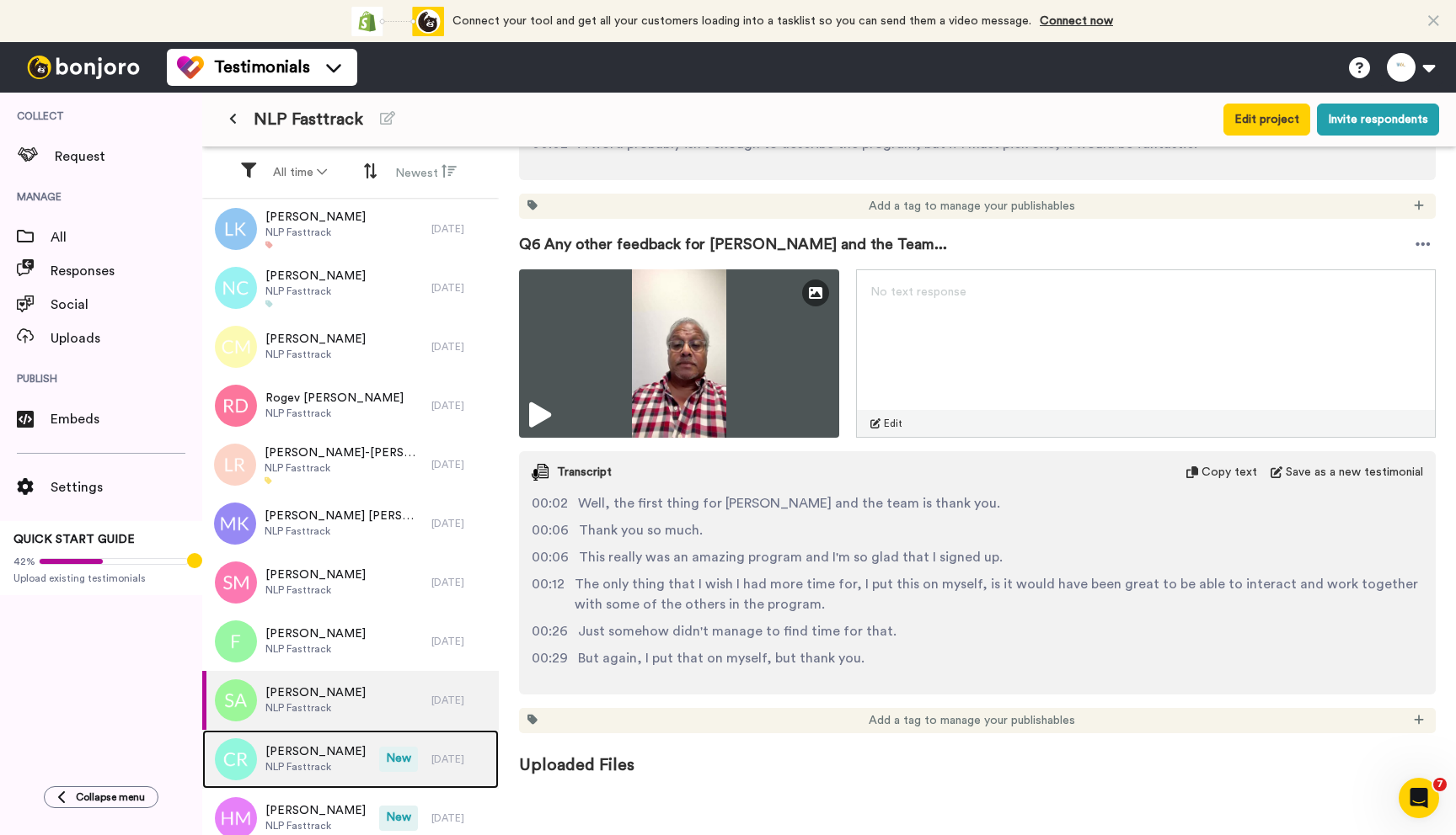
click at [336, 756] on div "[PERSON_NAME] NLP Fasttrack" at bounding box center [291, 759] width 177 height 59
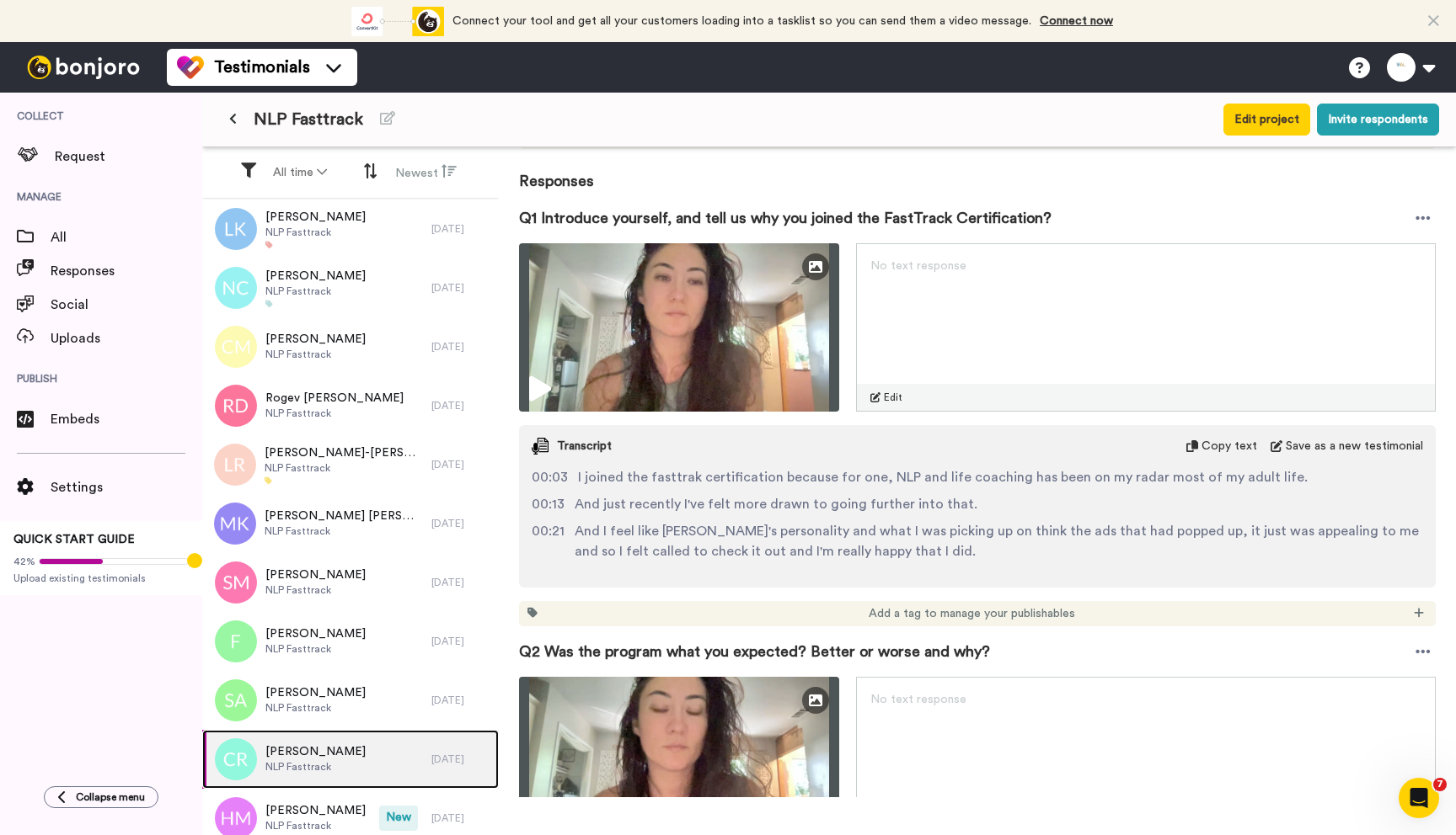
scroll to position [189, 0]
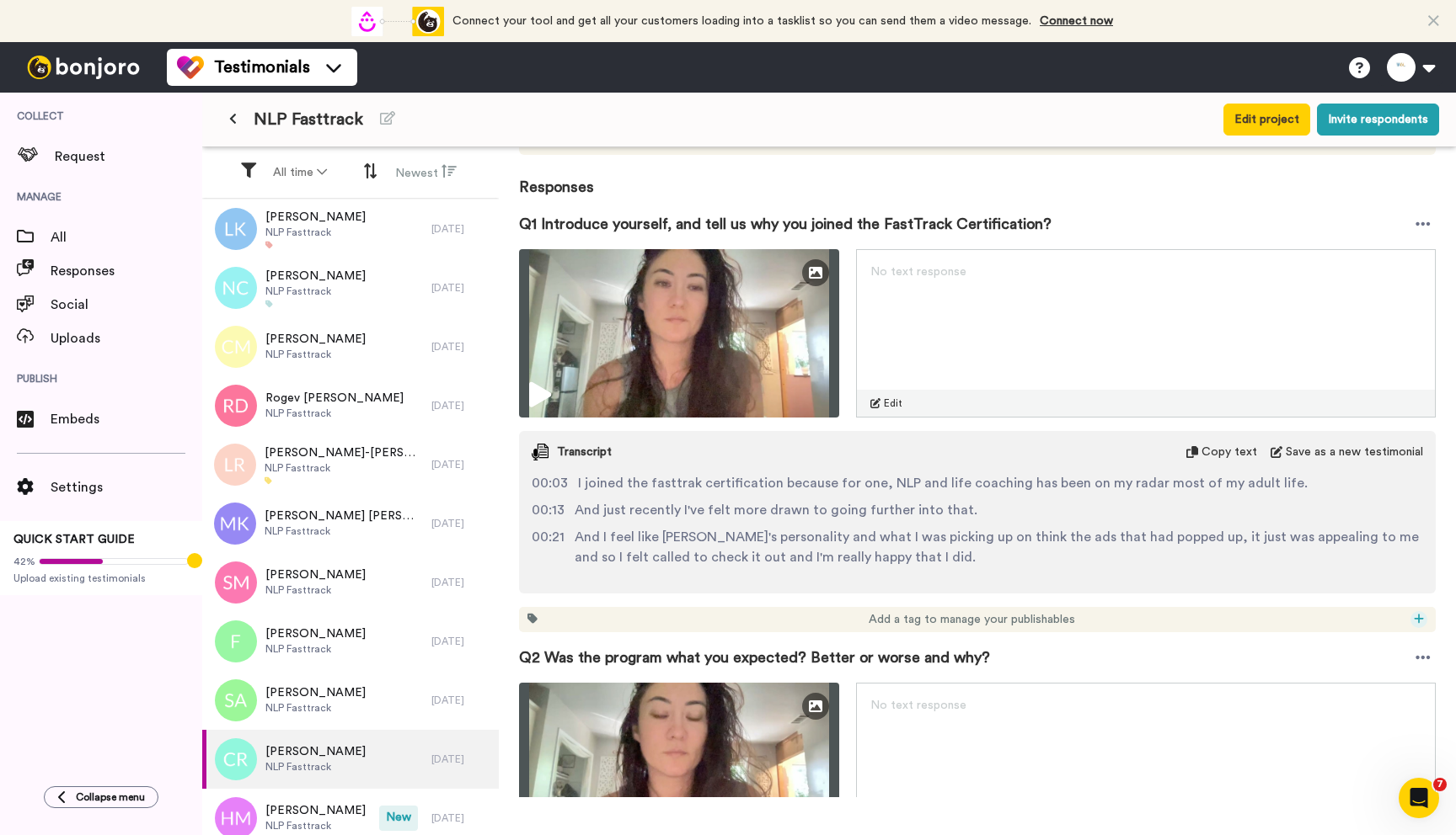
click at [1414, 622] on icon at bounding box center [1419, 619] width 10 height 12
click at [1333, 686] on span "Social Proof" at bounding box center [1345, 693] width 59 height 14
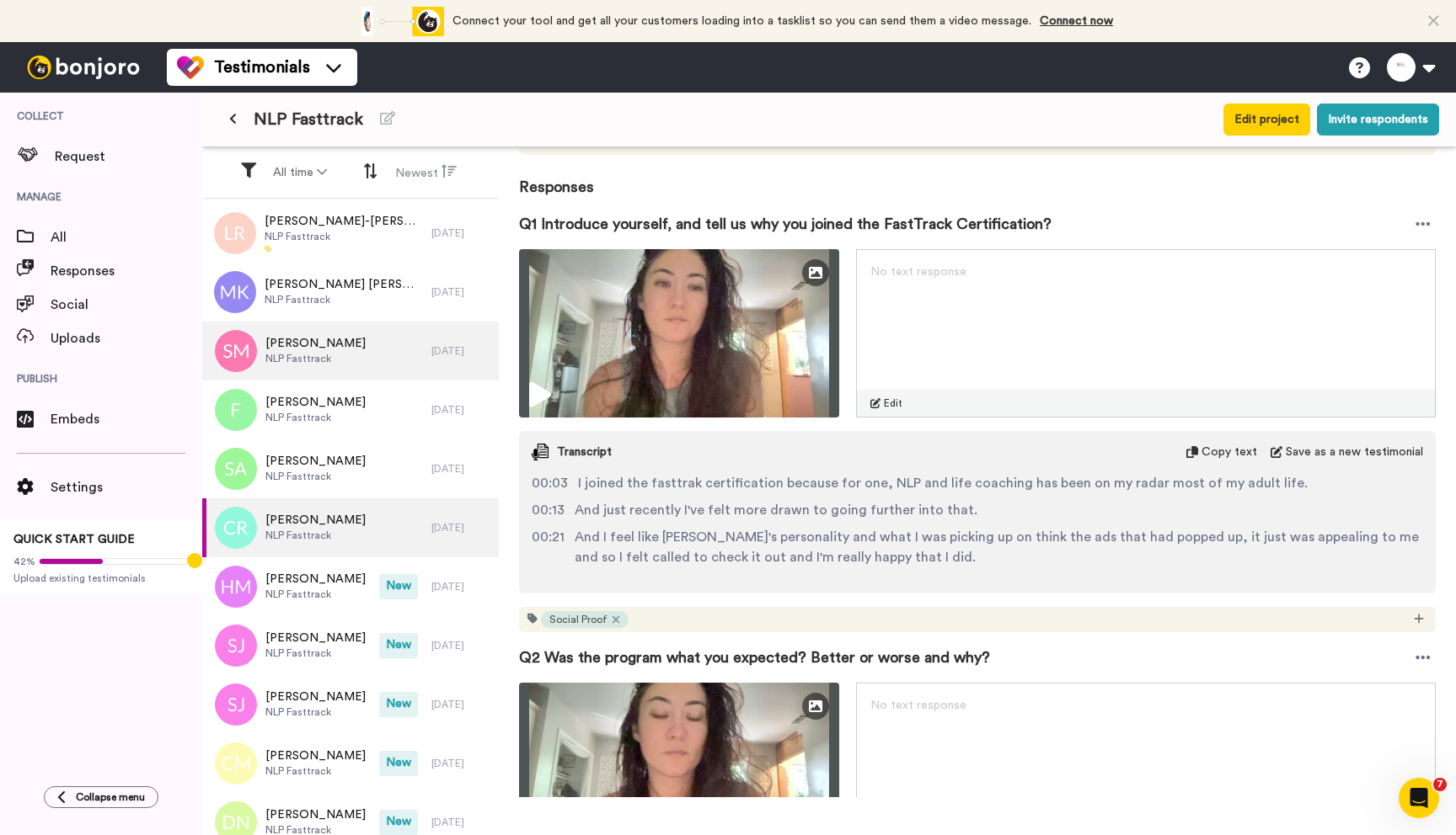
scroll to position [242, 0]
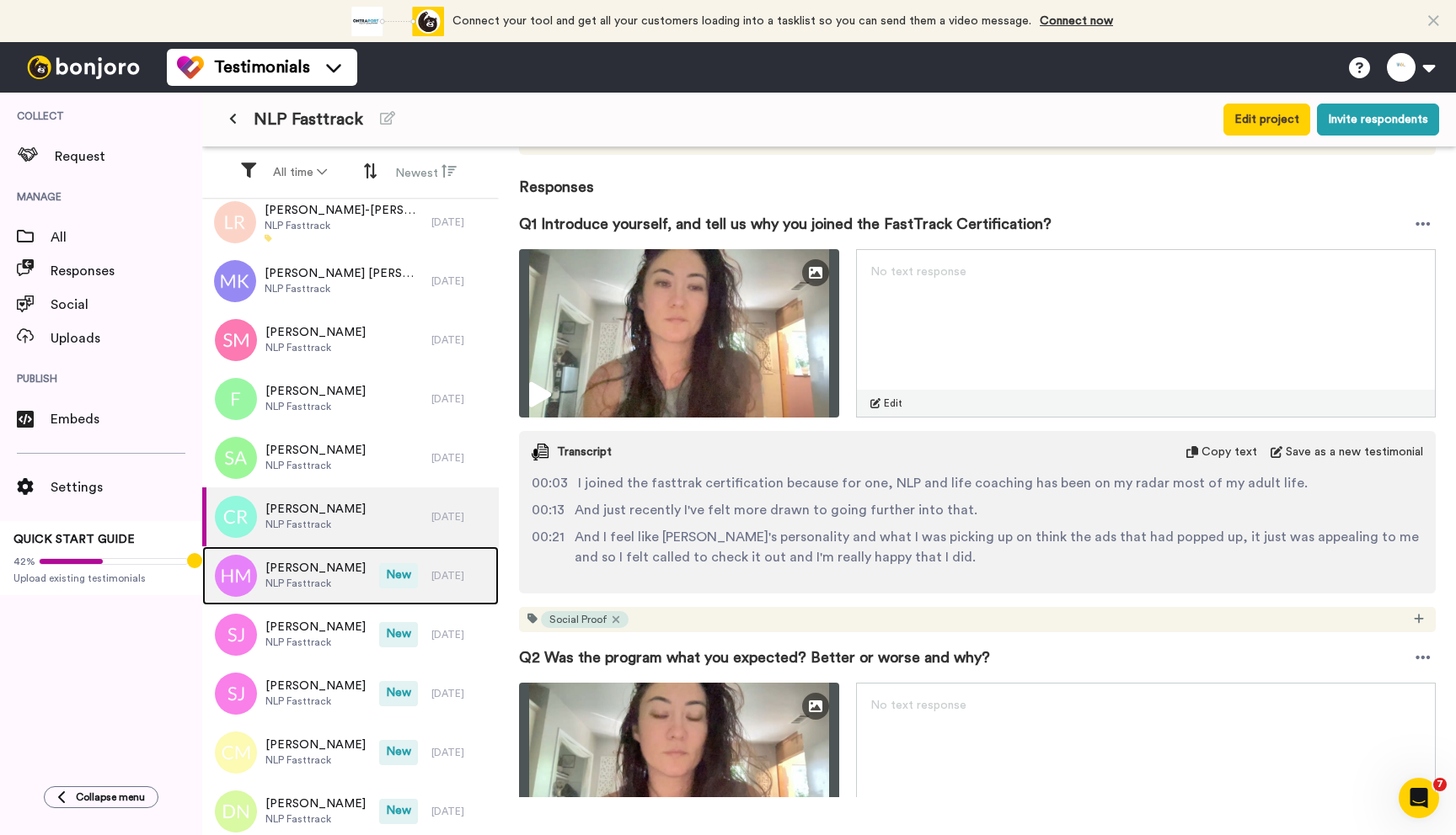
click at [328, 587] on span "NLP Fasttrack" at bounding box center [316, 583] width 100 height 14
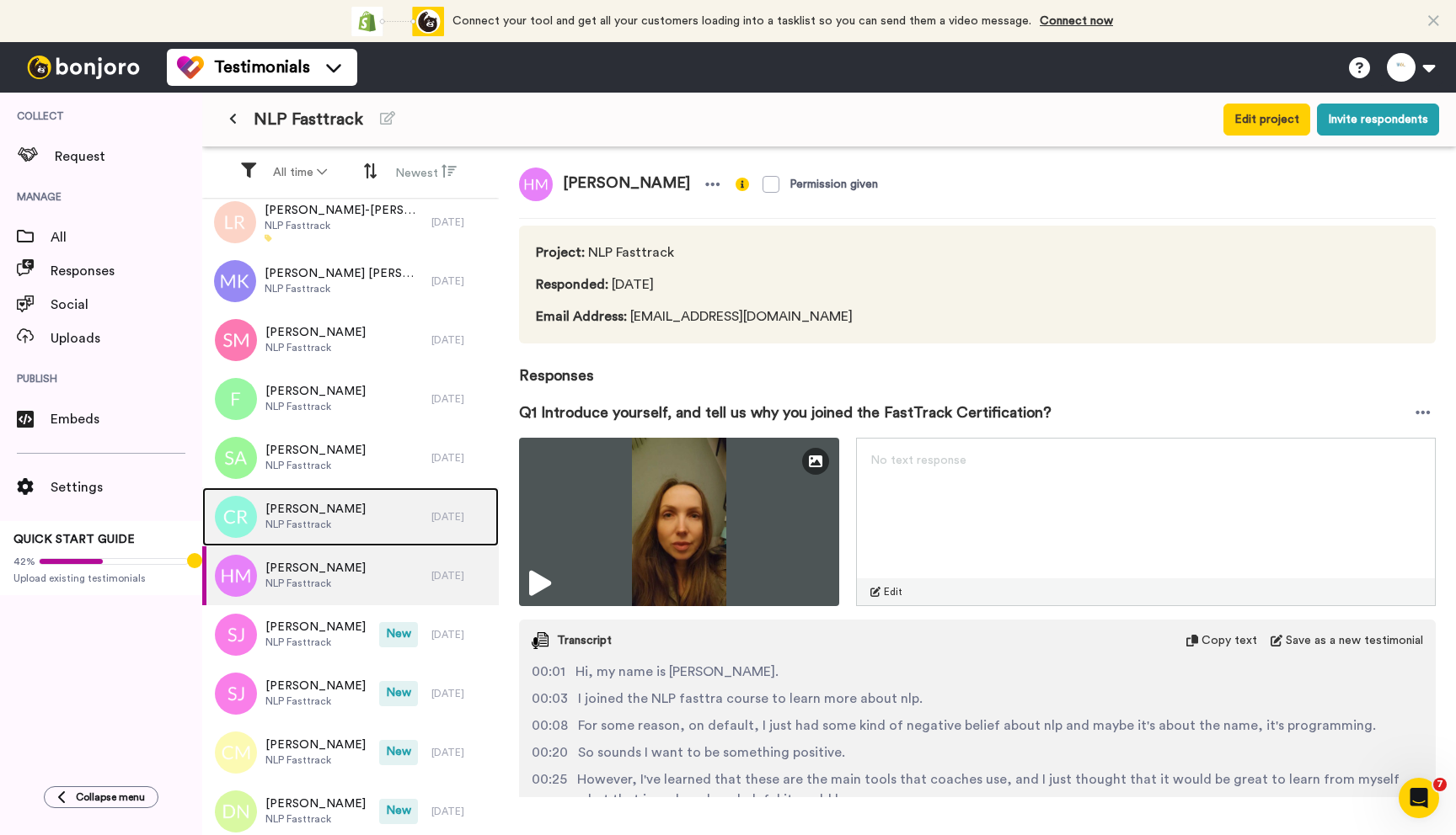
click at [340, 517] on div "[PERSON_NAME] NLP Fasttrack" at bounding box center [317, 516] width 230 height 59
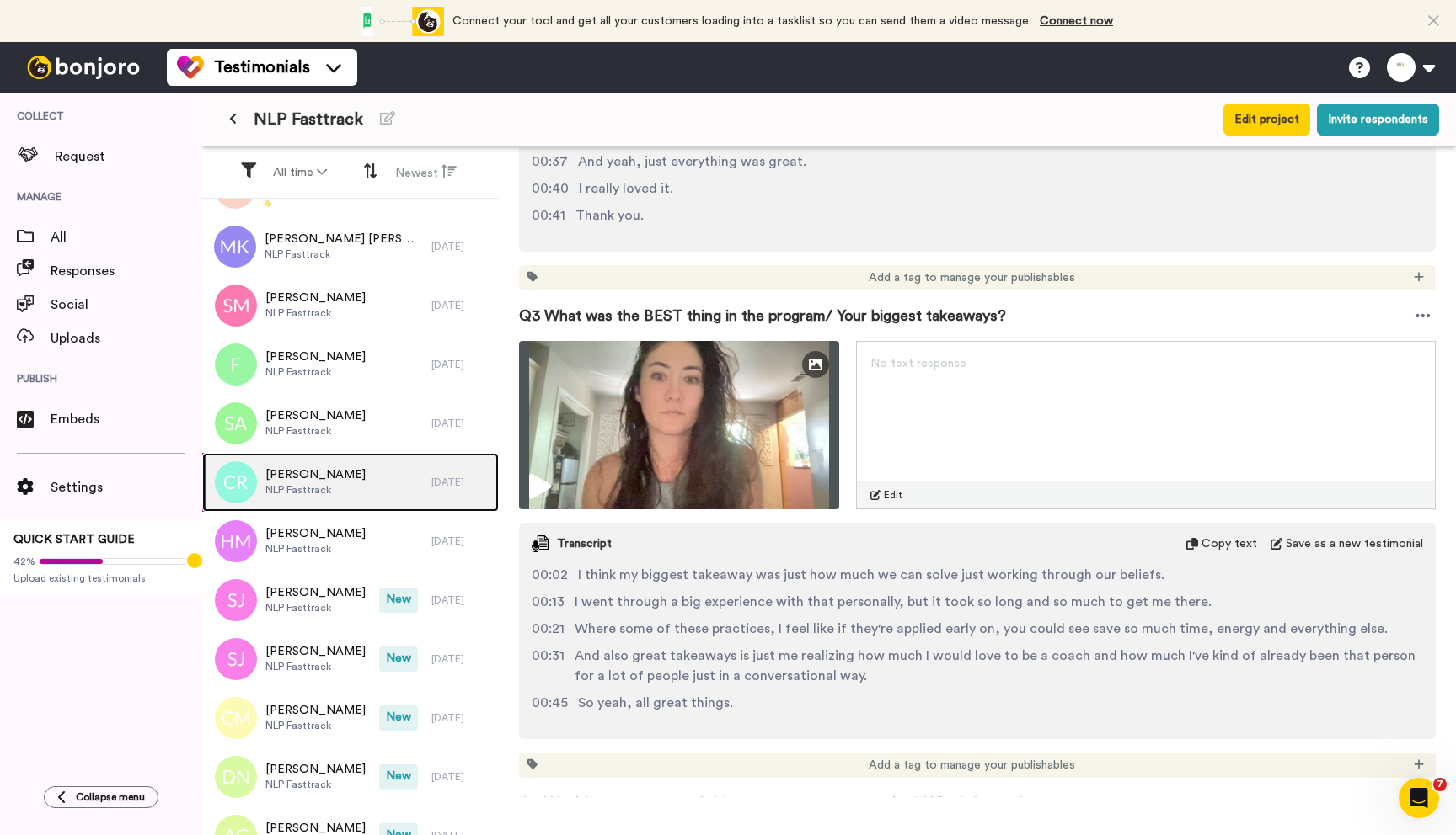
scroll to position [1115, 0]
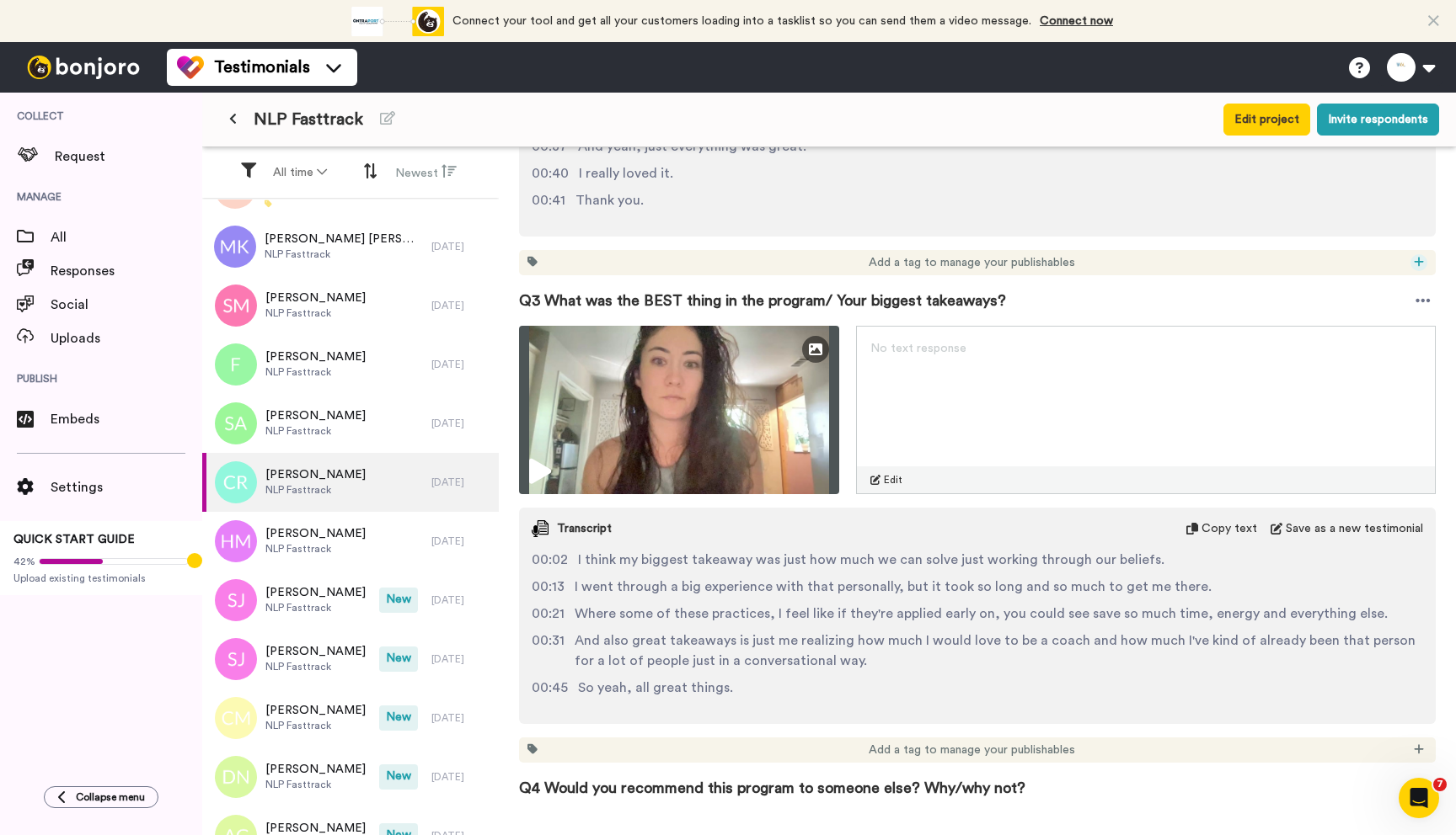
click at [1414, 263] on icon at bounding box center [1419, 262] width 10 height 12
click at [1320, 330] on span "Social Proof" at bounding box center [1345, 336] width 59 height 14
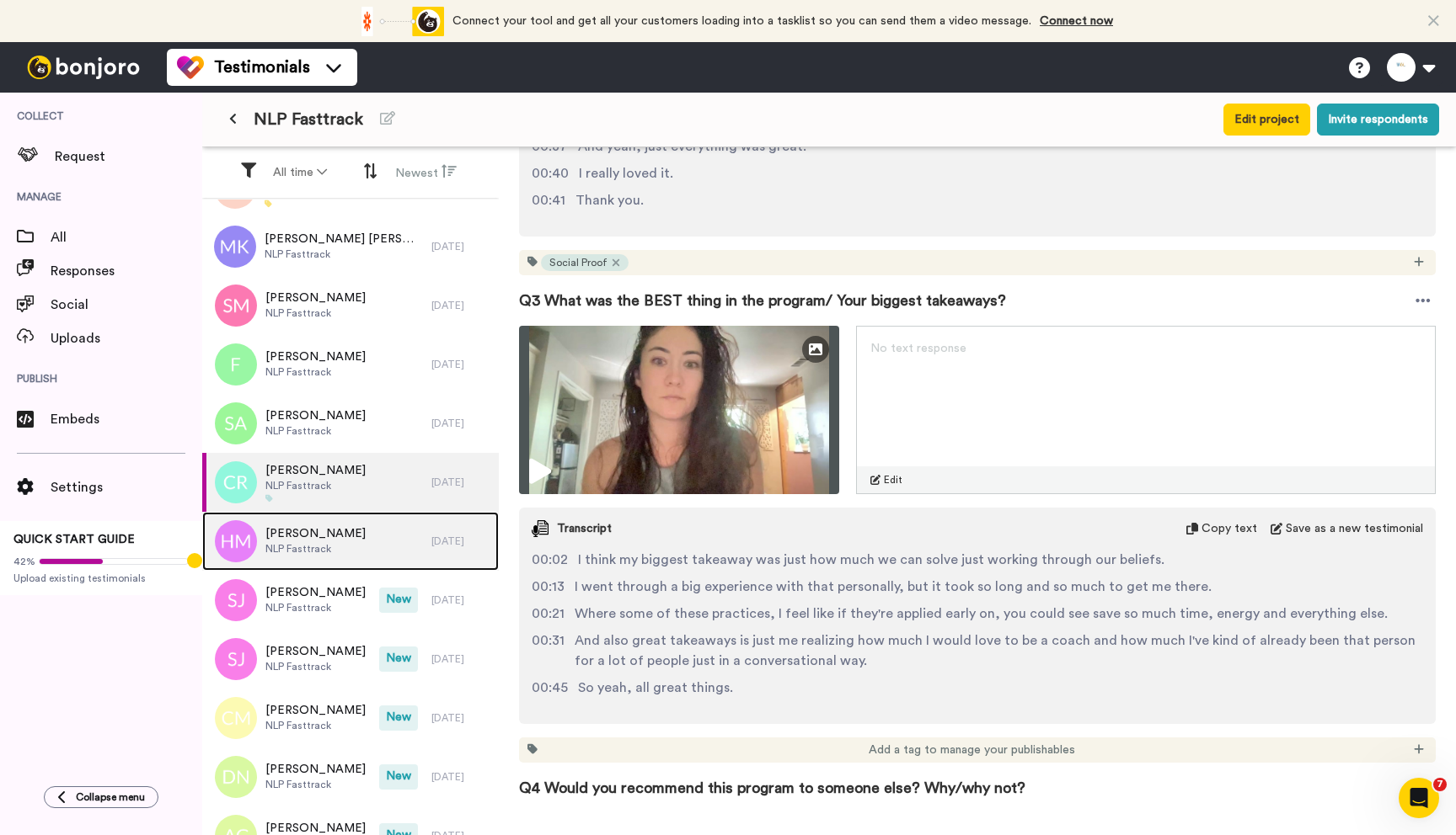
click at [348, 552] on span "NLP Fasttrack" at bounding box center [316, 549] width 100 height 14
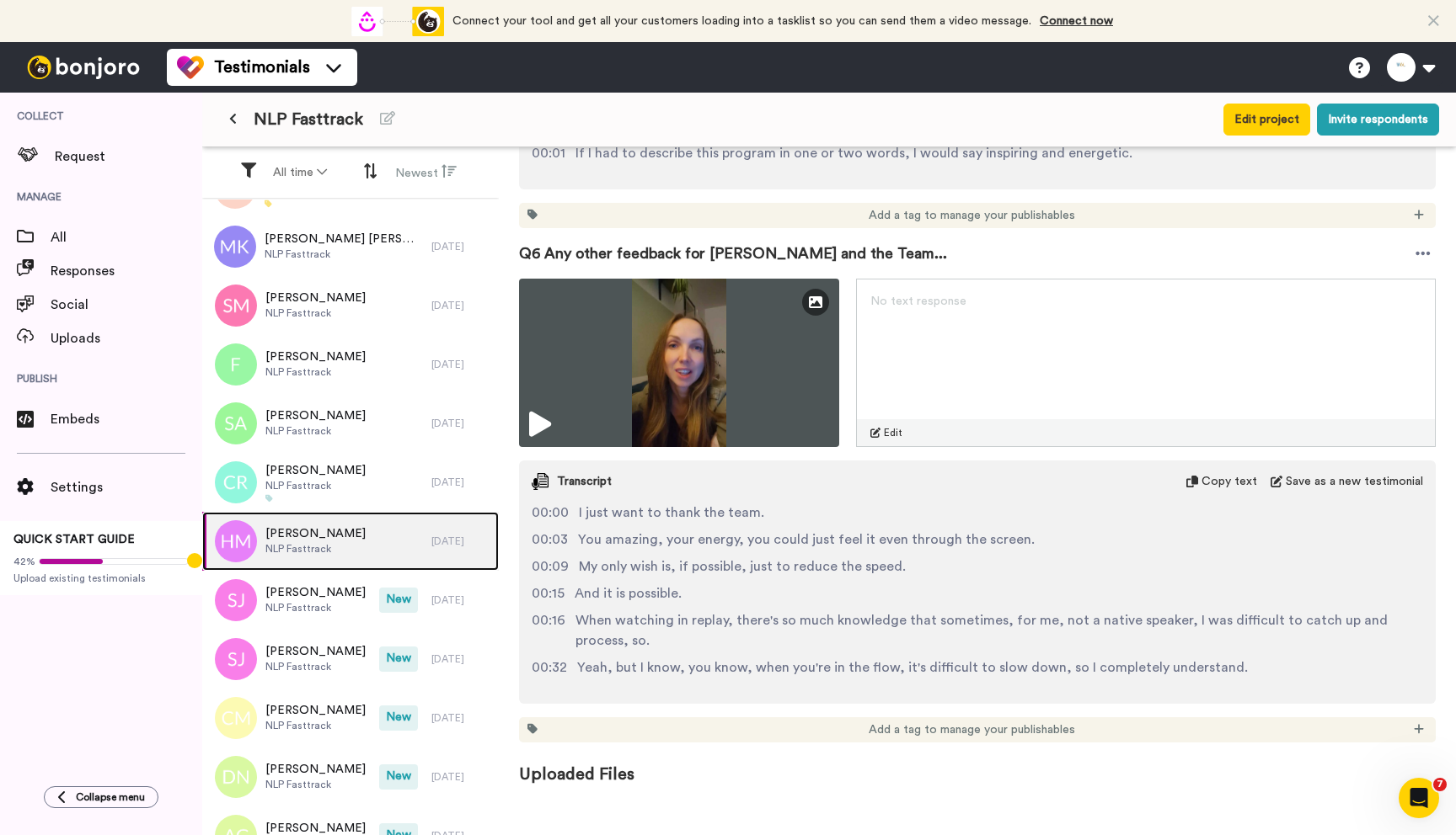
scroll to position [2330, 0]
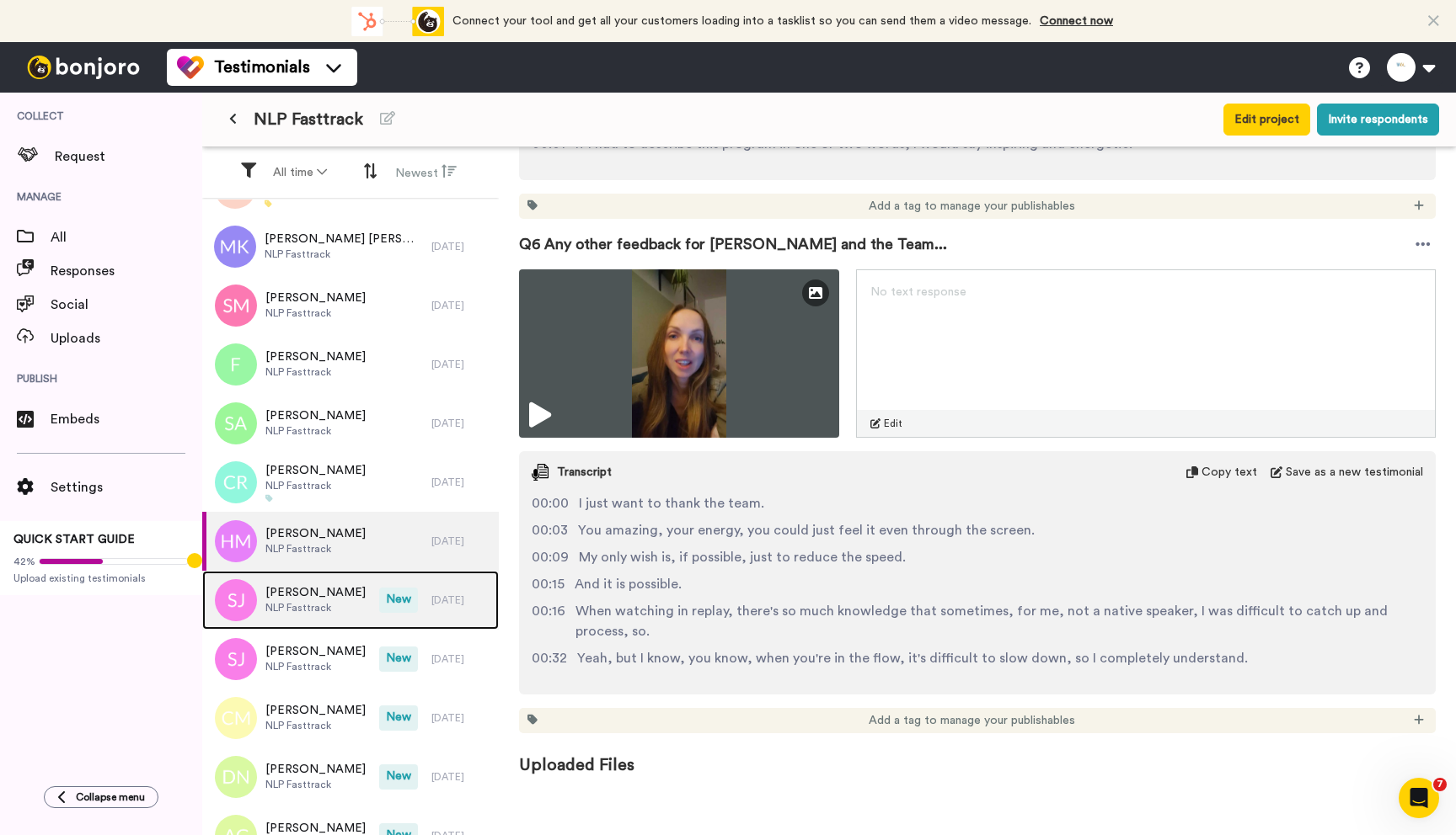
click at [315, 582] on div "[PERSON_NAME] NLP Fasttrack" at bounding box center [291, 600] width 177 height 59
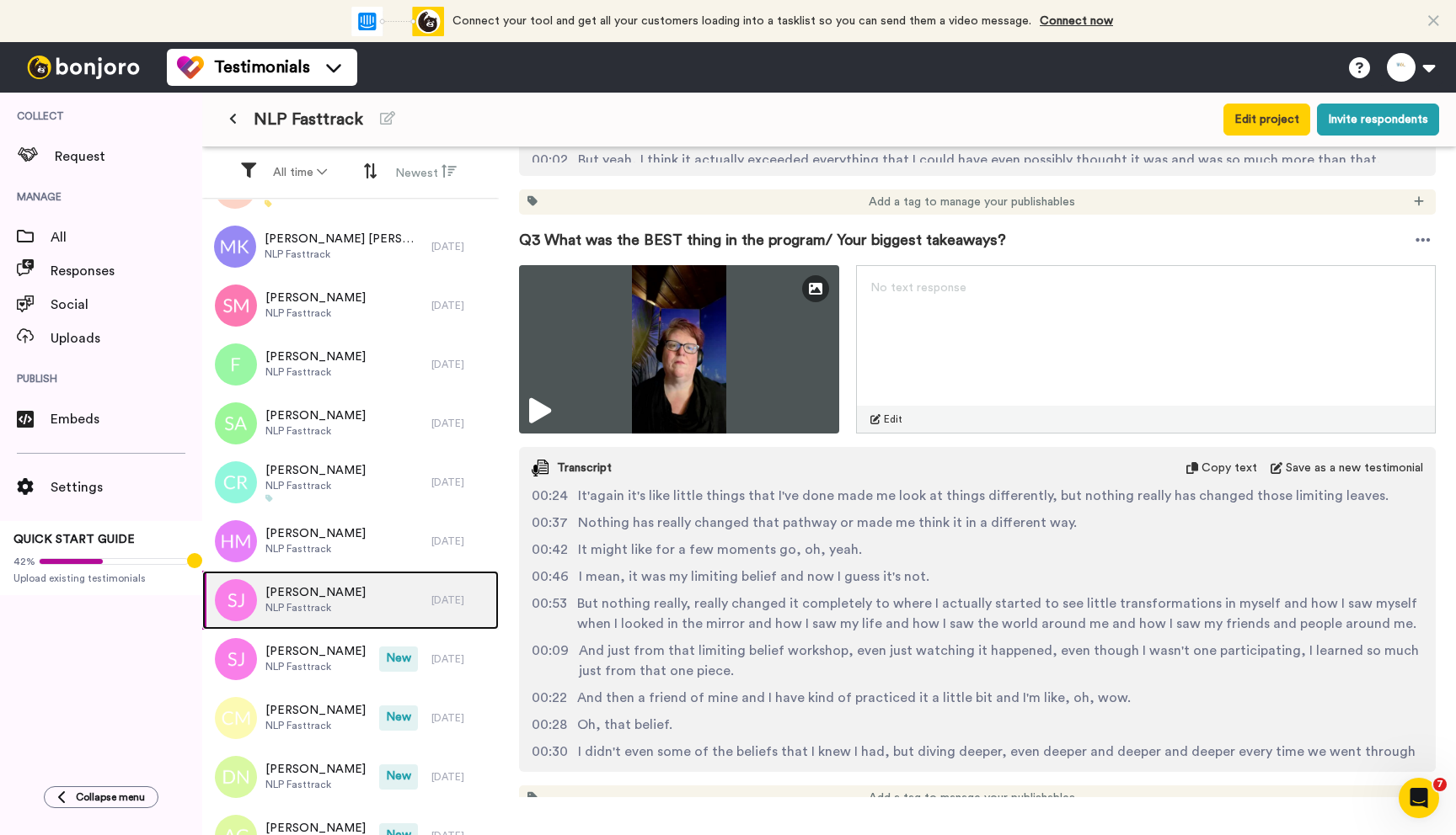
scroll to position [1331, 0]
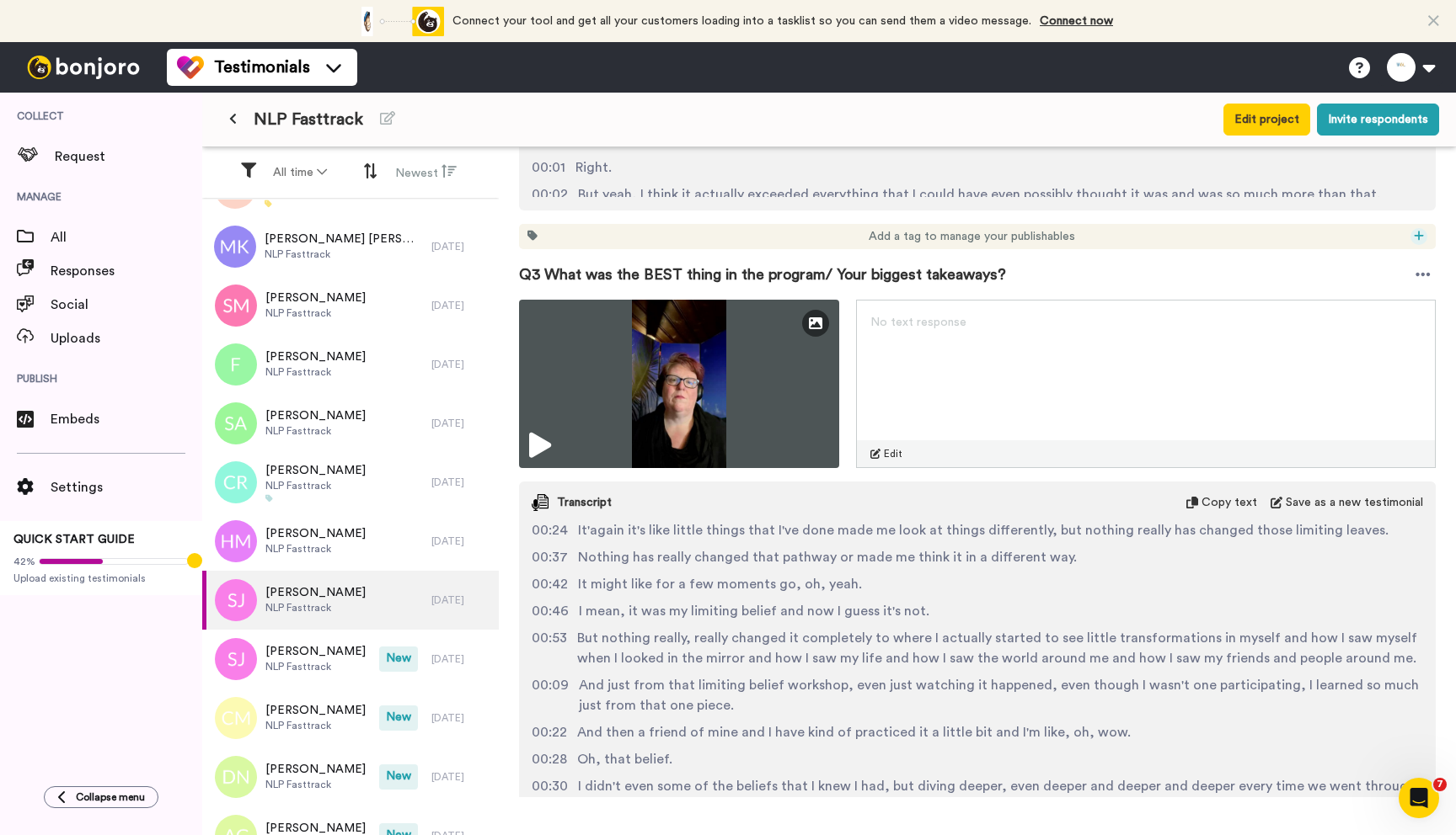
click at [1414, 237] on icon at bounding box center [1419, 235] width 9 height 9
click at [1347, 354] on span "High Impact" at bounding box center [1345, 360] width 59 height 14
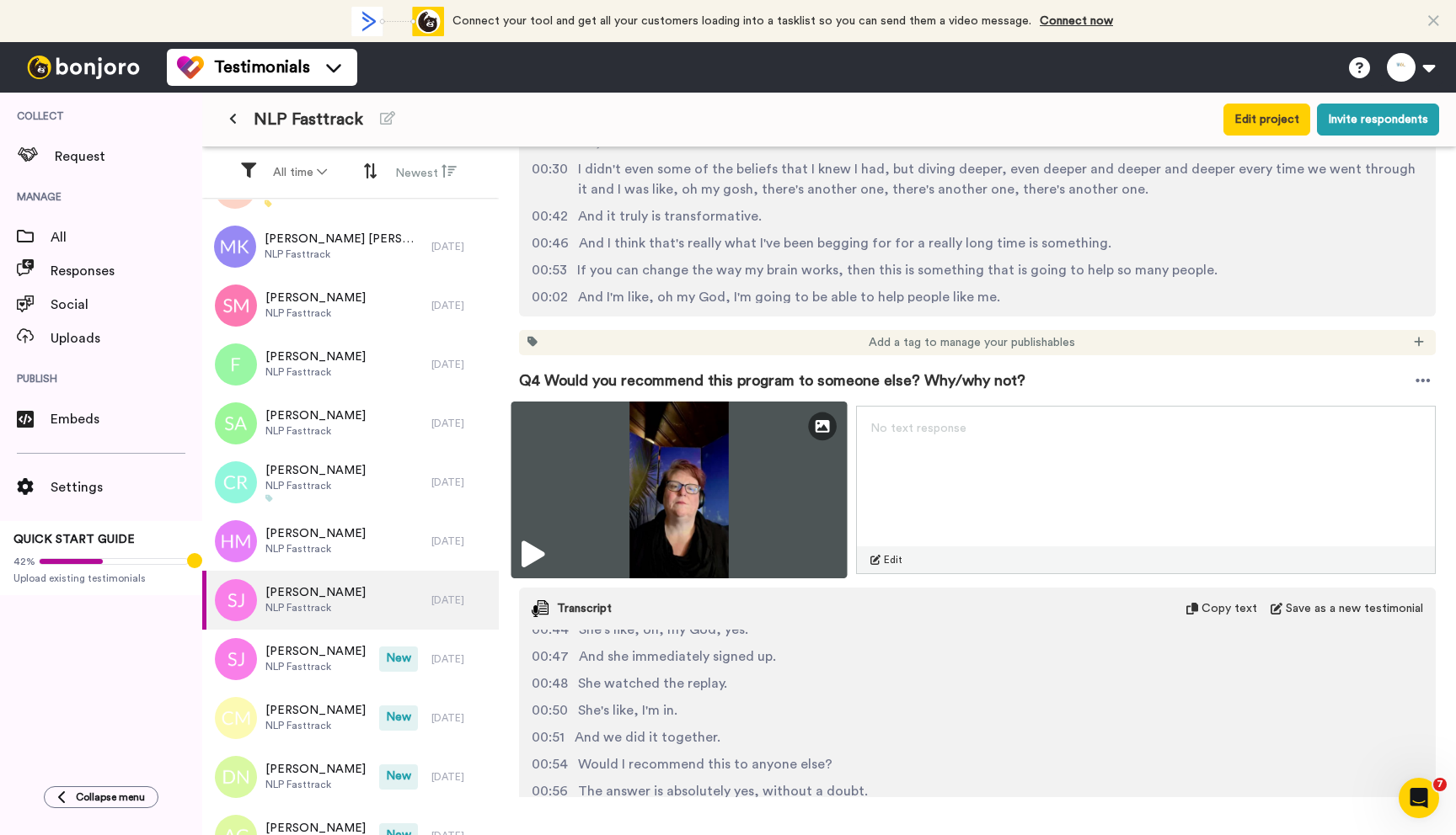
scroll to position [291, 0]
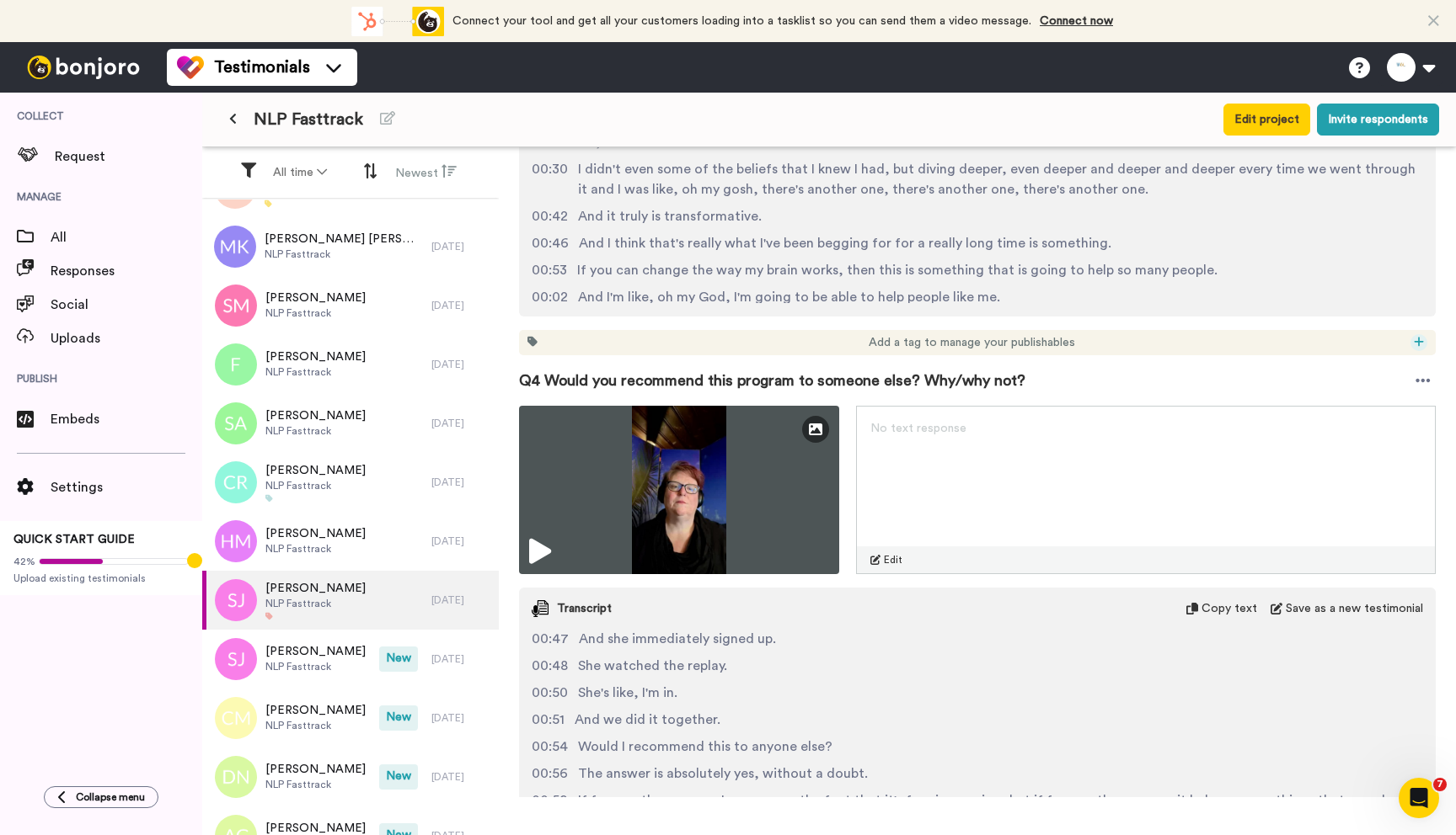
click at [1414, 347] on icon at bounding box center [1419, 342] width 10 height 12
click at [1356, 460] on span "High Impact" at bounding box center [1345, 466] width 59 height 14
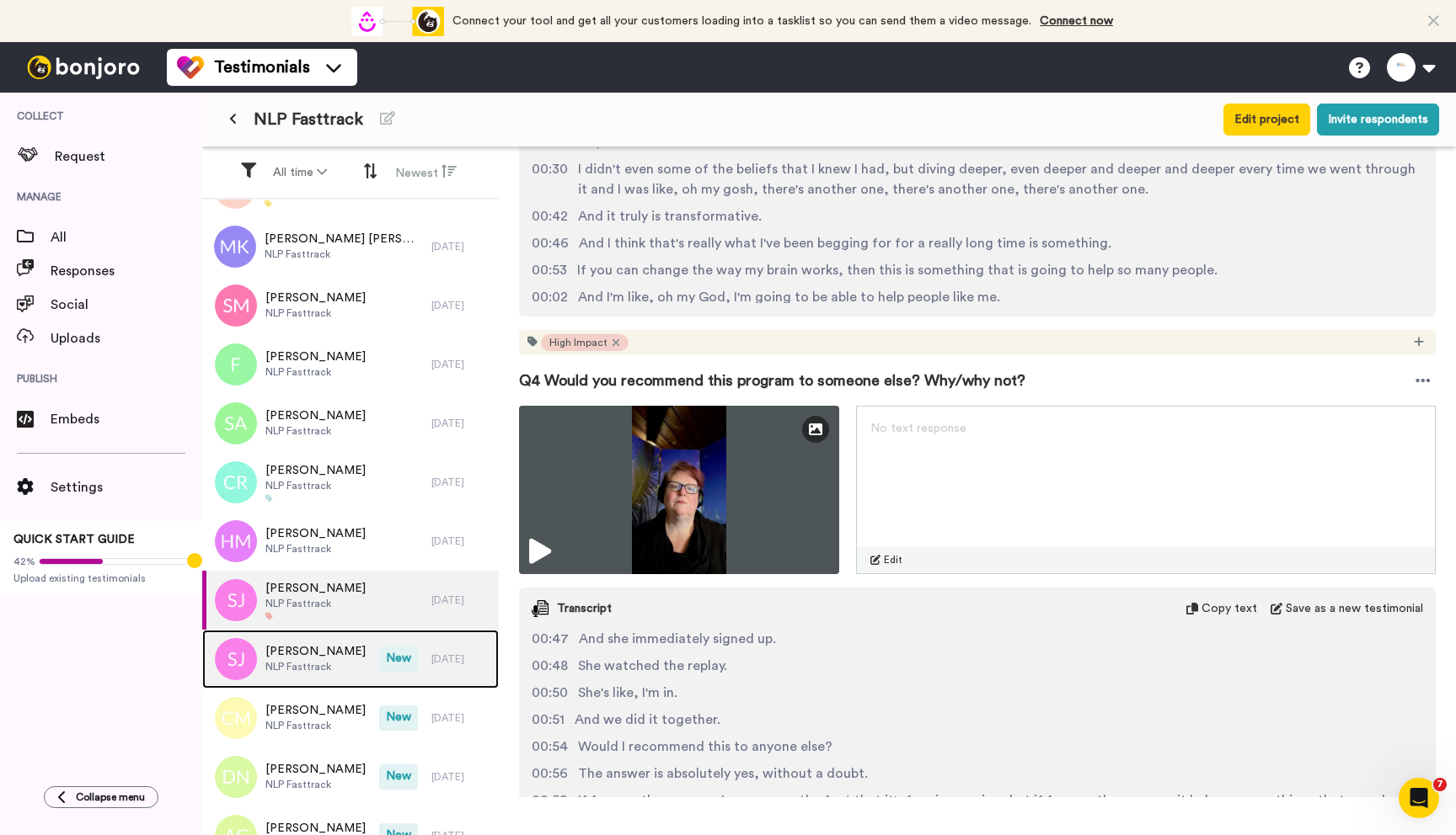
click at [318, 667] on span "NLP Fasttrack" at bounding box center [316, 667] width 100 height 14
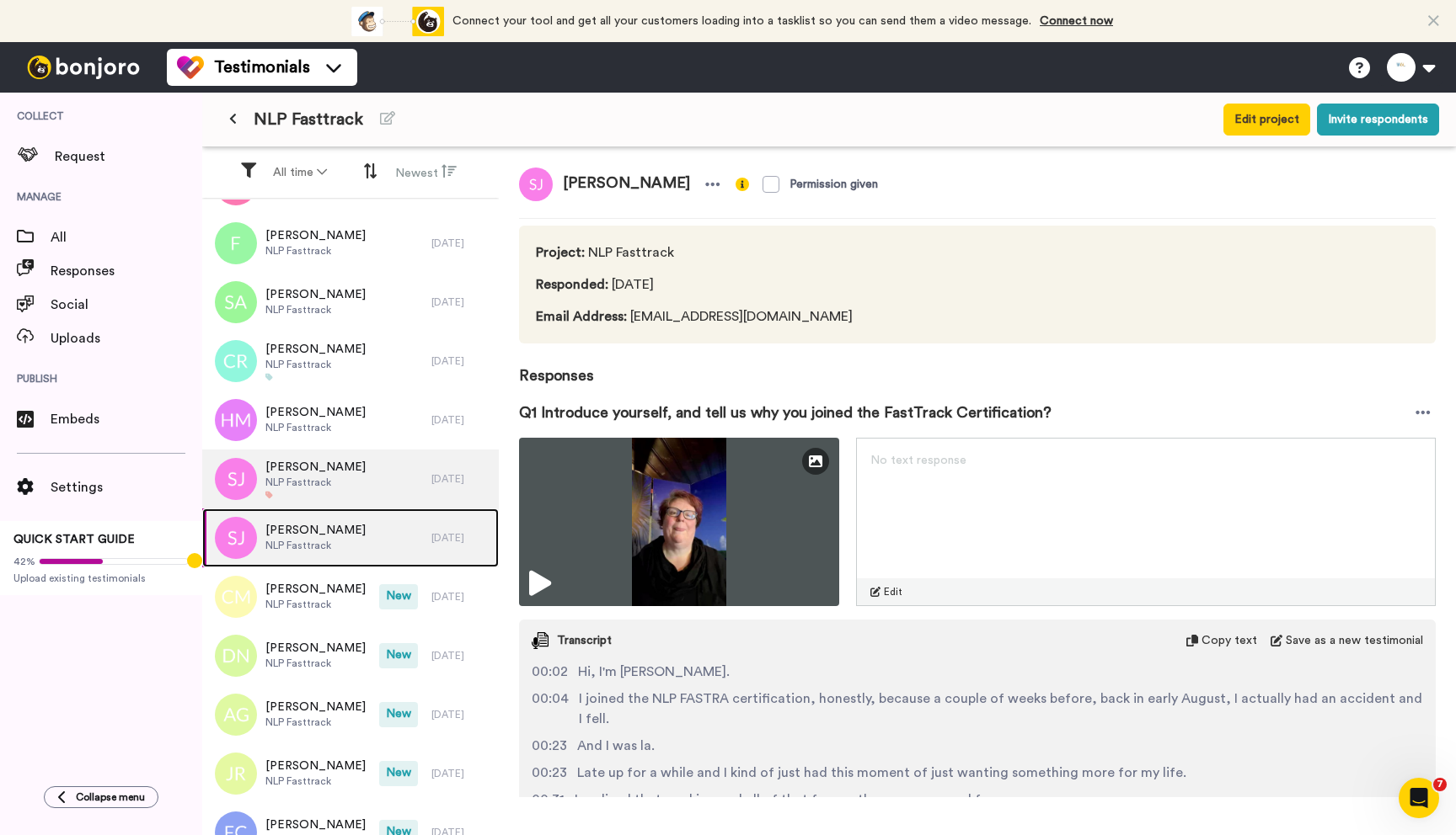
scroll to position [403, 0]
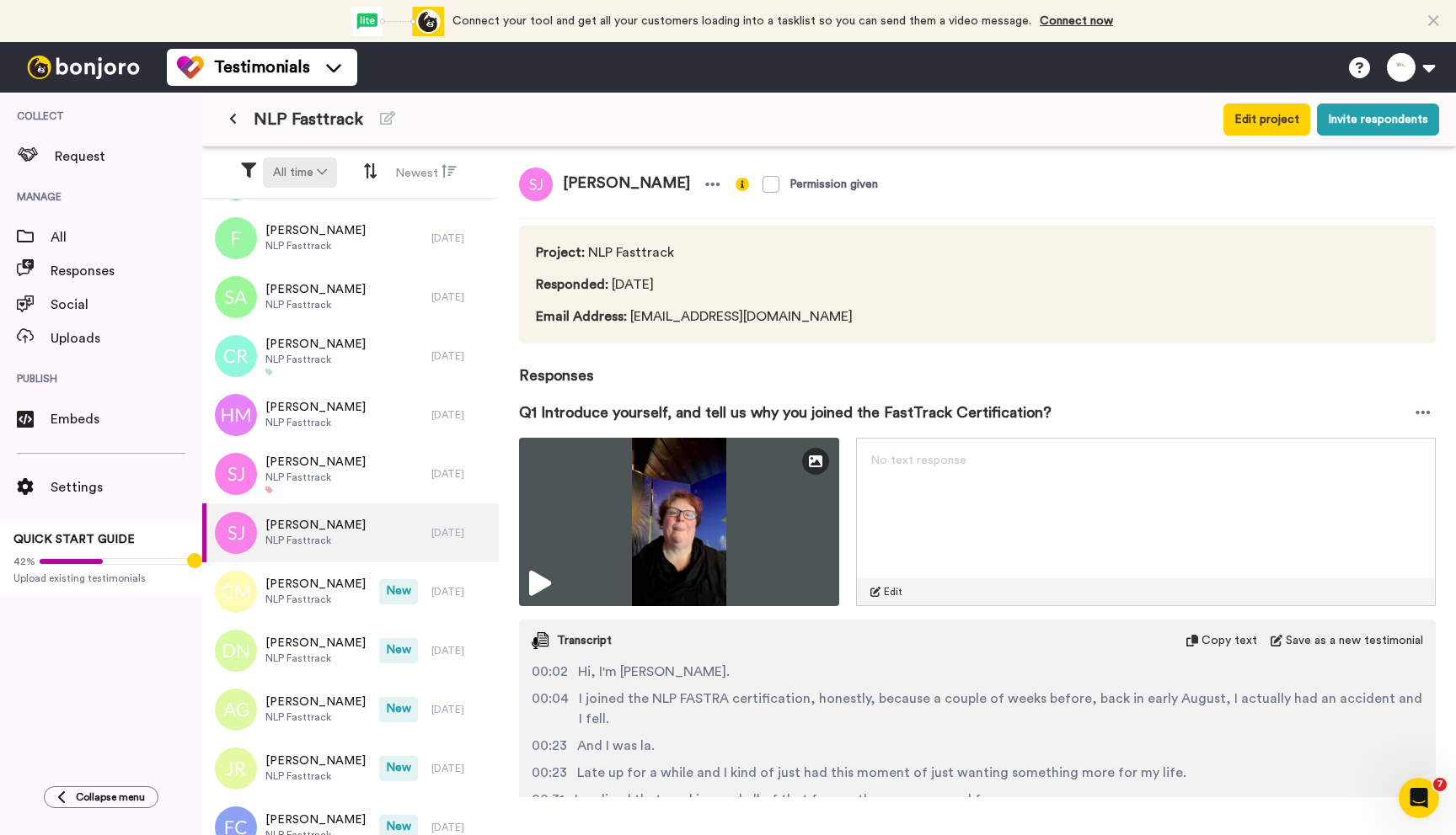
click at [311, 176] on button "All time" at bounding box center [300, 173] width 74 height 31
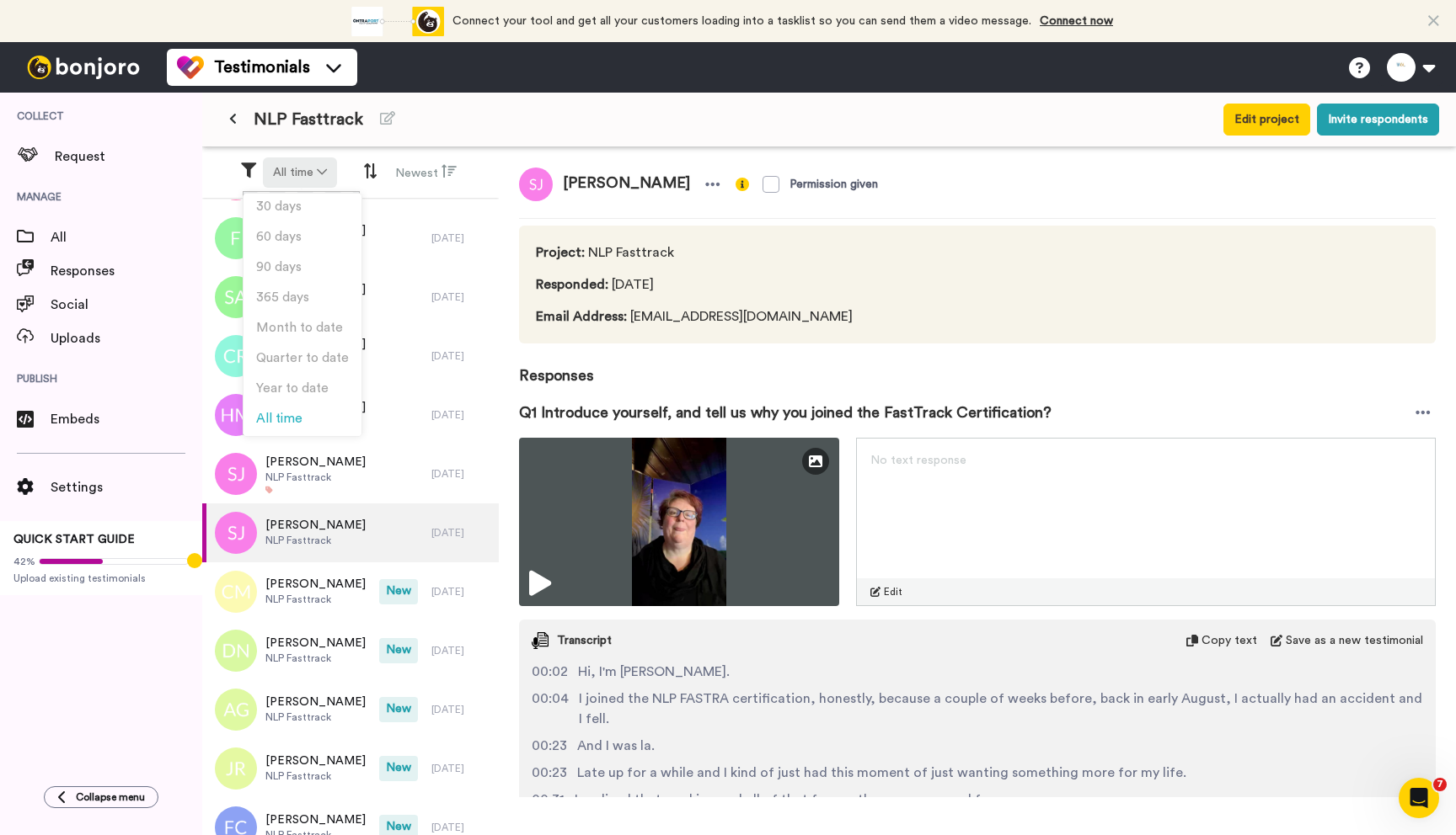
click at [317, 175] on button "All time" at bounding box center [300, 173] width 74 height 31
click at [538, 154] on div "[PERSON_NAME] Permission given Project : NLP Fasttrack Responded : [DATE] Email…" at bounding box center [977, 473] width 957 height 650
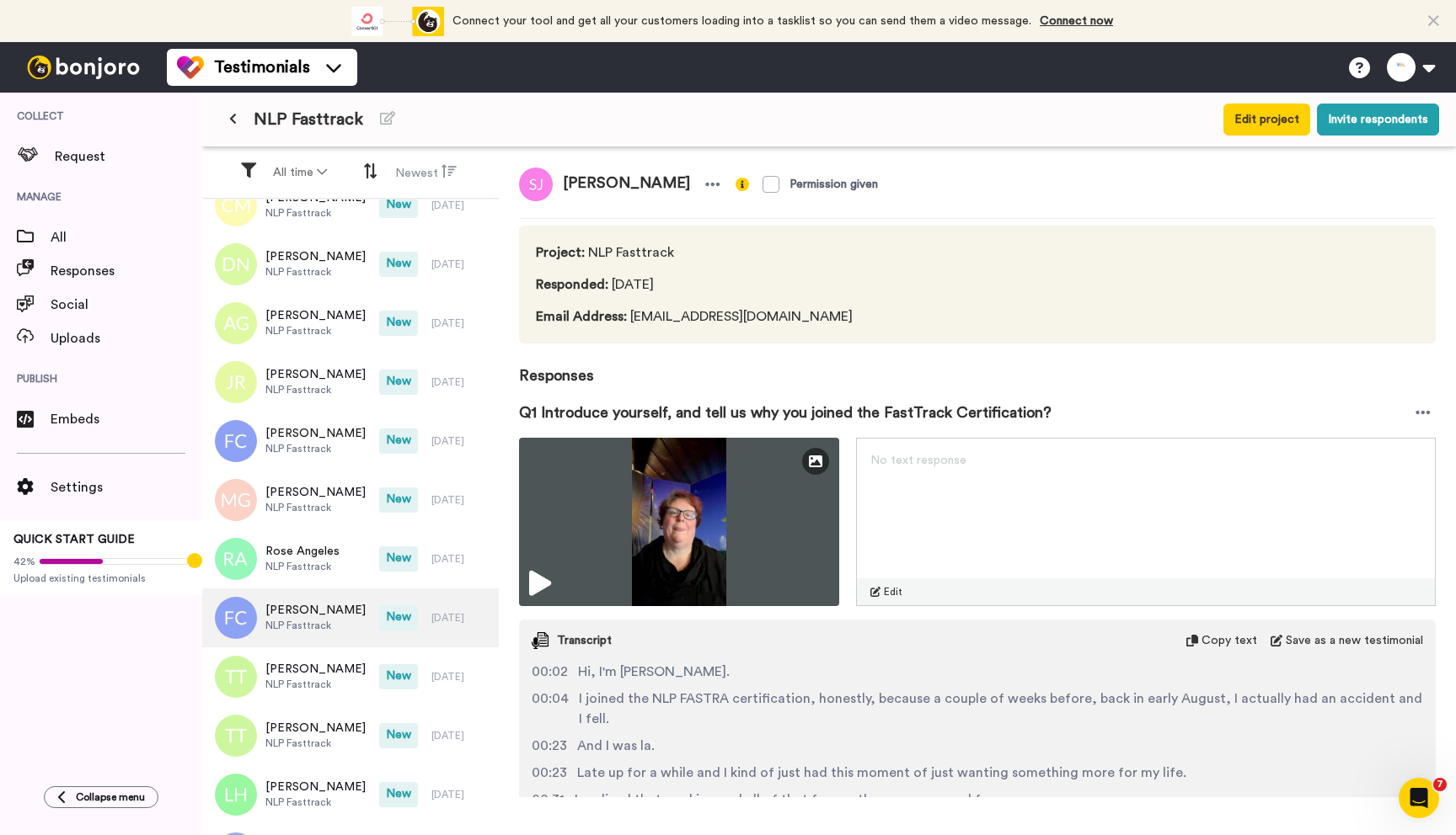
scroll to position [932, 0]
